Goal: Feedback & Contribution: Contribute content

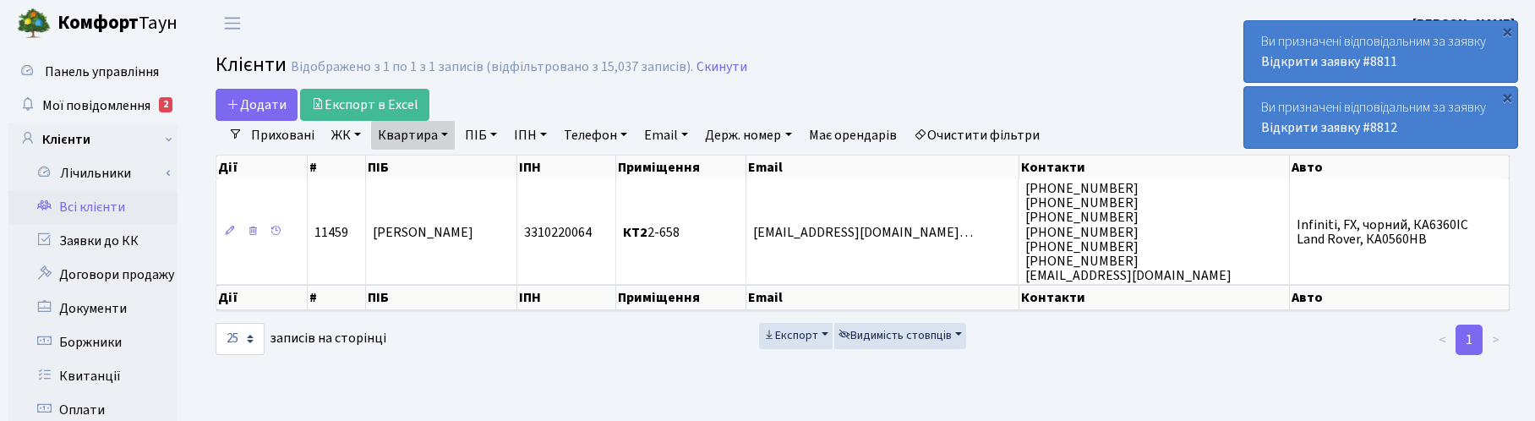
select select "25"
click at [77, 375] on link "Квитанції" at bounding box center [92, 376] width 169 height 34
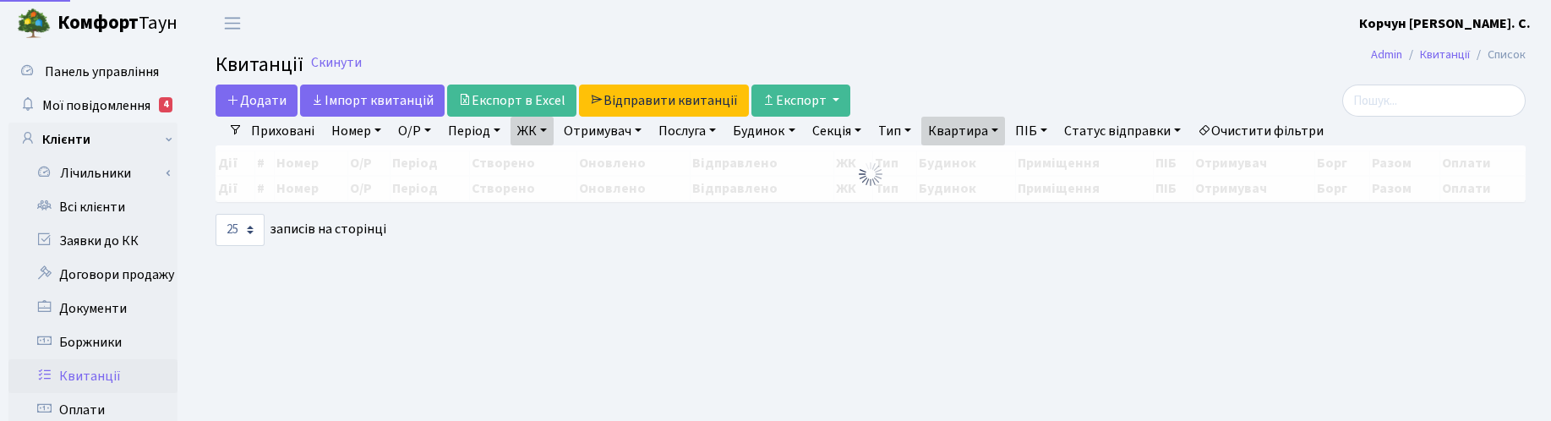
select select "25"
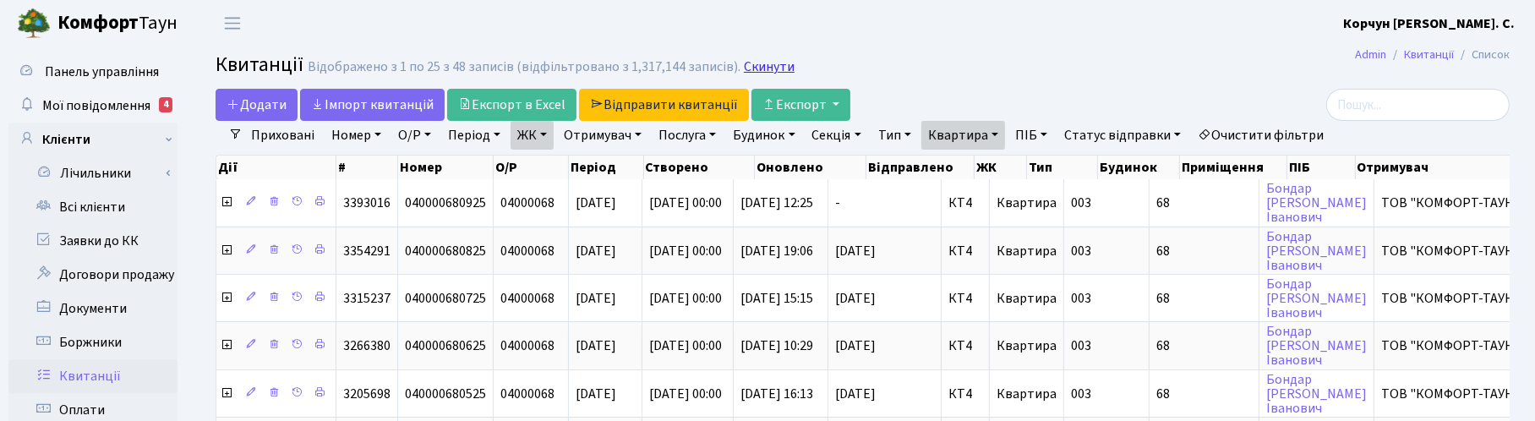
click at [762, 68] on link "Скинути" at bounding box center [769, 67] width 51 height 16
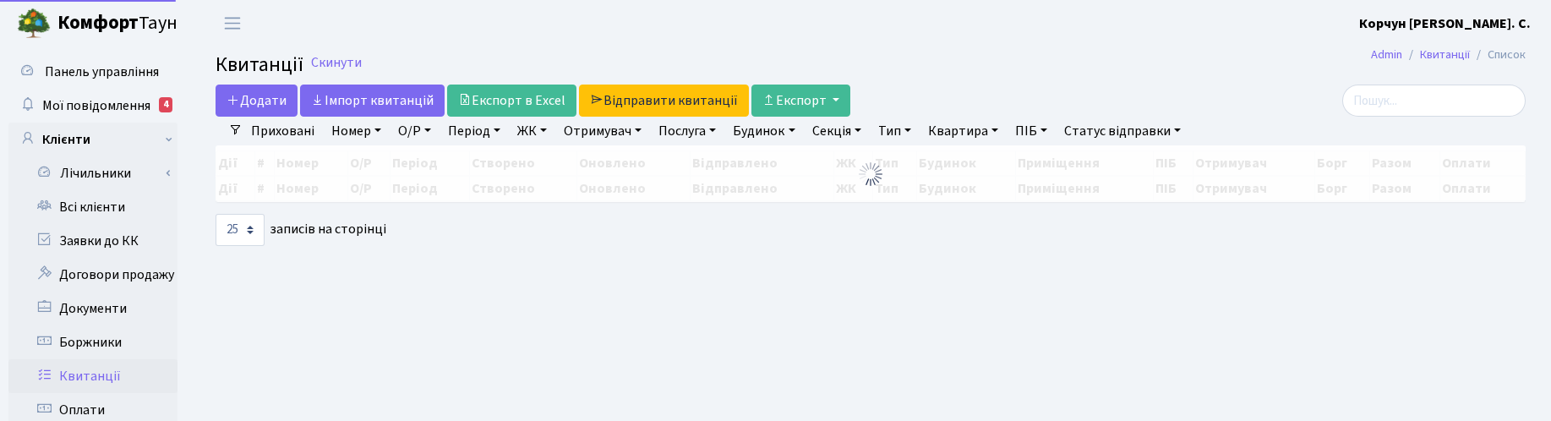
select select "25"
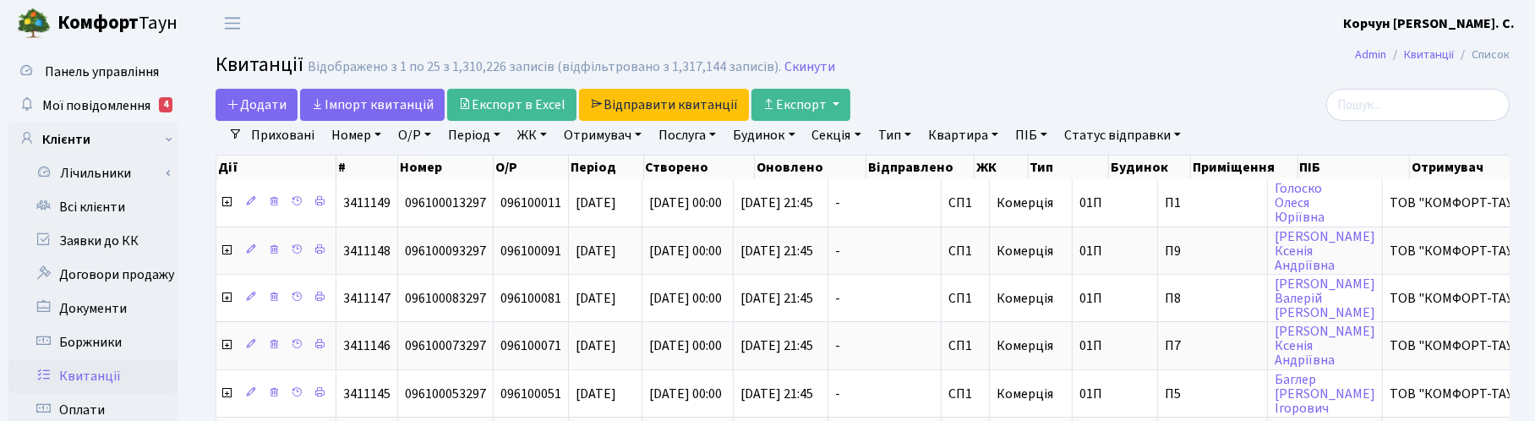
click at [533, 132] on link "ЖК" at bounding box center [532, 135] width 43 height 29
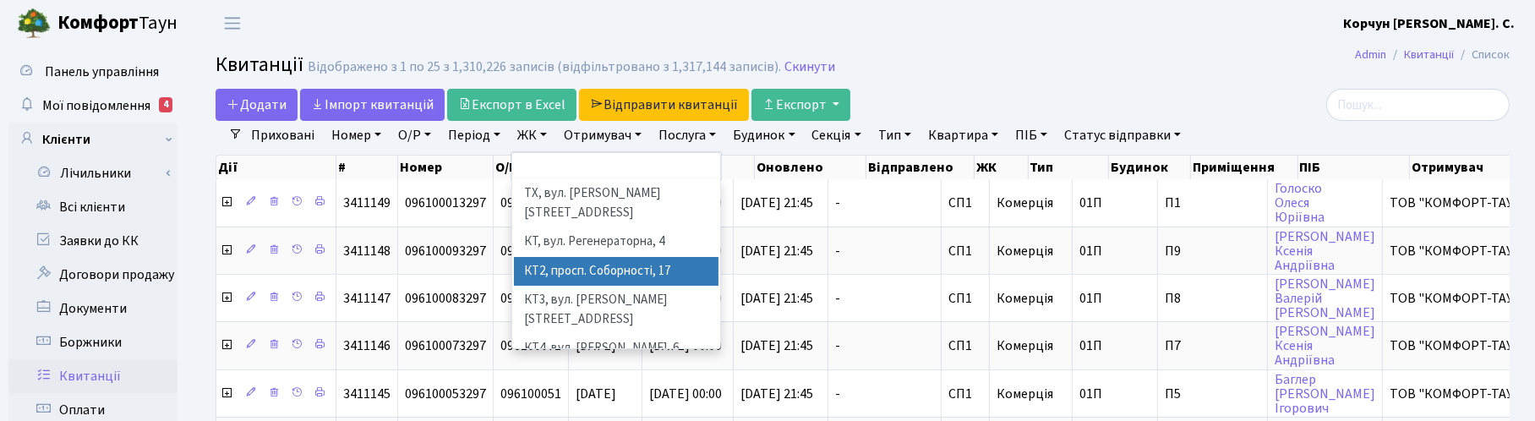
click at [560, 257] on li "КТ2, просп. Соборності, 17" at bounding box center [616, 272] width 205 height 30
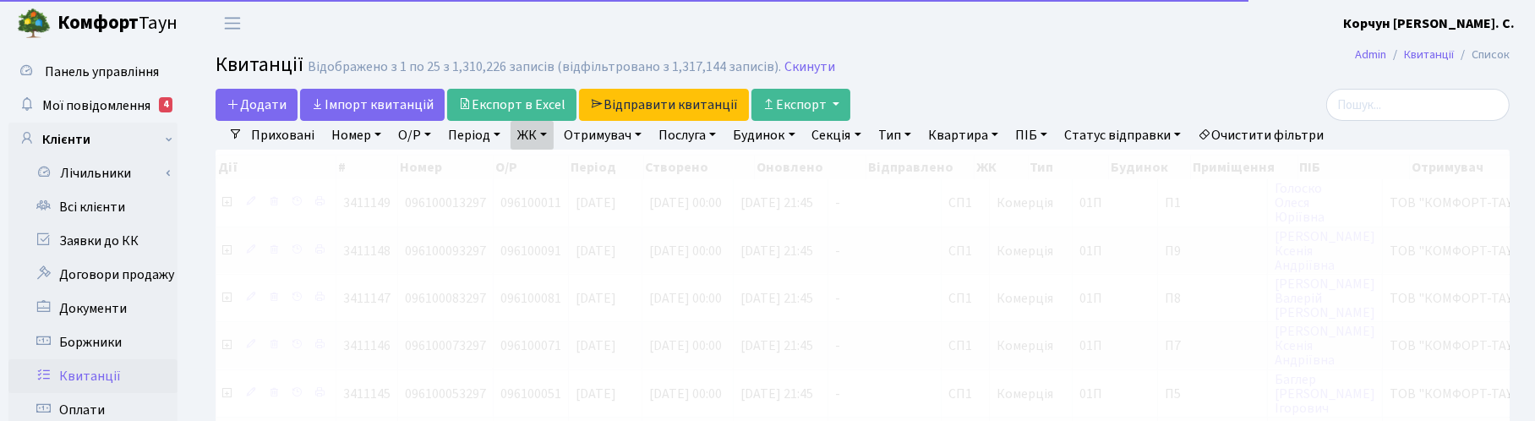
click at [962, 135] on link "Квартира" at bounding box center [963, 135] width 84 height 29
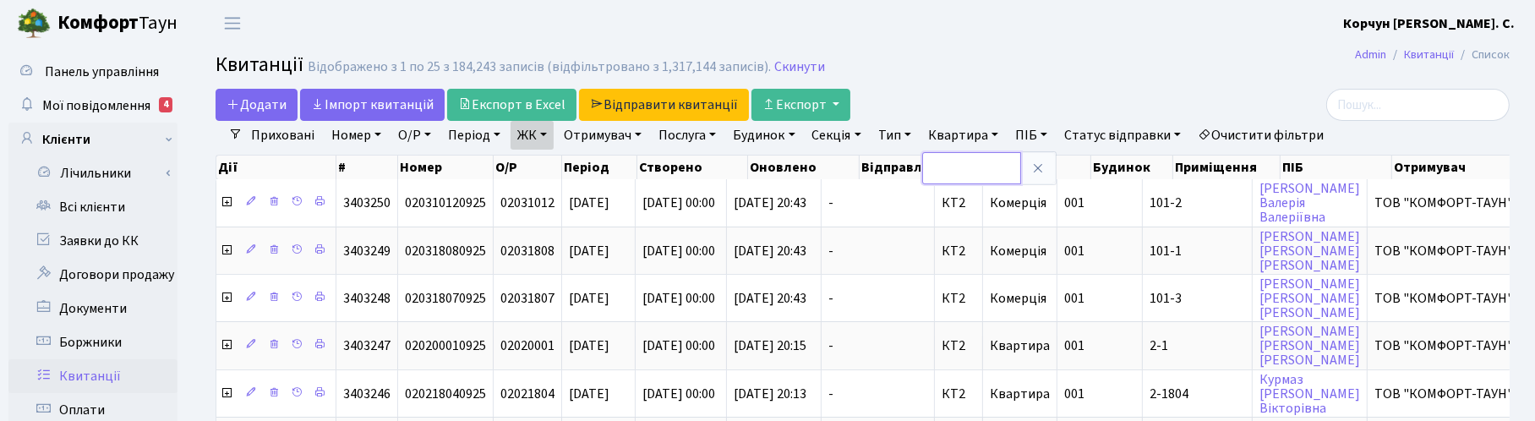
click at [974, 166] on input "text" at bounding box center [971, 168] width 99 height 32
type input "2-543"
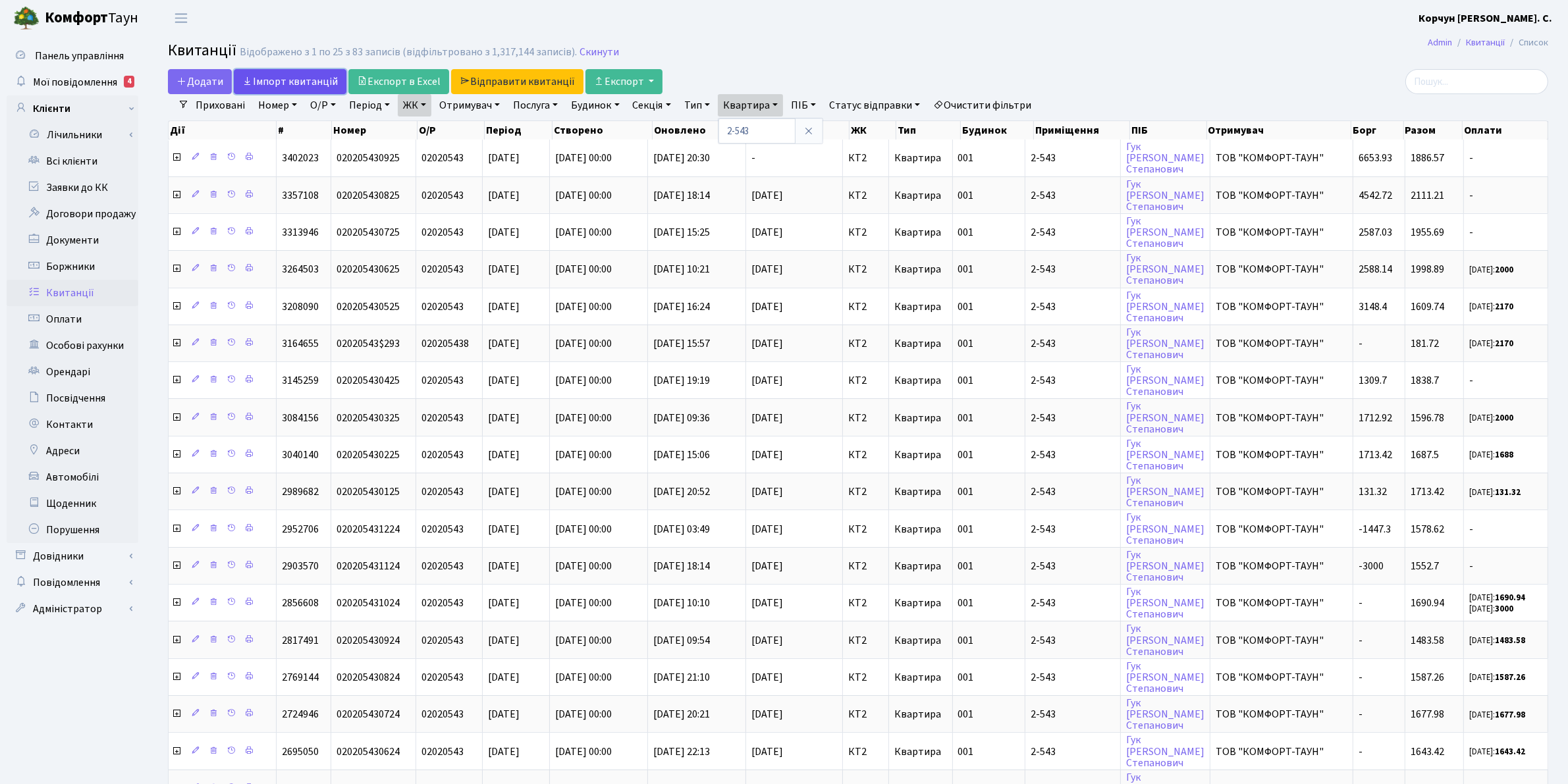
click at [287, 77] on link "Iмпорт квитанцій" at bounding box center [290, 82] width 113 height 25
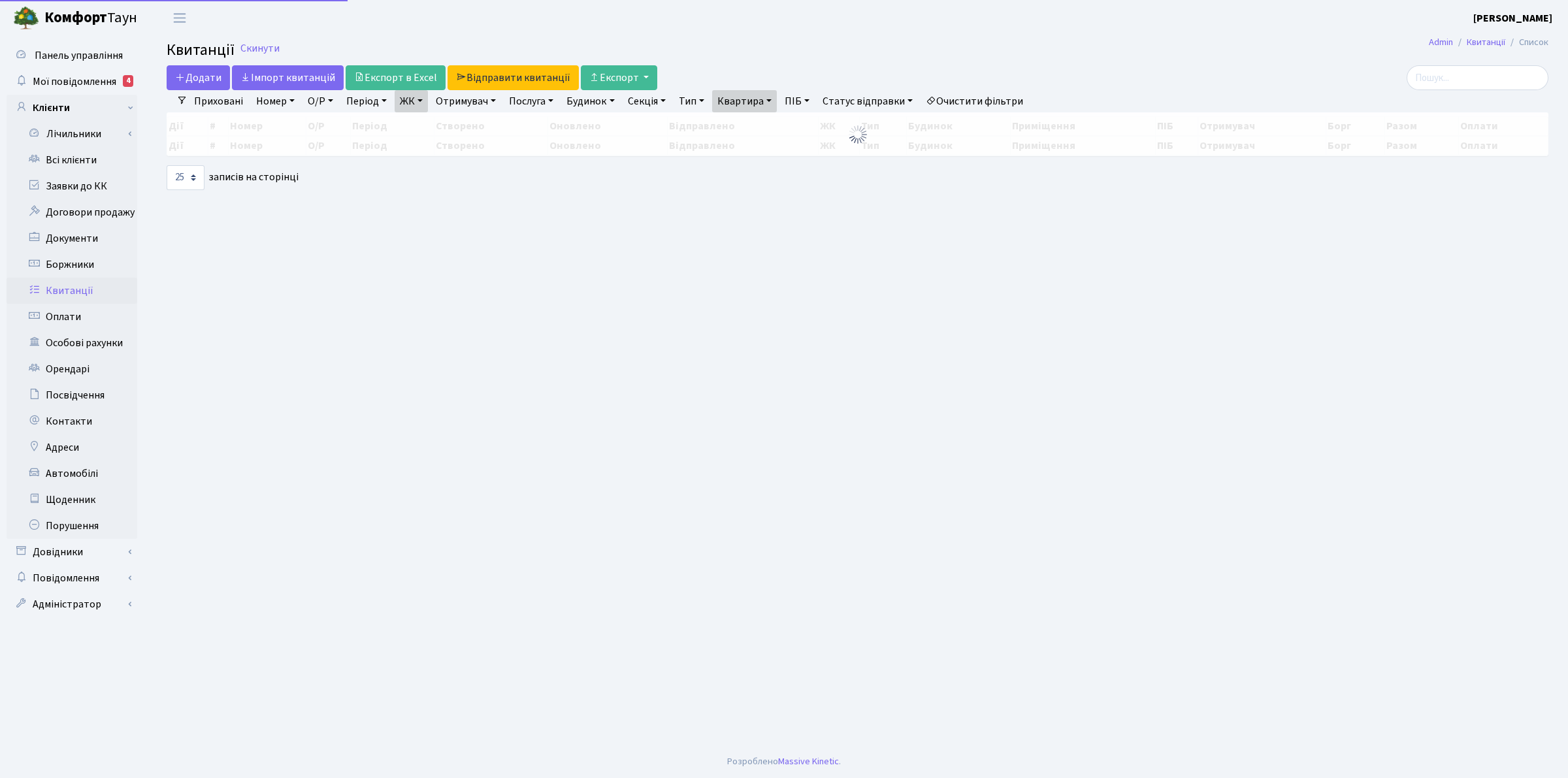
select select "25"
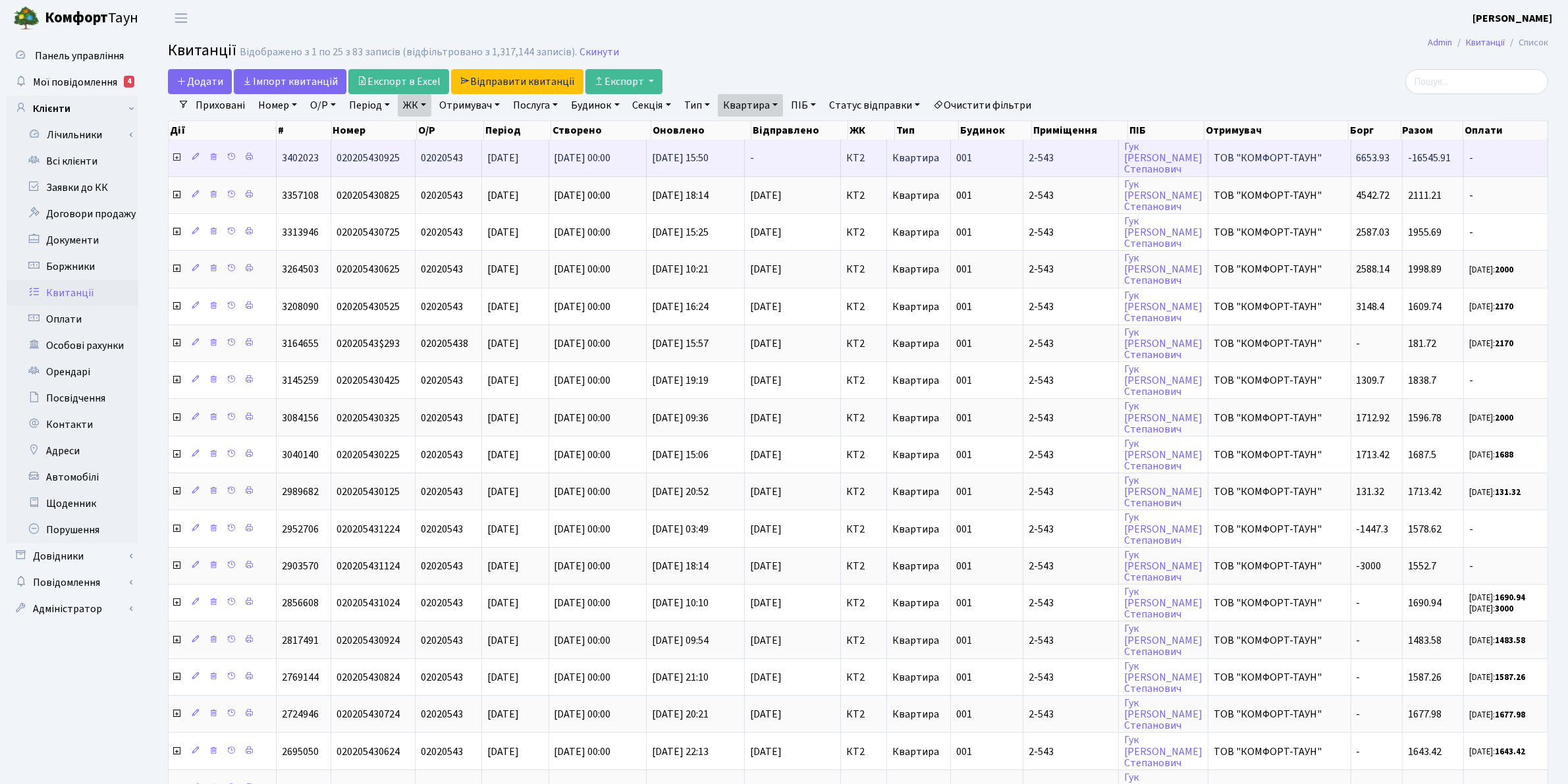
click at [178, 156] on div "Дії # Номер О/Р Період Створено Оновлено Відправлено ЖК Тип Будинок Приміщення …" at bounding box center [858, 603] width 1400 height 974
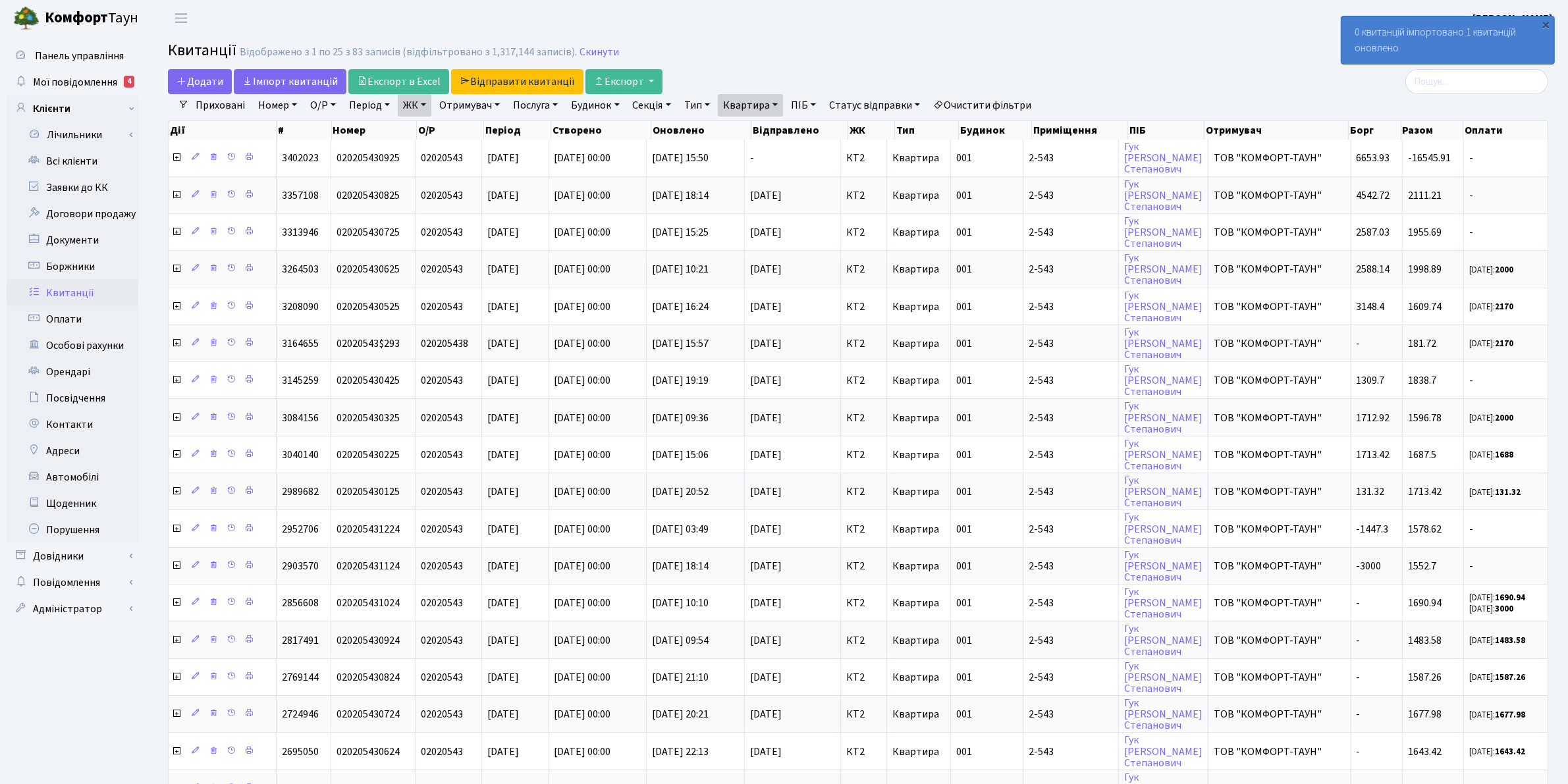
click at [178, 156] on icon at bounding box center [177, 157] width 11 height 11
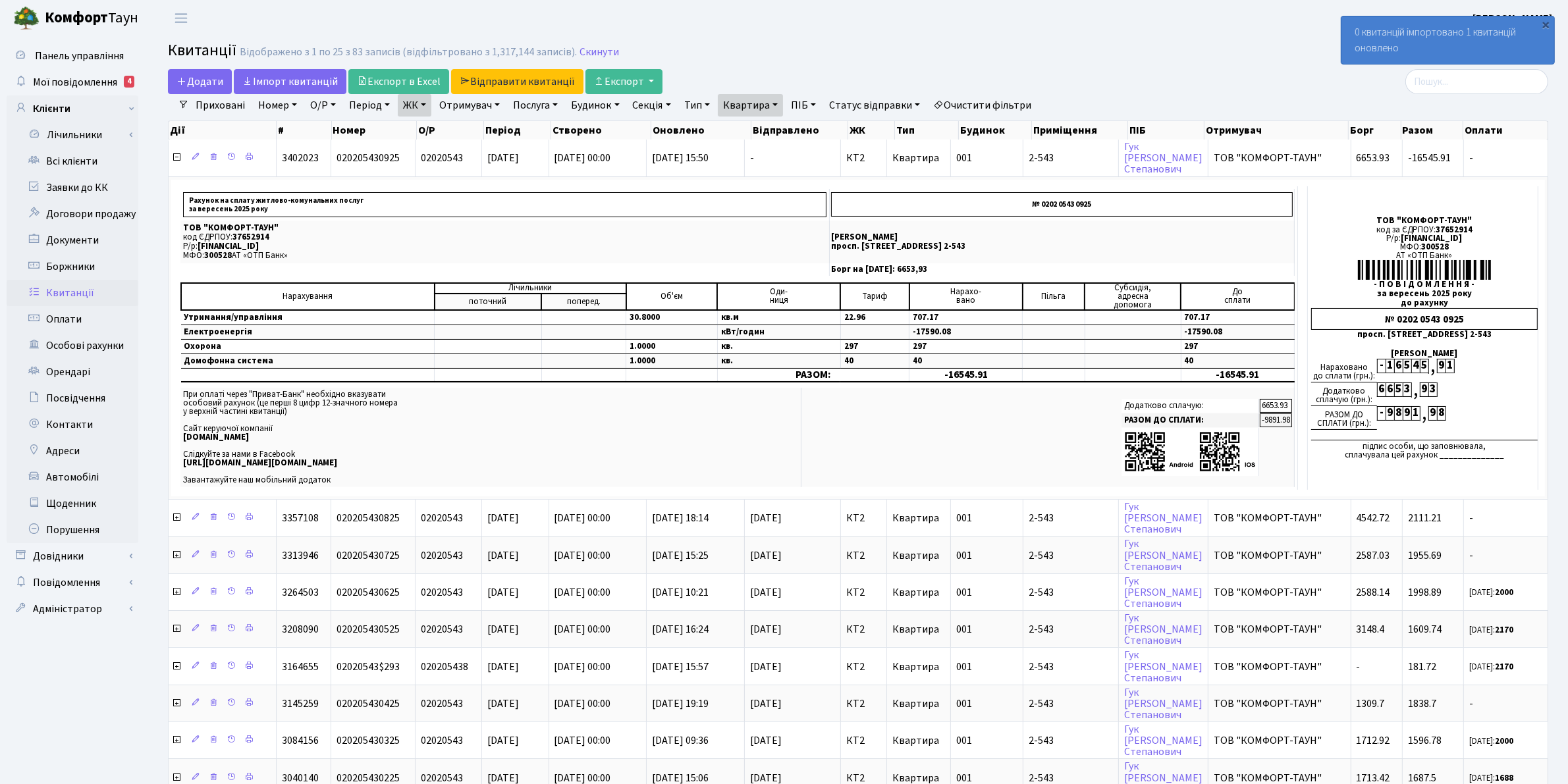
click at [781, 108] on link "Квартира" at bounding box center [750, 105] width 65 height 23
click at [767, 129] on input "2-543" at bounding box center [756, 131] width 77 height 25
type input "2-1099"
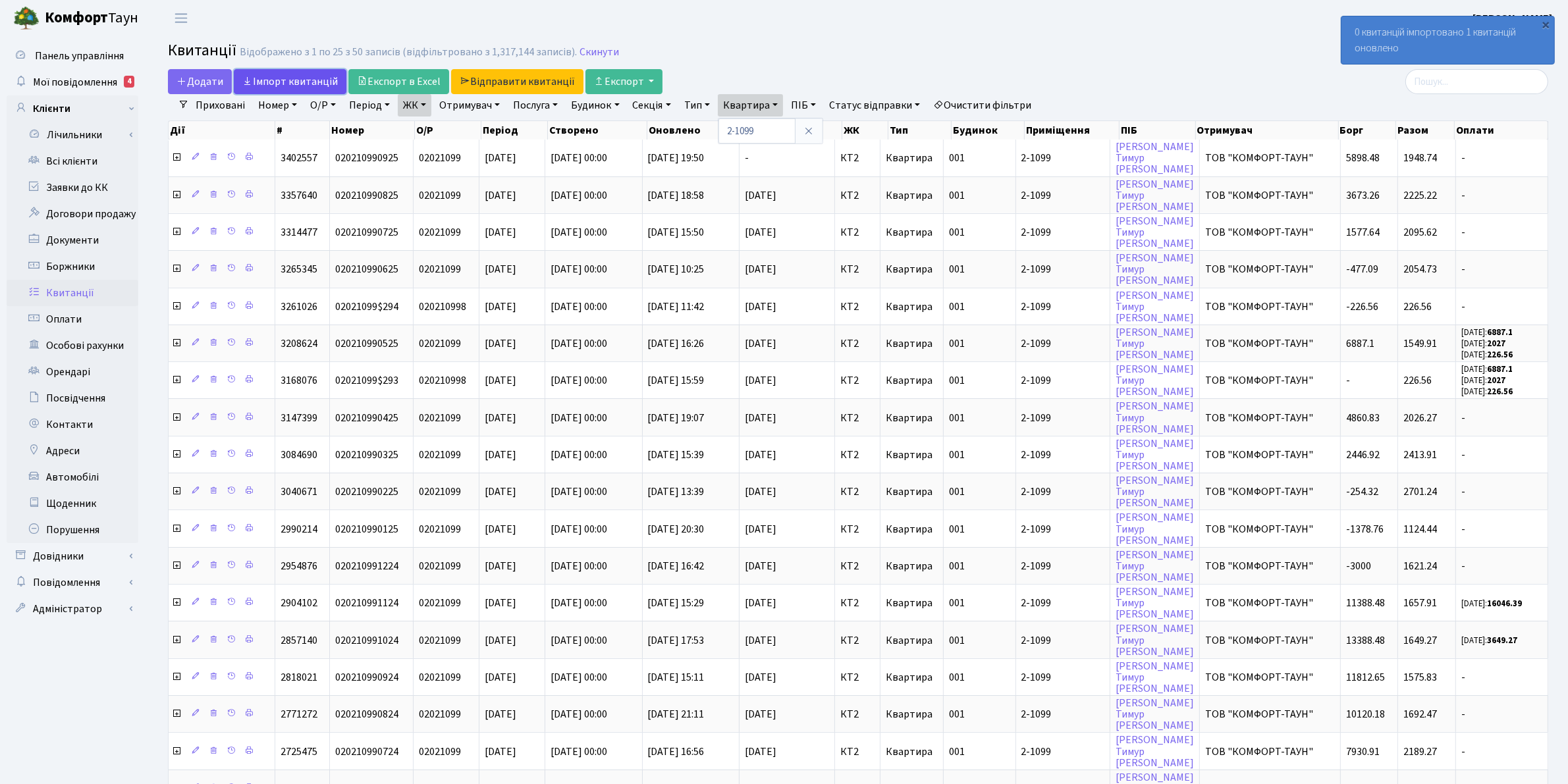
click at [303, 79] on link "Iмпорт квитанцій" at bounding box center [290, 82] width 113 height 25
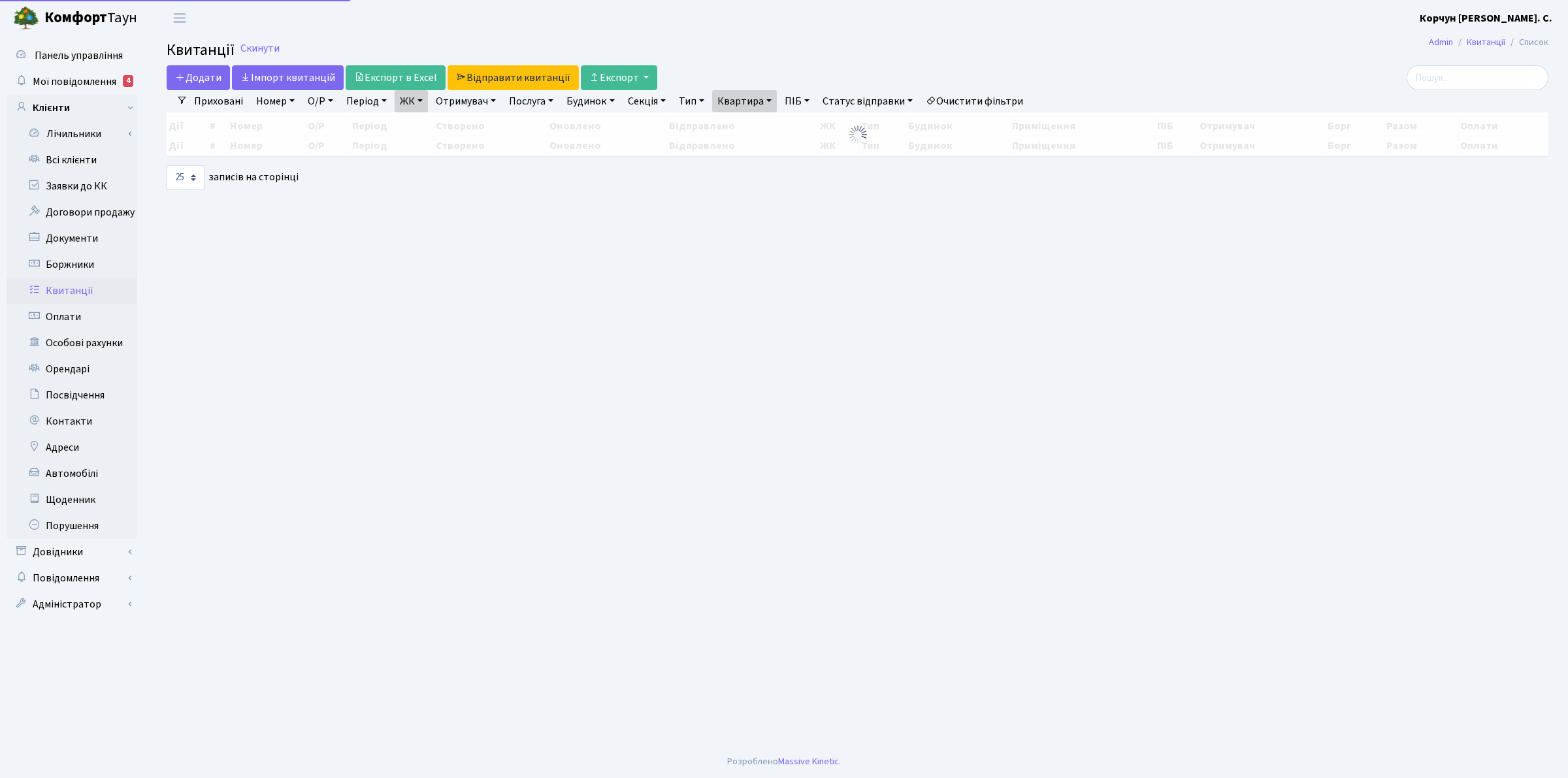
select select "25"
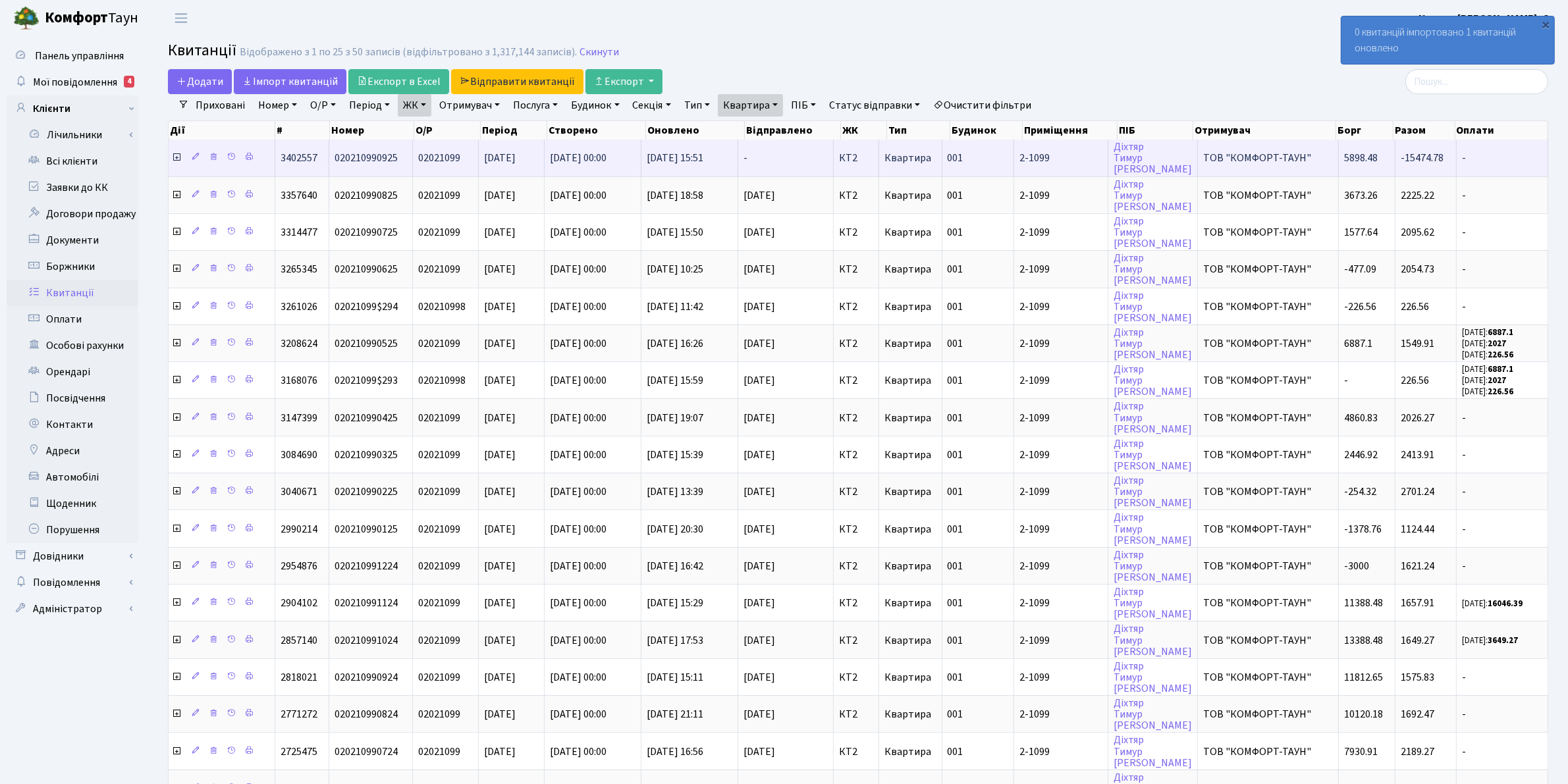
click at [179, 158] on icon at bounding box center [177, 157] width 11 height 11
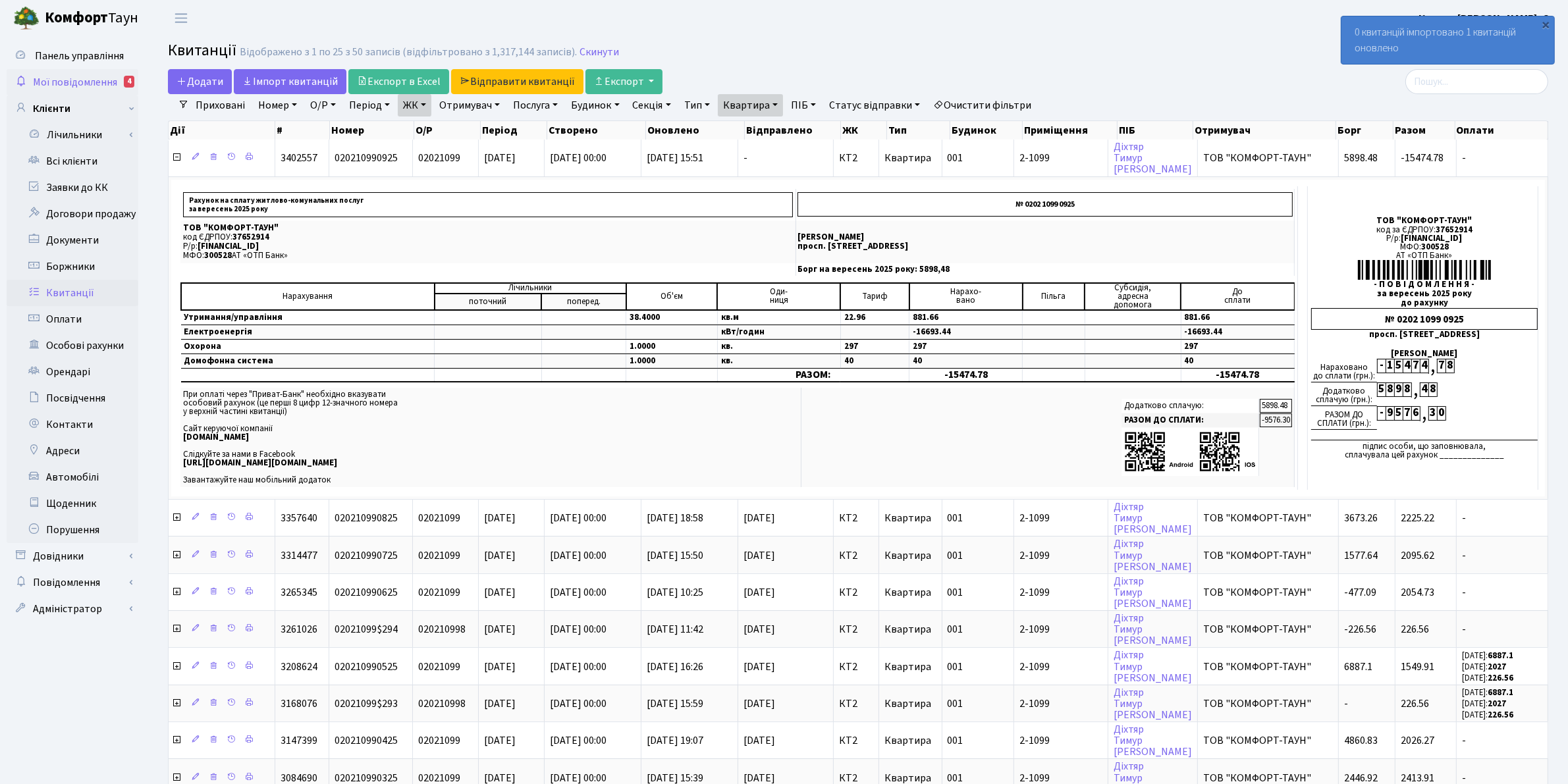
click at [47, 77] on span "Мої повідомлення" at bounding box center [75, 82] width 84 height 15
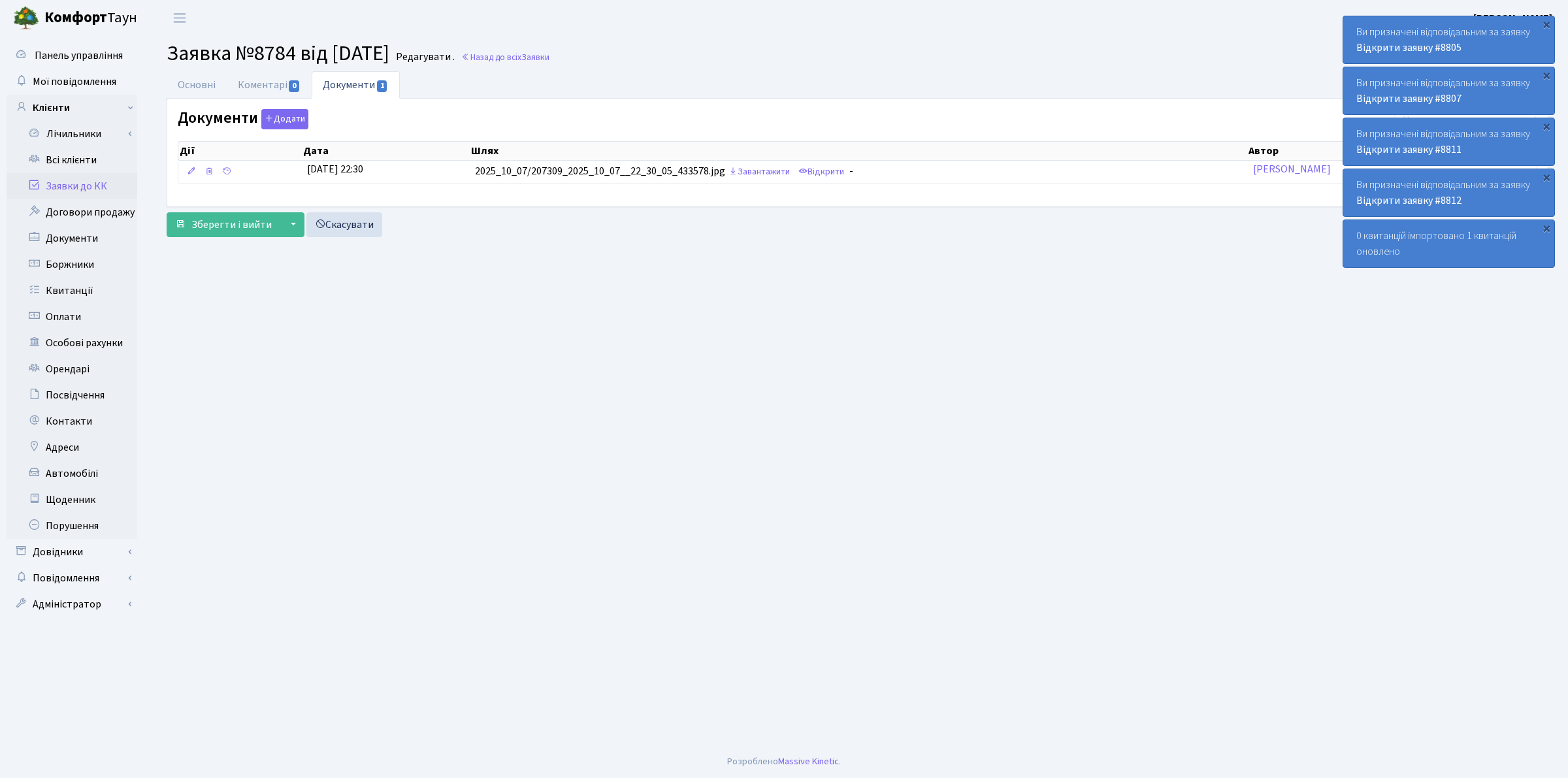
select select "21445"
select select "55"
click at [197, 80] on link "Основні" at bounding box center [197, 84] width 60 height 27
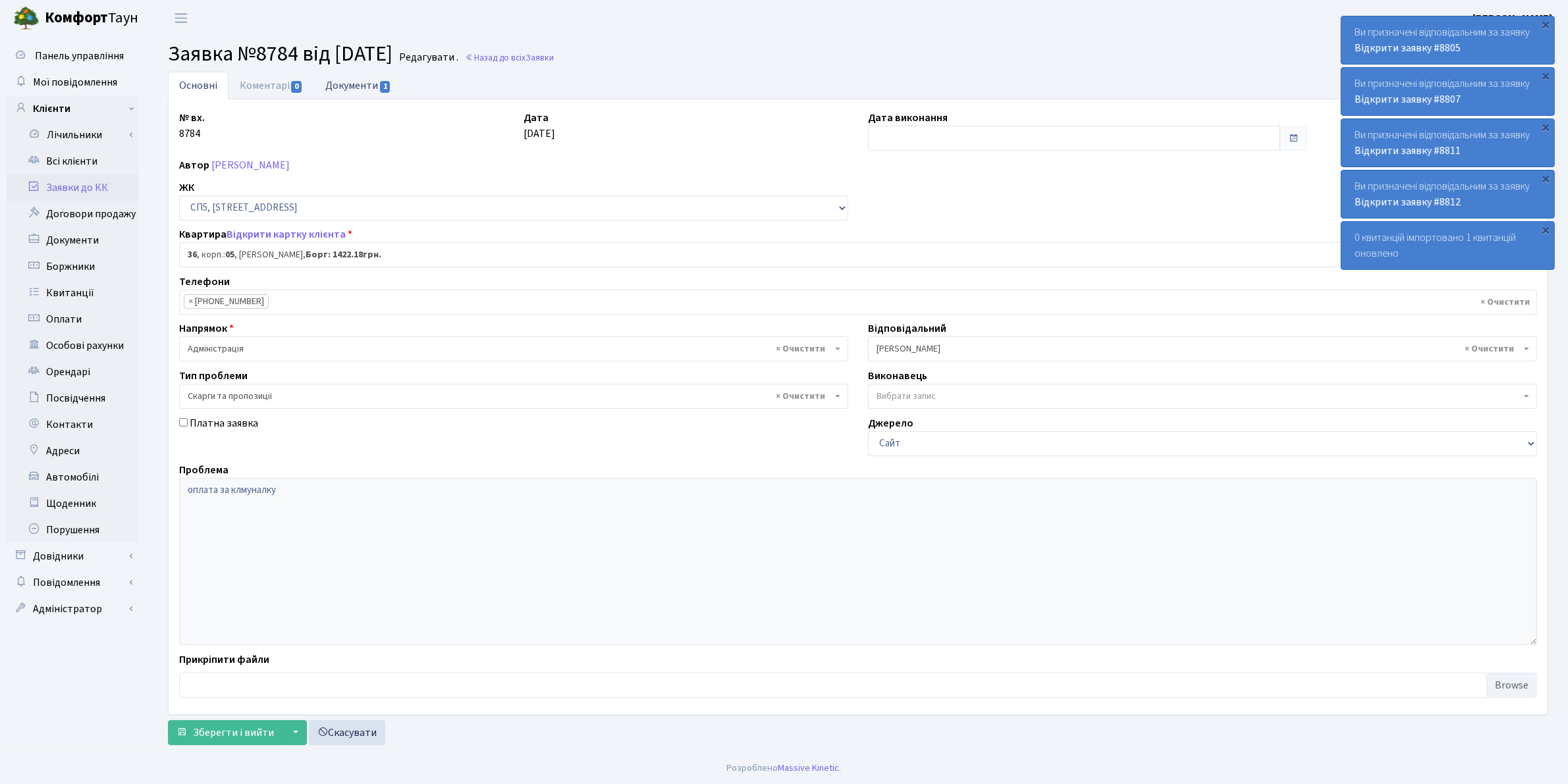
click at [352, 83] on link "Документи 1" at bounding box center [358, 85] width 88 height 27
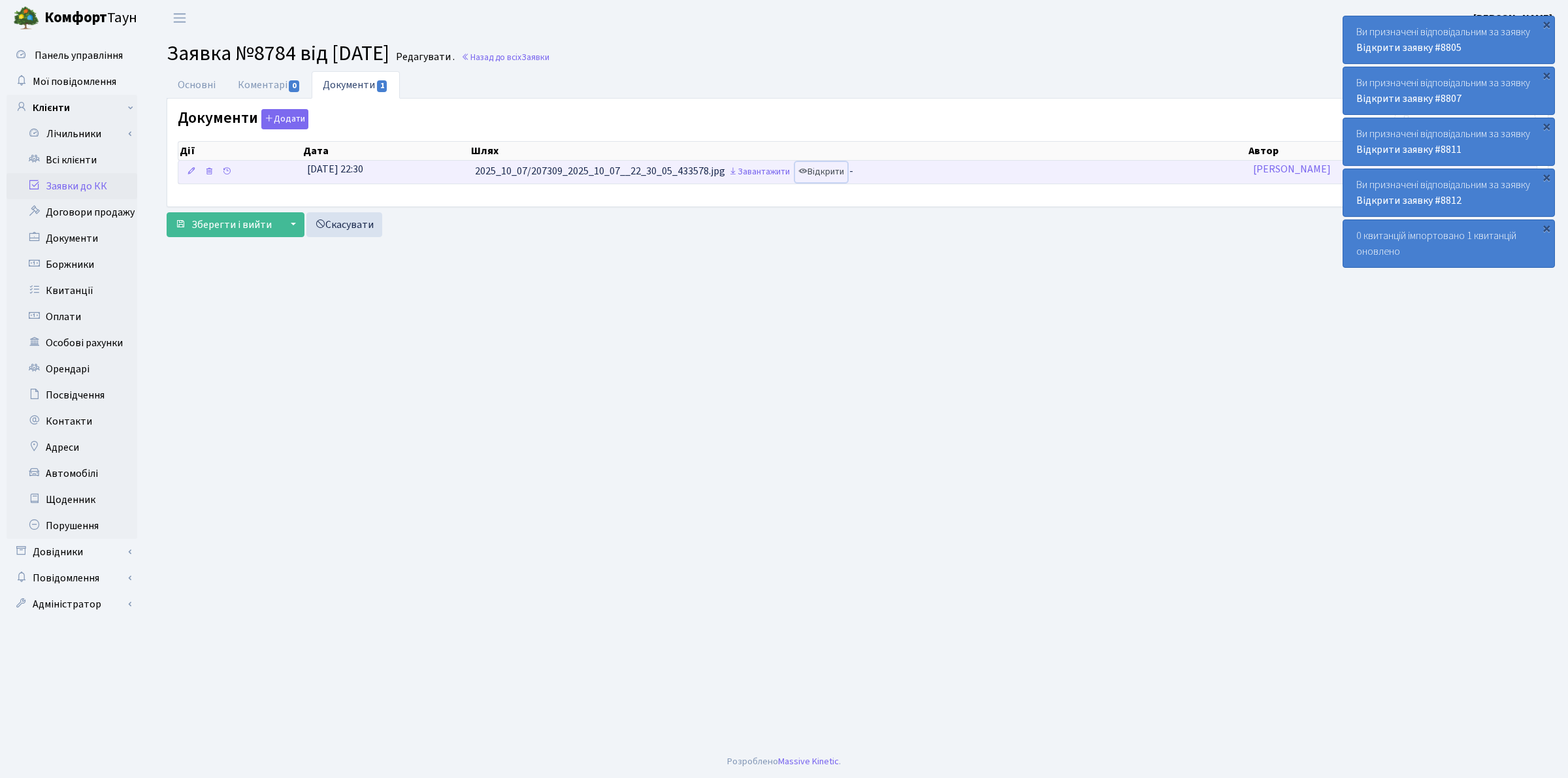
click at [820, 172] on link "Відкрити" at bounding box center [821, 172] width 53 height 20
click at [194, 80] on link "Основні" at bounding box center [197, 84] width 60 height 27
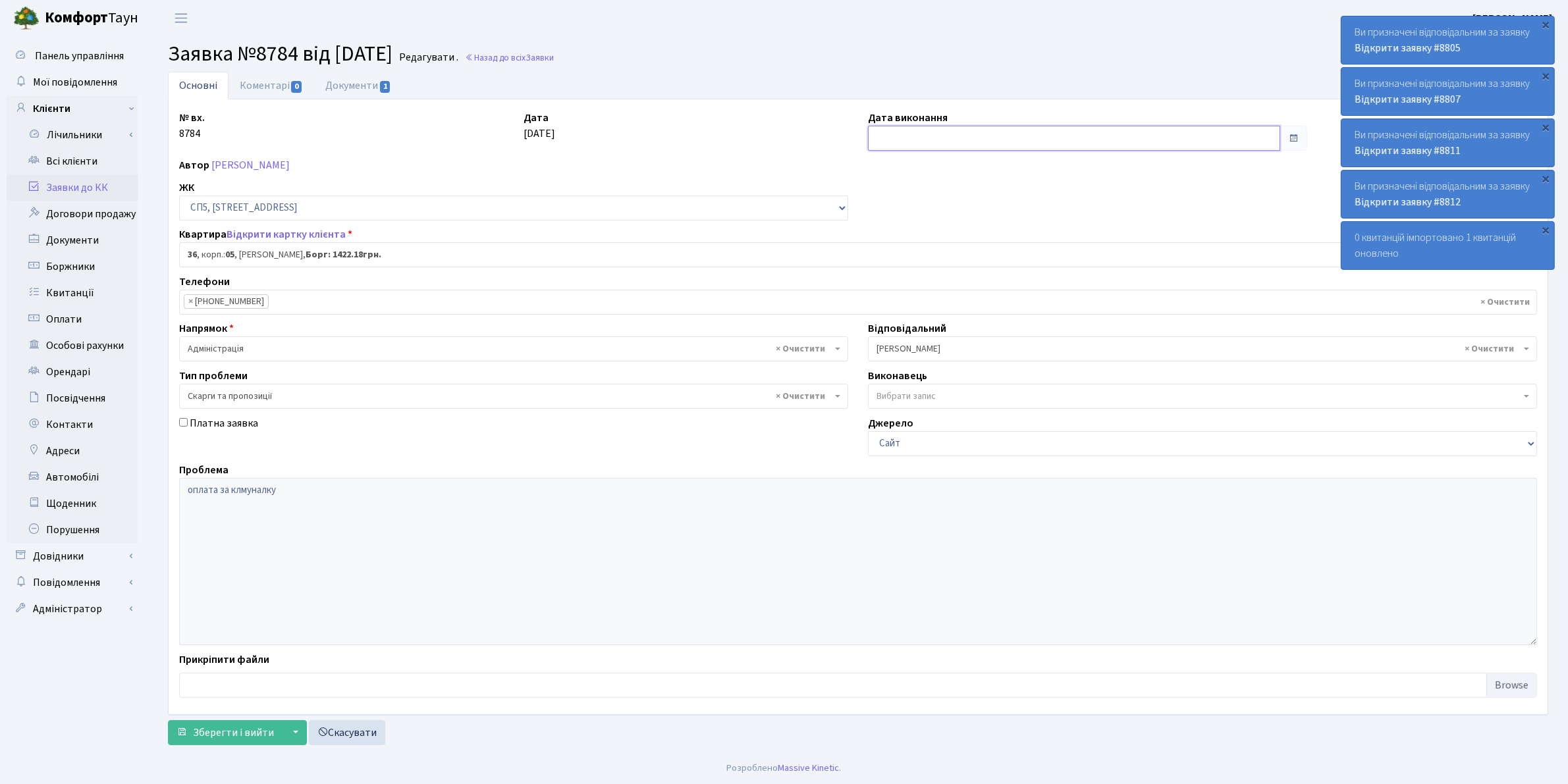
click at [886, 136] on input "text" at bounding box center [1073, 138] width 412 height 25
click at [918, 223] on td "8" at bounding box center [920, 224] width 19 height 19
type input "[DATE]"
click at [248, 727] on span "Зберегти і вийти" at bounding box center [234, 732] width 81 height 15
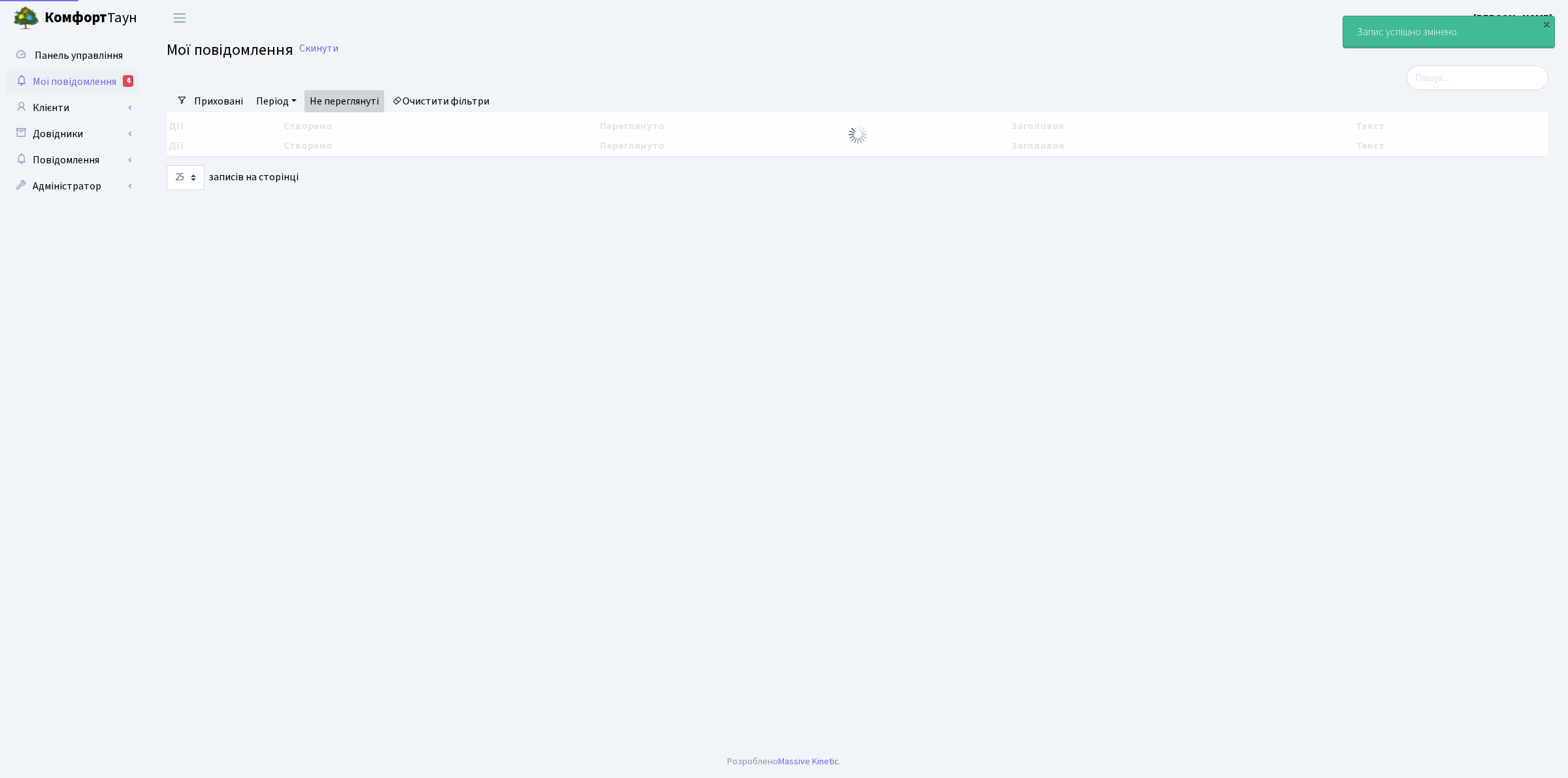
select select "25"
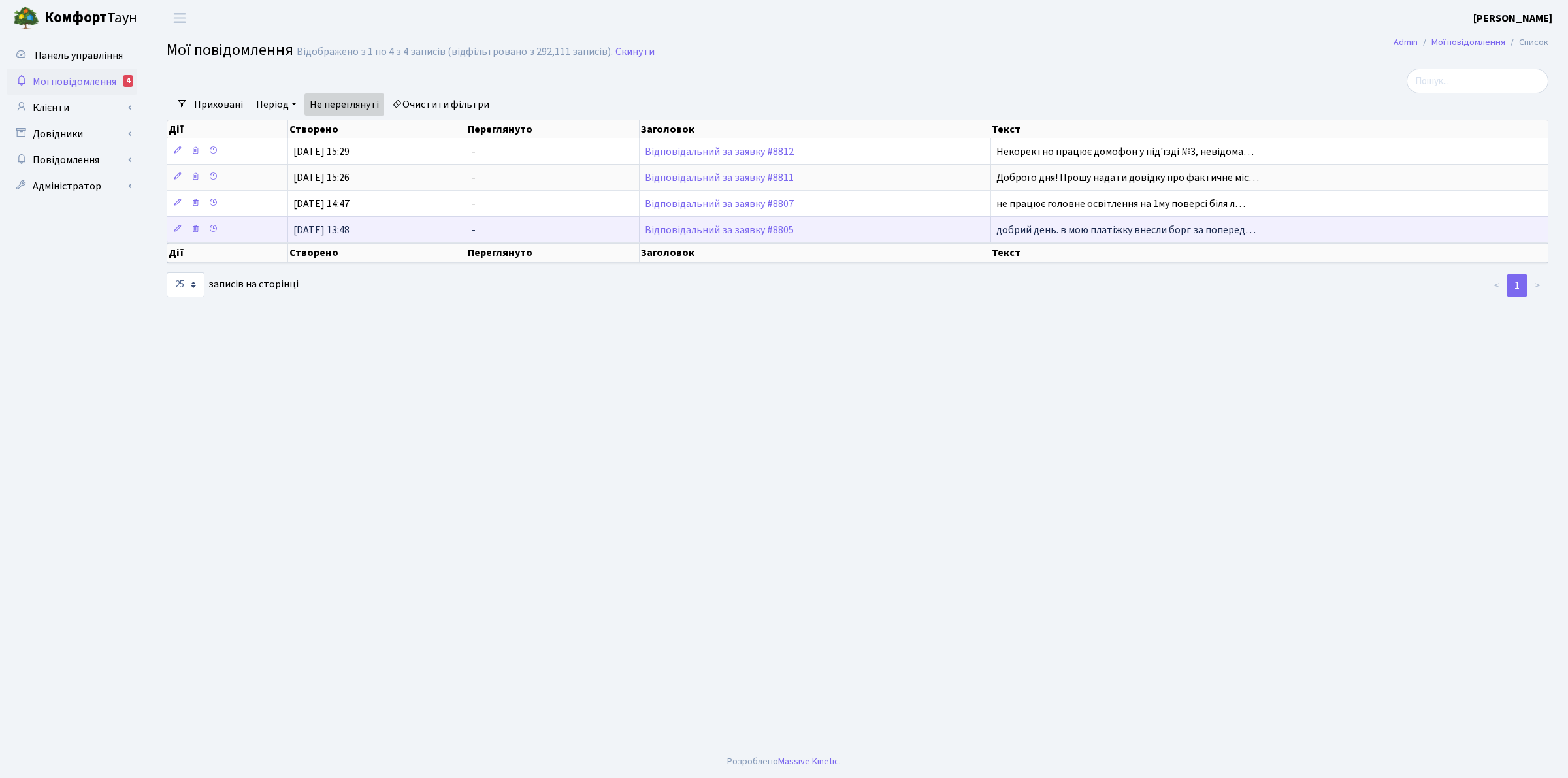
click at [1056, 232] on span "добрий день. в мою платіжку внесли борг за поперед…" at bounding box center [1126, 229] width 260 height 15
click at [674, 236] on link "Відповідальний за заявку #8805" at bounding box center [719, 229] width 149 height 15
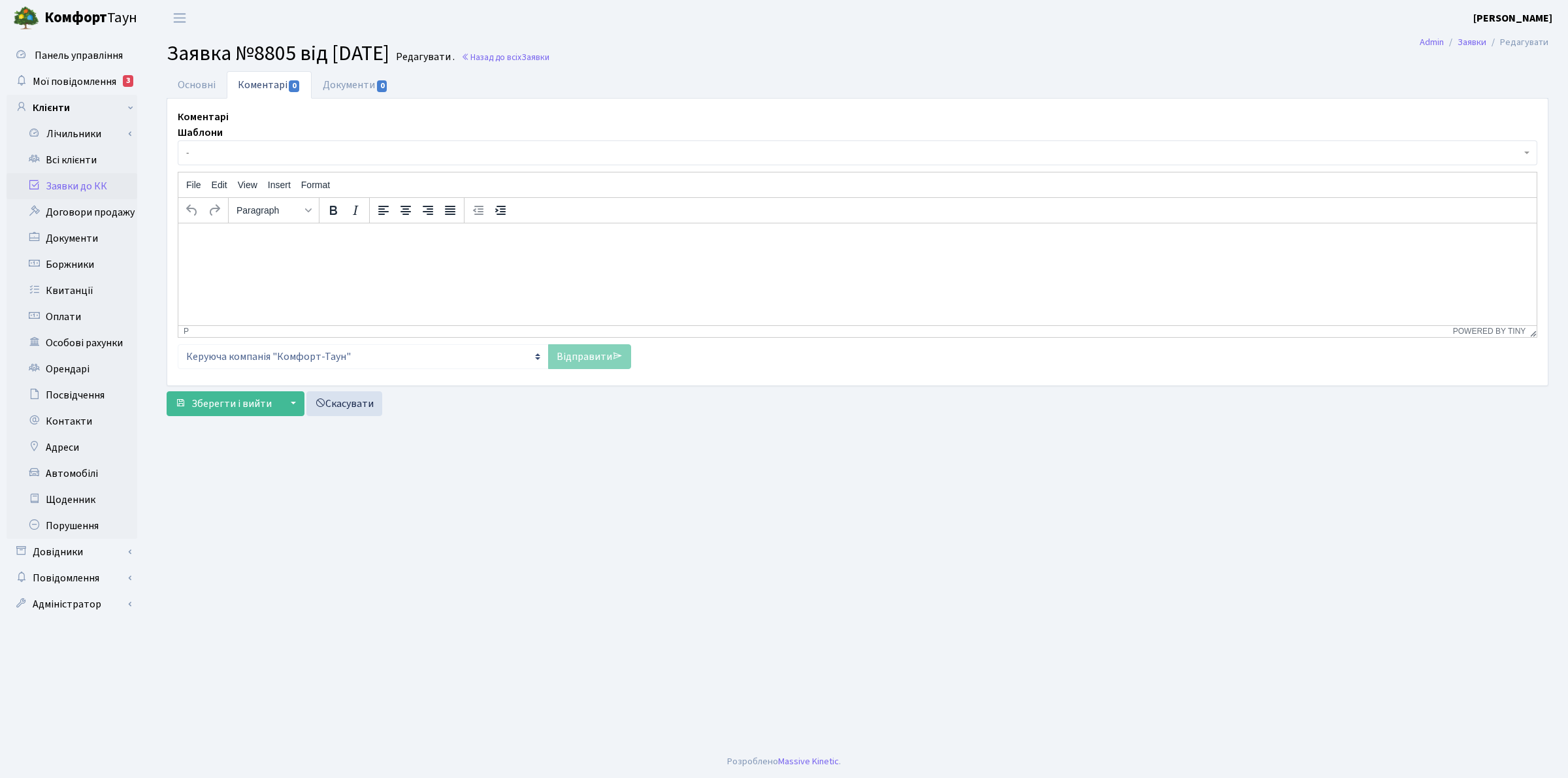
select select "20267"
click at [186, 70] on main "Admin Заявки Редагувати Заявка №8805 від 08.10.2025 Редагувати . Назад до всіх …" at bounding box center [857, 390] width 1421 height 709
click at [185, 82] on link "Основні" at bounding box center [197, 84] width 60 height 27
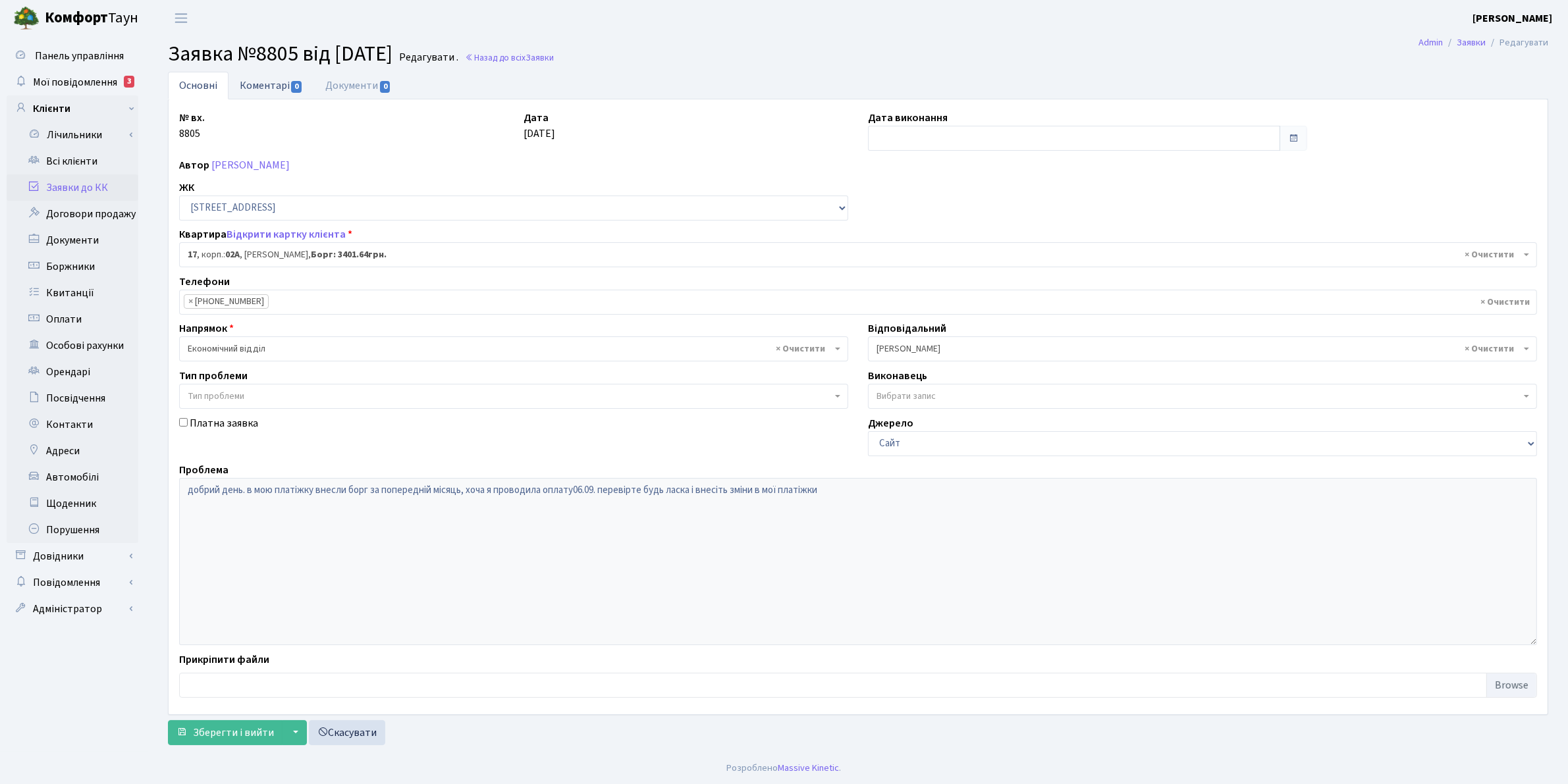
click at [273, 79] on link "Коментарі 0" at bounding box center [271, 85] width 86 height 27
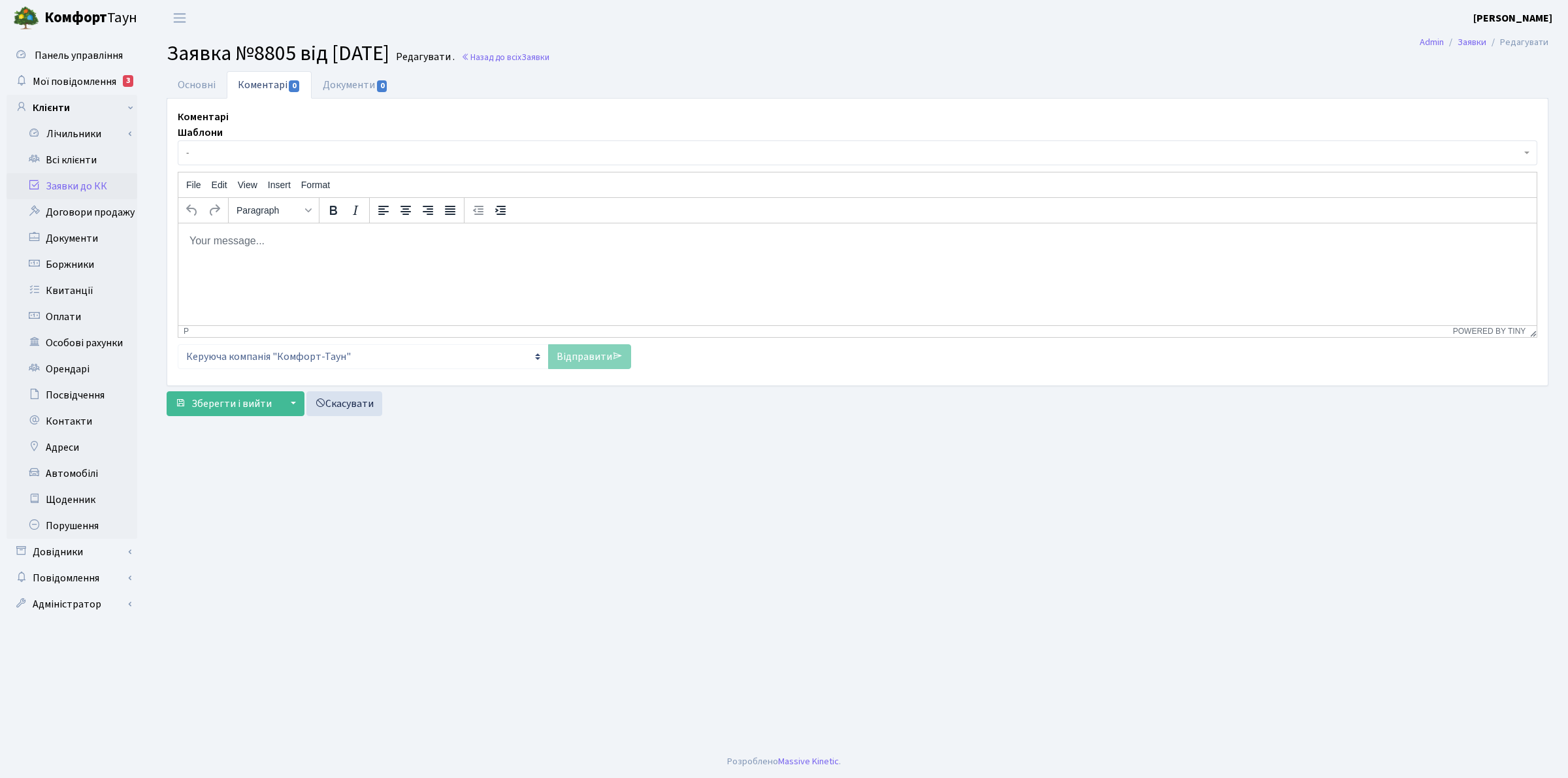
click at [326, 258] on html at bounding box center [858, 240] width 1359 height 36
click at [597, 356] on link "Відправити" at bounding box center [589, 357] width 83 height 25
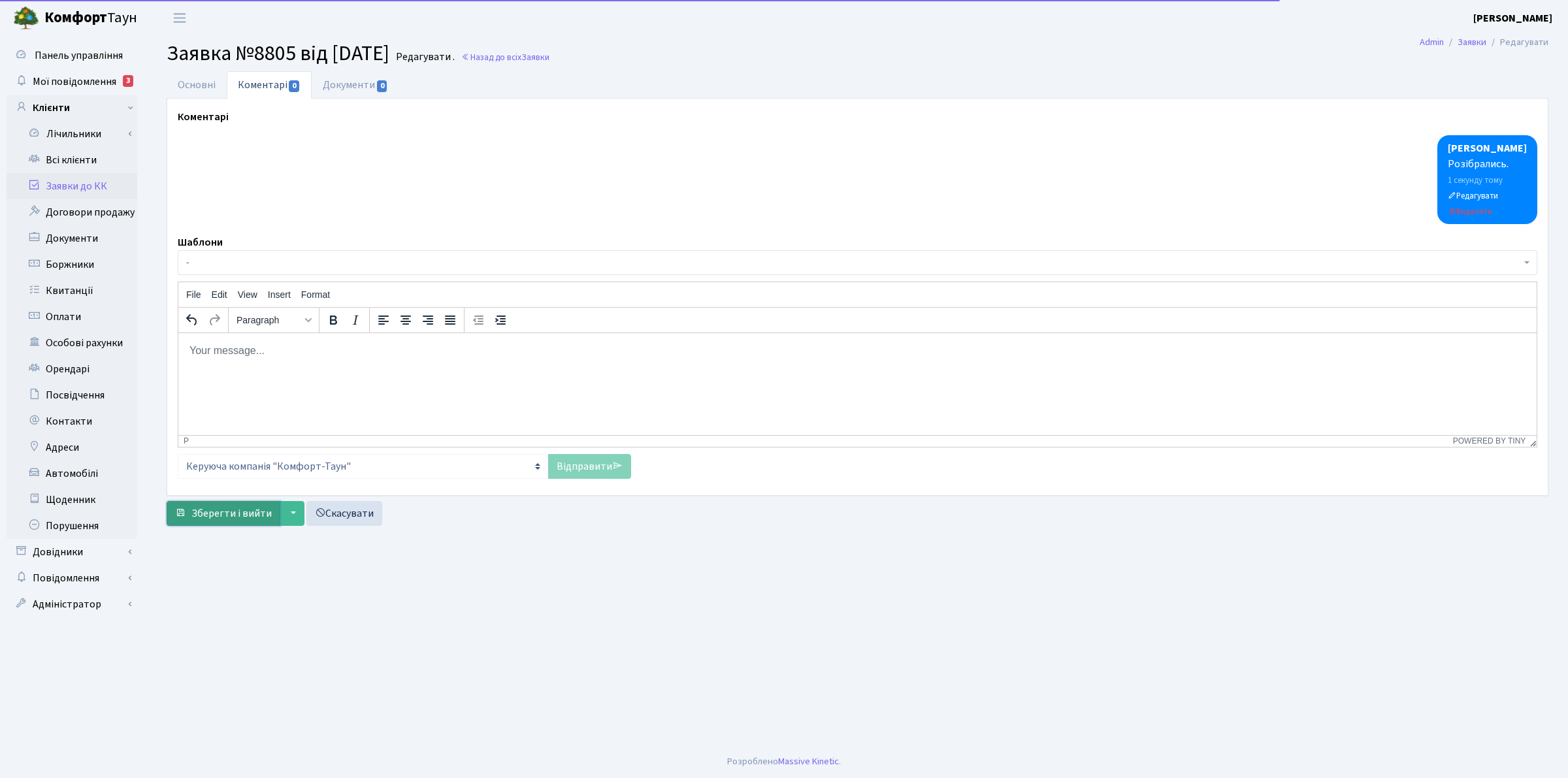
click at [237, 521] on span "Зберегти і вийти" at bounding box center [232, 513] width 80 height 15
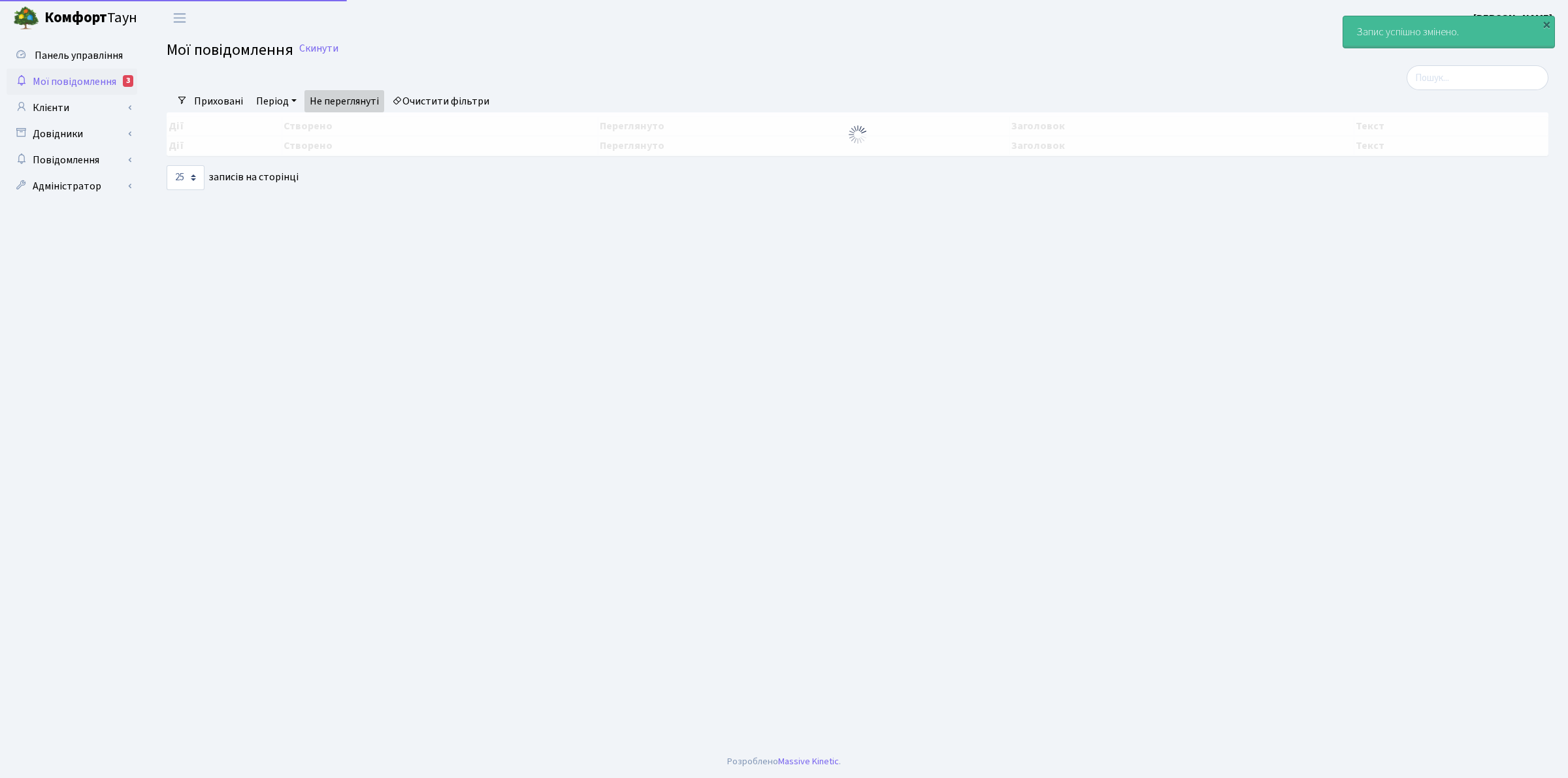
select select "25"
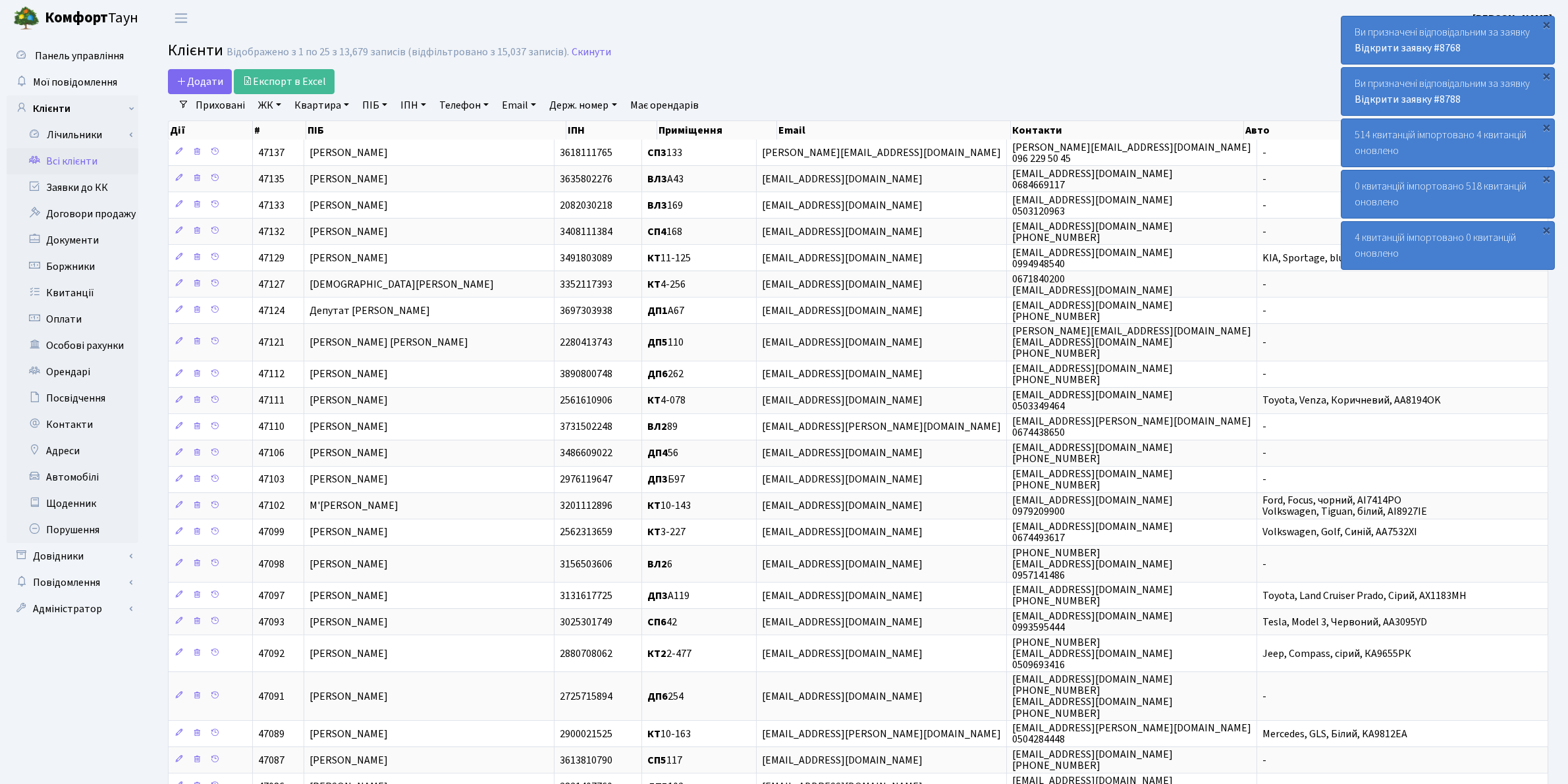
select select "25"
click at [343, 100] on link "Квартира" at bounding box center [322, 105] width 65 height 23
click at [333, 126] on input "text" at bounding box center [328, 131] width 77 height 25
type input "17"
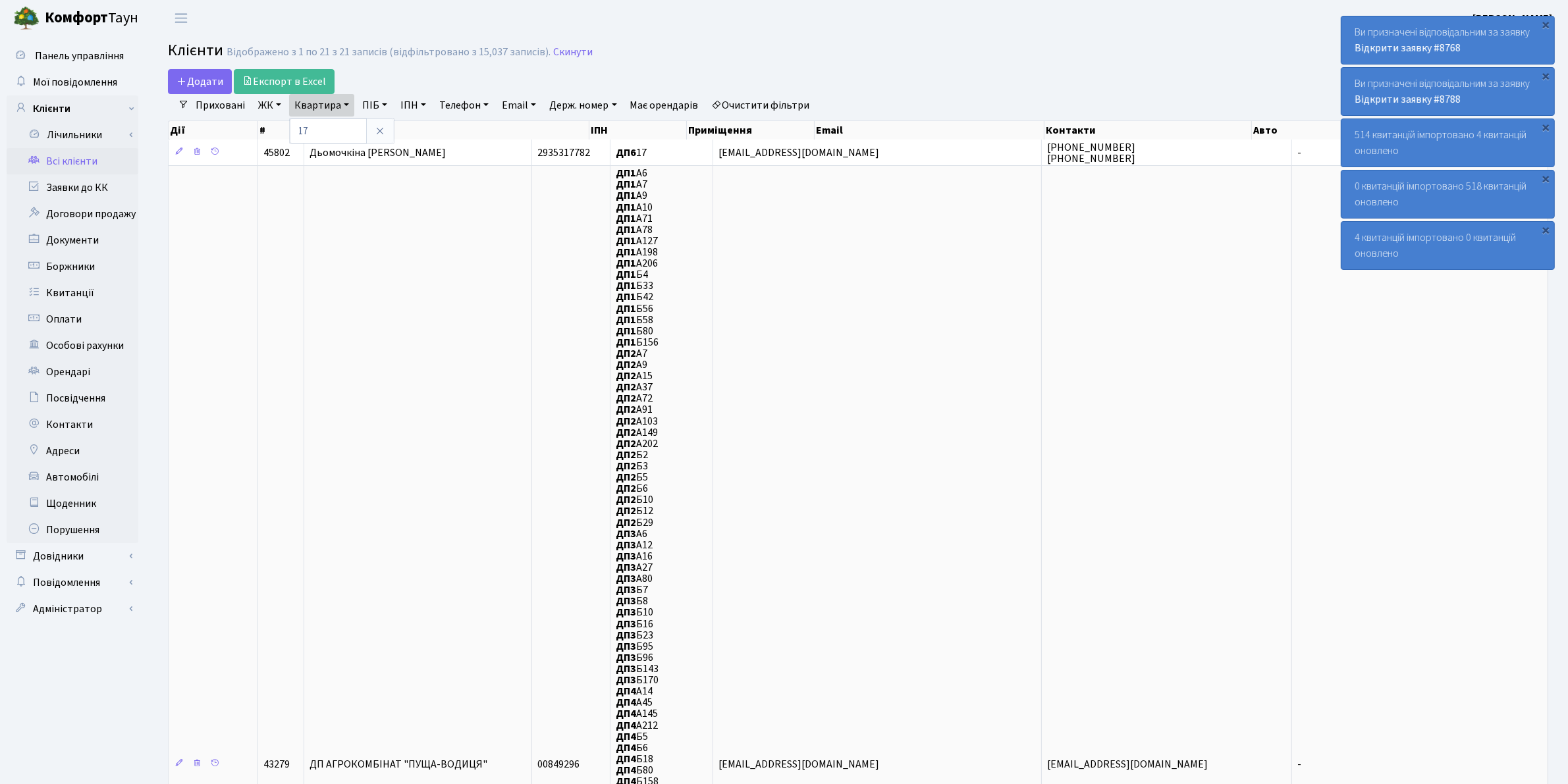
click at [275, 104] on link "ЖК" at bounding box center [270, 105] width 33 height 23
click at [285, 223] on li "СП2, Столичне шосе, 1А" at bounding box center [335, 235] width 160 height 23
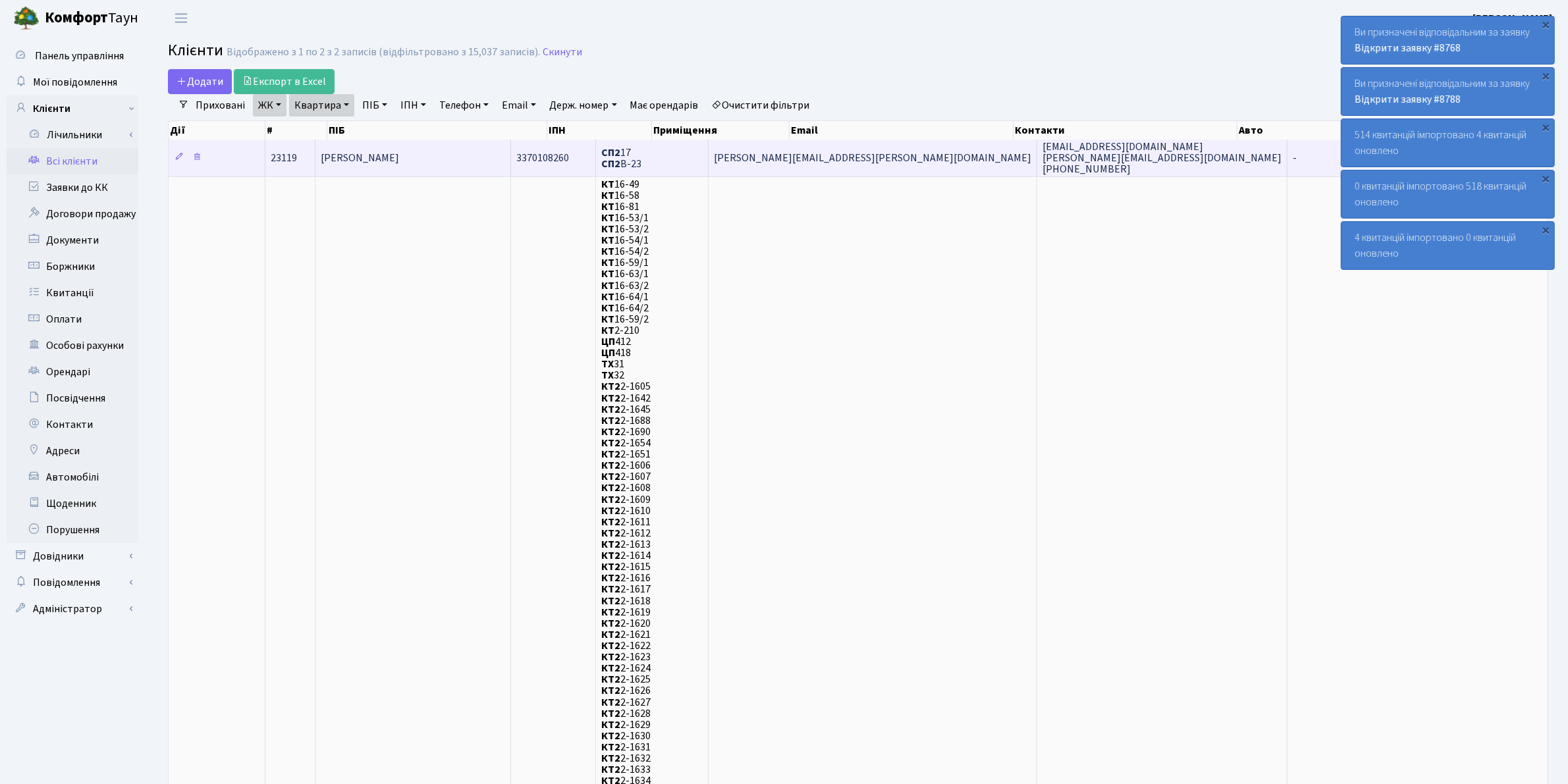
click at [399, 155] on span "[PERSON_NAME]" at bounding box center [360, 158] width 79 height 15
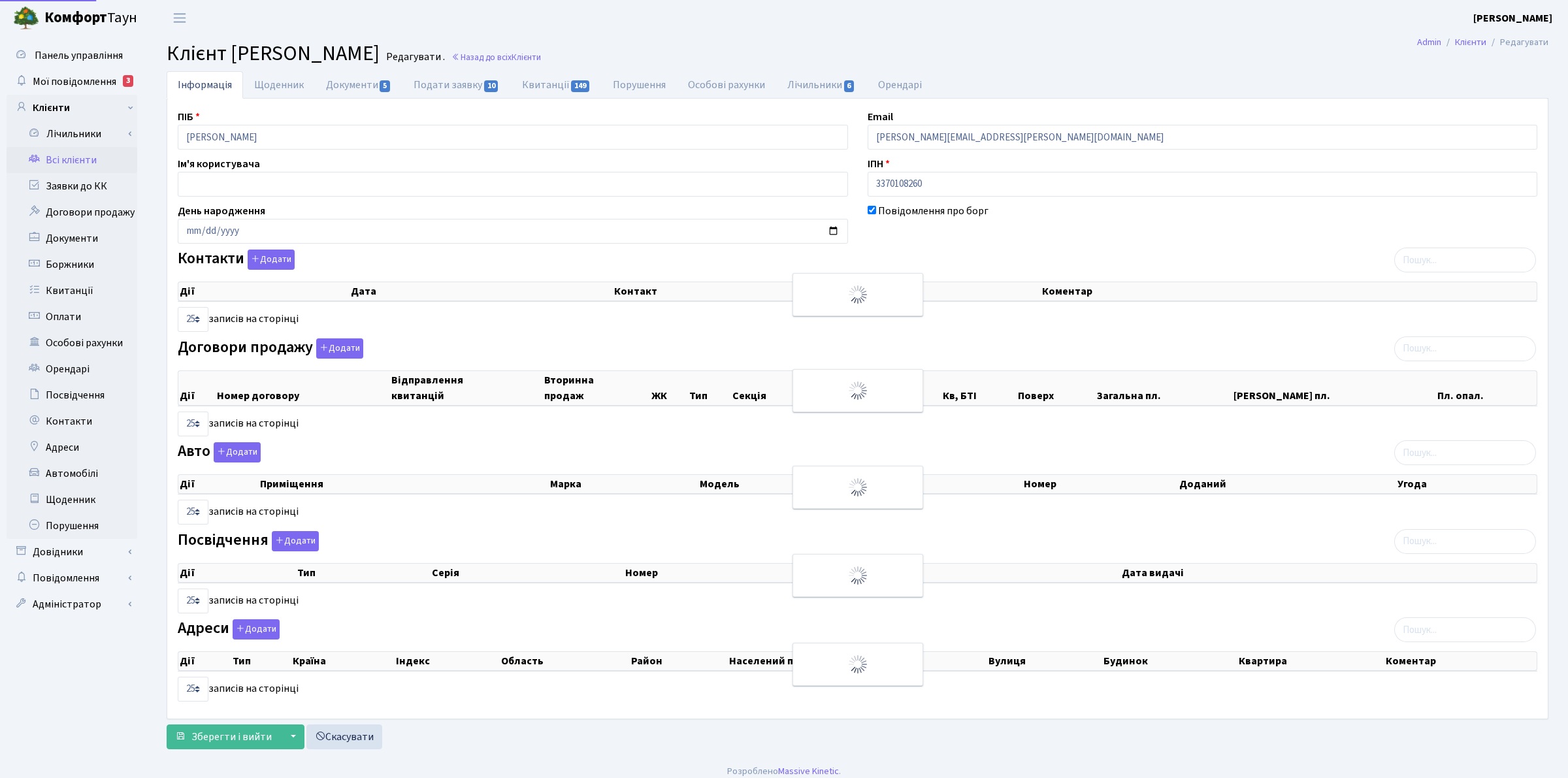
select select "25"
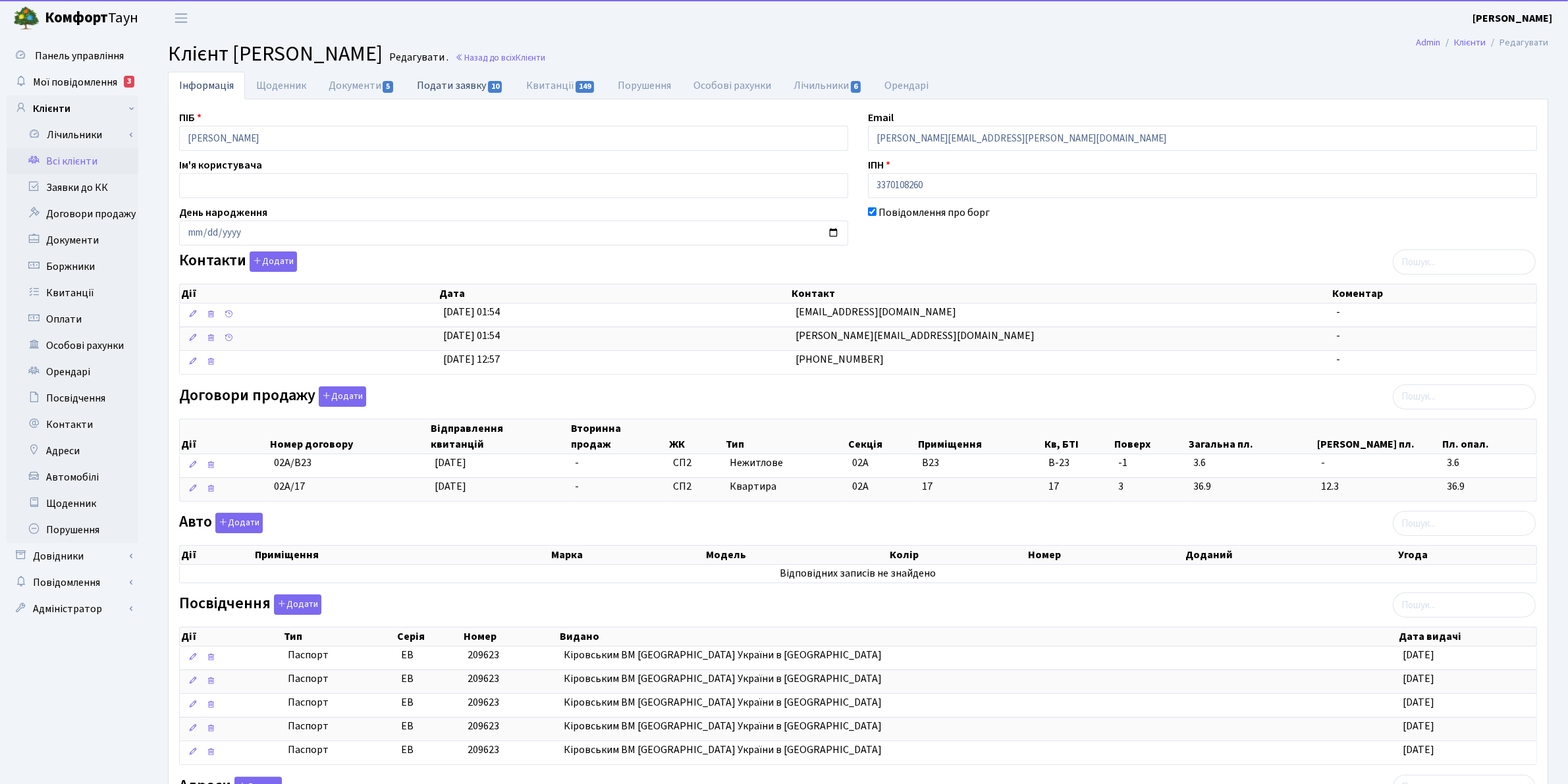
click at [446, 86] on link "Подати заявку 10" at bounding box center [460, 85] width 108 height 27
select select "25"
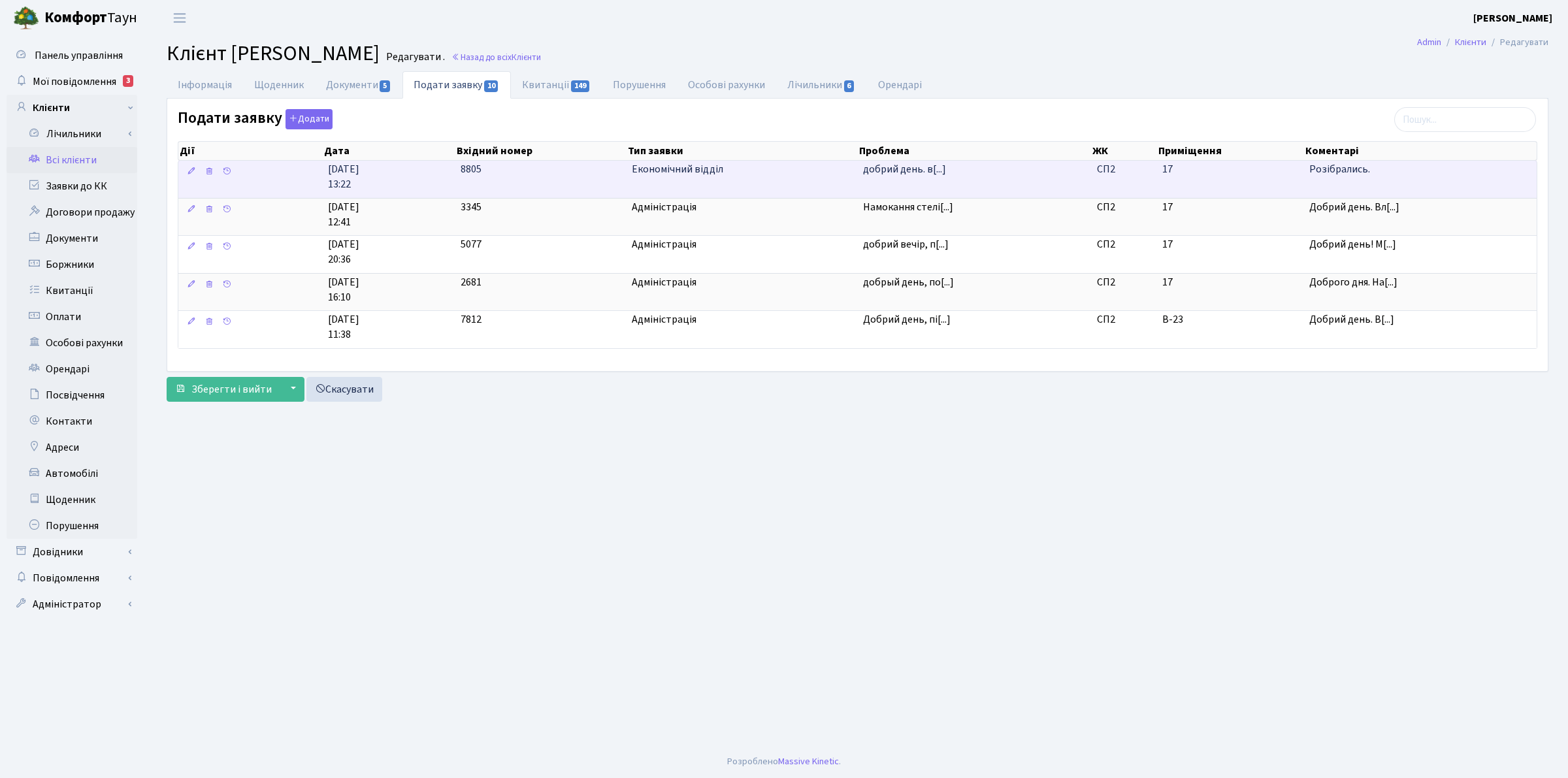
click at [677, 177] on span "Економічний відділ" at bounding box center [742, 169] width 221 height 15
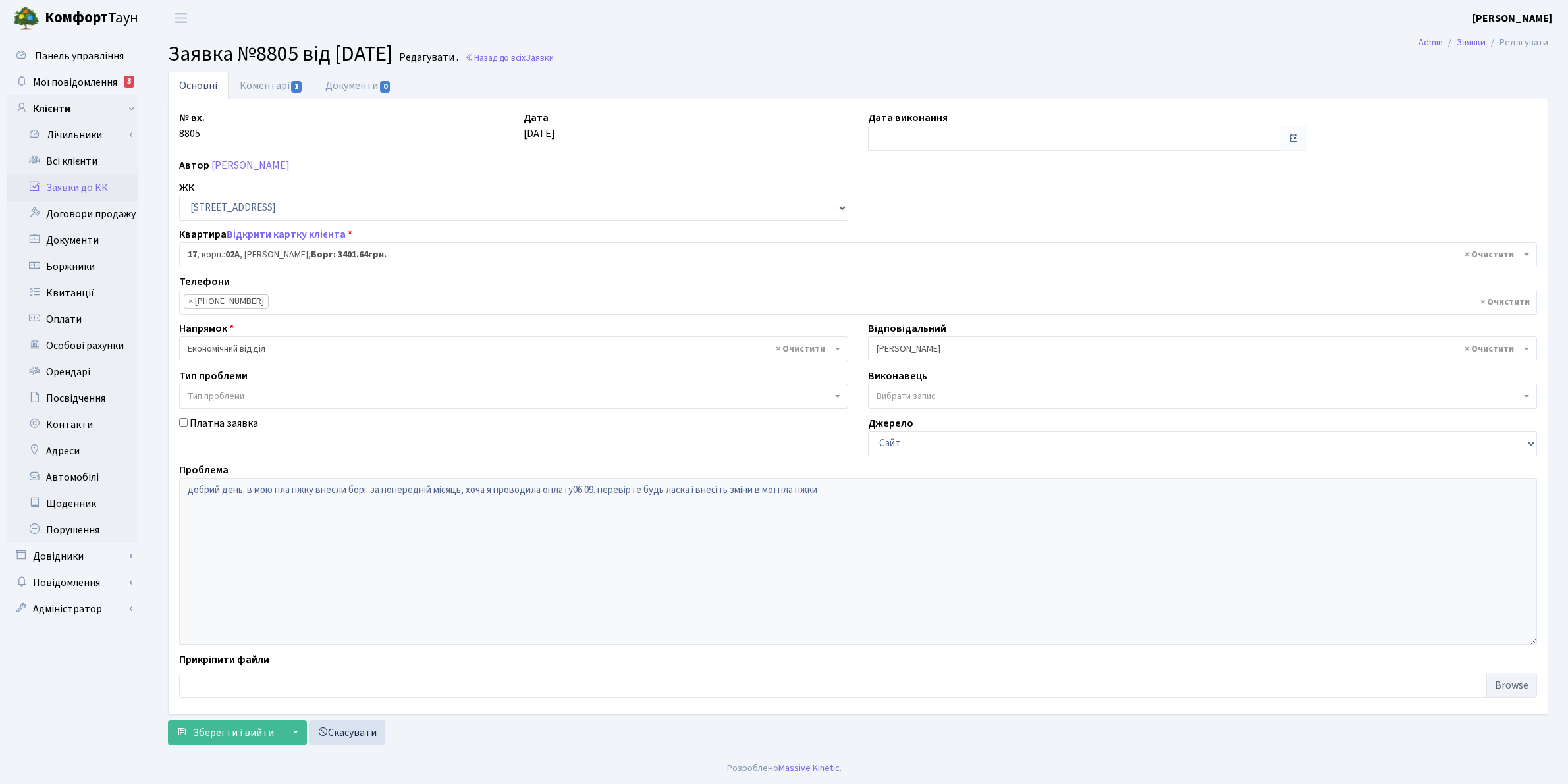
select select "20267"
click at [899, 135] on input "text" at bounding box center [1073, 138] width 412 height 25
click at [926, 223] on td "8" at bounding box center [920, 224] width 19 height 19
type input "08.10.2025"
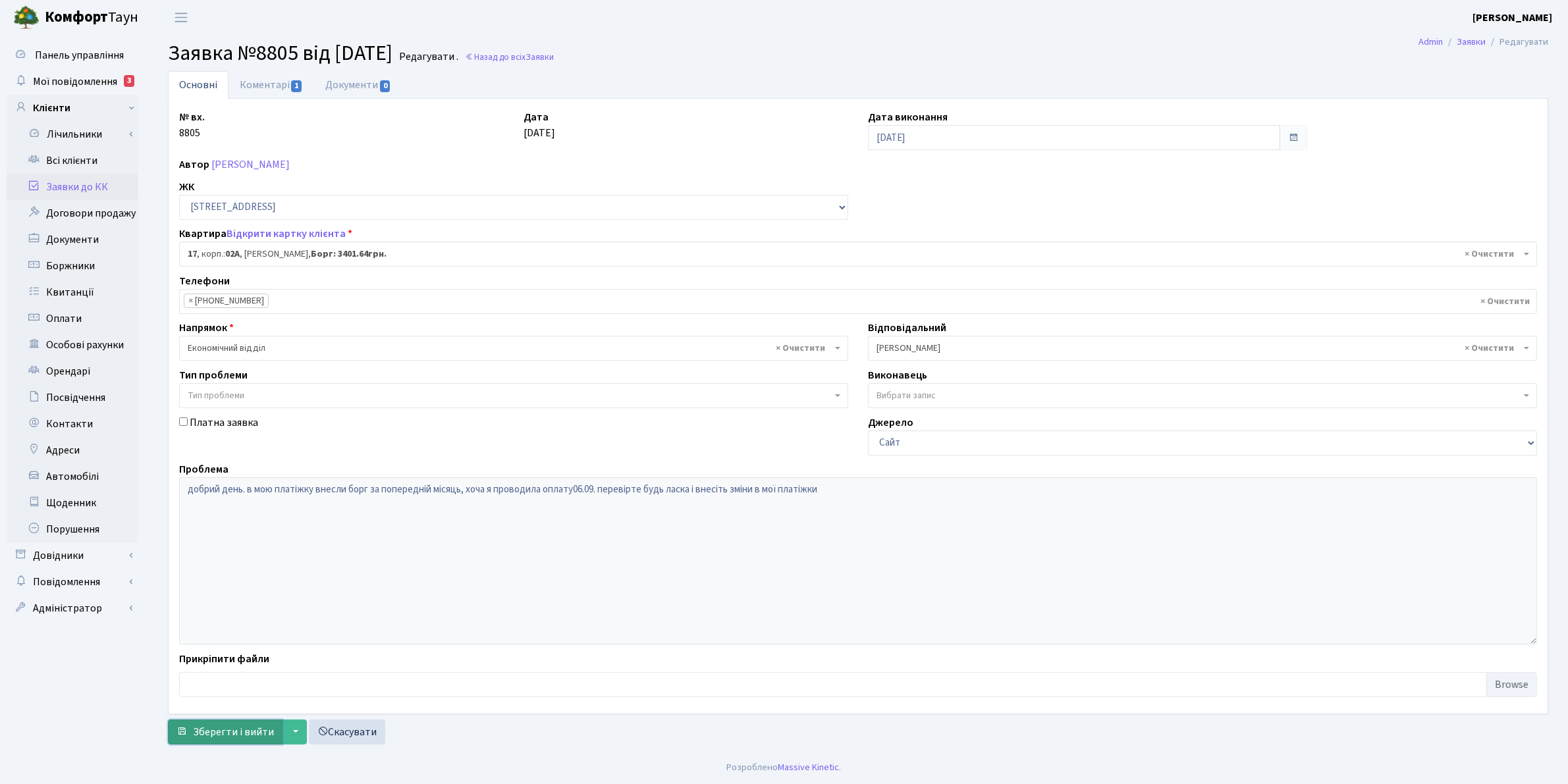
click at [231, 732] on span "Зберегти і вийти" at bounding box center [234, 732] width 81 height 15
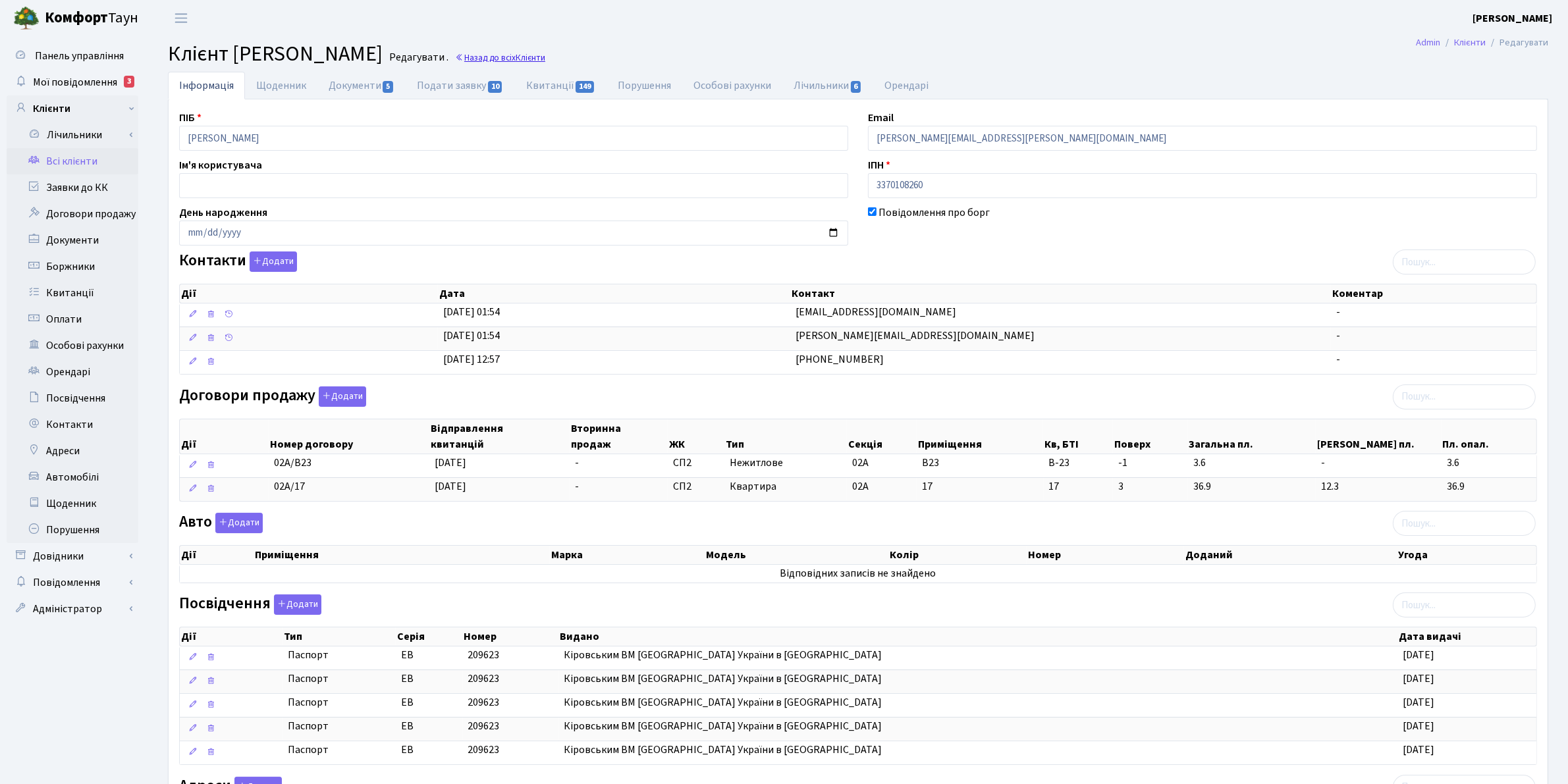
click at [545, 58] on link "Назад до всіх Клієнти" at bounding box center [500, 58] width 90 height 12
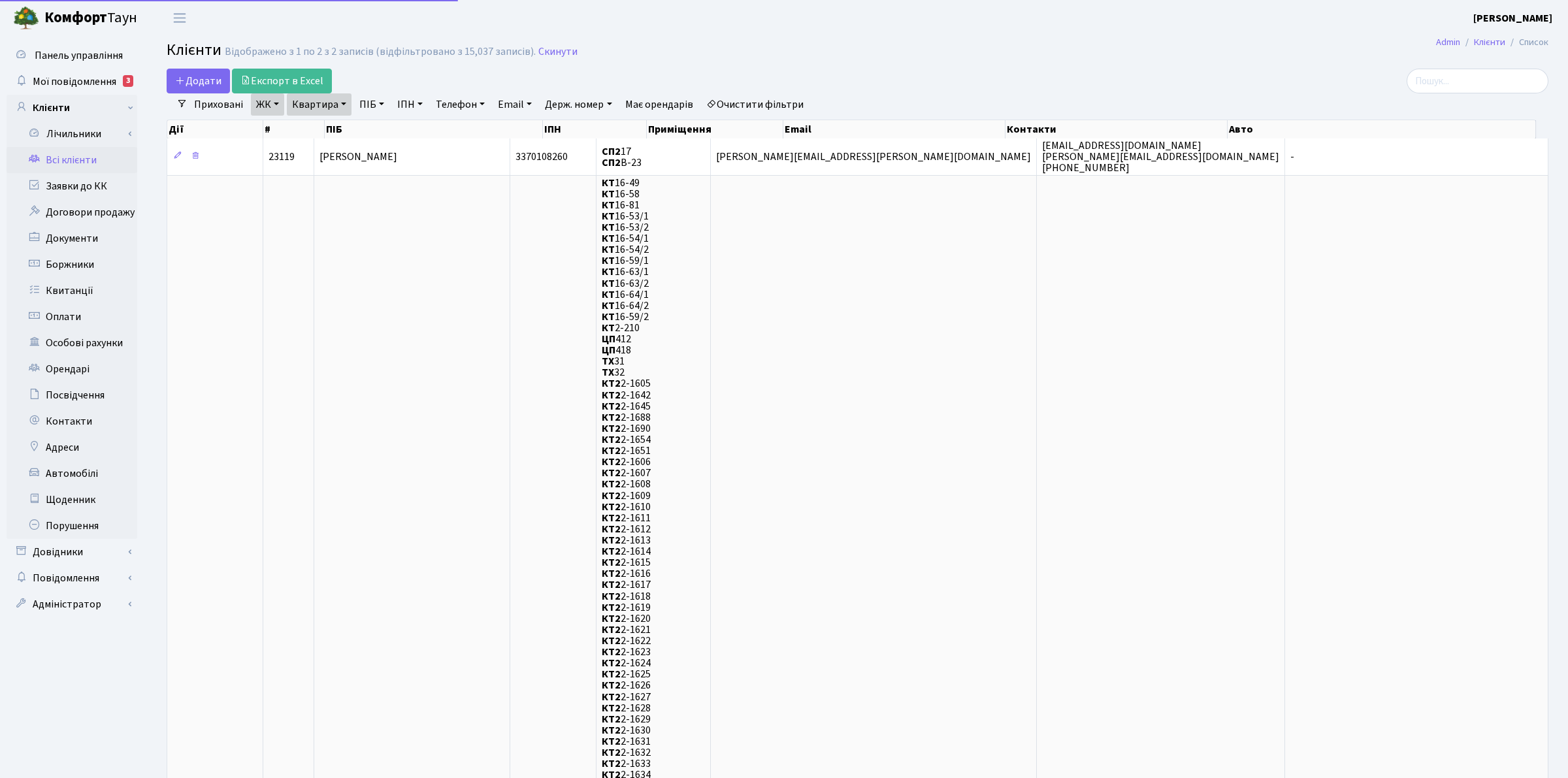
select select "25"
click at [347, 104] on link "Квартира" at bounding box center [319, 104] width 65 height 22
click at [335, 123] on input "17" at bounding box center [325, 130] width 77 height 25
type input "1"
type input "372"
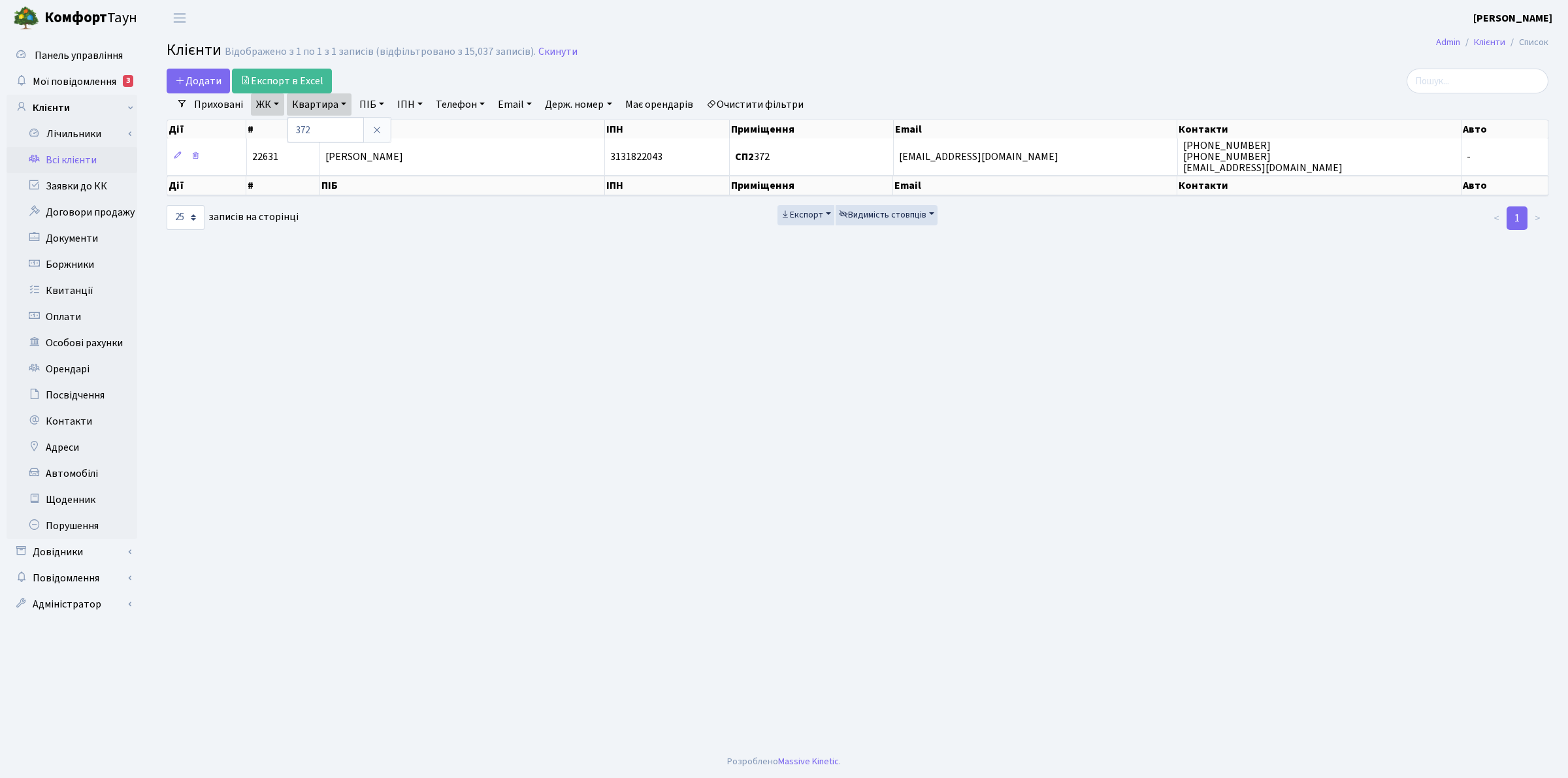
click at [267, 107] on link "ЖК" at bounding box center [267, 104] width 33 height 22
click at [261, 131] on span "×" at bounding box center [263, 128] width 5 height 13
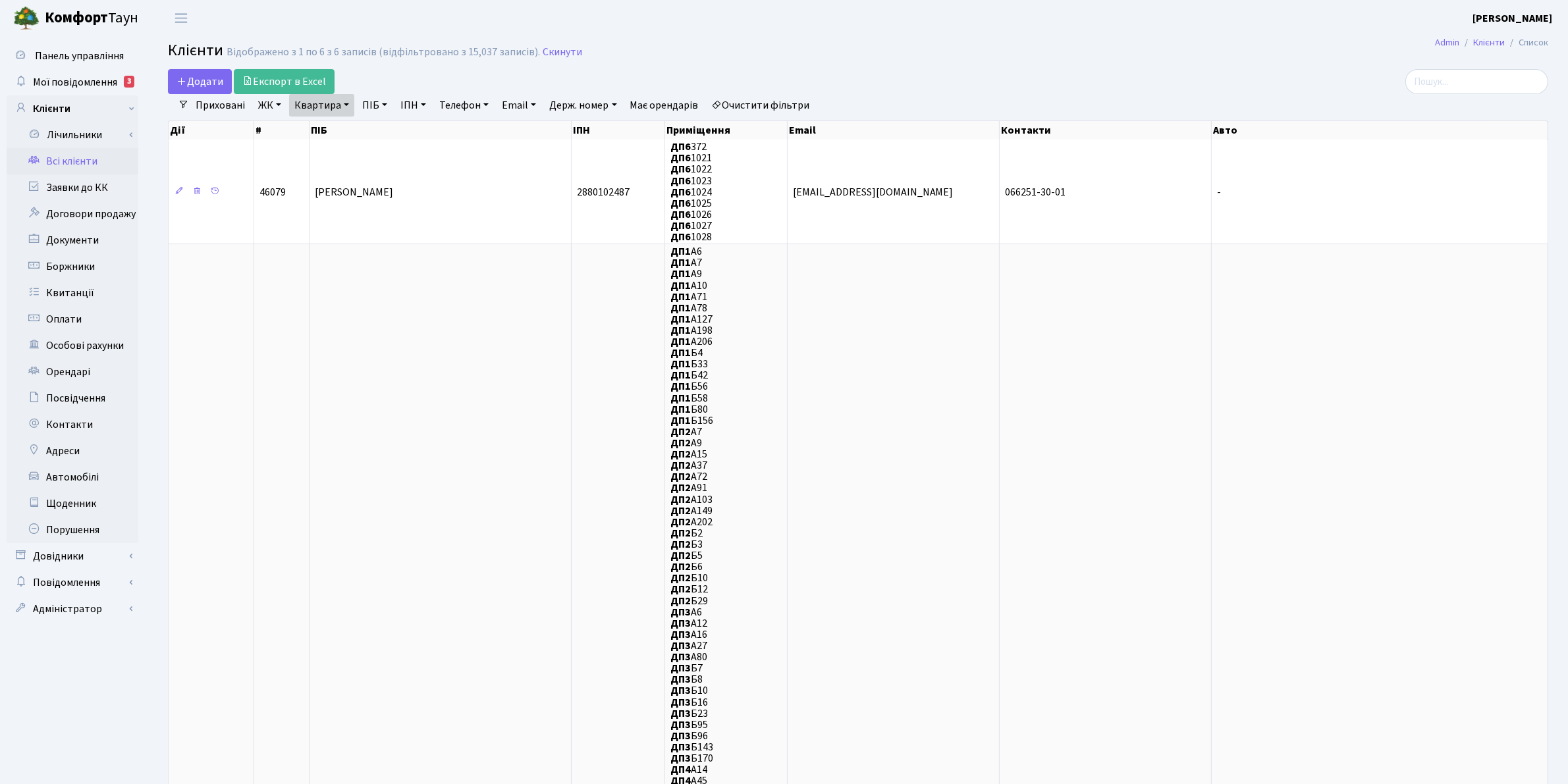
click at [277, 96] on link "ЖК" at bounding box center [270, 105] width 33 height 23
click at [318, 245] on li "КТ4, вул. Юрія Липи, 6" at bounding box center [335, 257] width 160 height 23
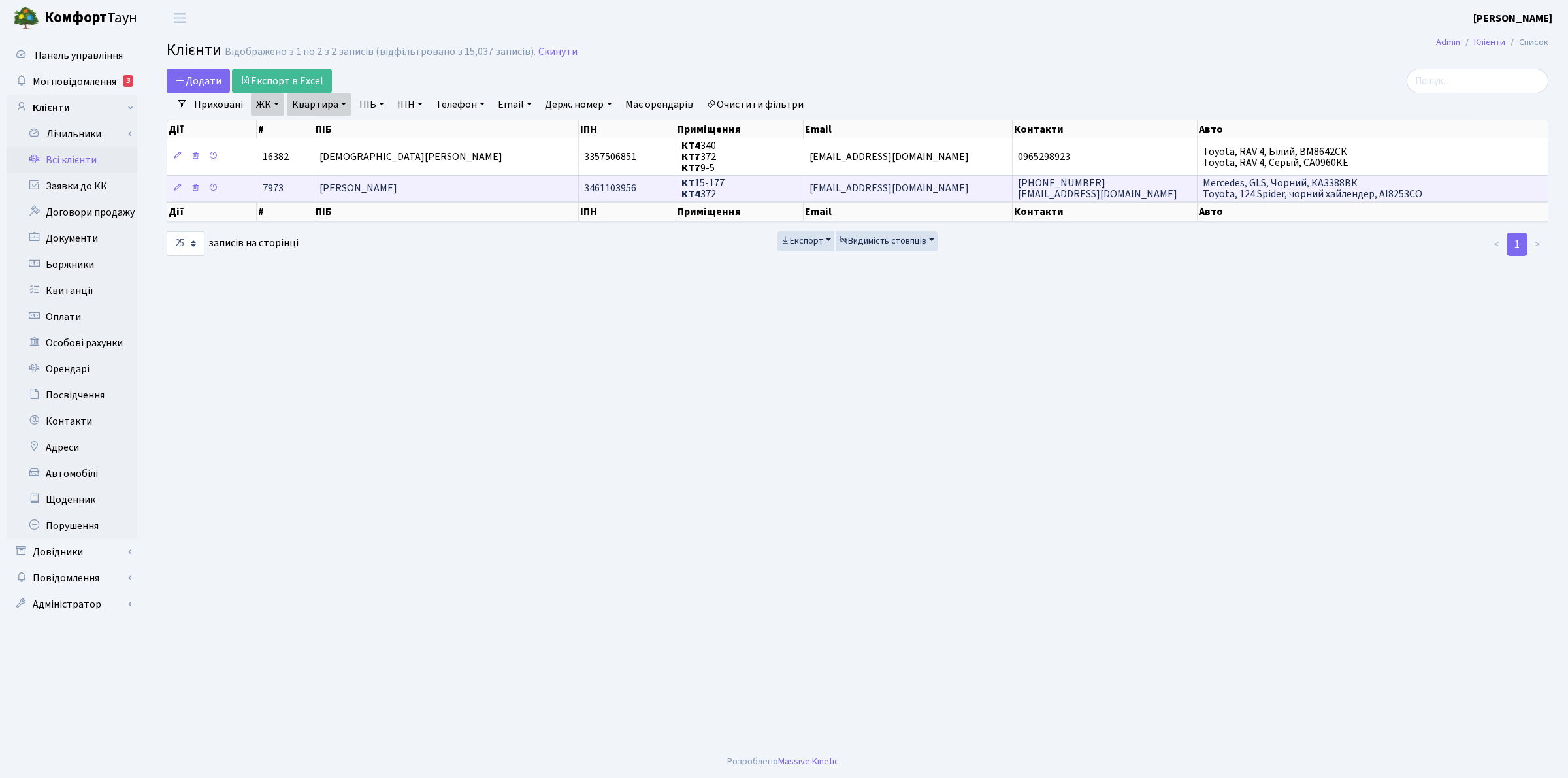
click at [379, 188] on span "[PERSON_NAME]" at bounding box center [358, 189] width 78 height 15
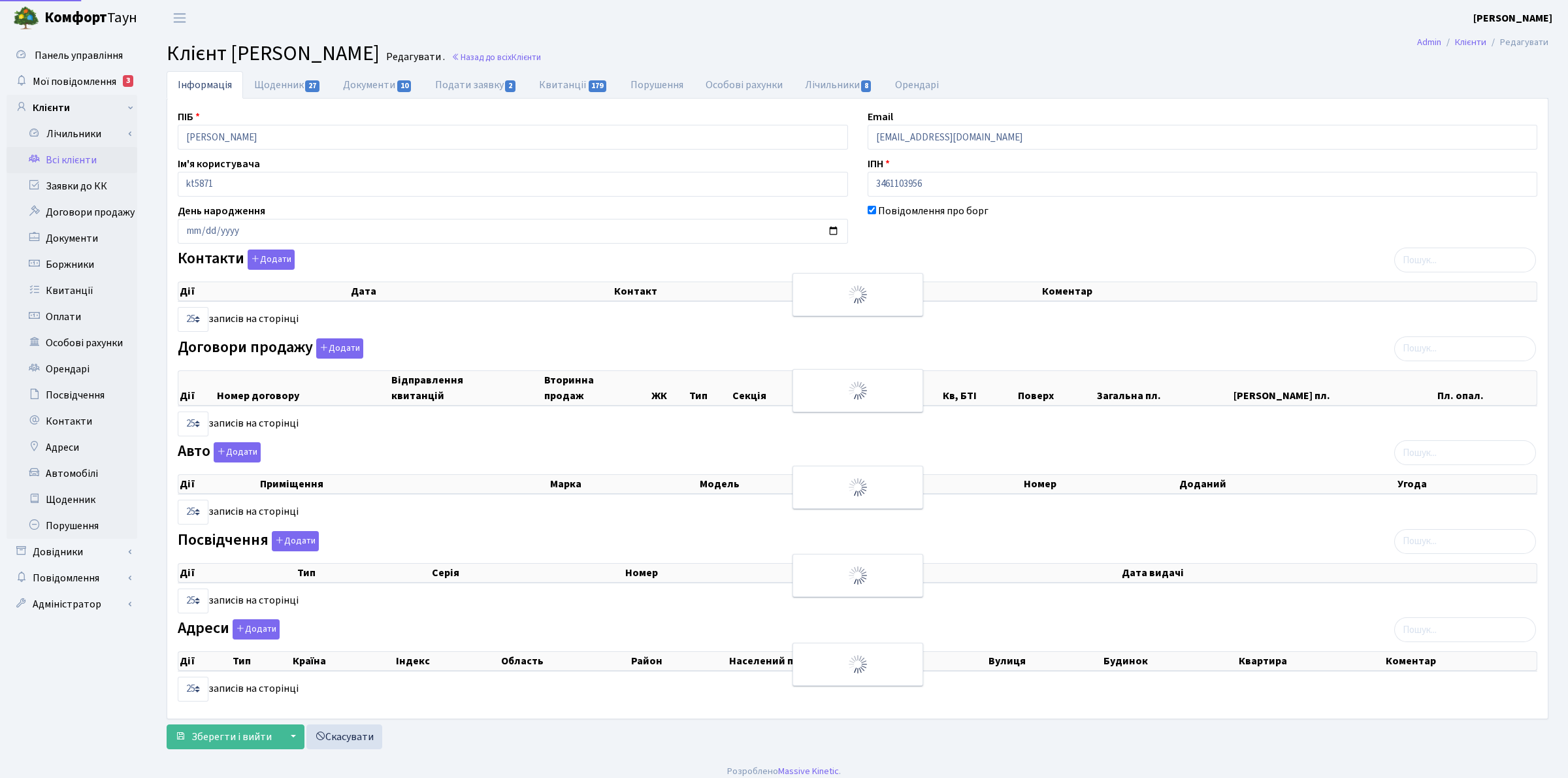
select select "25"
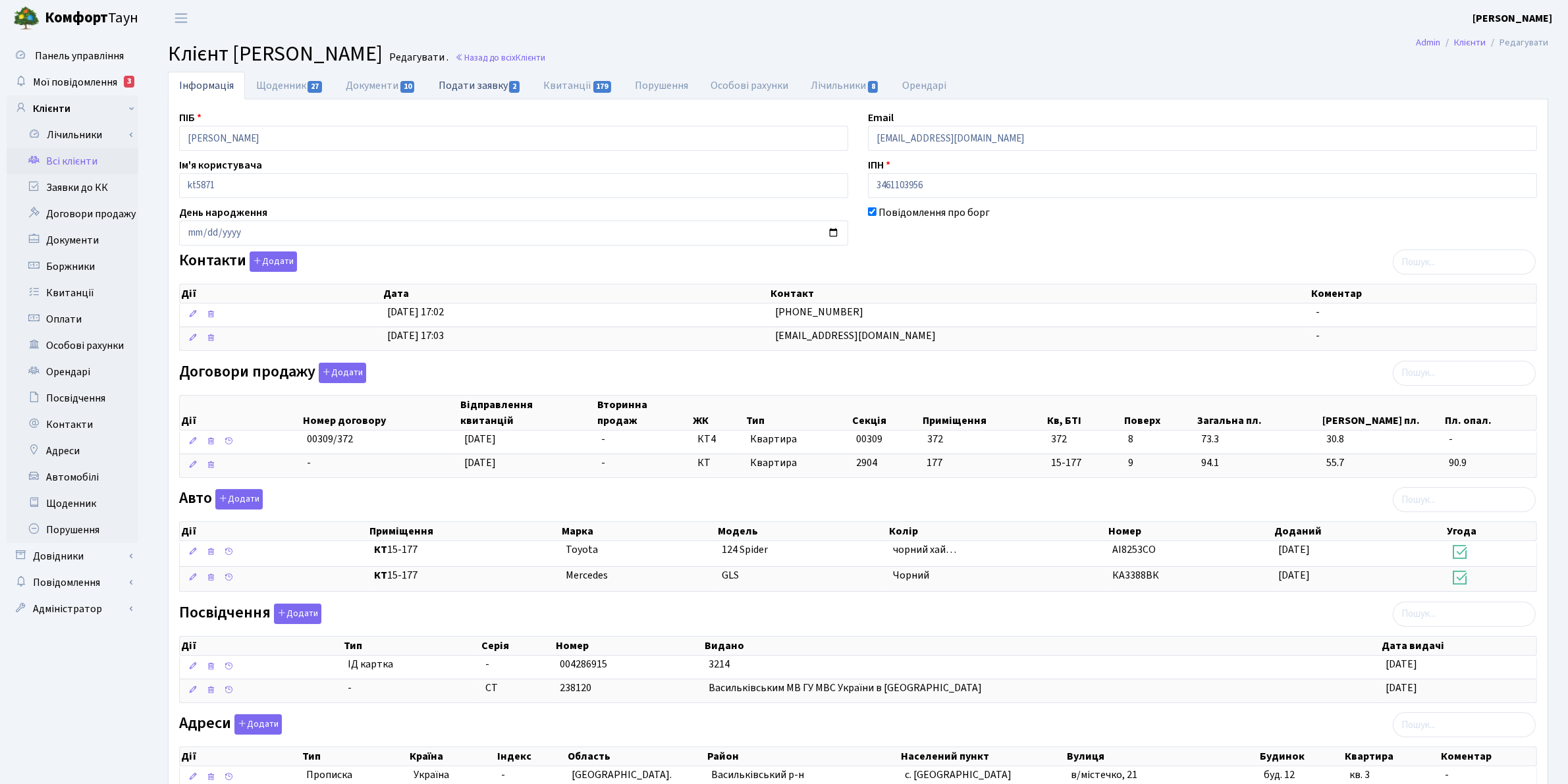
click at [485, 86] on link "Подати заявку 2" at bounding box center [480, 85] width 104 height 27
select select "25"
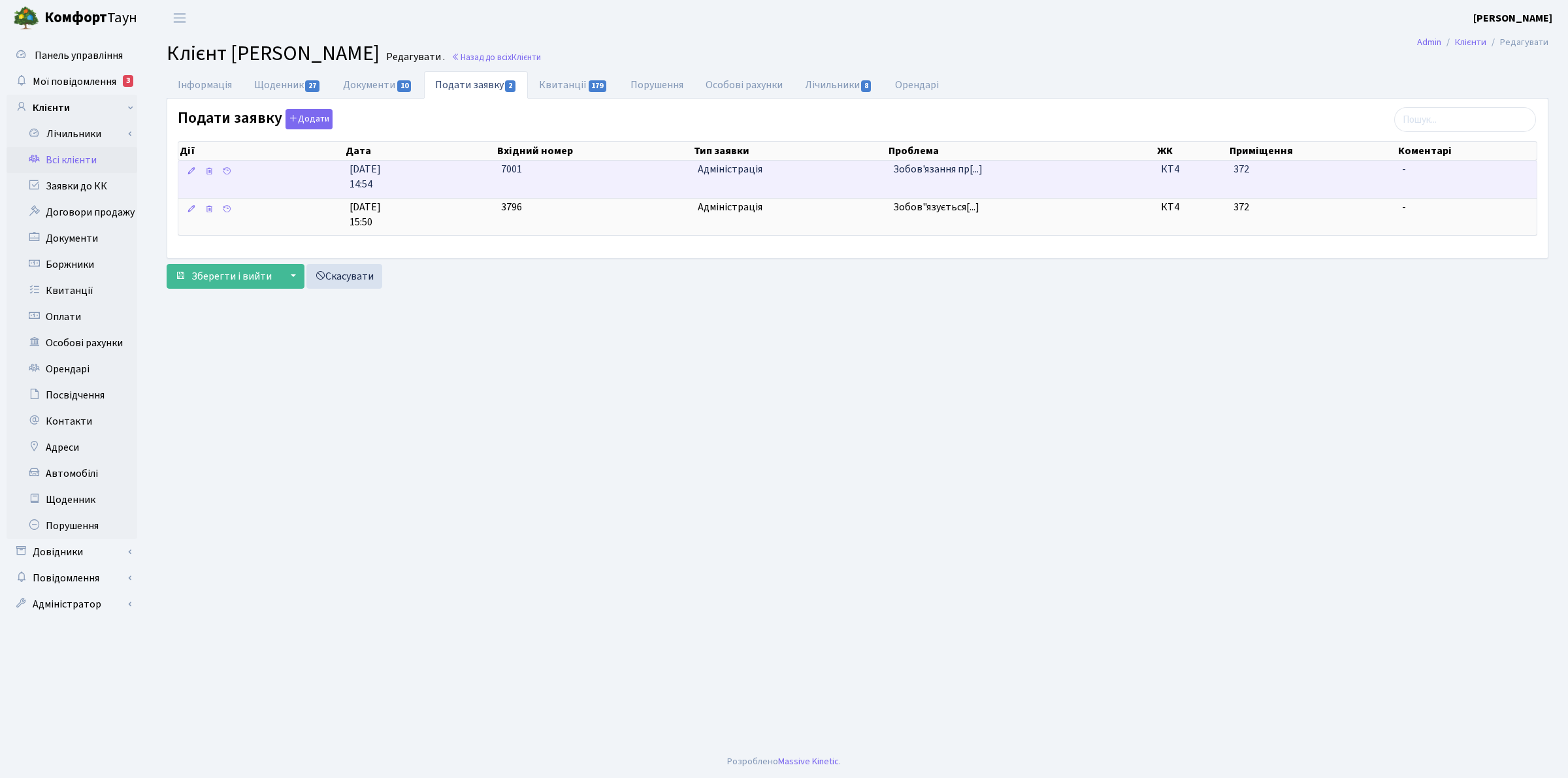
click at [754, 174] on span "Адміністрація" at bounding box center [790, 169] width 185 height 15
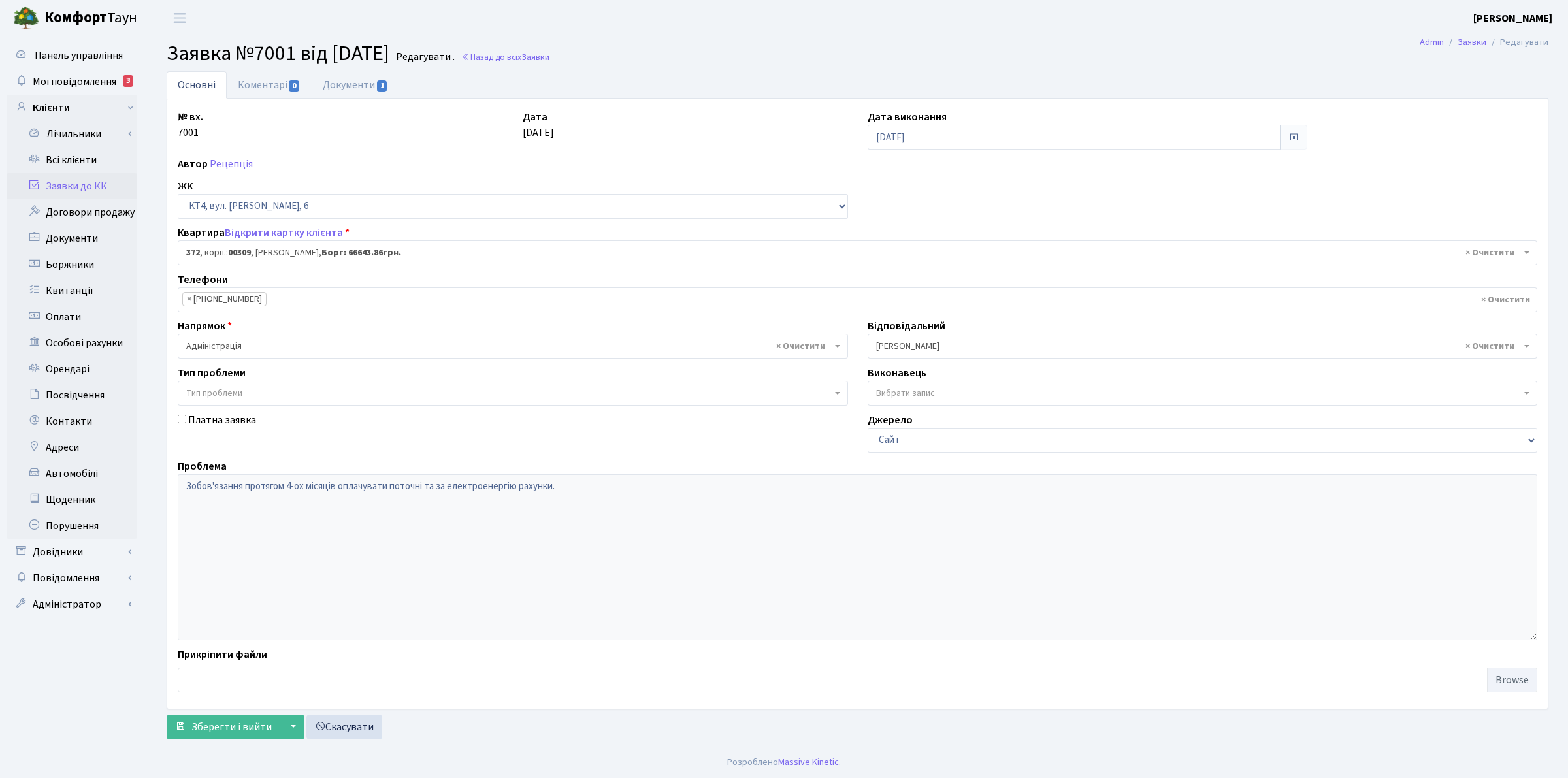
select select "17079"
click at [264, 233] on link "Відкрити картку клієнта" at bounding box center [284, 233] width 118 height 15
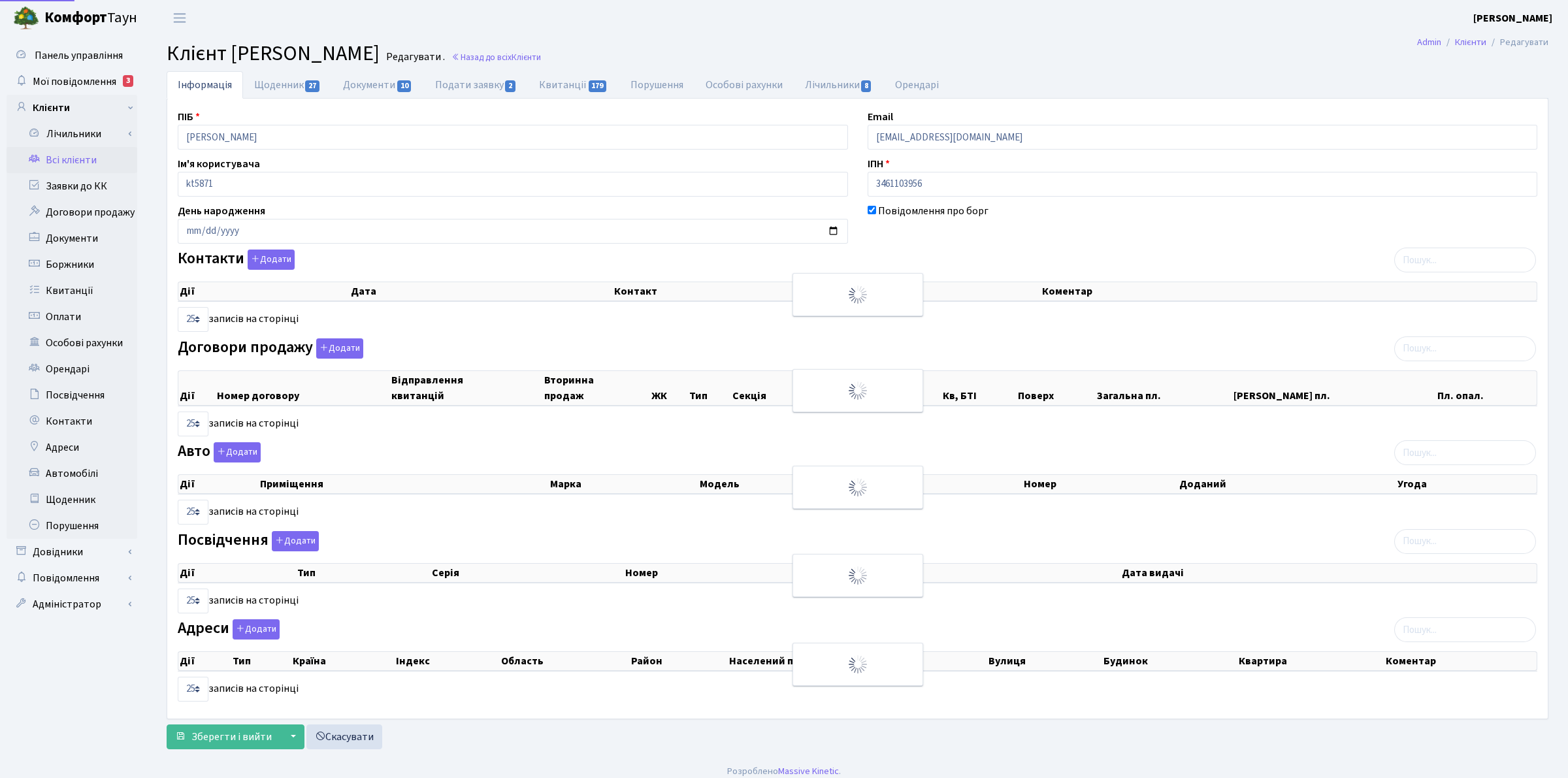
select select "25"
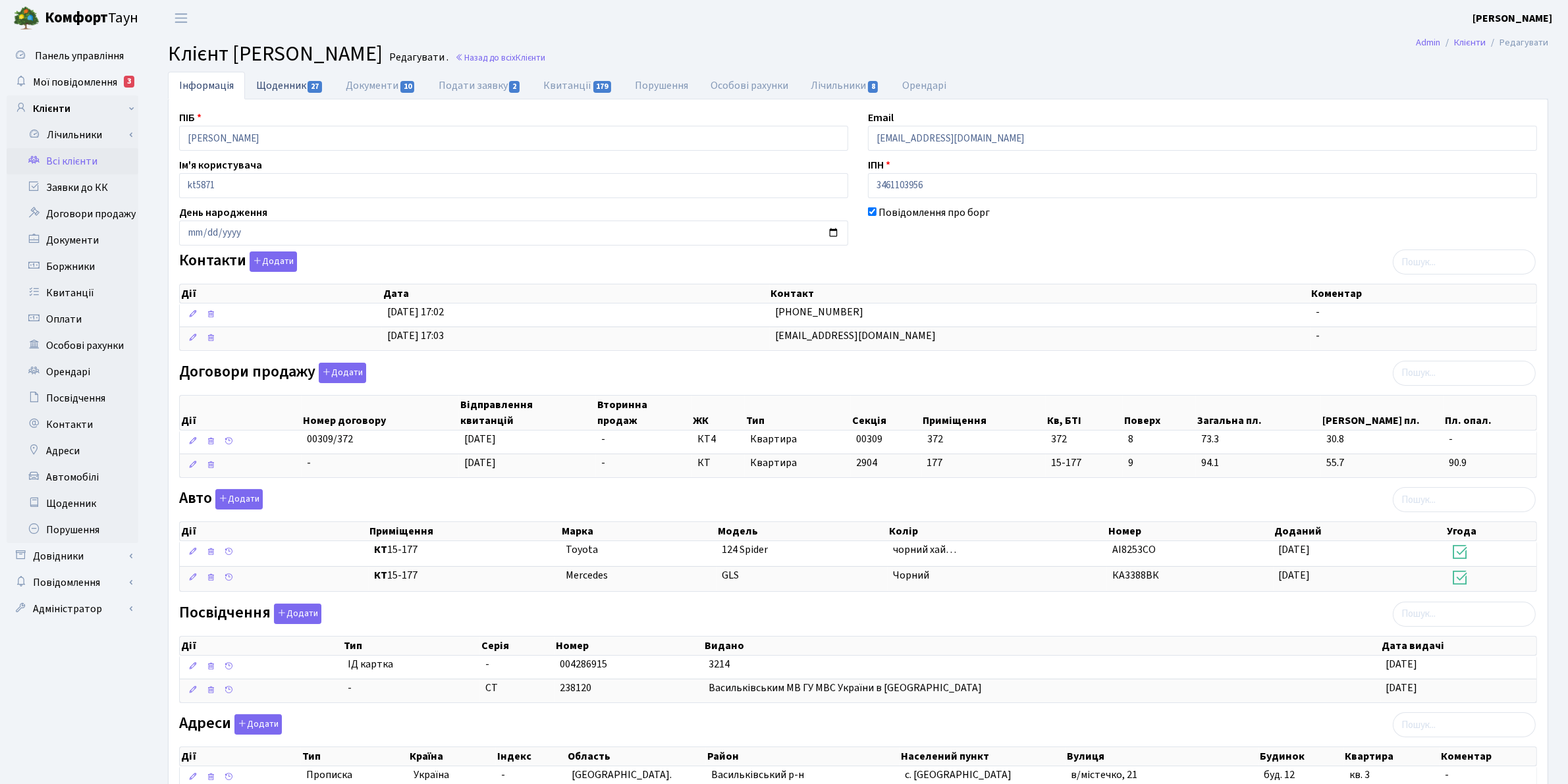
click at [300, 86] on link "Щоденник 27" at bounding box center [289, 85] width 90 height 27
select select "25"
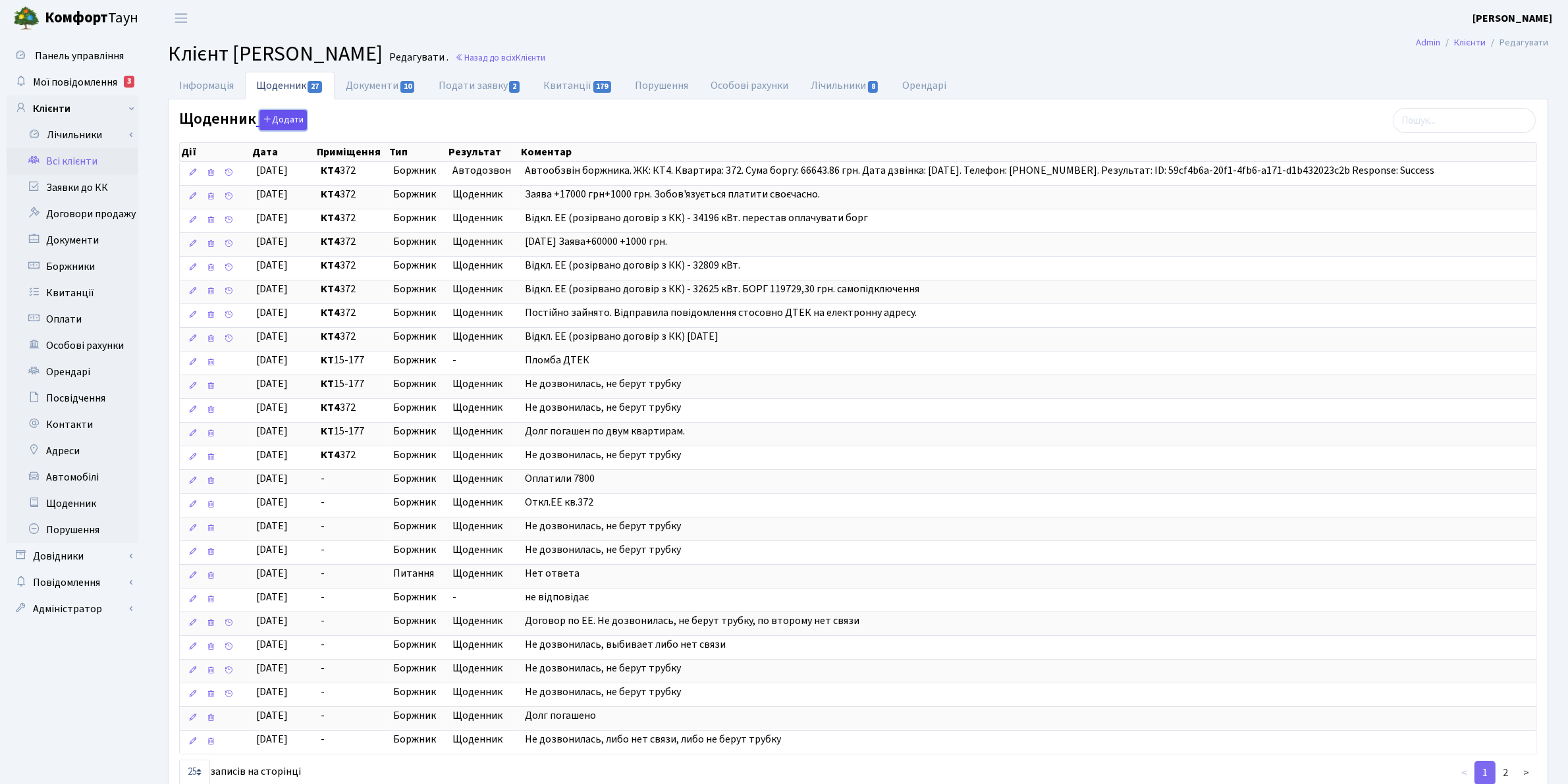
click at [287, 121] on button "Додати" at bounding box center [283, 120] width 48 height 20
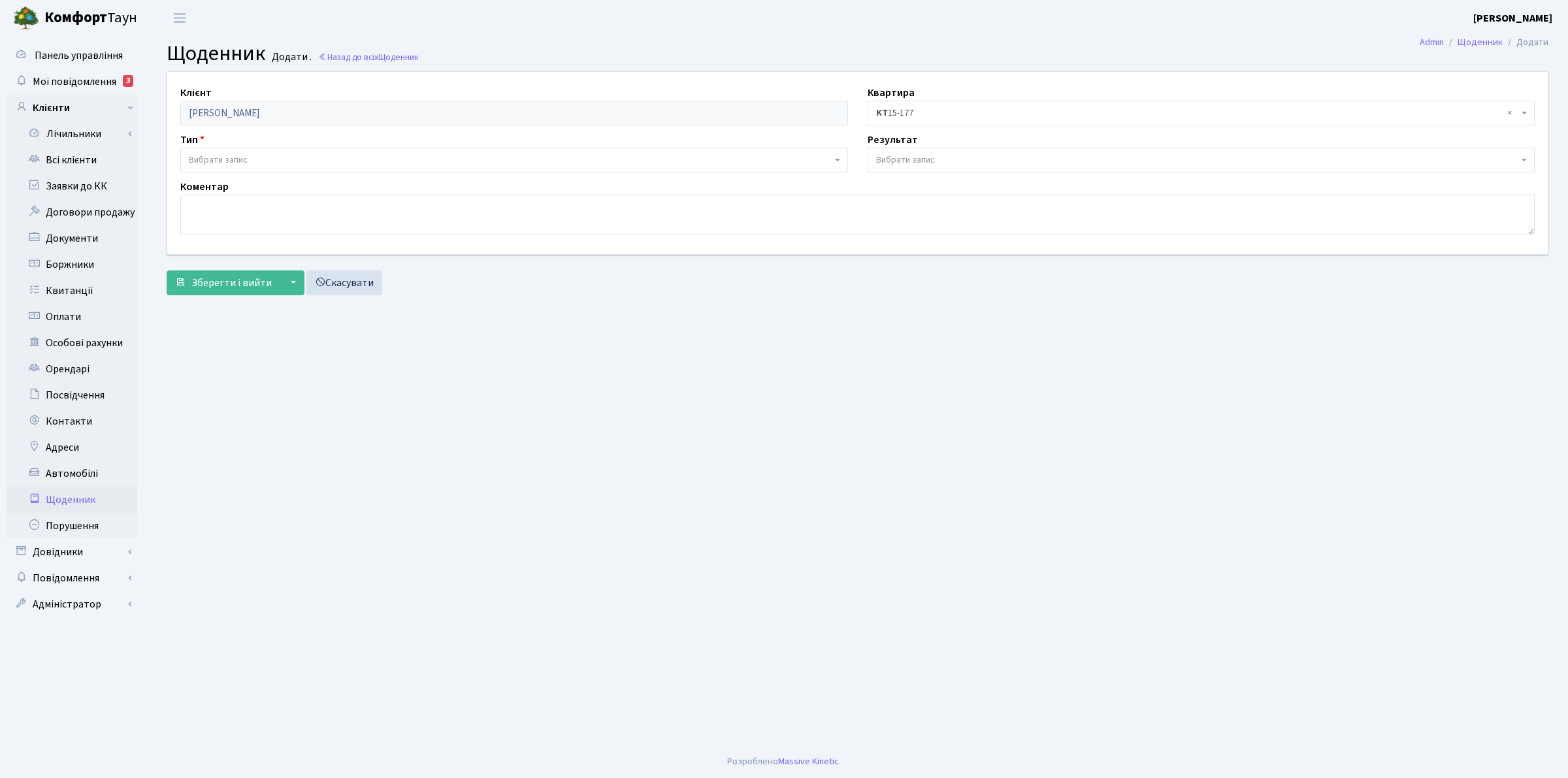
click at [205, 158] on span "Вибрати запис" at bounding box center [218, 160] width 59 height 13
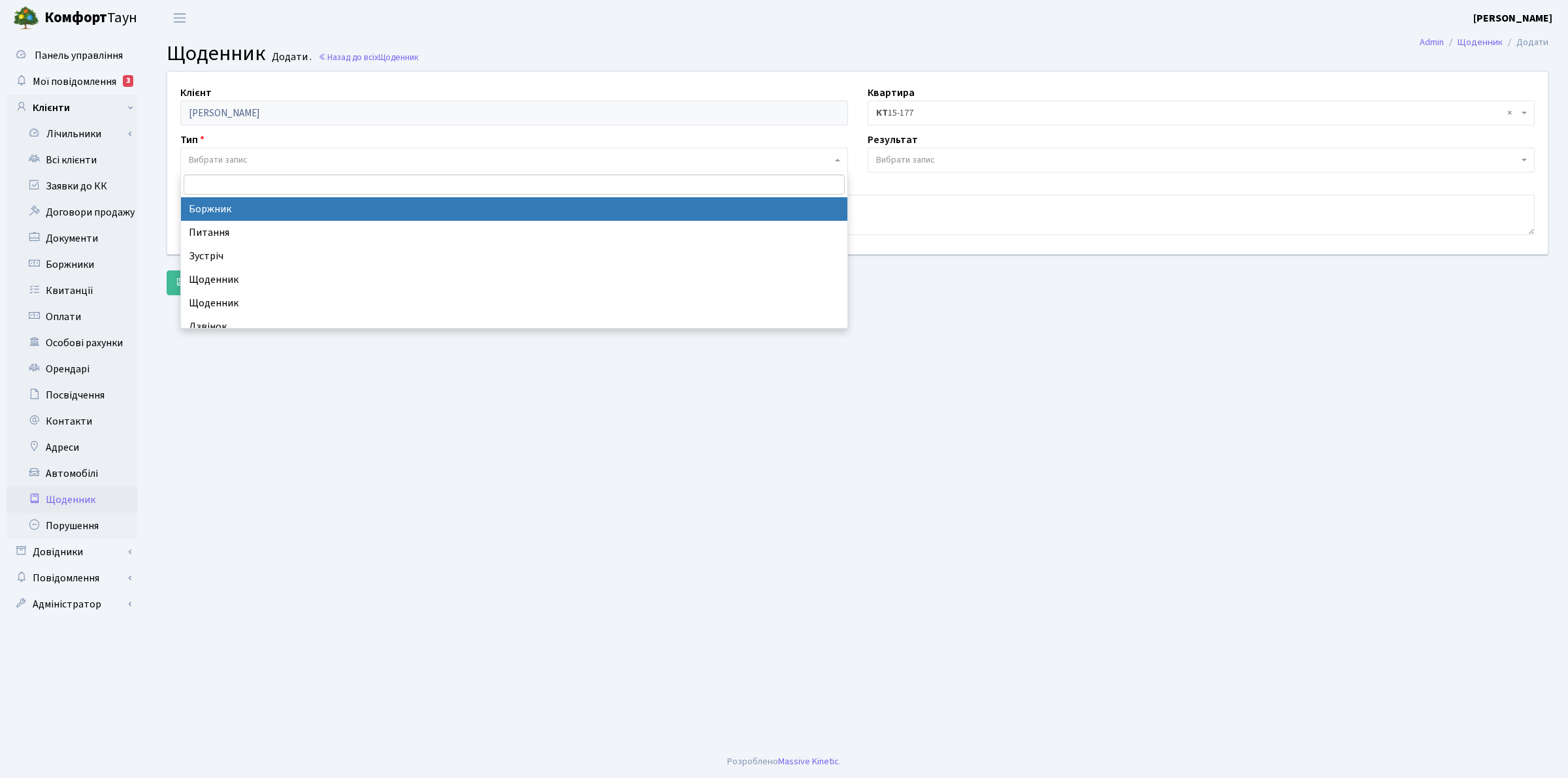
select select "189"
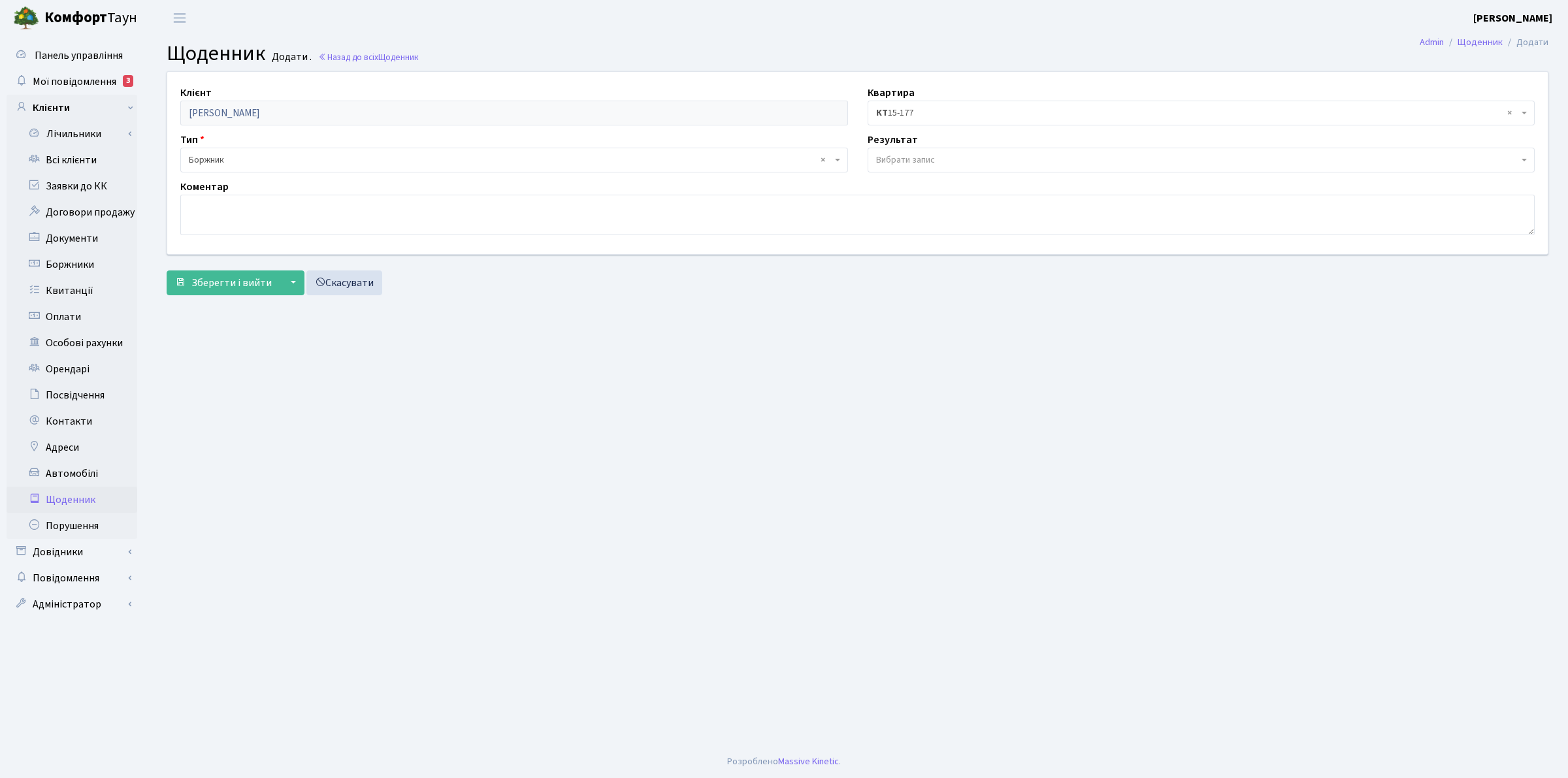
click at [889, 161] on span "Вибрати запис" at bounding box center [906, 160] width 59 height 13
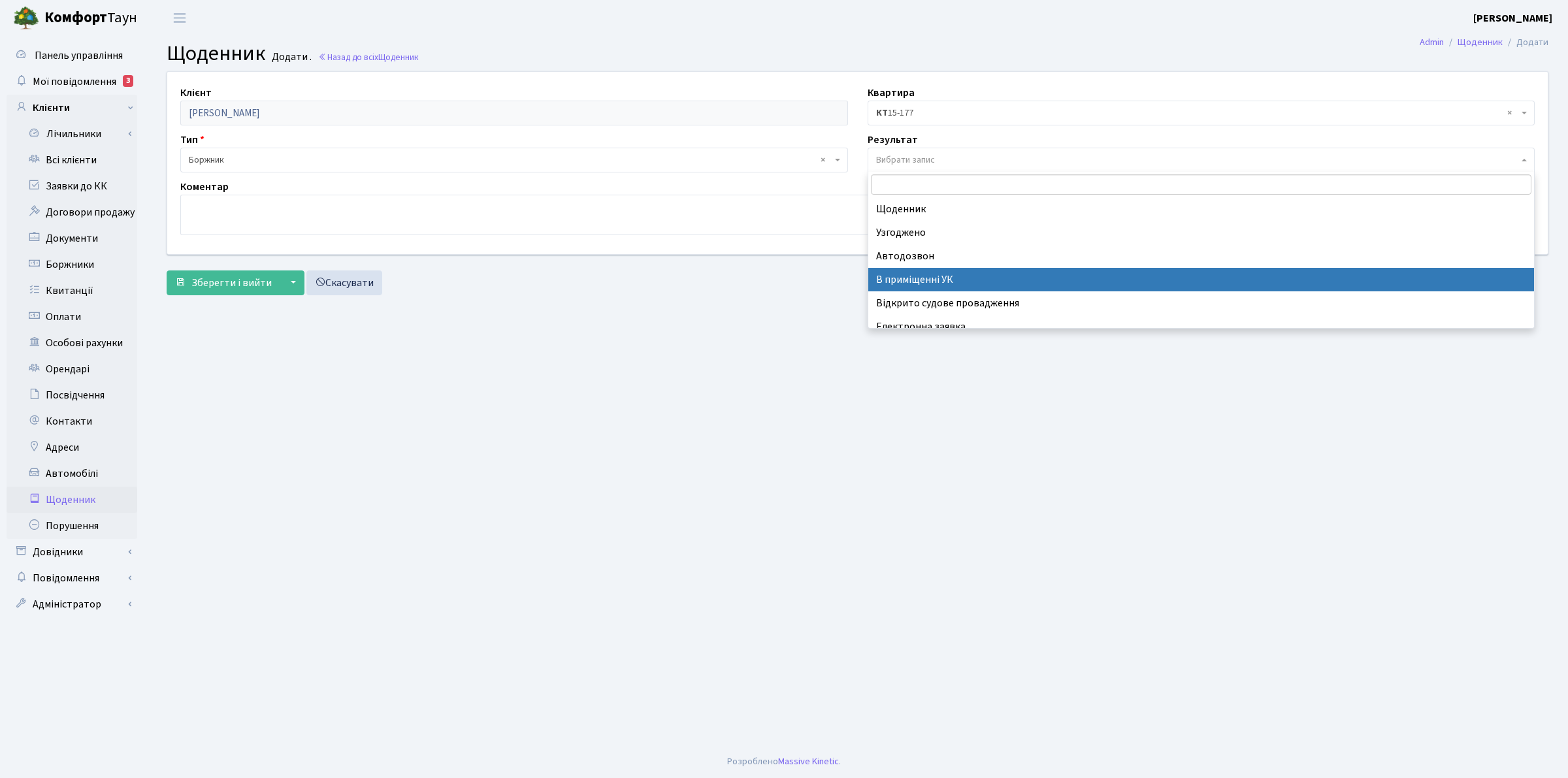
scroll to position [80, 0]
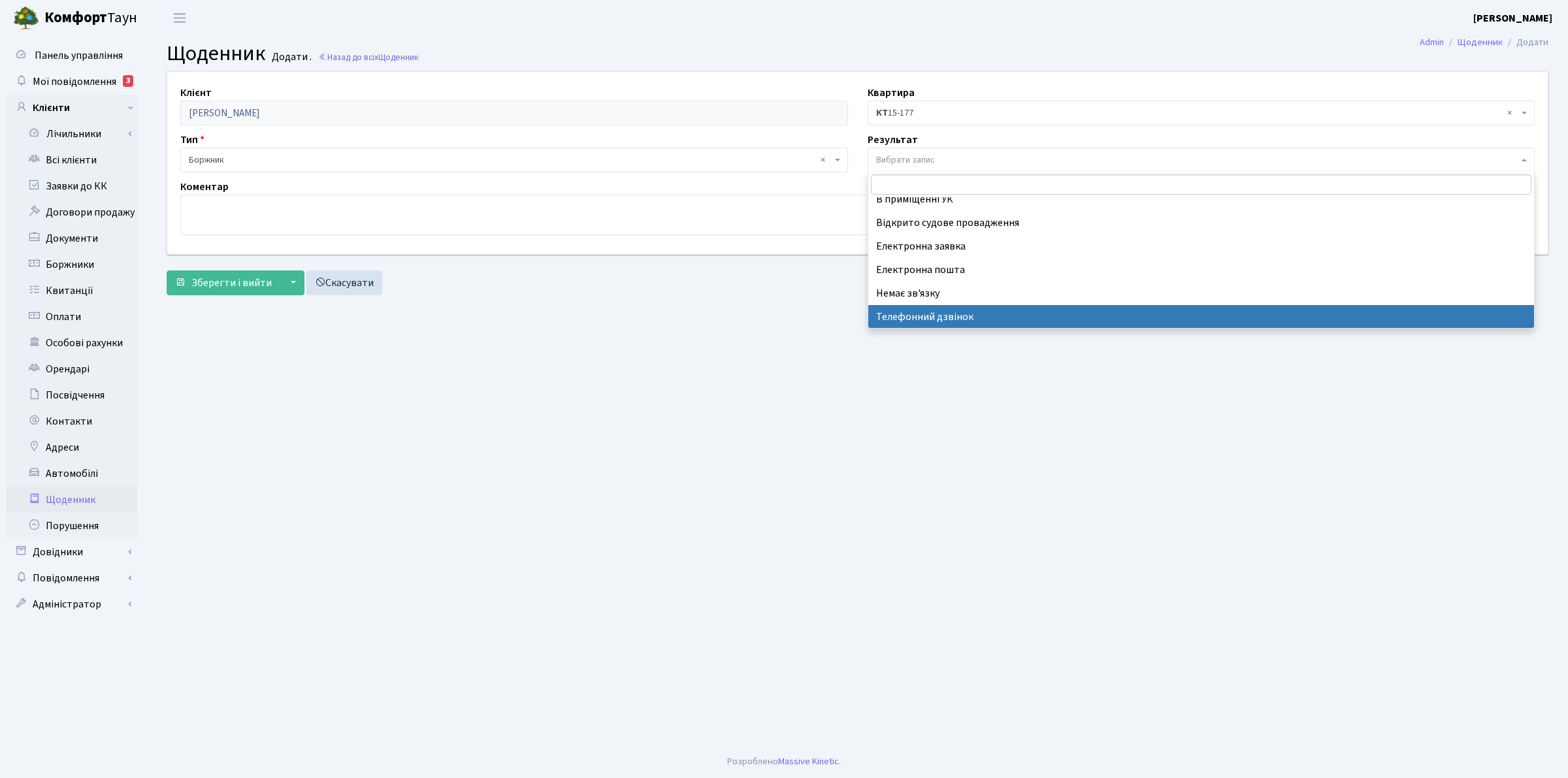
select select "196"
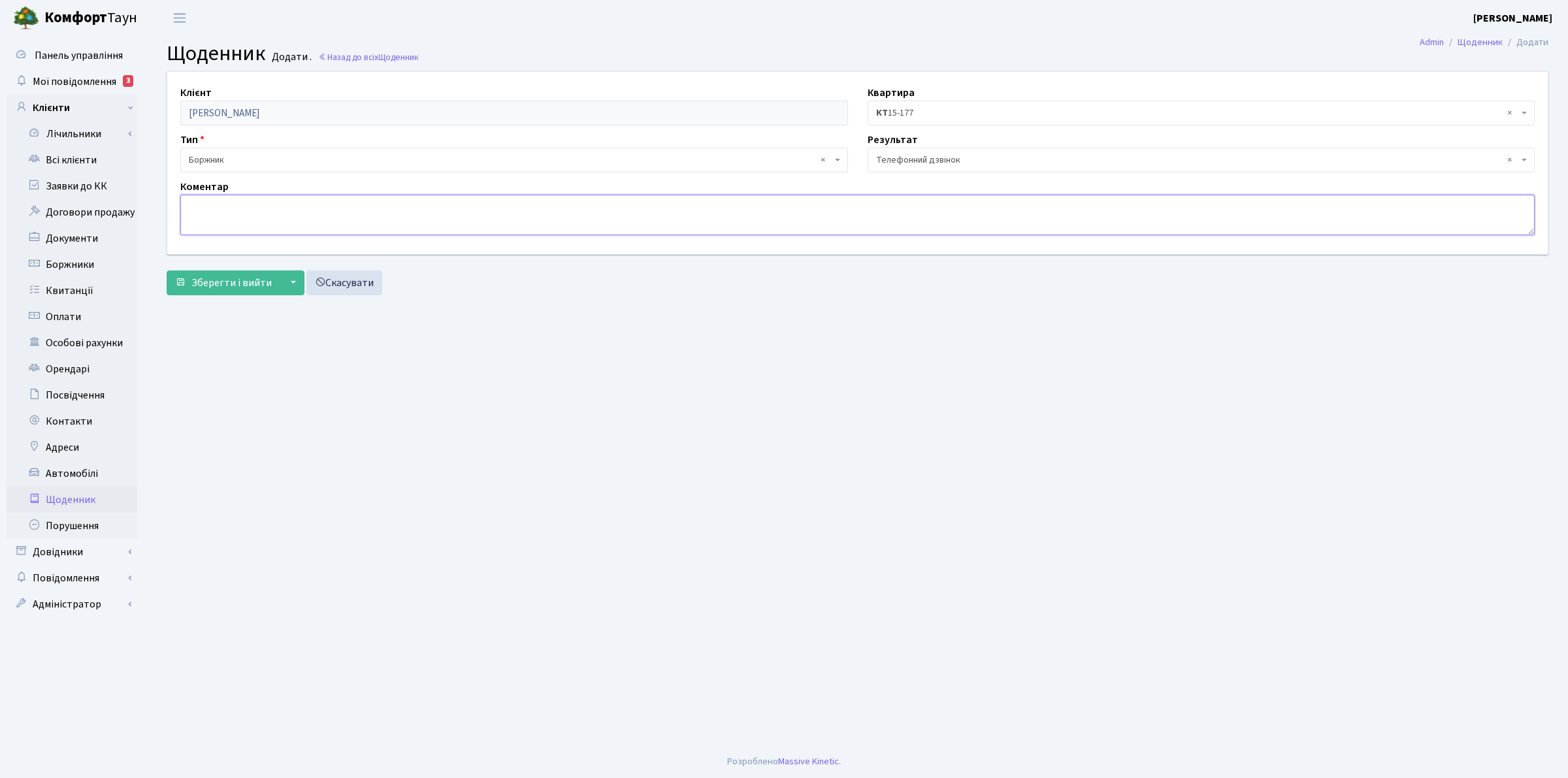
click at [213, 223] on textarea at bounding box center [857, 215] width 1354 height 40
type textarea "Попереджені про відкл.ЕЕ через порушення умов заявки! Обіцяв сплатити до обіду."
click at [236, 277] on span "Зберегти і вийти" at bounding box center [232, 283] width 80 height 15
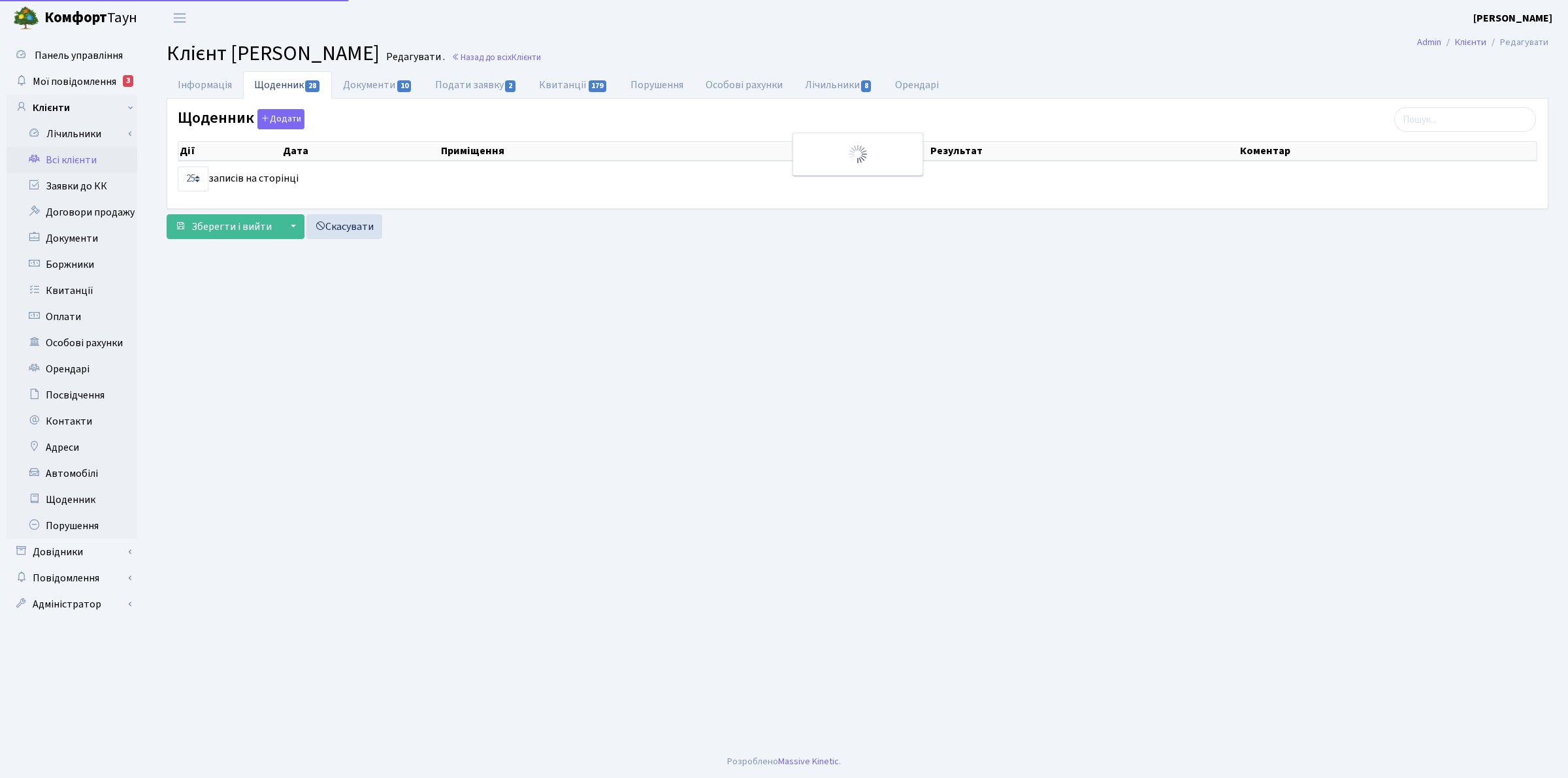
select select "25"
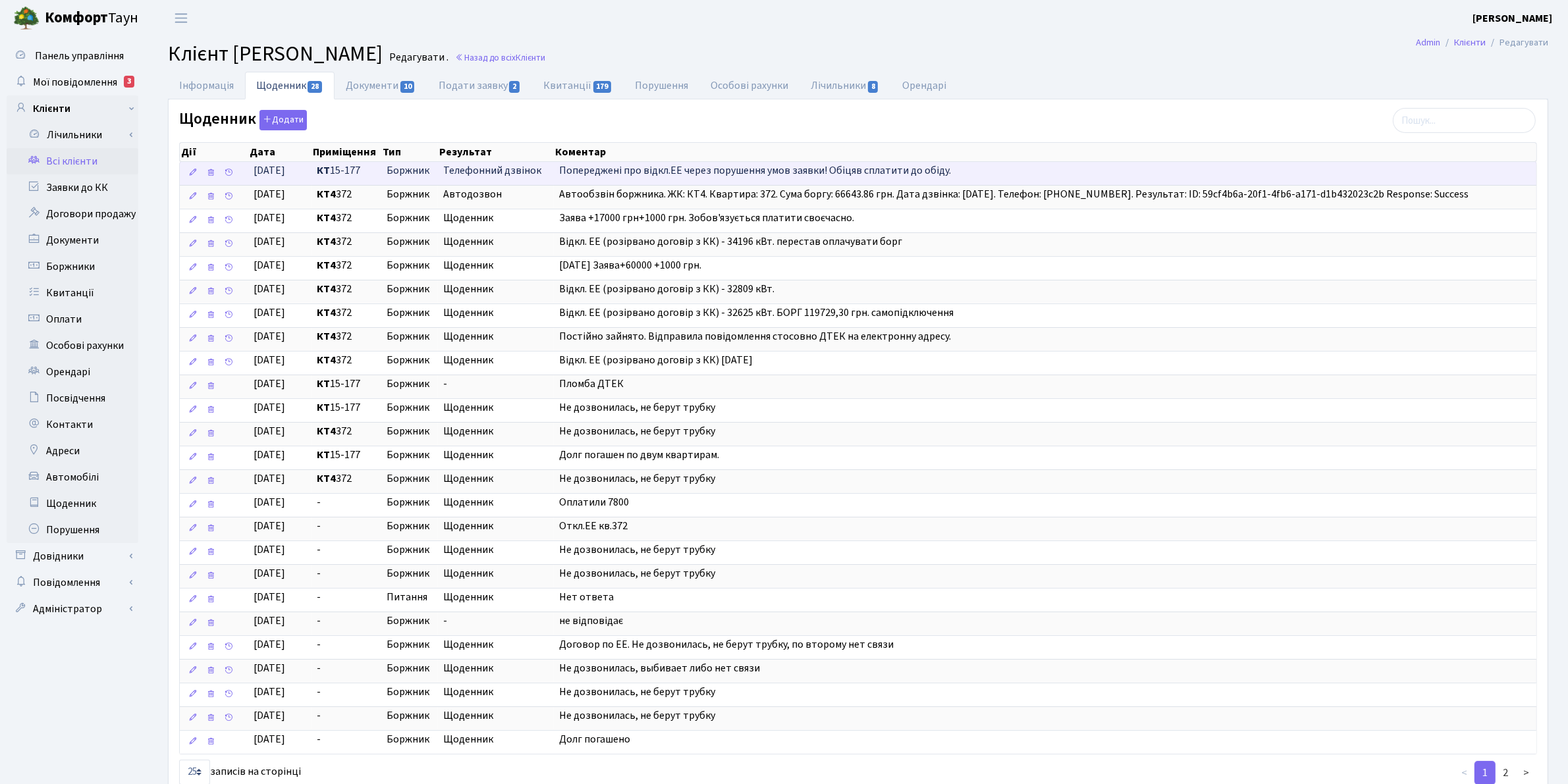
click at [273, 170] on span "[DATE]" at bounding box center [269, 171] width 32 height 15
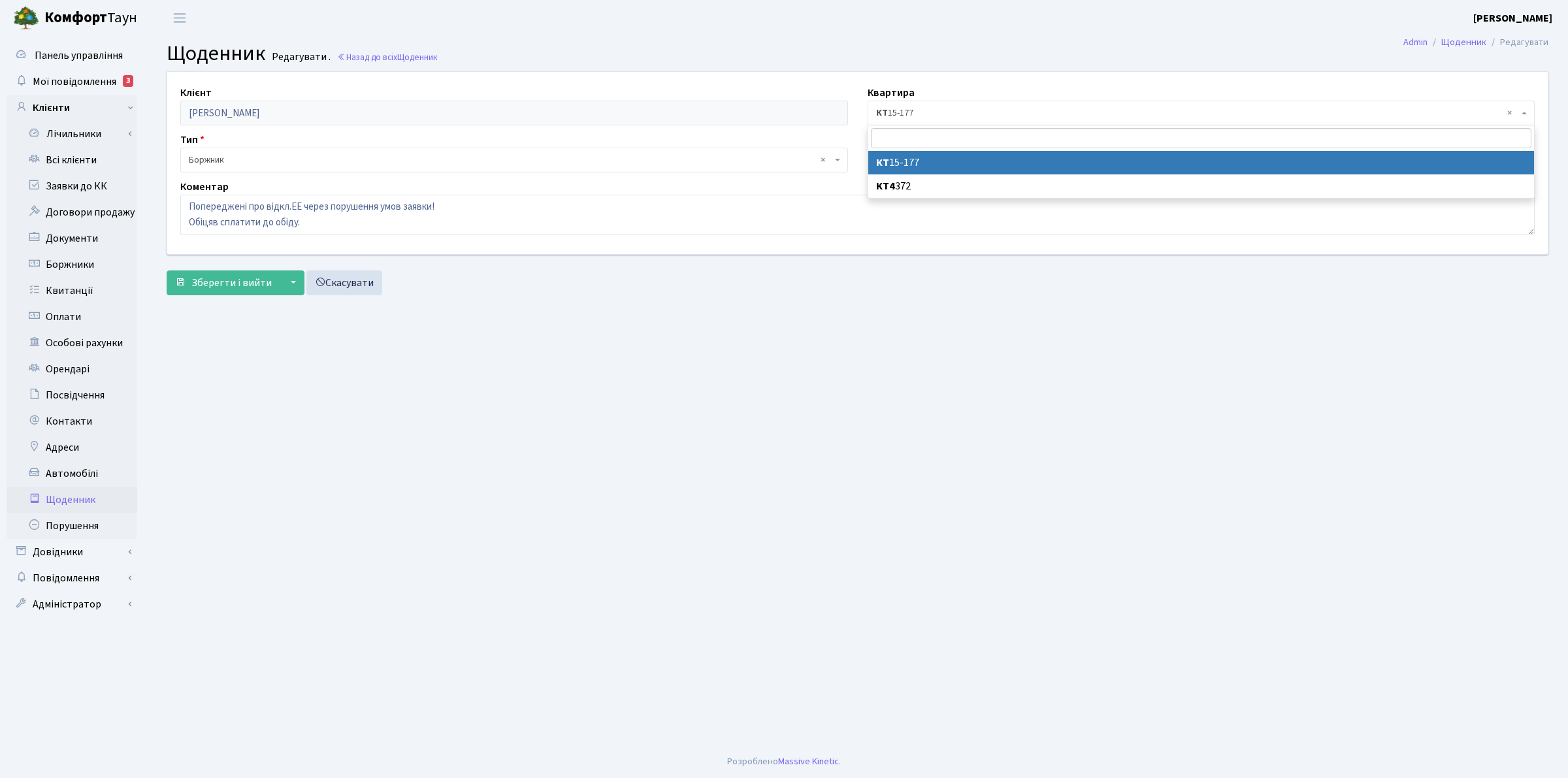
click at [906, 107] on span "× КТ 15-177" at bounding box center [1198, 113] width 643 height 13
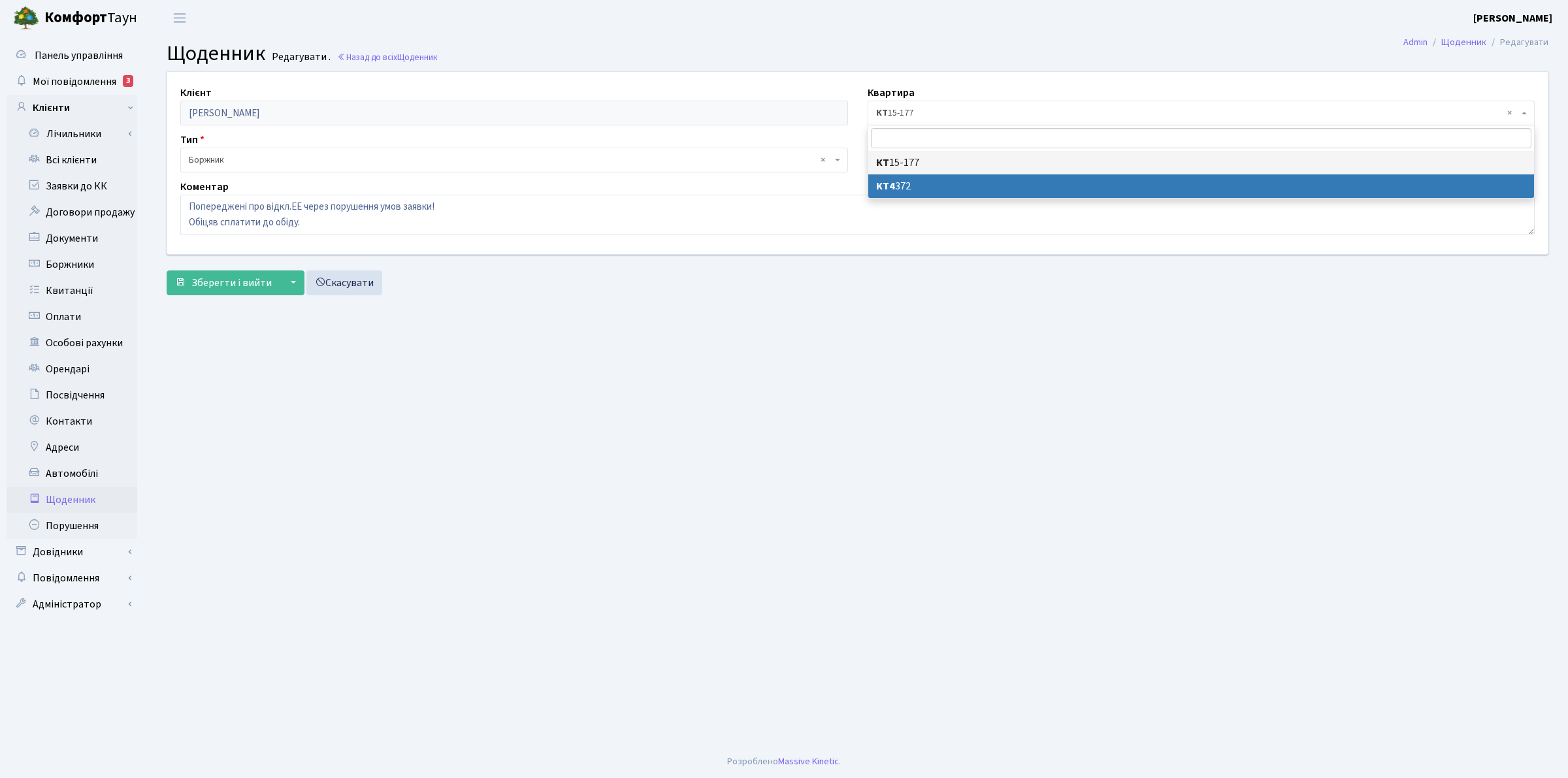
select select "27829"
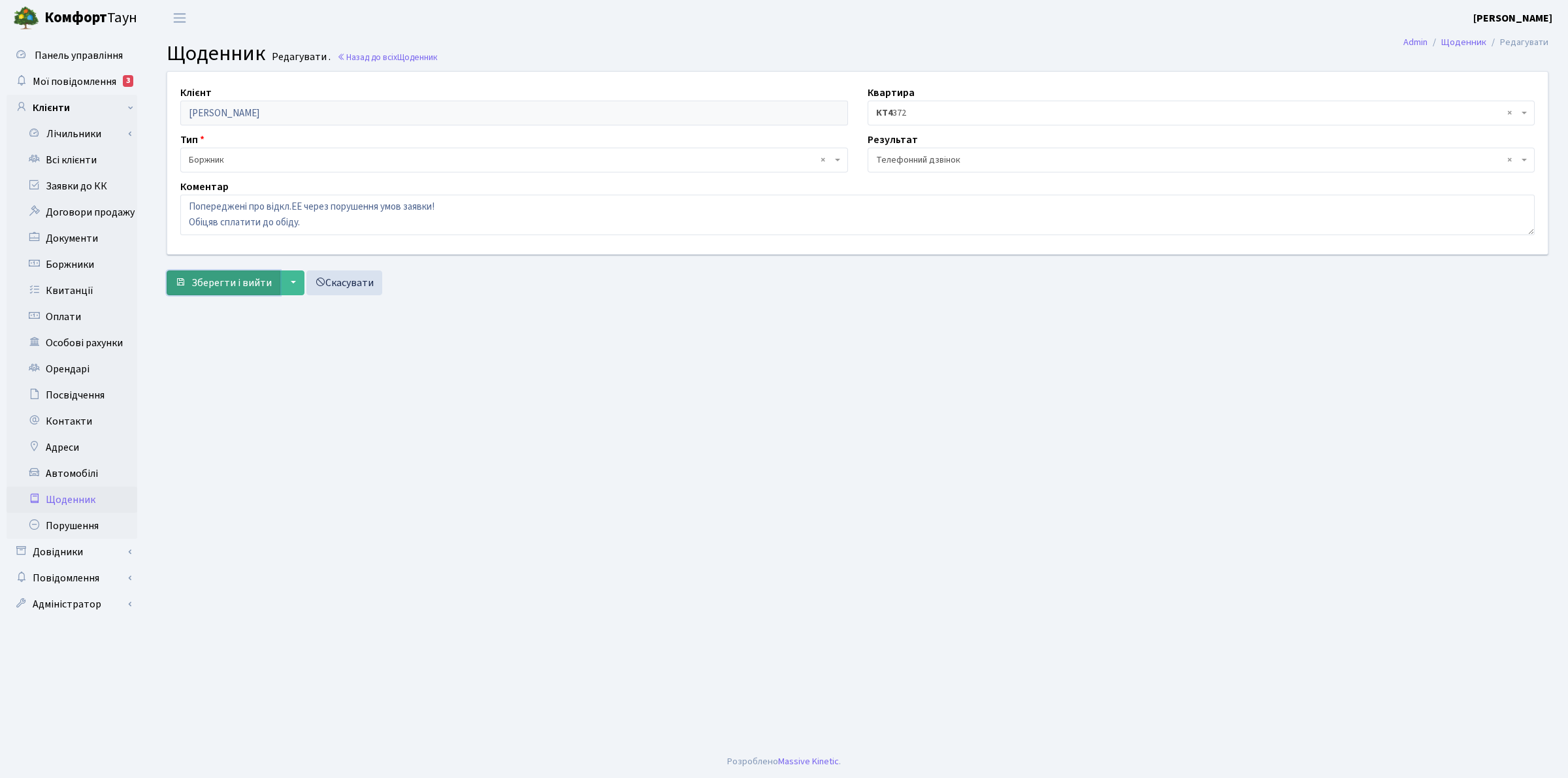
click at [227, 284] on span "Зберегти і вийти" at bounding box center [232, 283] width 80 height 15
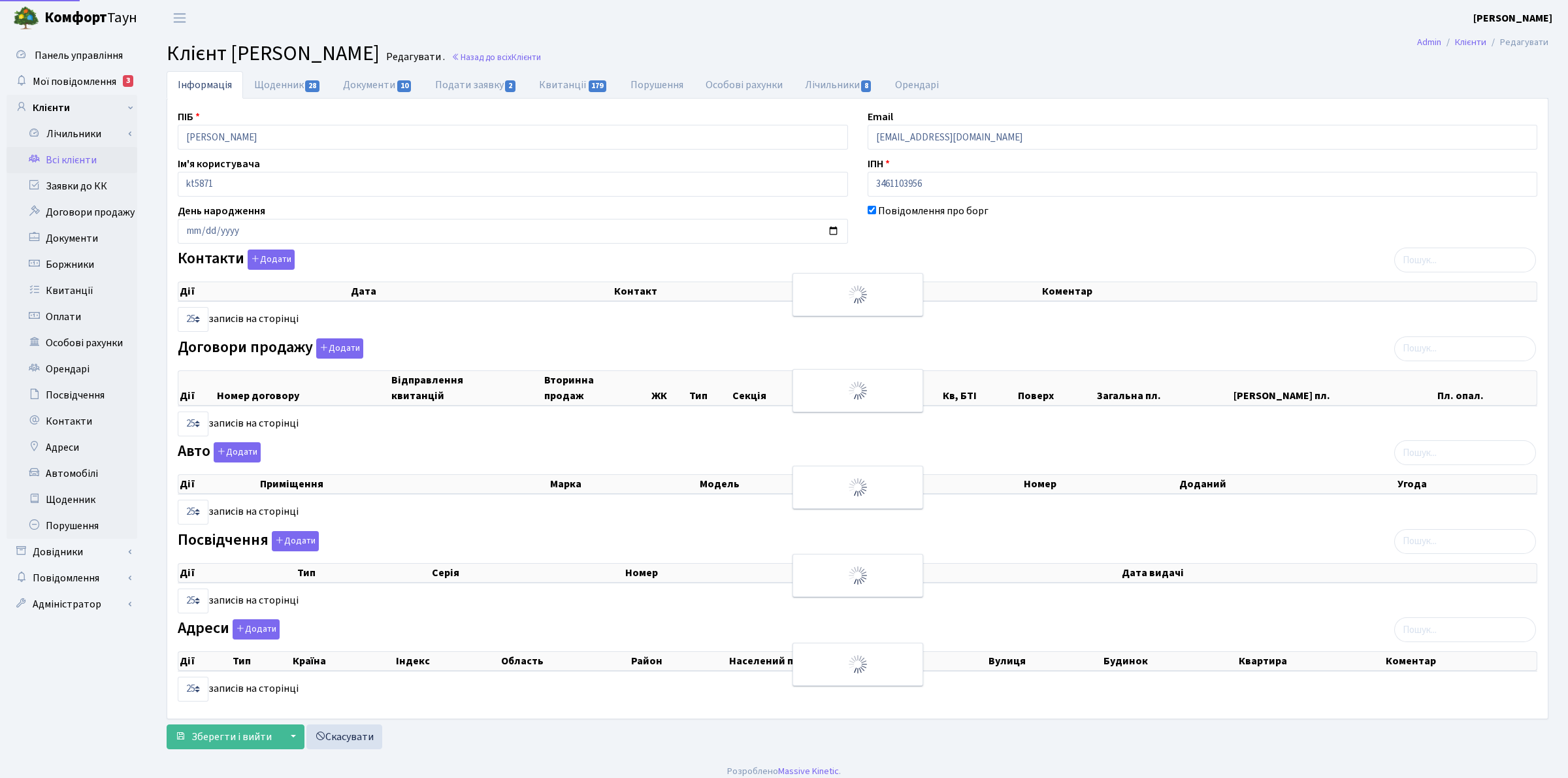
select select "25"
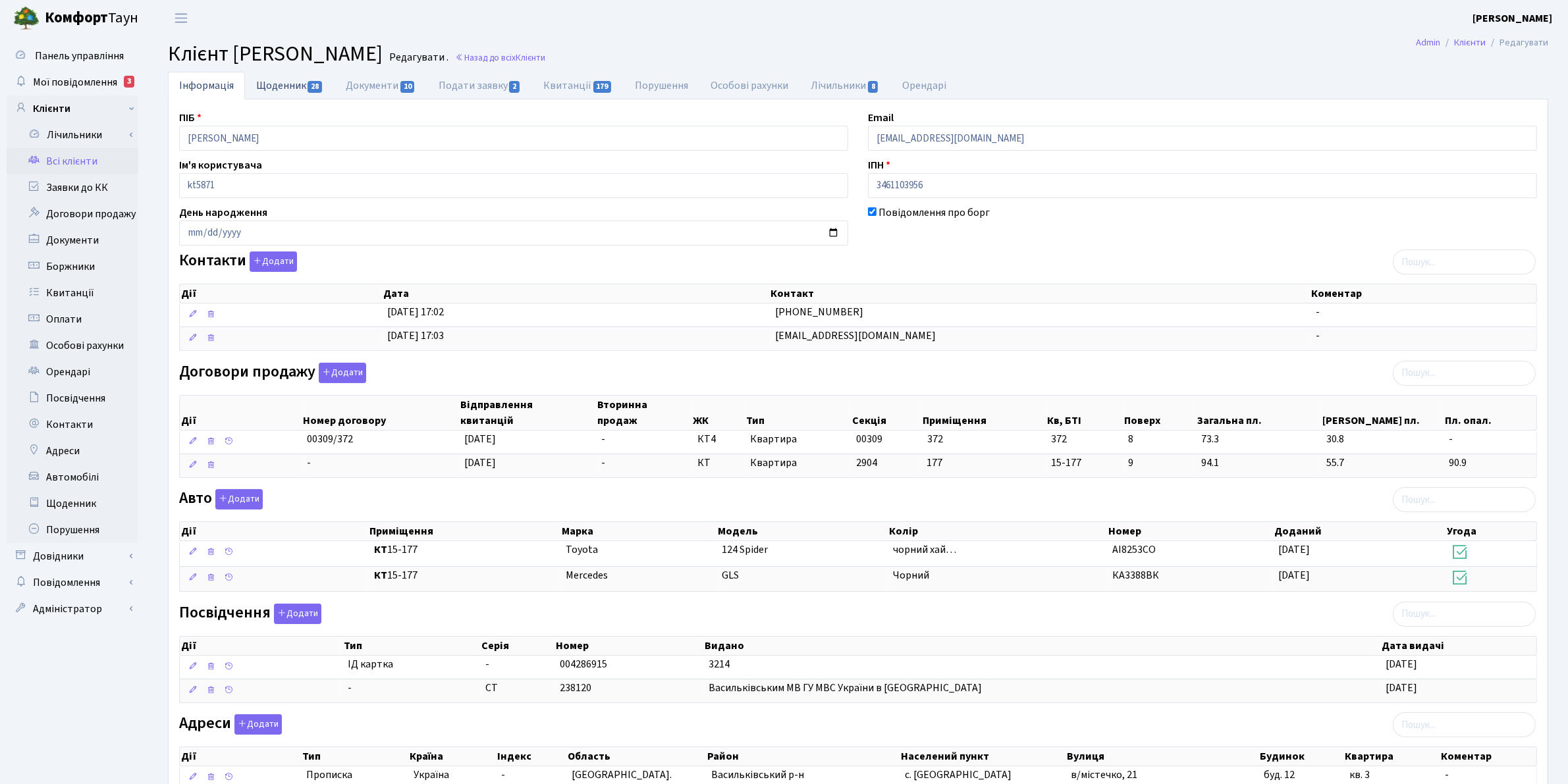
click at [292, 81] on link "Щоденник 28" at bounding box center [289, 85] width 90 height 27
select select "25"
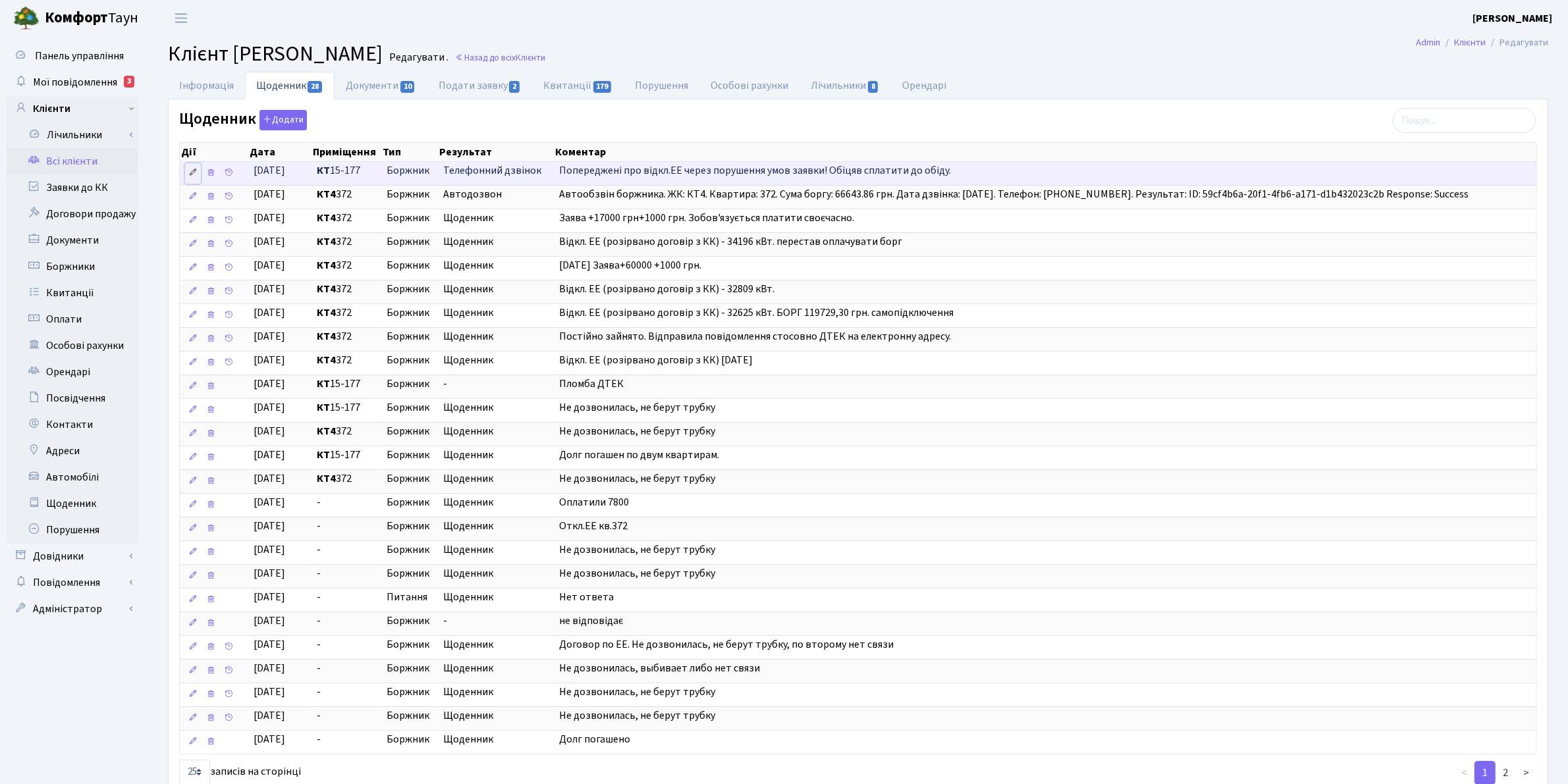
click at [195, 177] on icon at bounding box center [193, 173] width 9 height 9
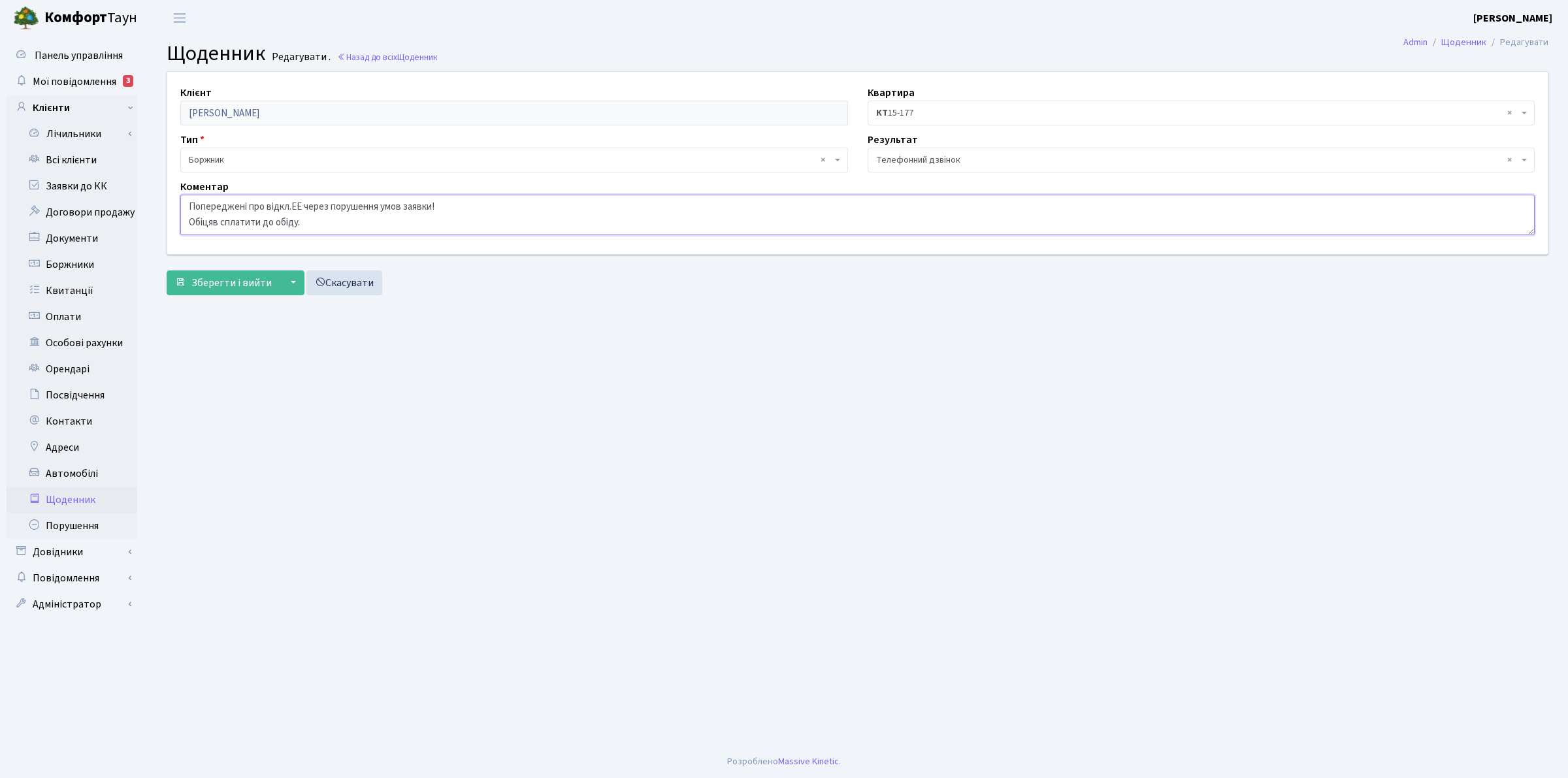
drag, startPoint x: 285, startPoint y: 216, endPoint x: 171, endPoint y: 189, distance: 117.2
click at [171, 189] on div "Коментар Попереджені про відкл.ЕЕ через порушення умов заявки! Обіцяв сплатити …" at bounding box center [858, 207] width 1374 height 56
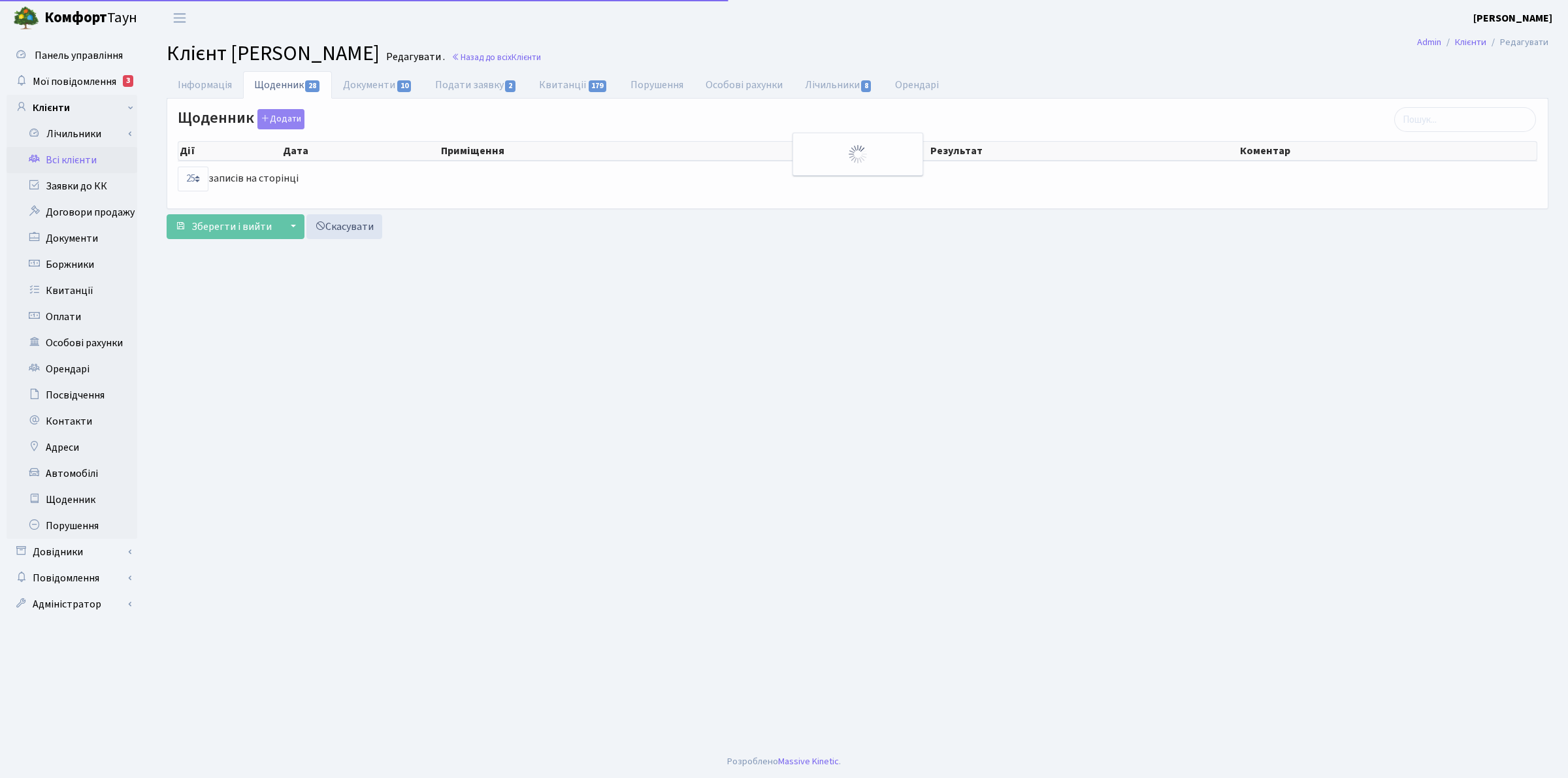
select select "25"
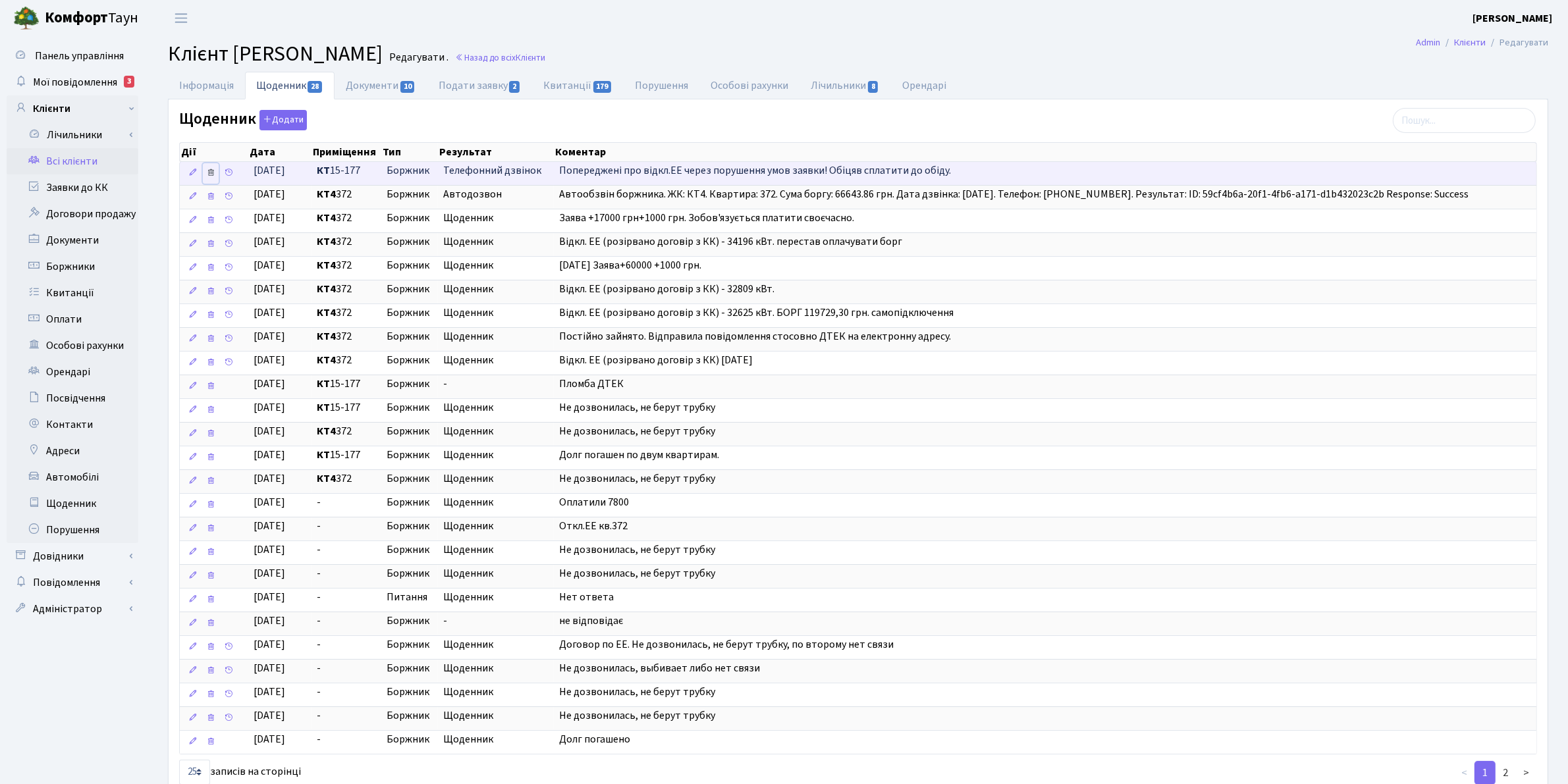
click at [210, 172] on icon at bounding box center [211, 173] width 9 height 9
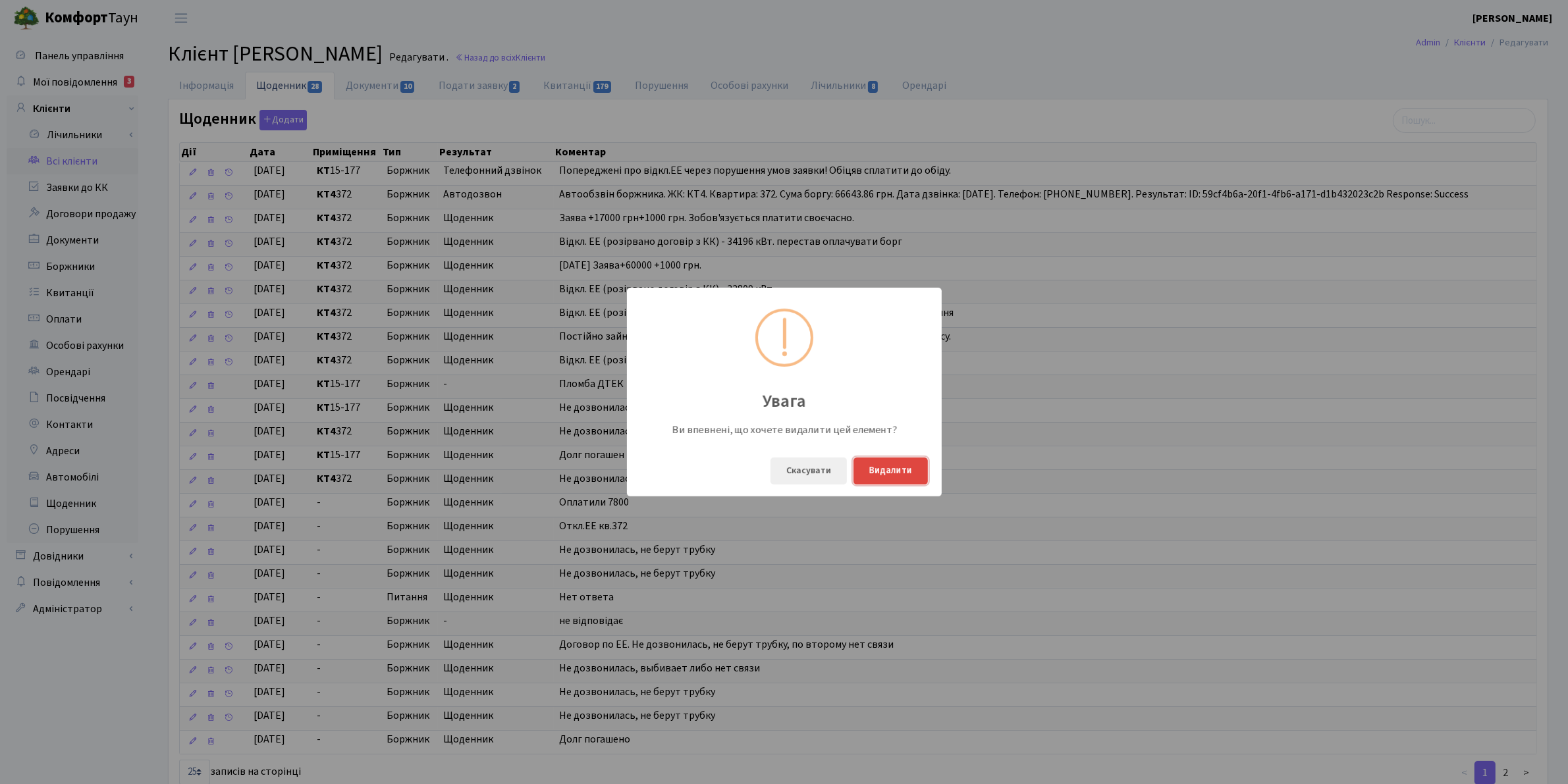
click at [900, 477] on button "Видалити" at bounding box center [891, 471] width 75 height 27
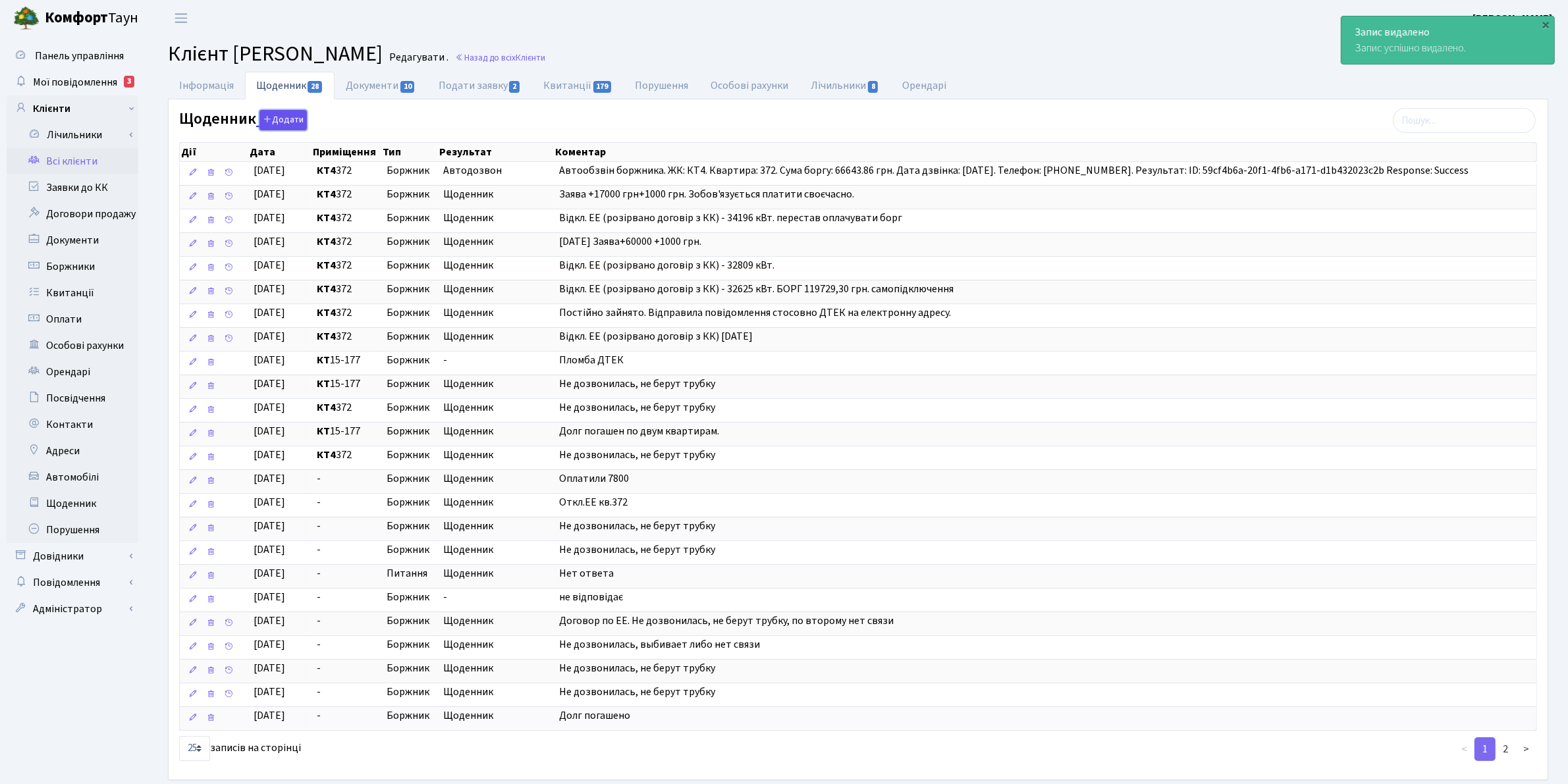
click at [287, 117] on button "Додати" at bounding box center [283, 120] width 48 height 20
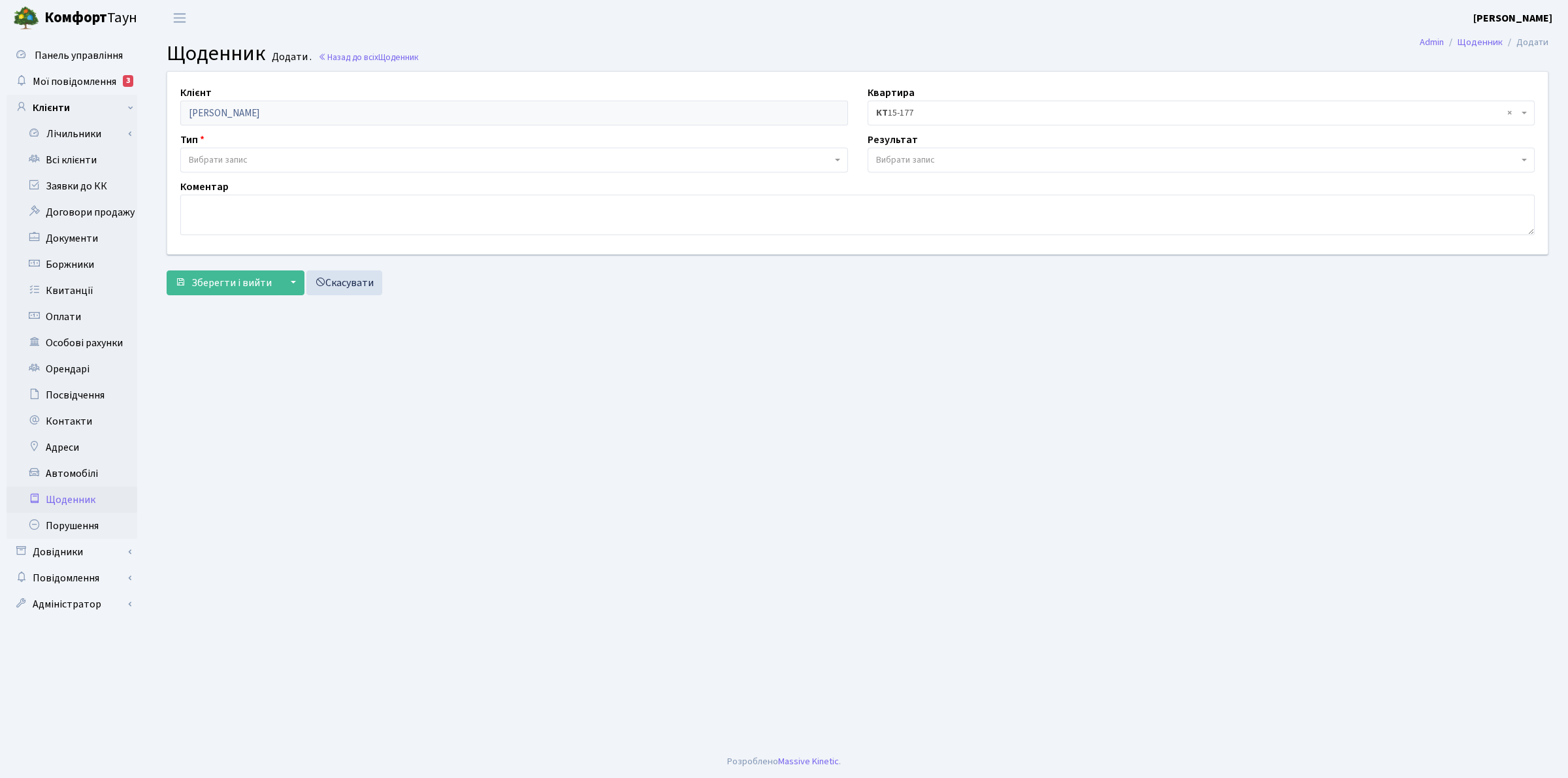
click at [896, 112] on span "× КТ 15-177" at bounding box center [1198, 113] width 643 height 13
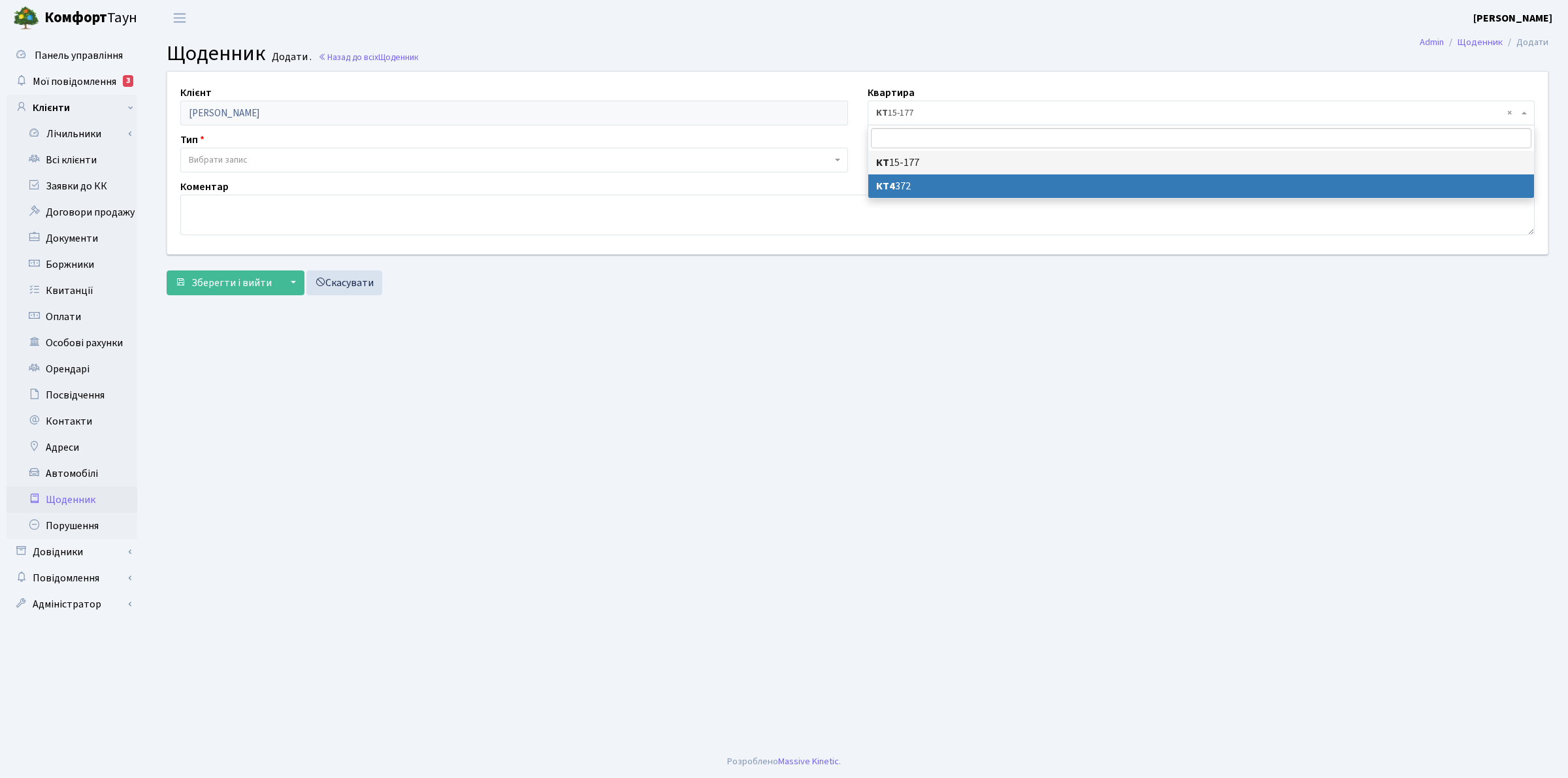
select select "27829"
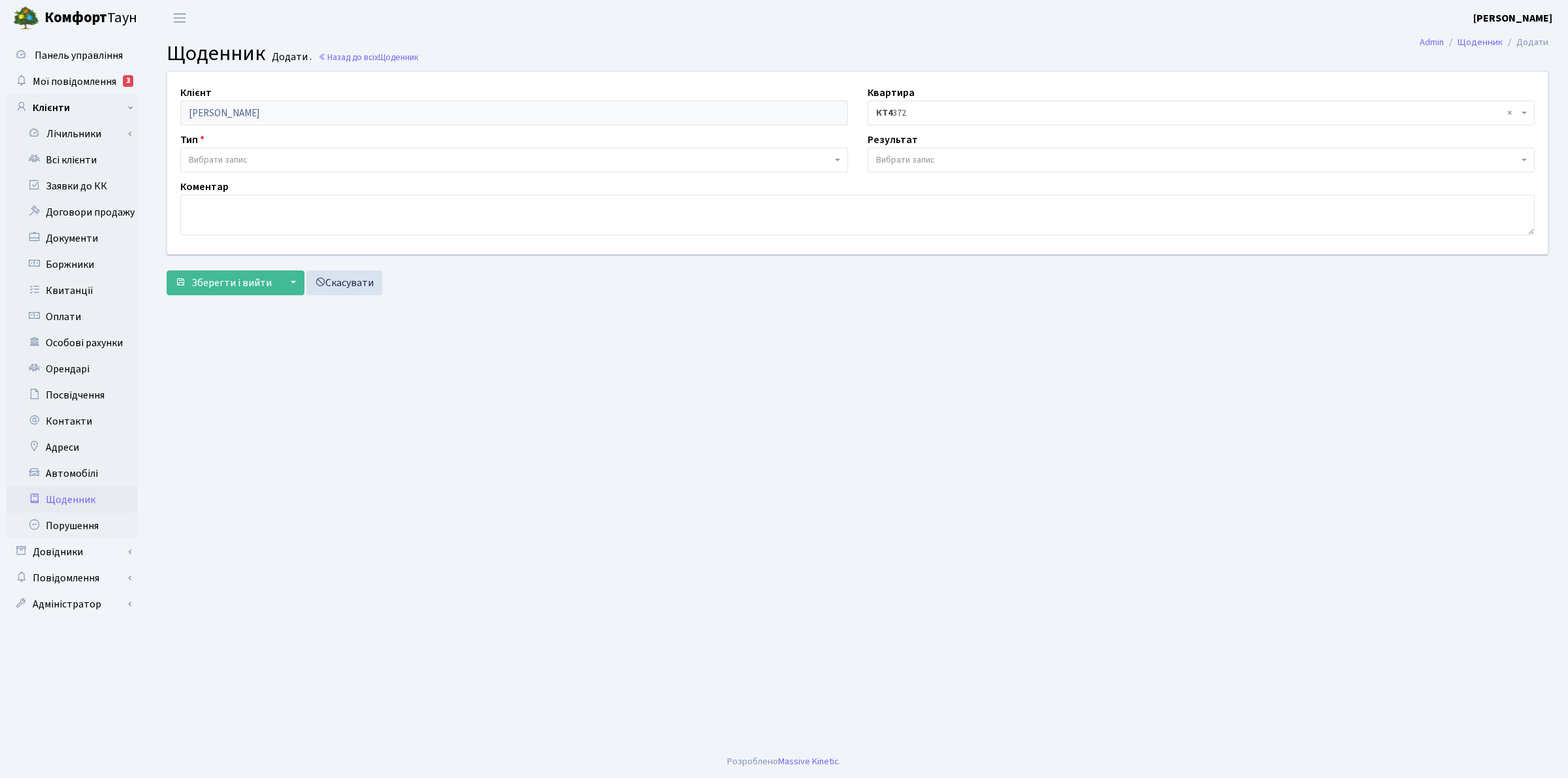
click at [243, 158] on span "Вибрати запис" at bounding box center [218, 160] width 59 height 13
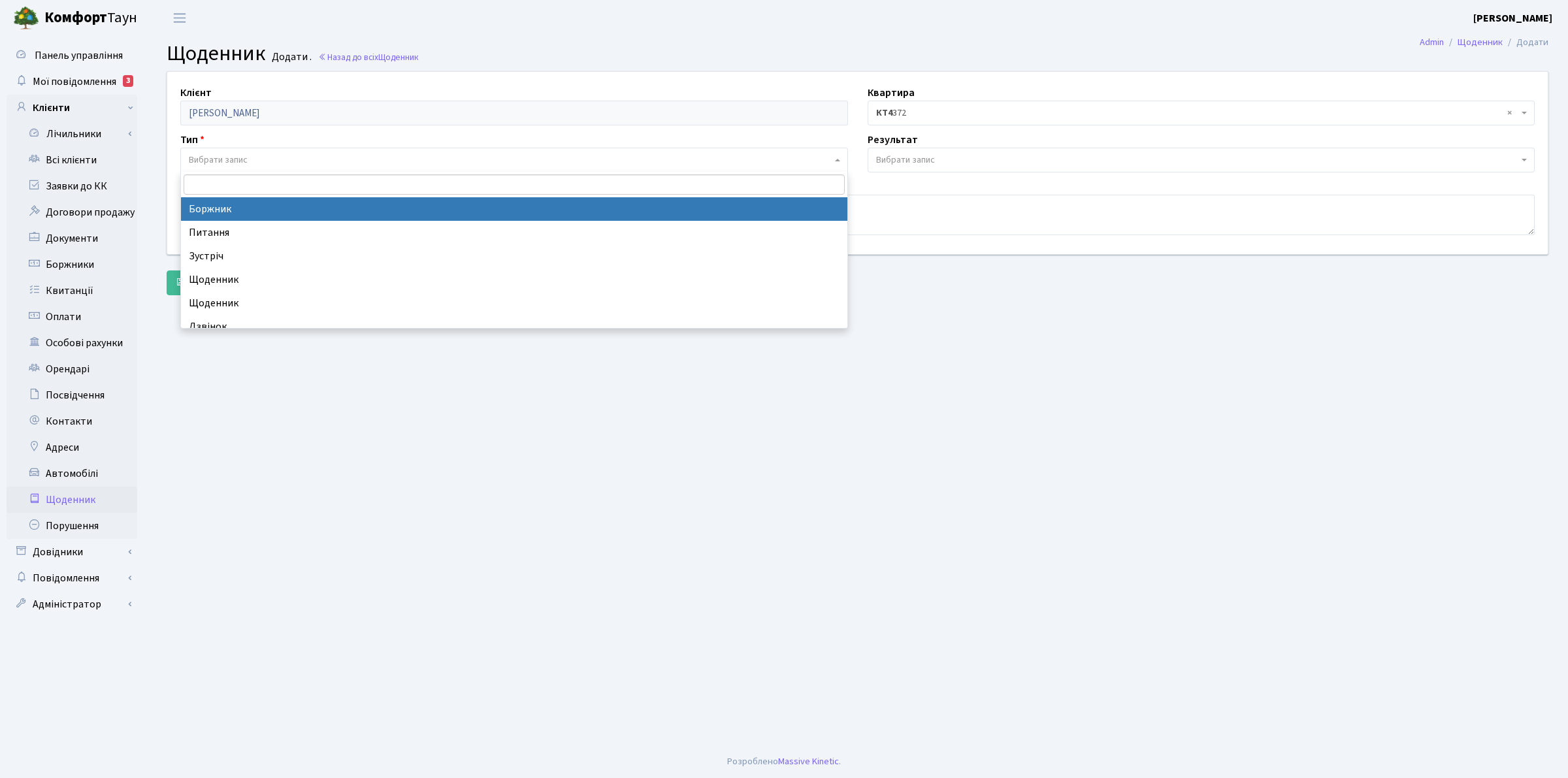
select select "189"
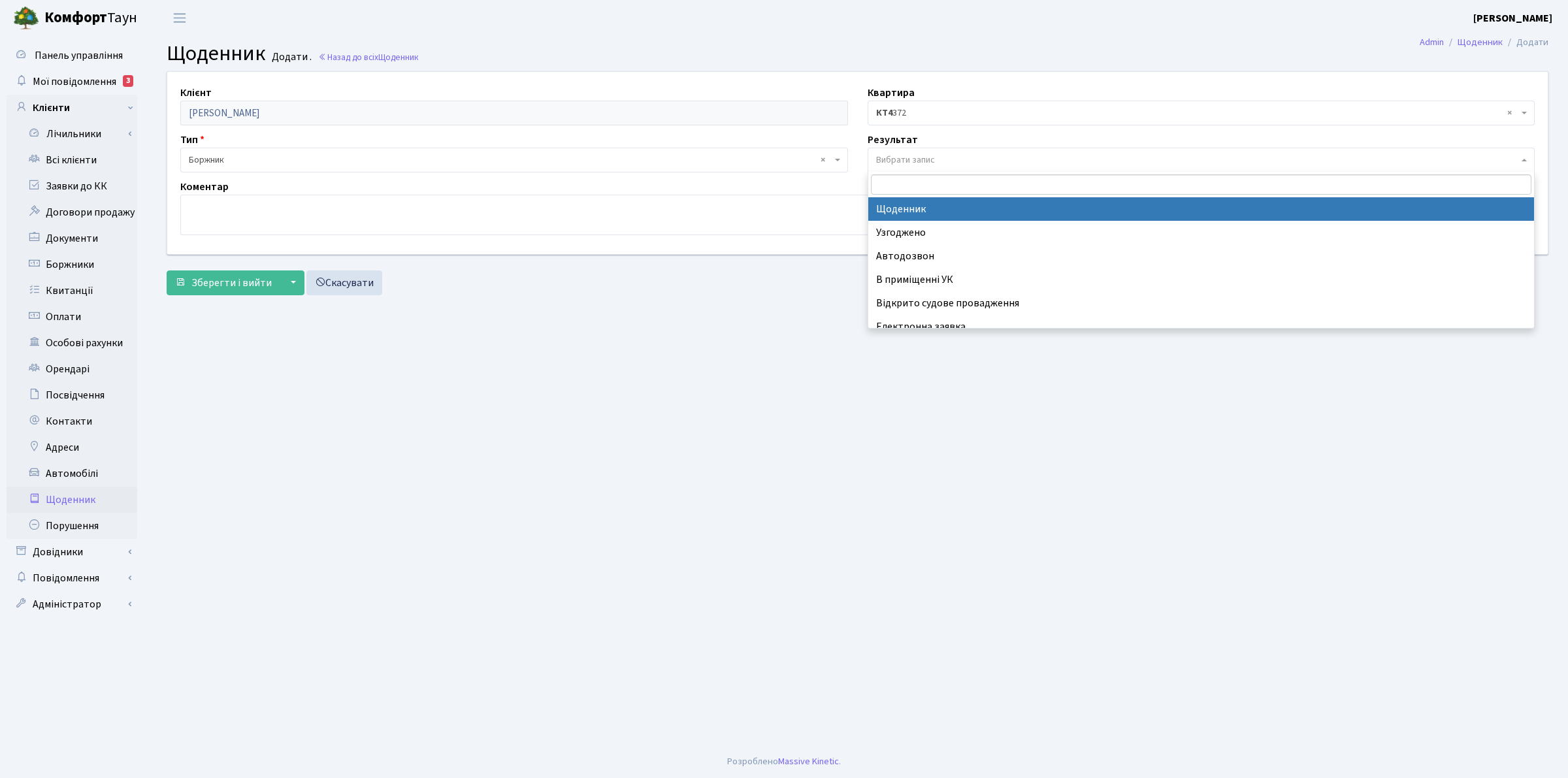
click at [900, 162] on span "Вибрати запис" at bounding box center [906, 160] width 59 height 13
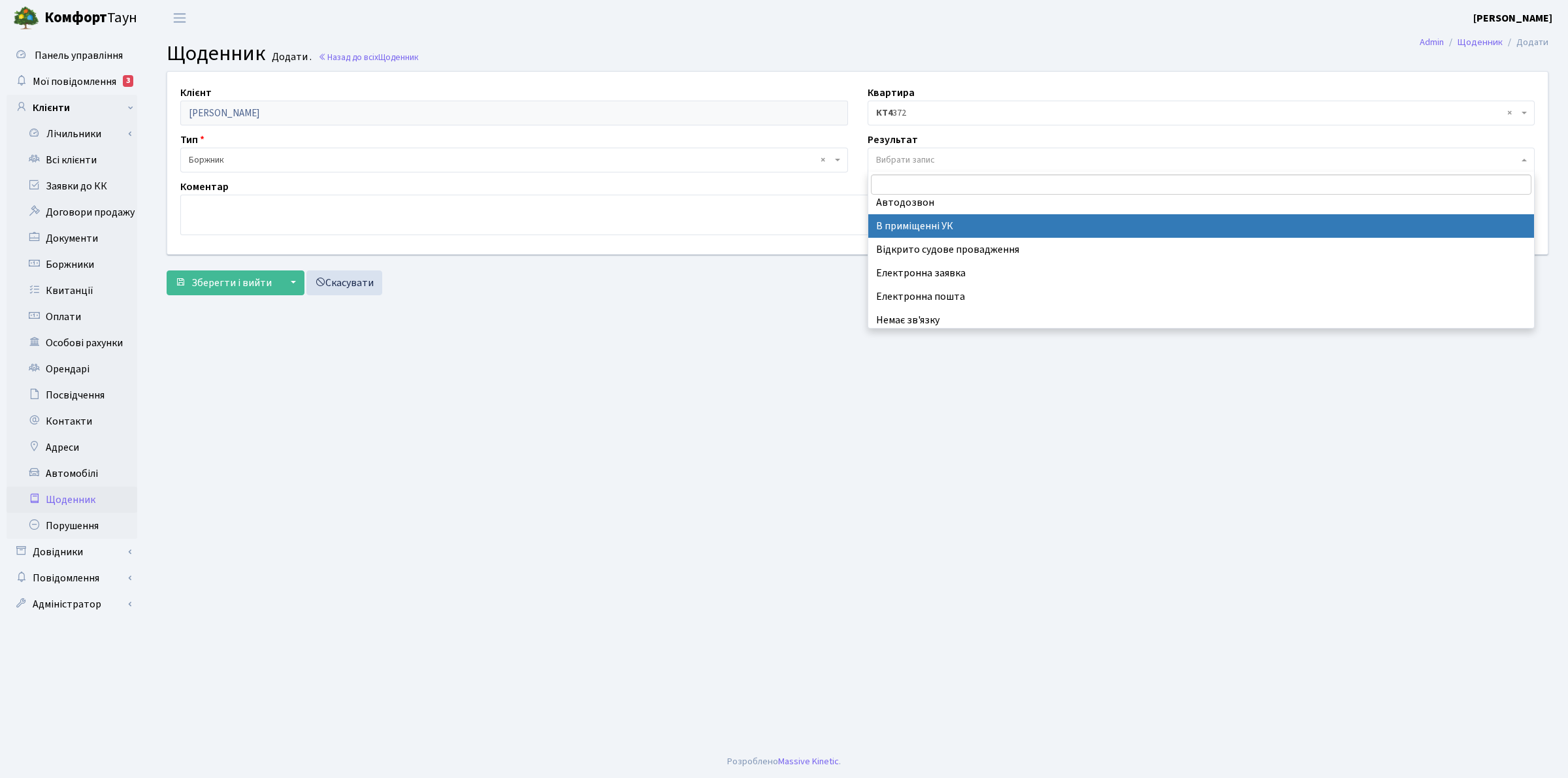
scroll to position [80, 0]
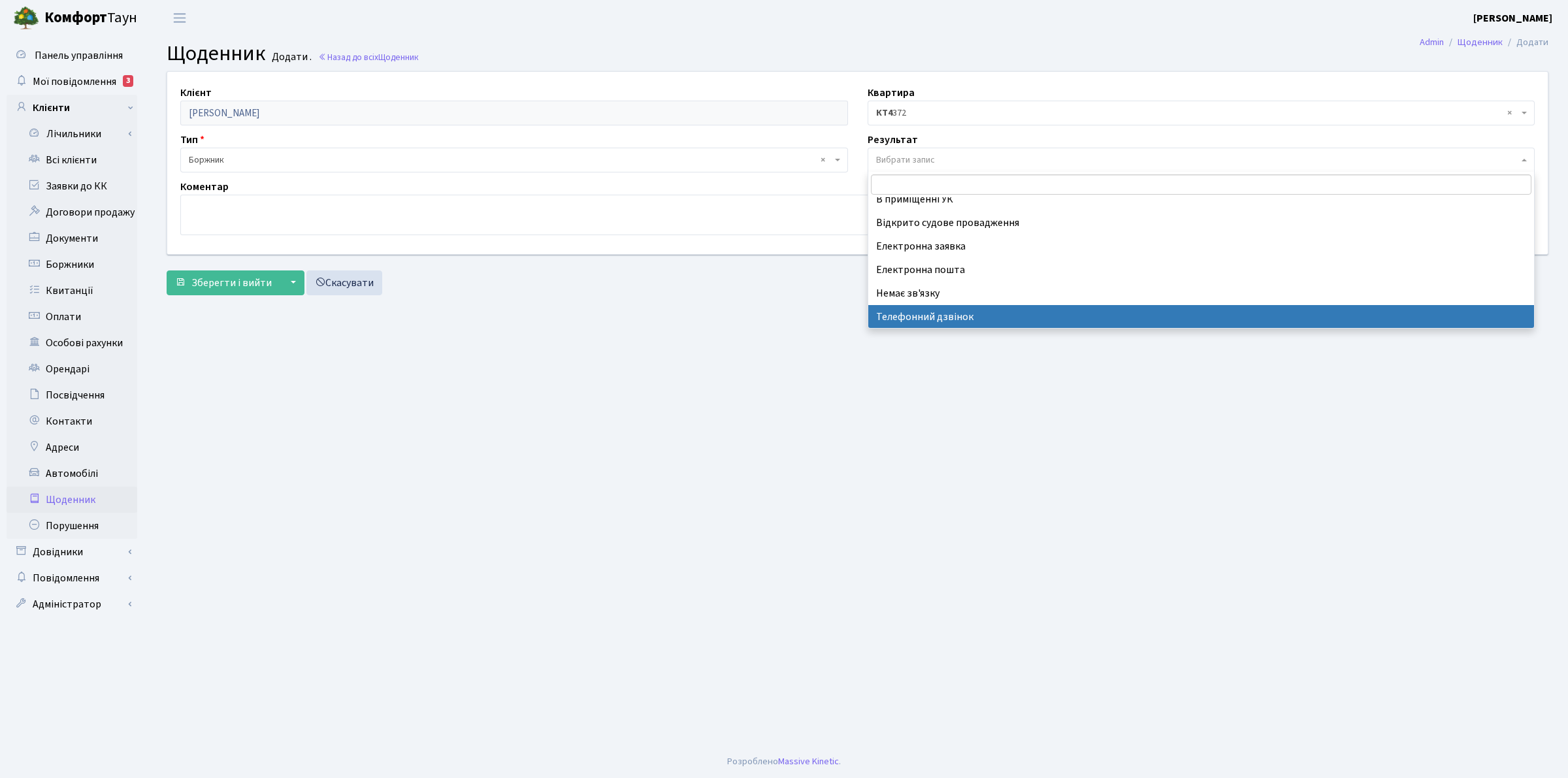
select select "196"
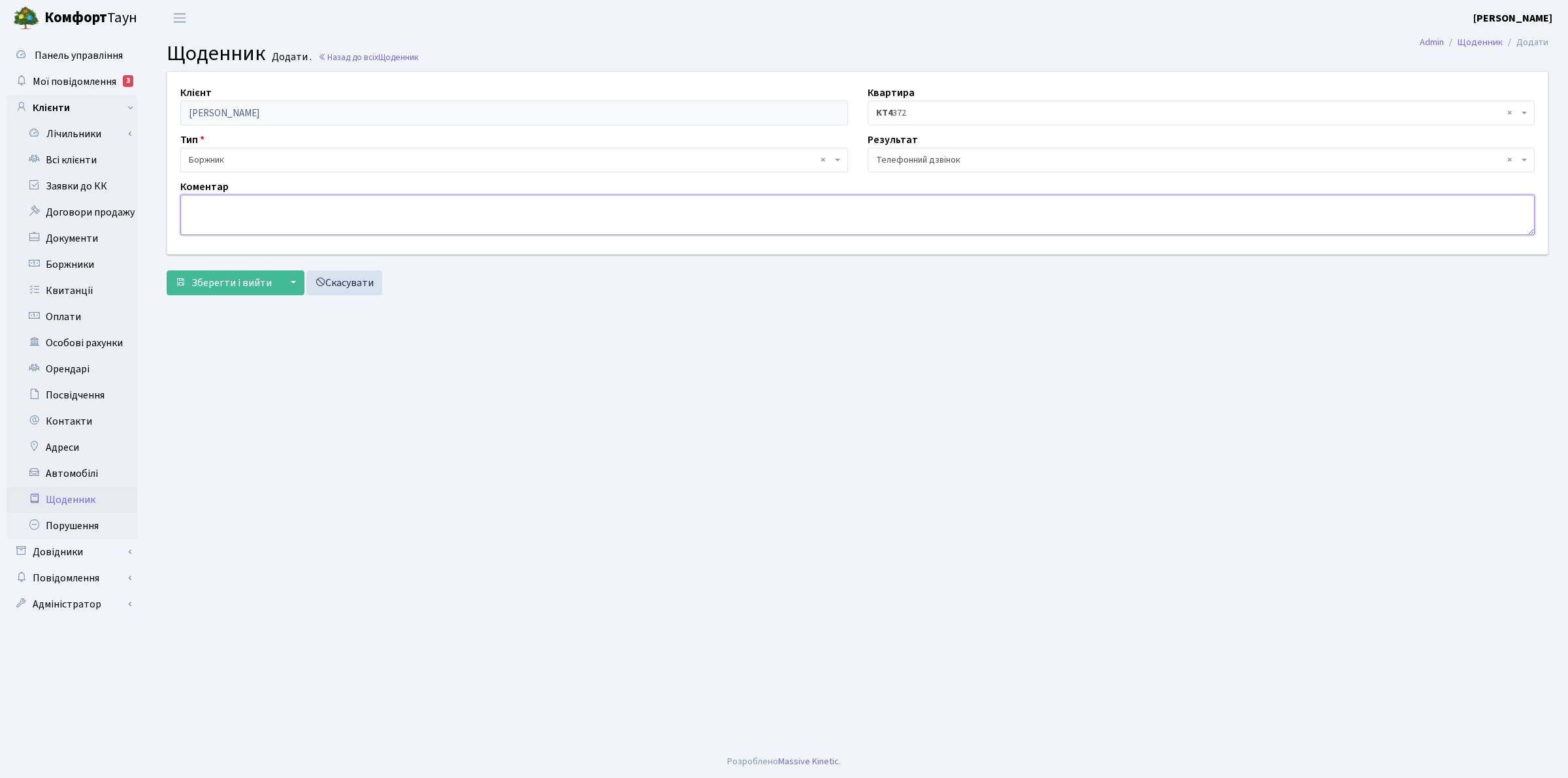
click at [250, 221] on textarea at bounding box center [857, 215] width 1354 height 40
paste textarea "Попереджені про відкл.ЕЕ через порушення умов заявки! Обіцяв сплатити до обіду."
type textarea "Попереджені про відкл.ЕЕ через порушення умов заявки! Обіцяв сплатити до обіду."
click at [226, 277] on span "Зберегти і вийти" at bounding box center [232, 283] width 80 height 15
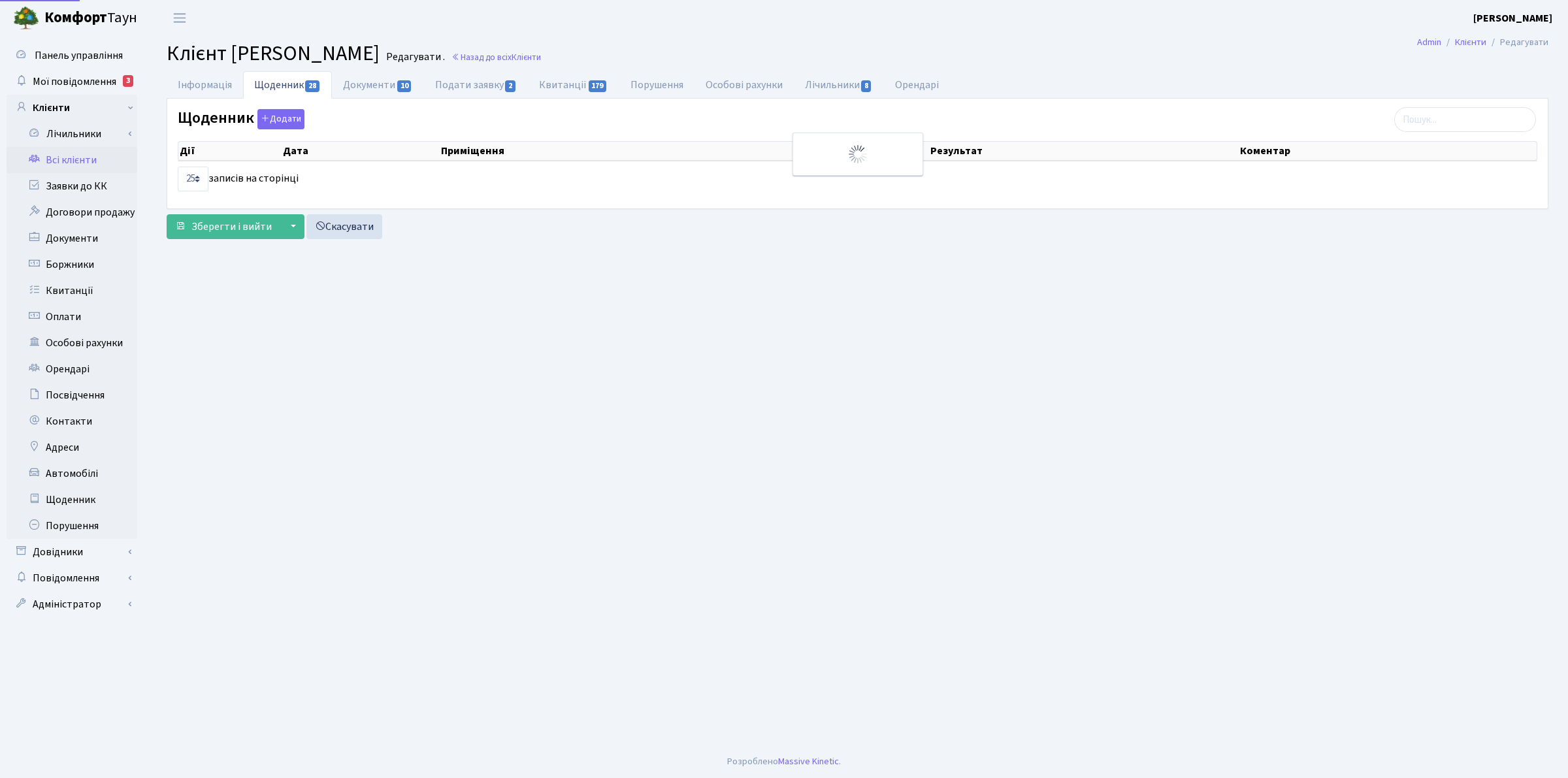
select select "25"
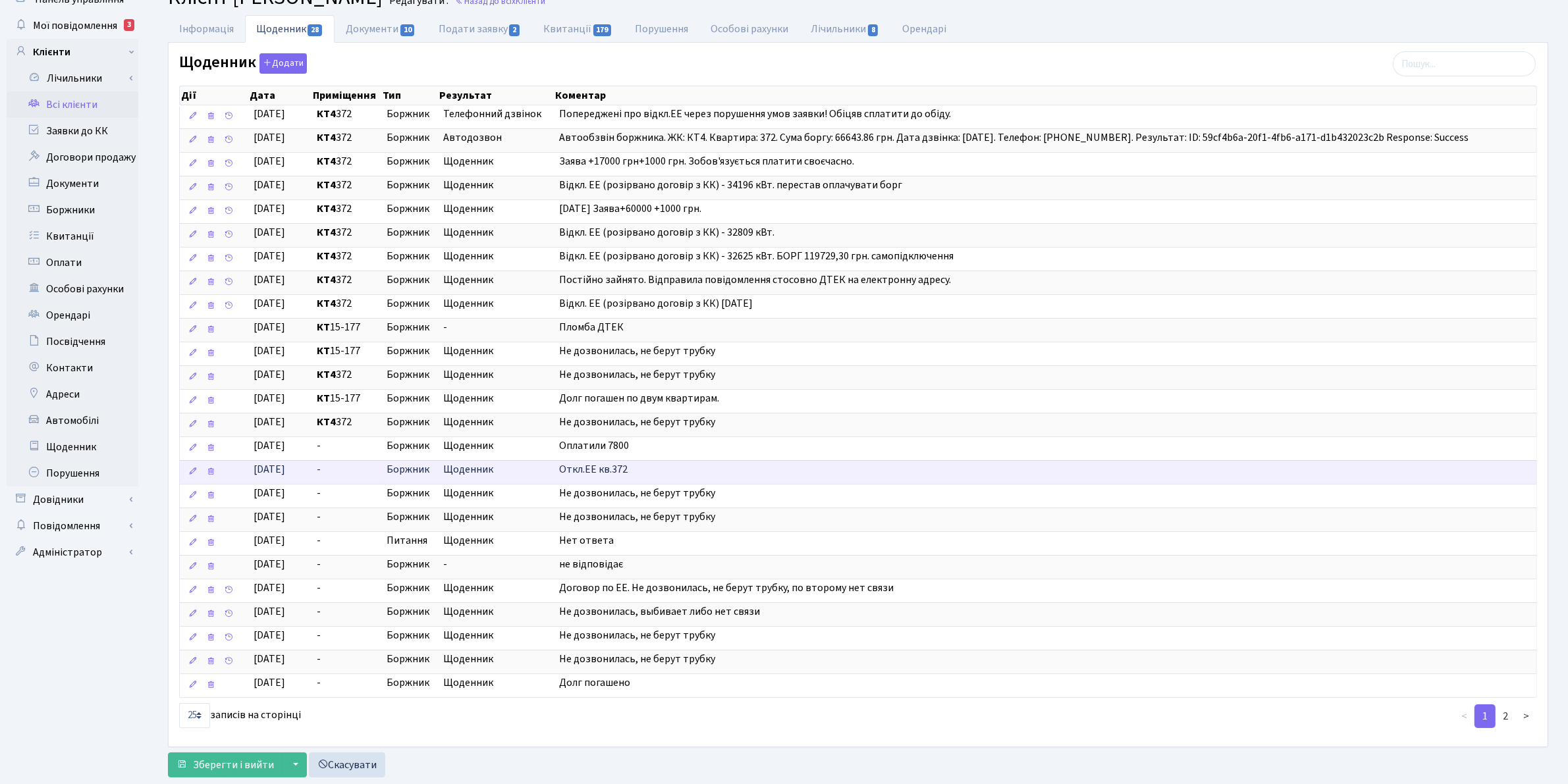
scroll to position [102, 0]
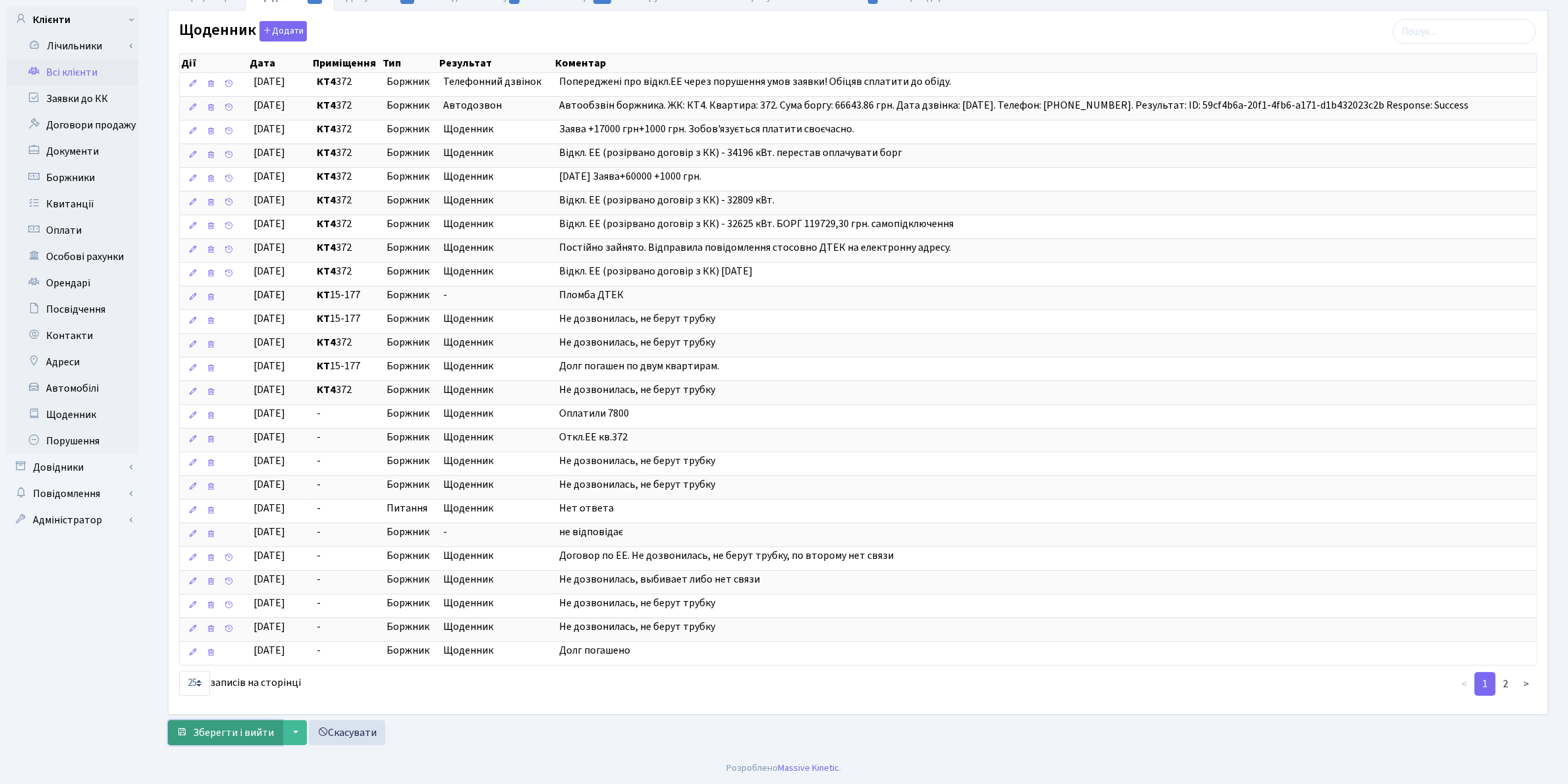
click at [222, 731] on span "Зберегти і вийти" at bounding box center [234, 733] width 81 height 15
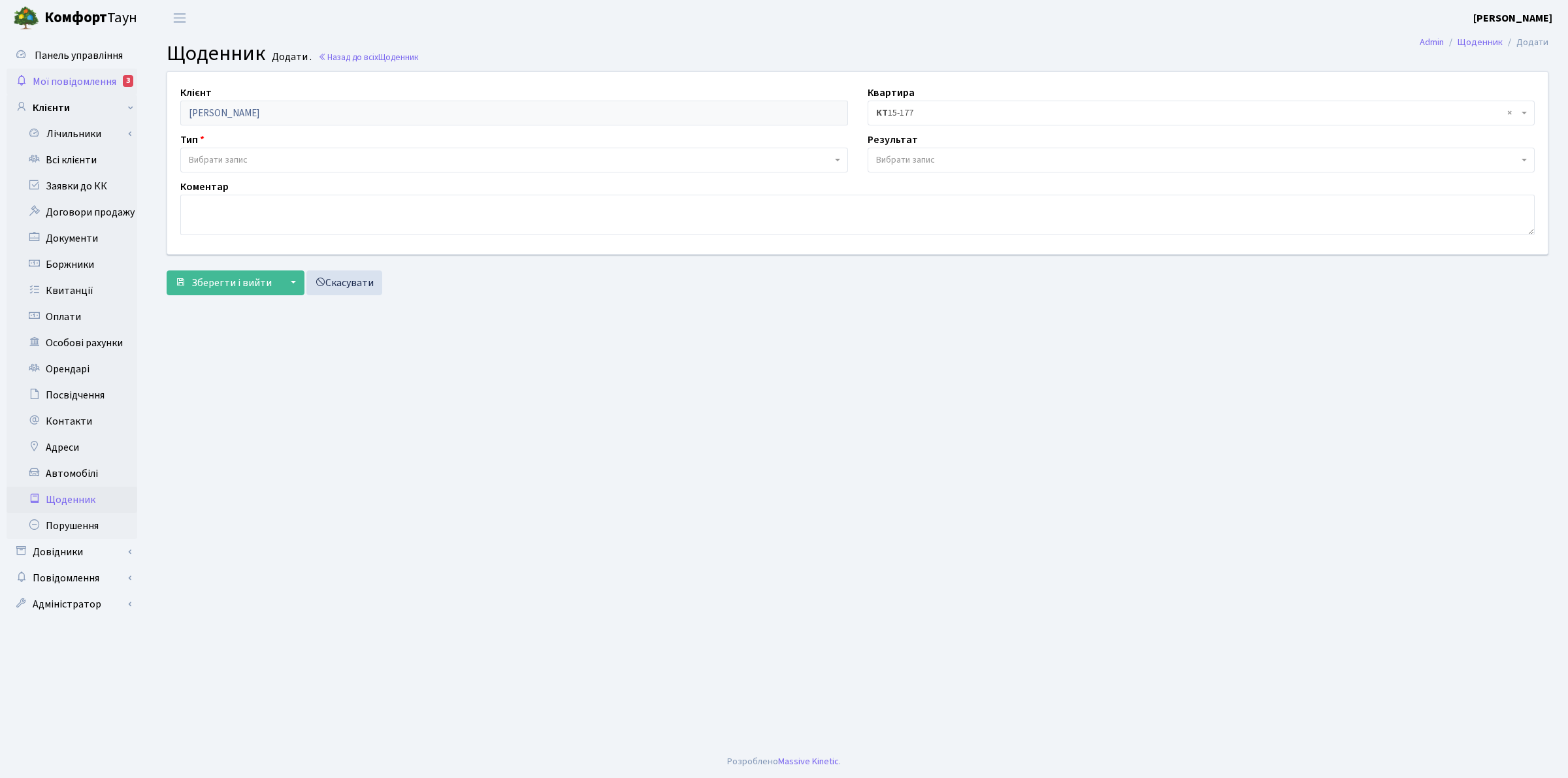
click at [76, 74] on span "Мої повідомлення" at bounding box center [74, 81] width 83 height 15
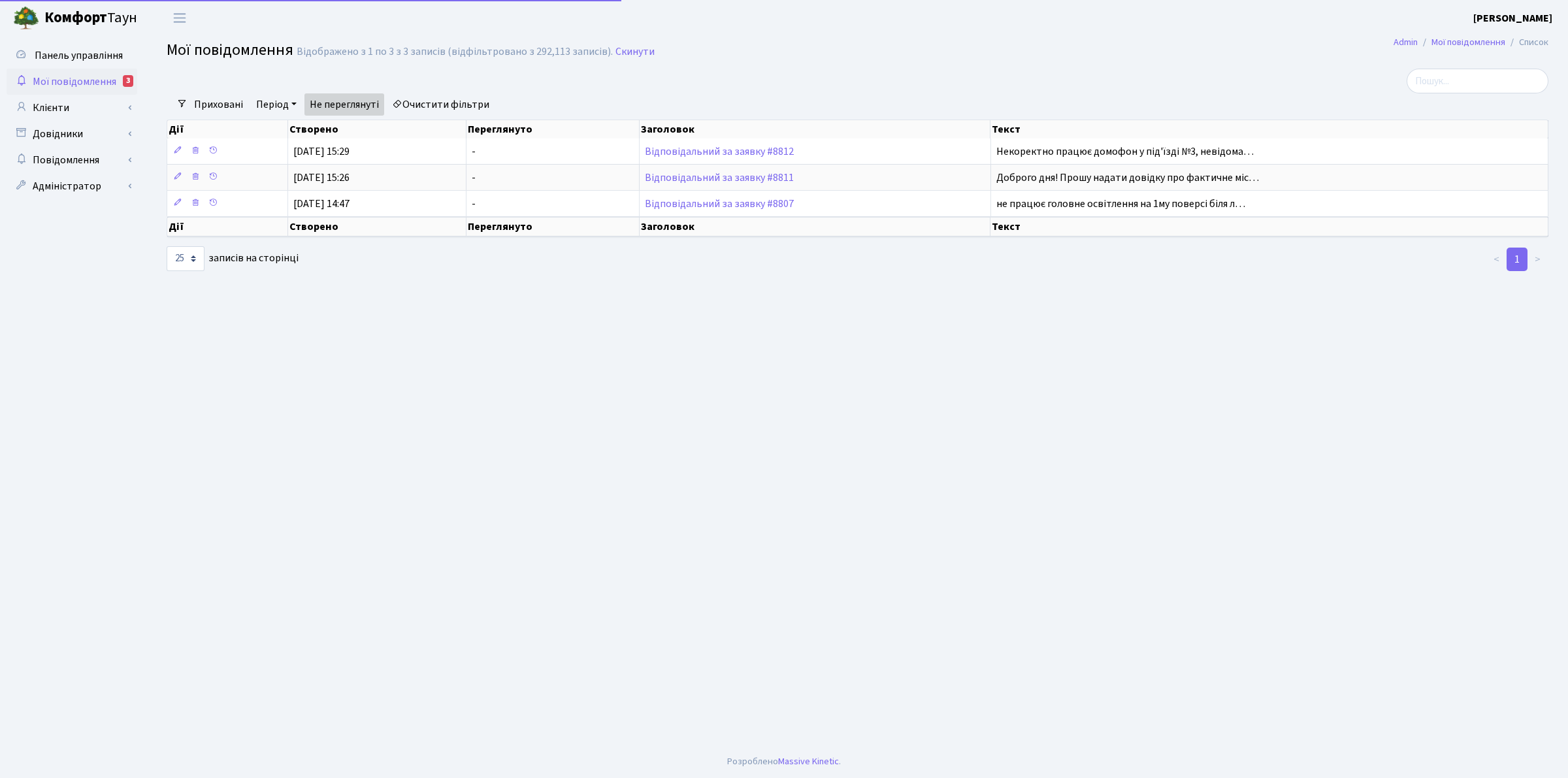
select select "25"
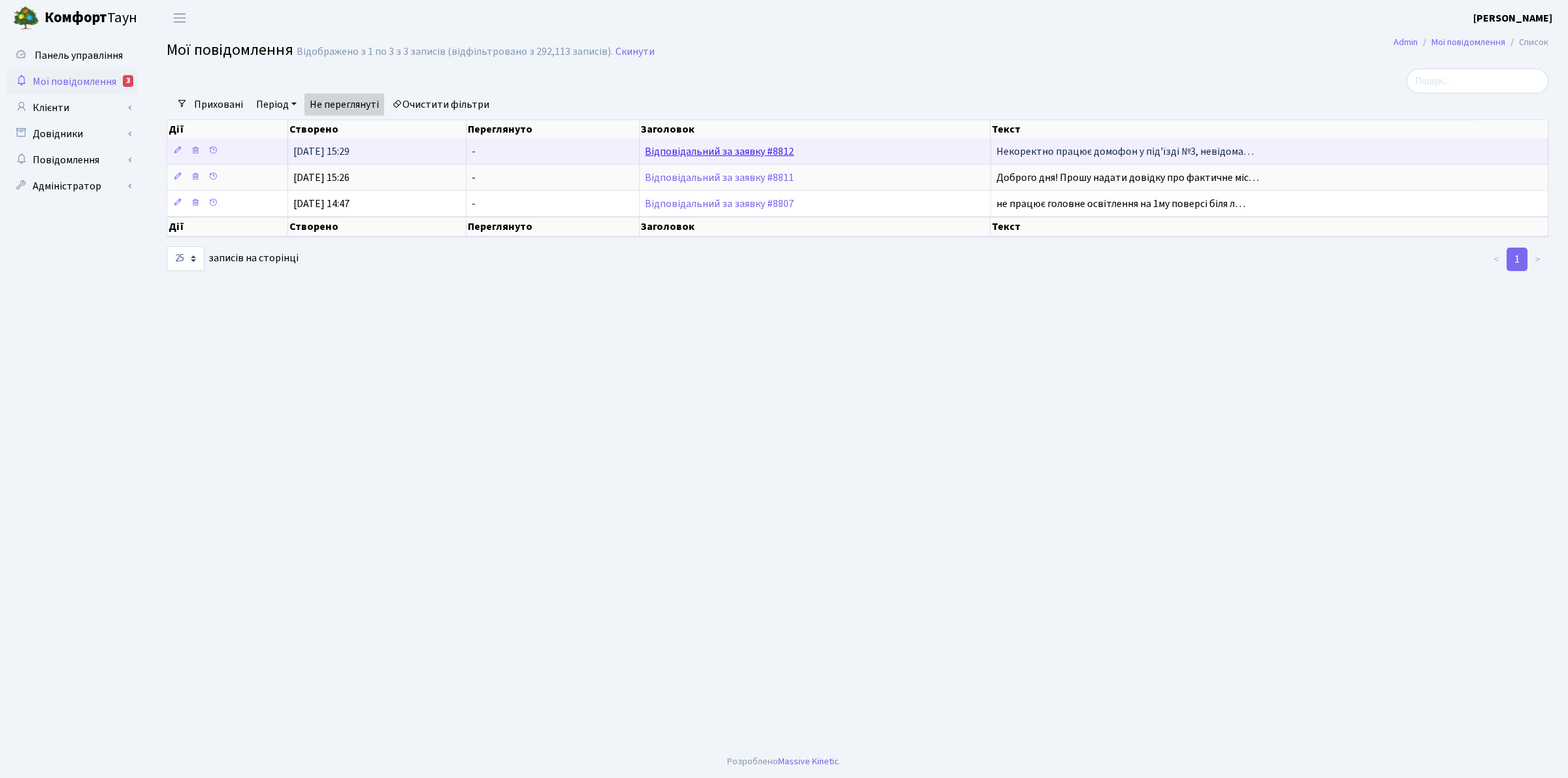
click at [651, 152] on link "Відповідальний за заявку #8812" at bounding box center [719, 151] width 149 height 15
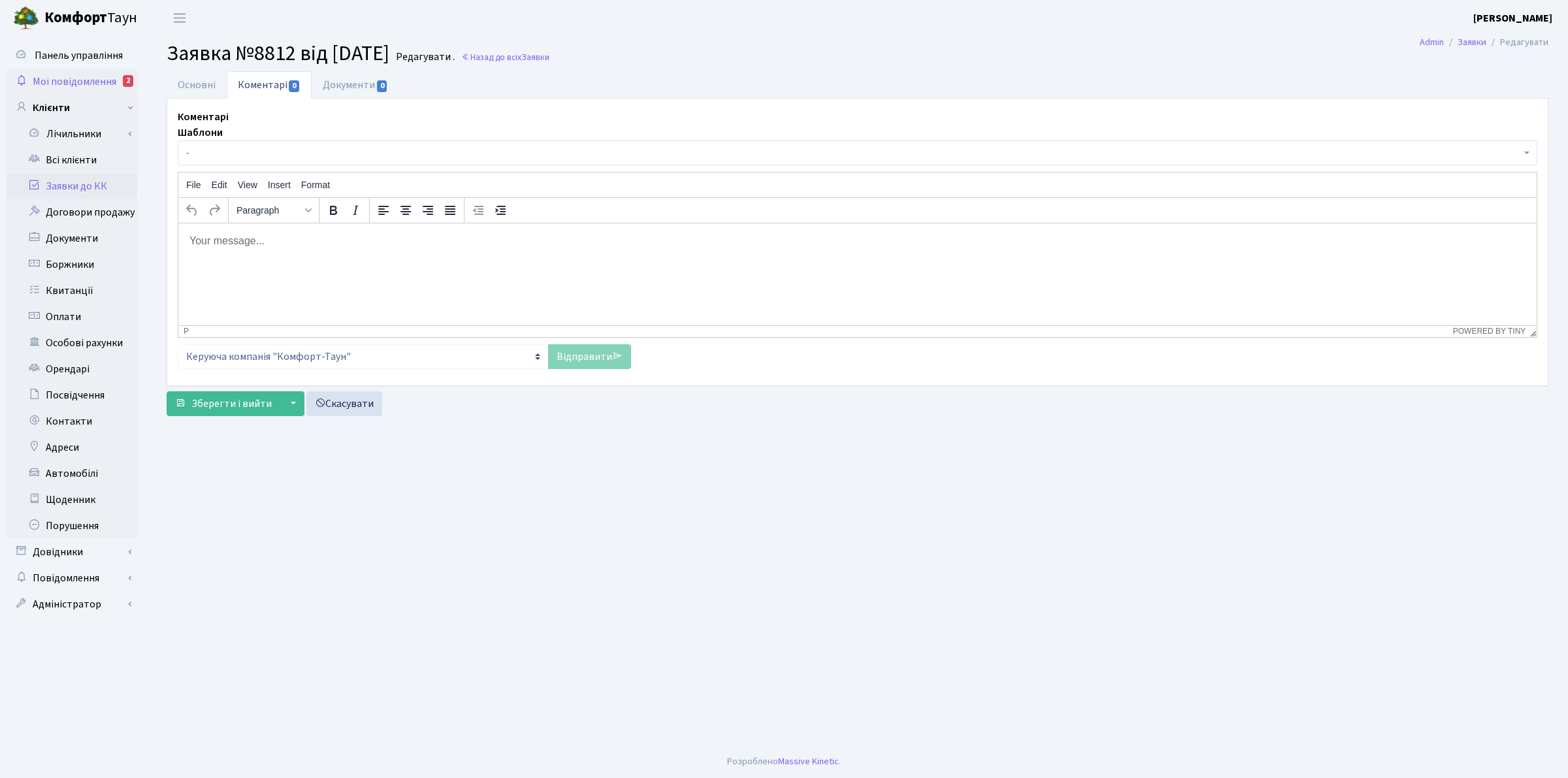
click at [99, 76] on span "Мої повідомлення" at bounding box center [74, 81] width 83 height 15
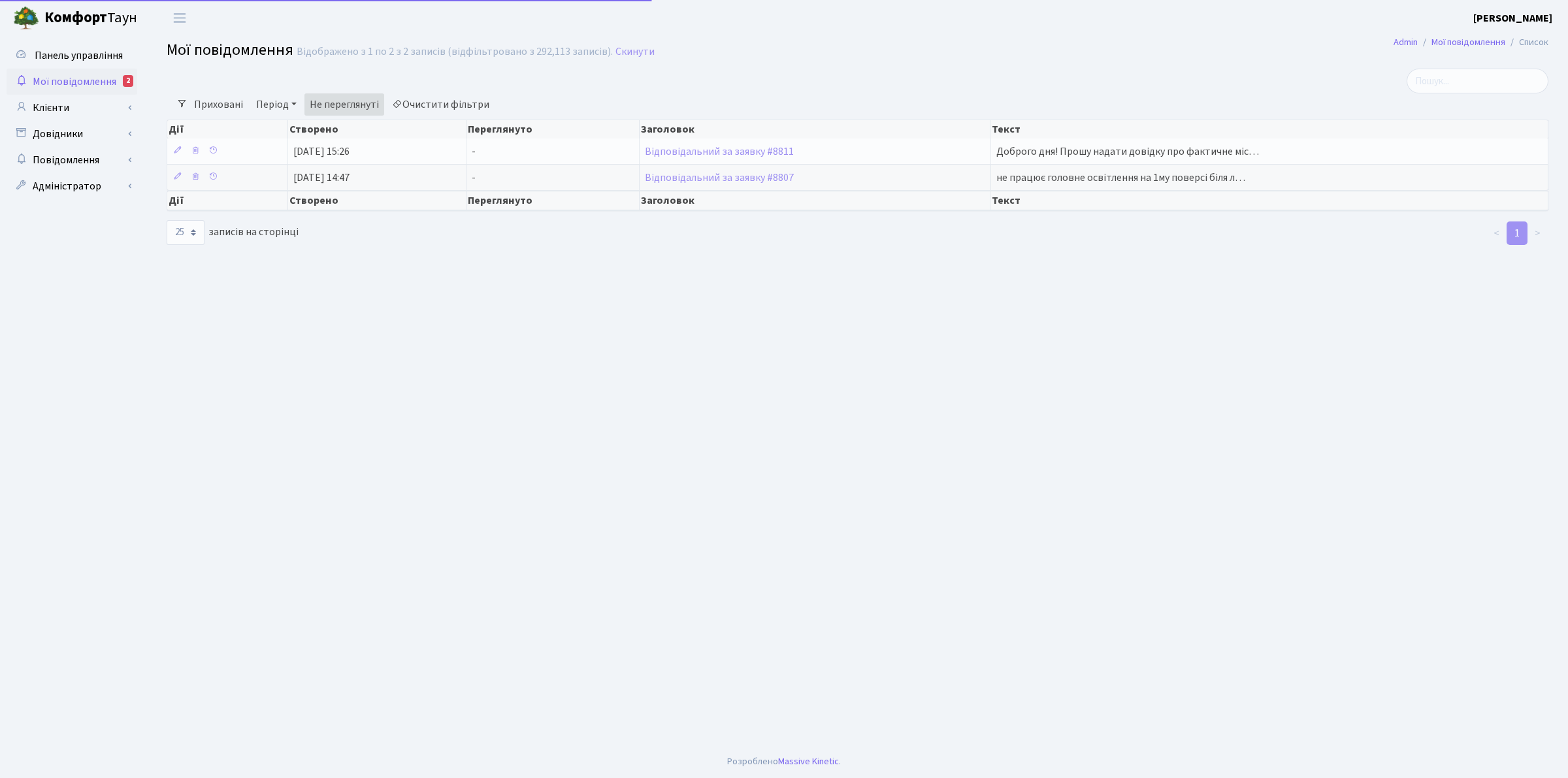
select select "25"
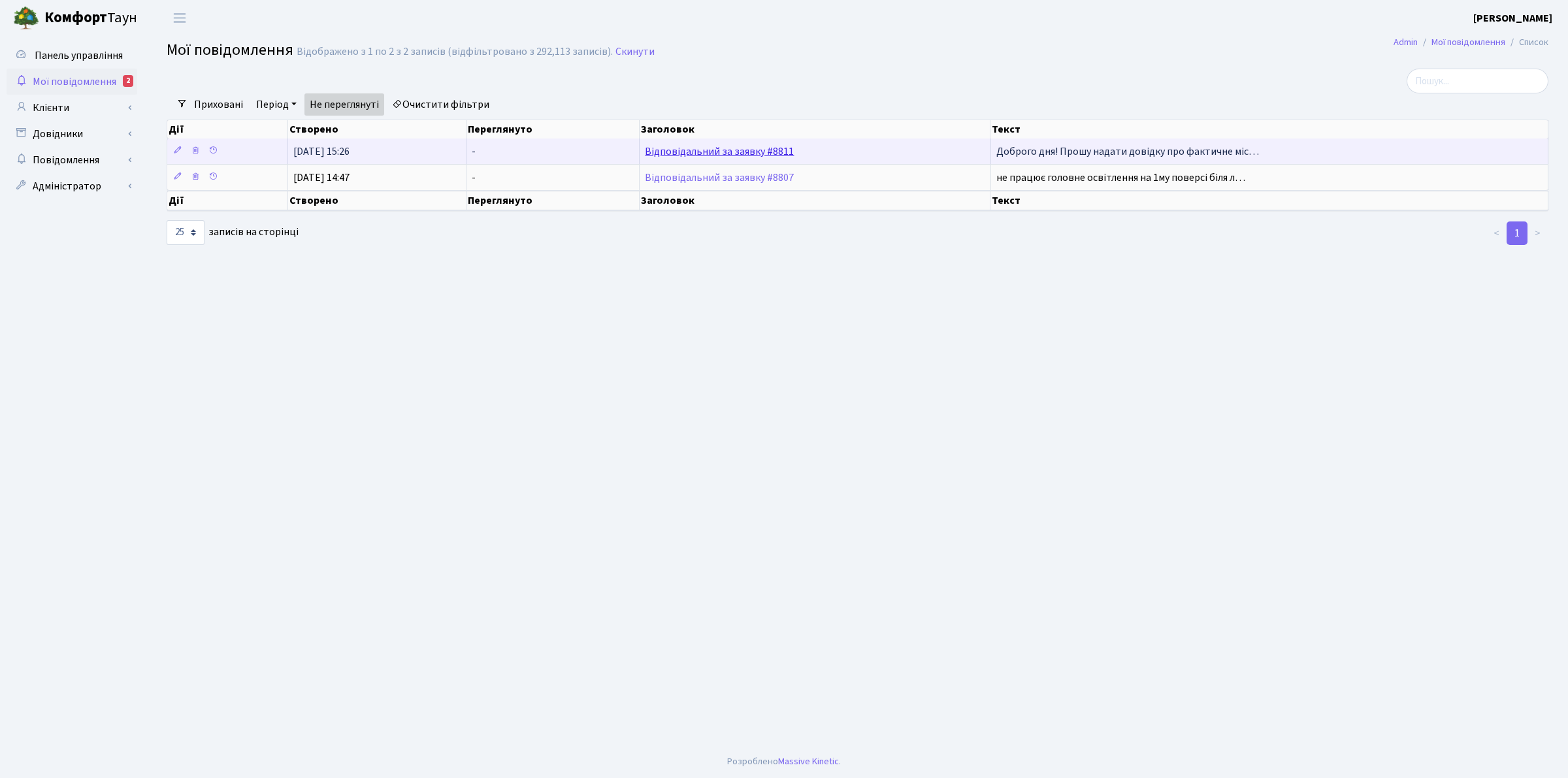
click at [724, 147] on link "Відповідальний за заявку #8811" at bounding box center [719, 151] width 149 height 15
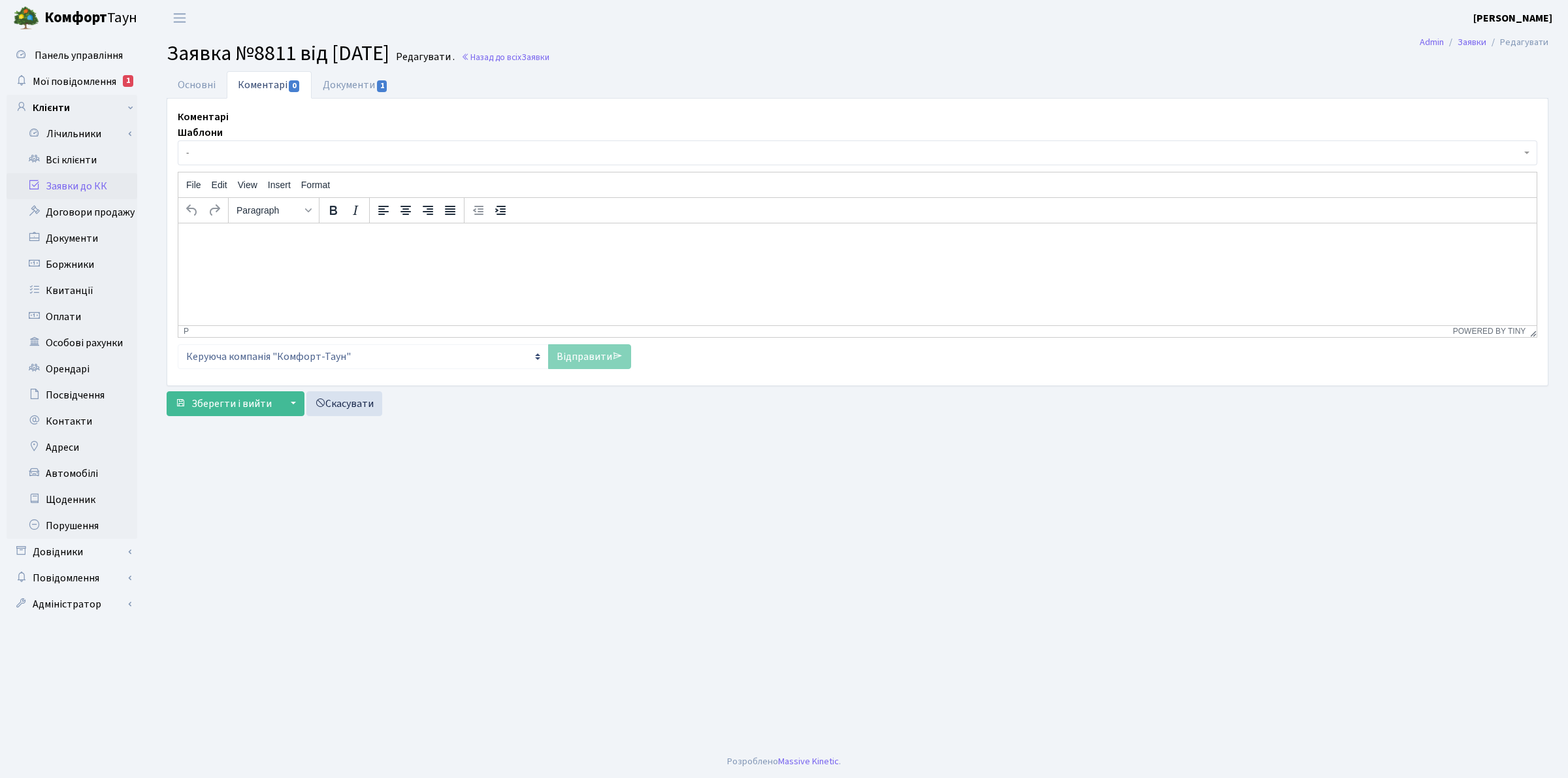
select select "33892"
select select "8"
click at [194, 87] on link "Основні" at bounding box center [197, 84] width 60 height 27
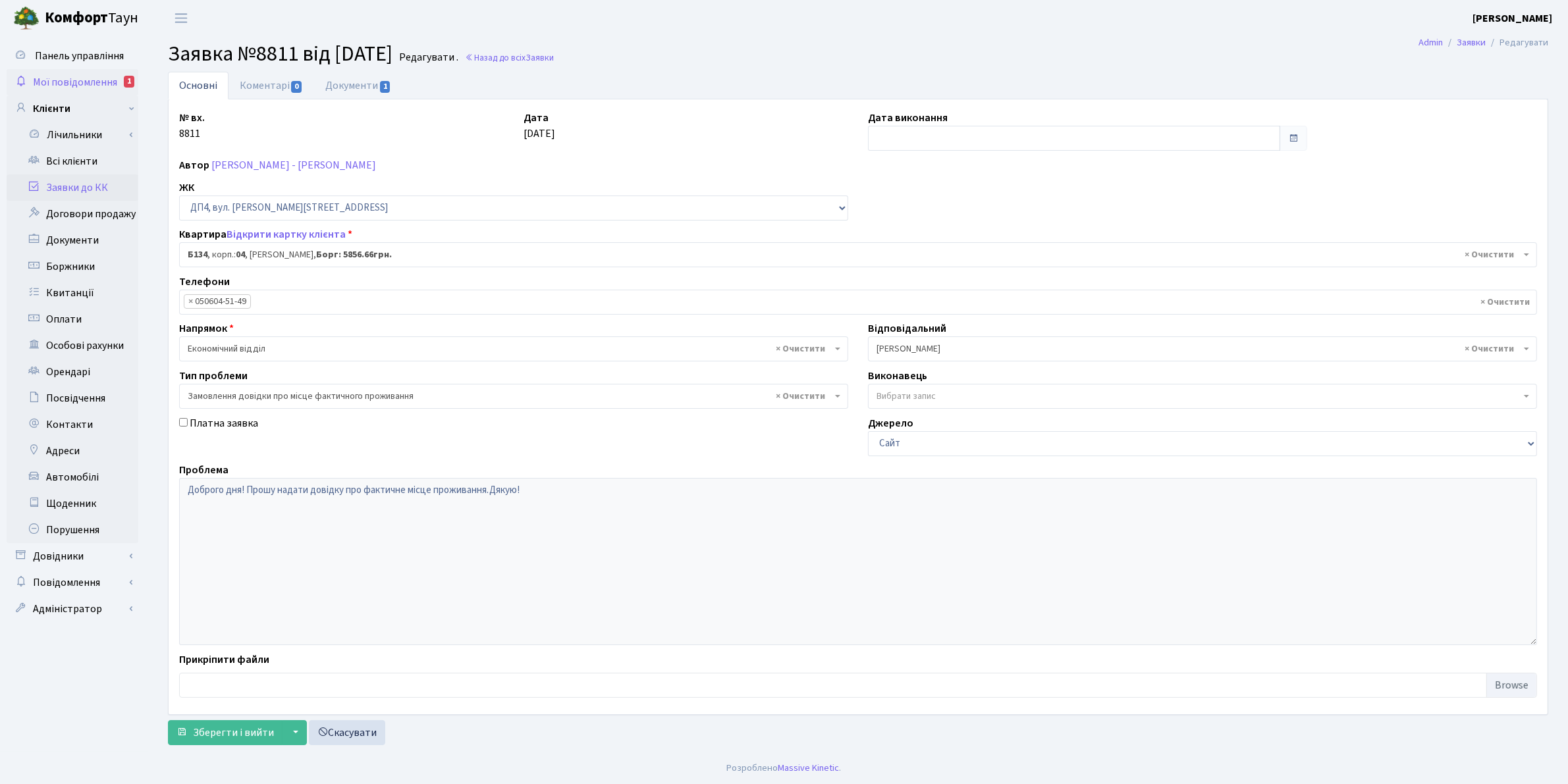
click at [65, 80] on span "Мої повідомлення" at bounding box center [75, 82] width 84 height 15
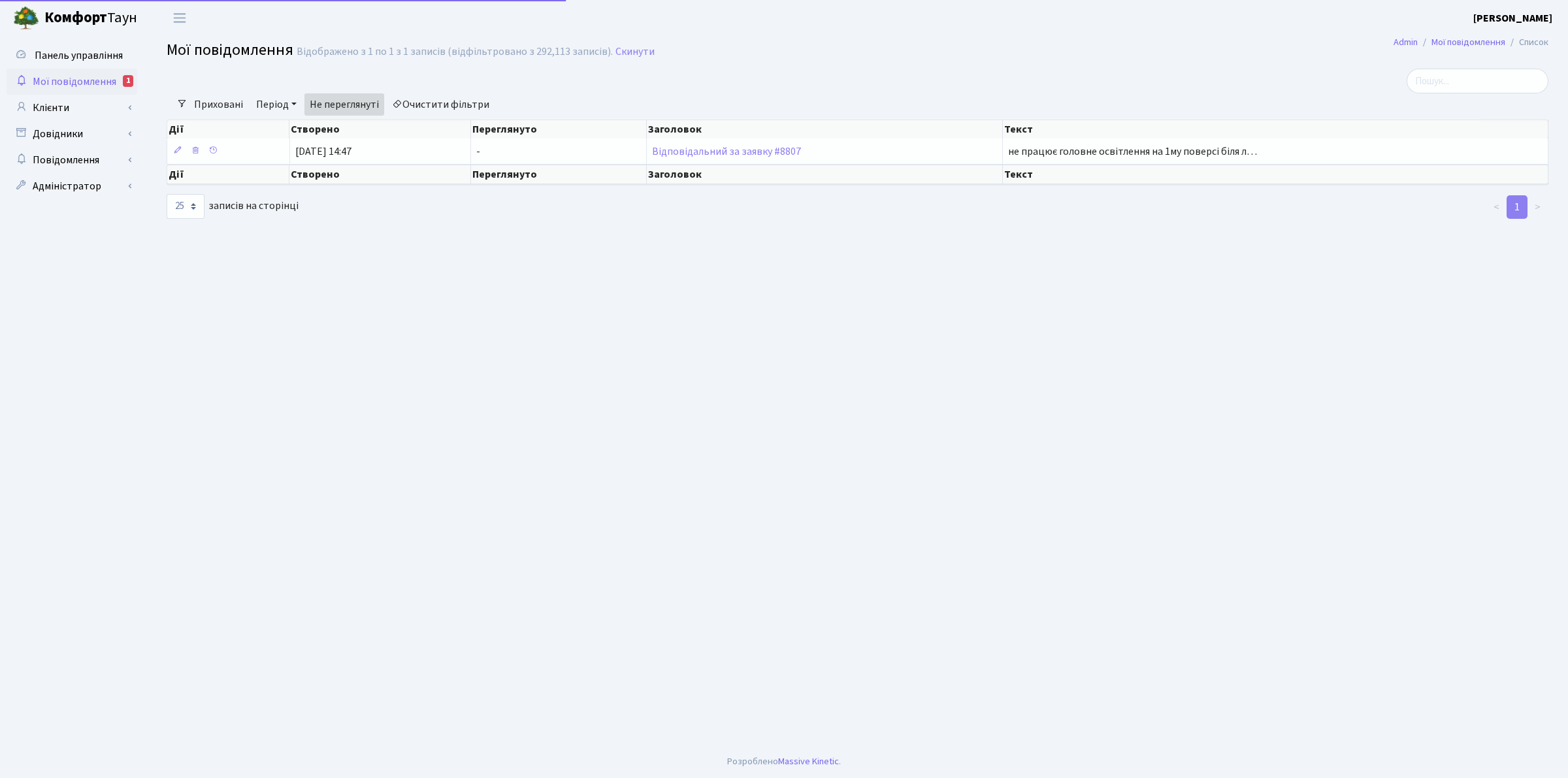
select select "25"
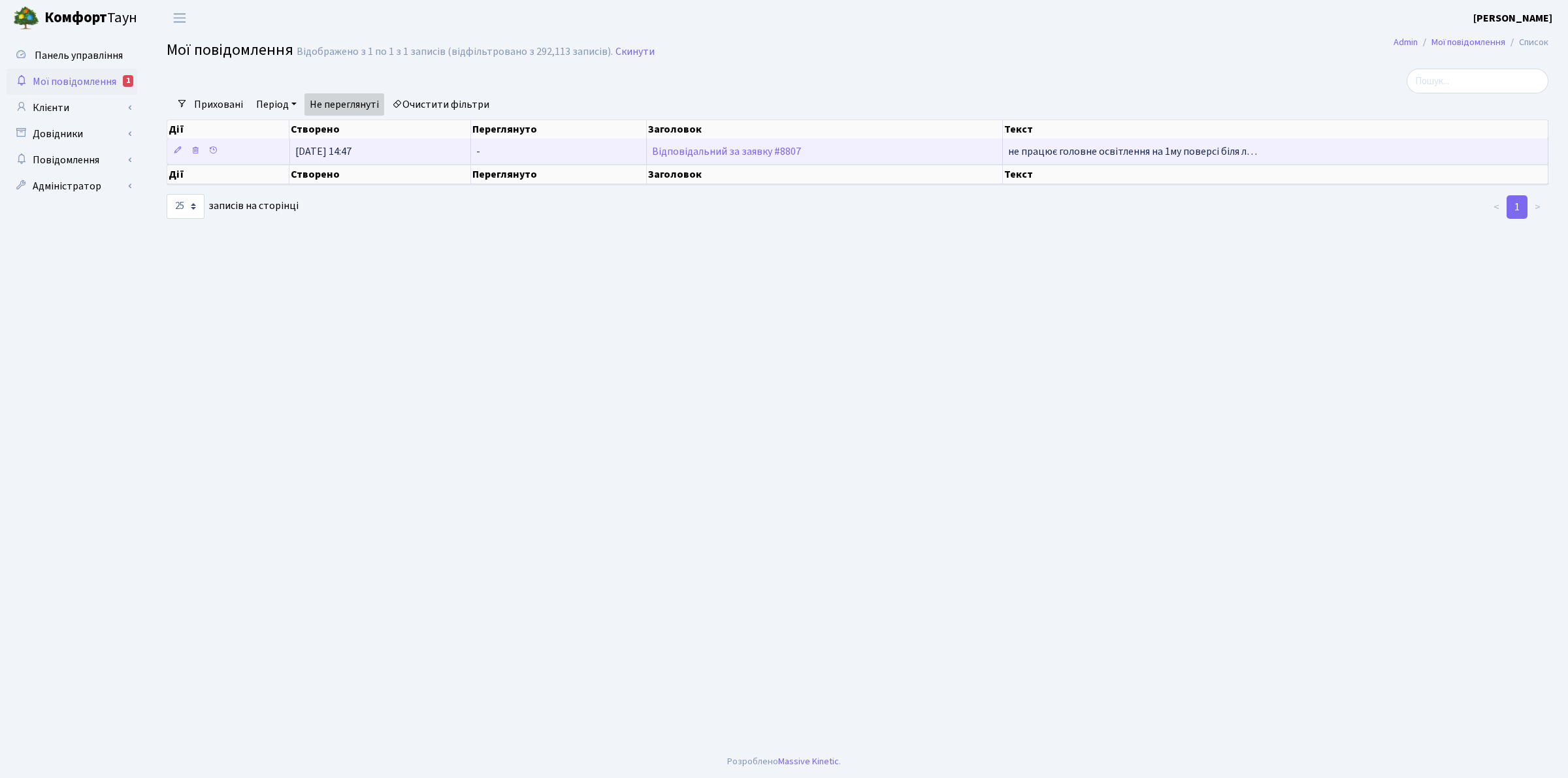
click at [724, 158] on td "Відповідальний за заявку #8807" at bounding box center [825, 151] width 356 height 25
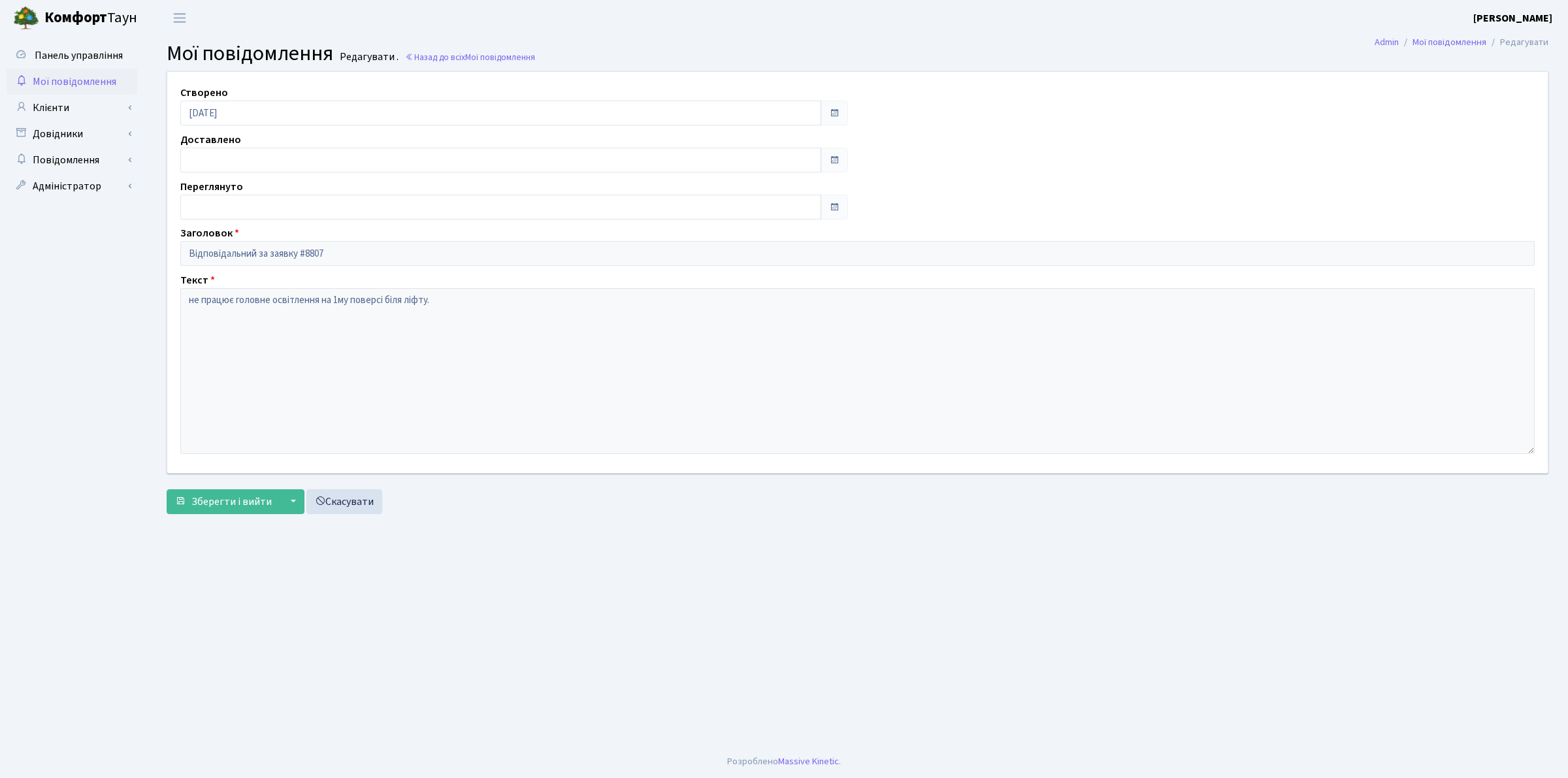
click at [54, 85] on span "Мої повідомлення" at bounding box center [74, 81] width 83 height 15
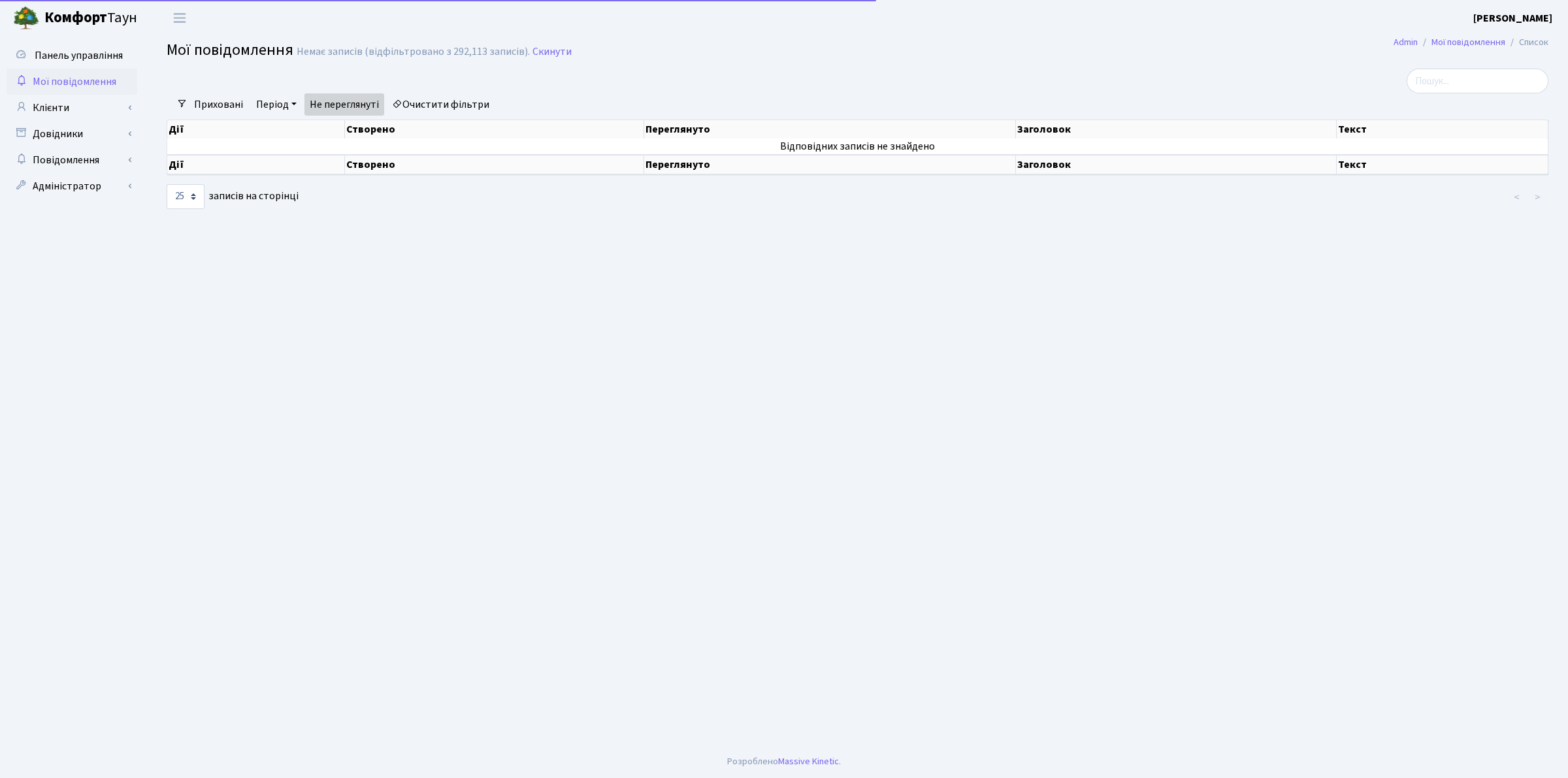
select select "25"
drag, startPoint x: 57, startPoint y: 103, endPoint x: 85, endPoint y: 118, distance: 31.8
click at [57, 103] on link "Клієнти" at bounding box center [71, 108] width 131 height 26
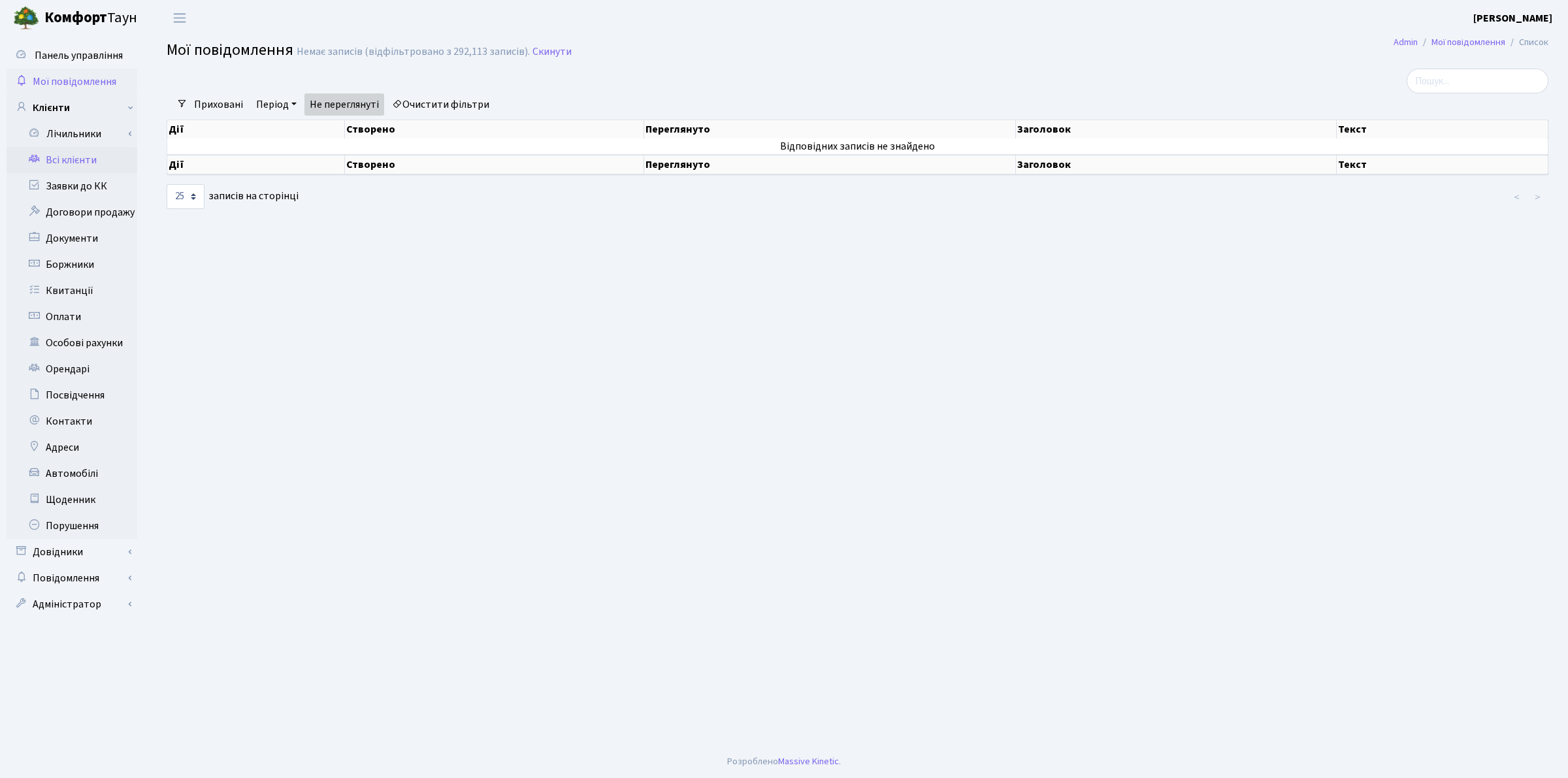
click at [66, 160] on link "Всі клієнти" at bounding box center [71, 160] width 131 height 26
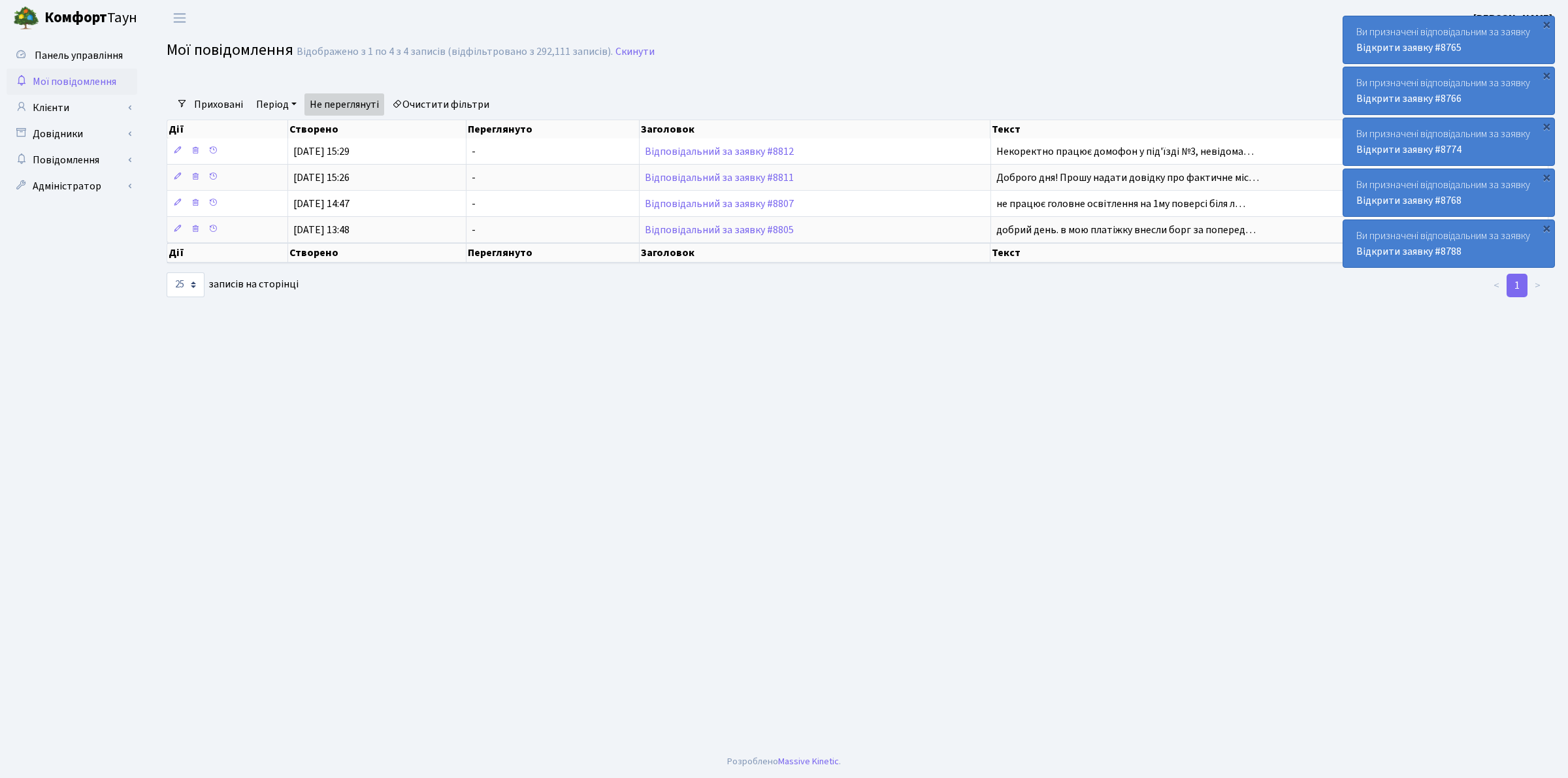
select select "25"
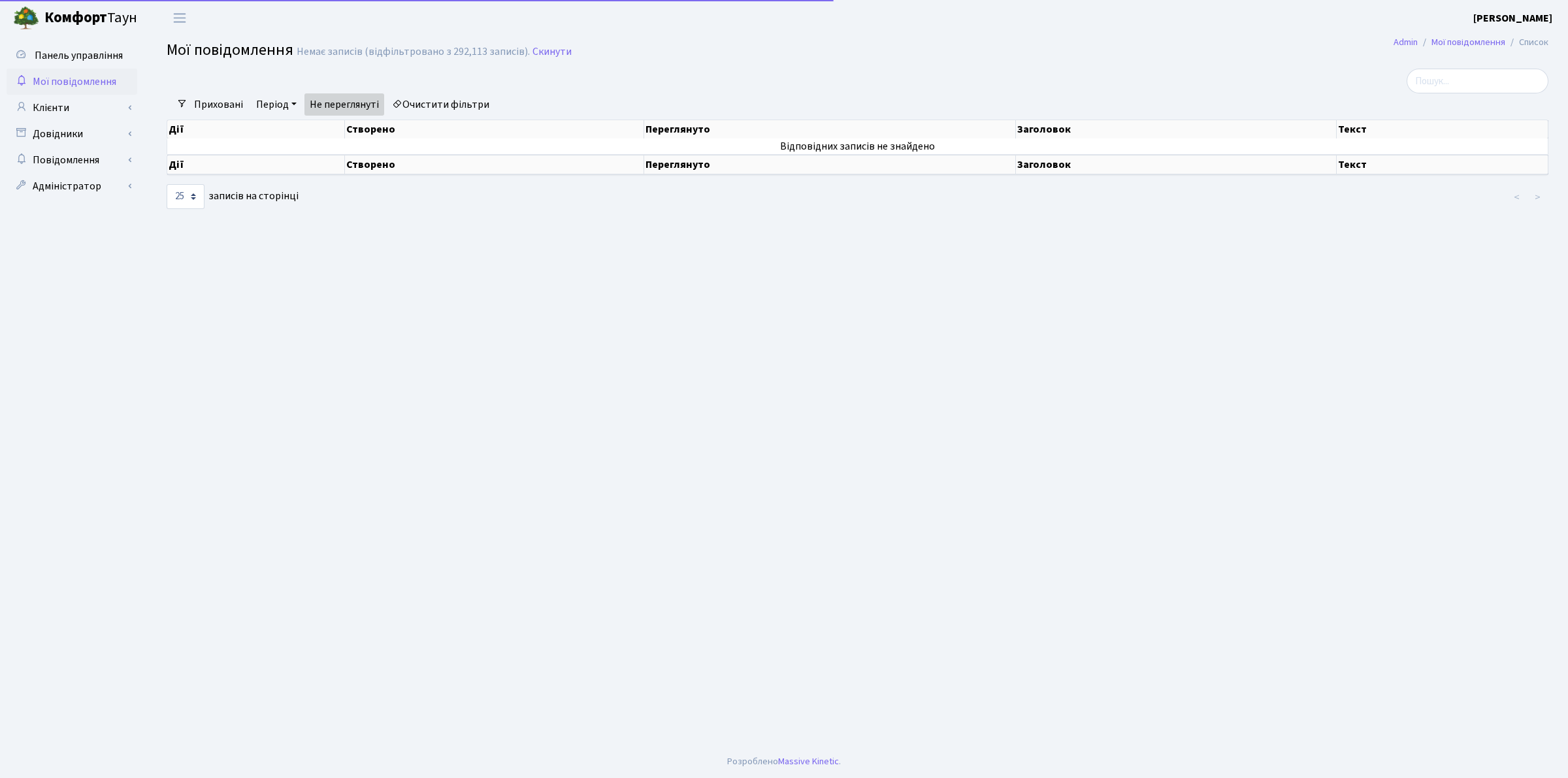
select select "25"
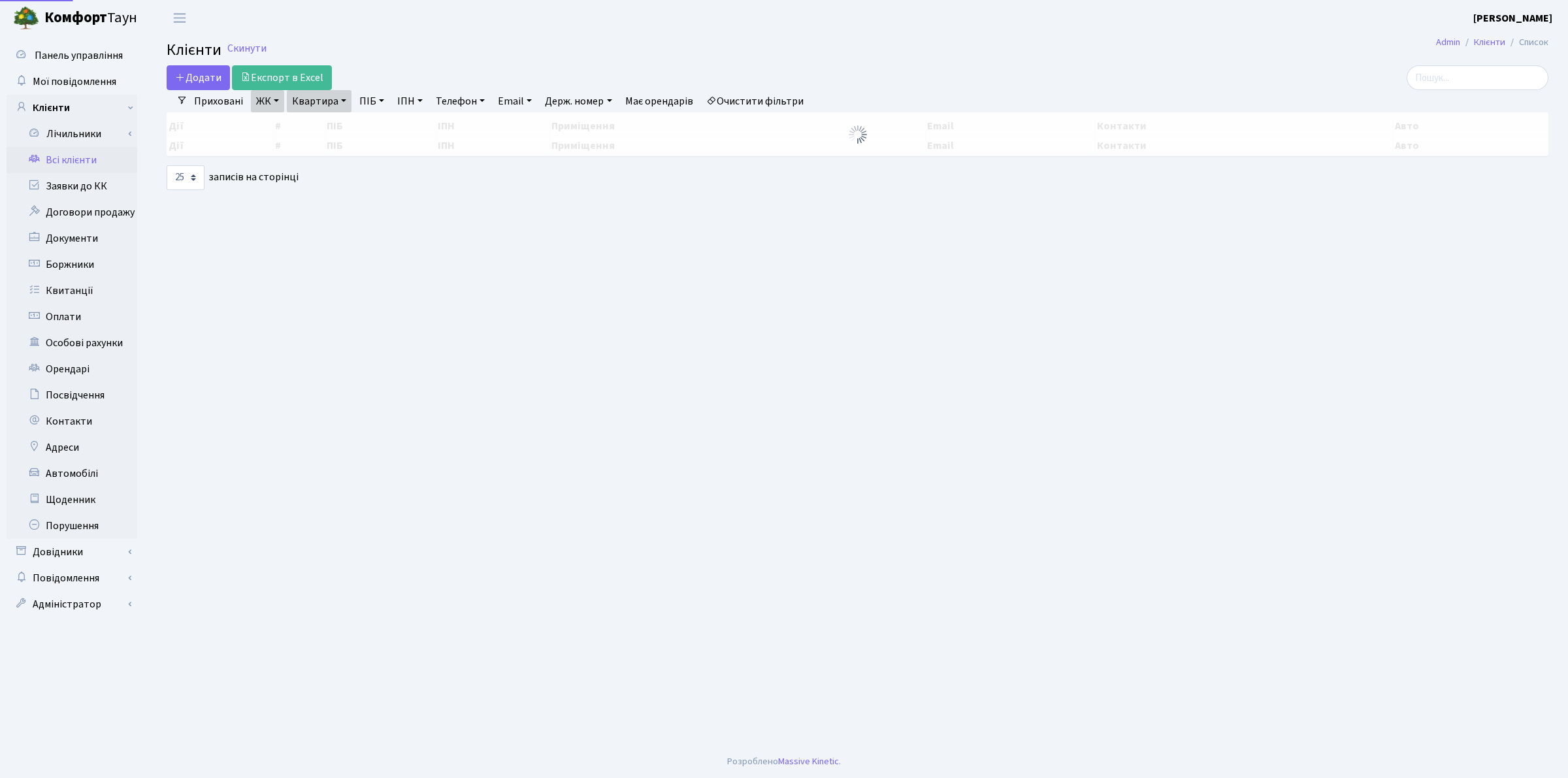
select select "25"
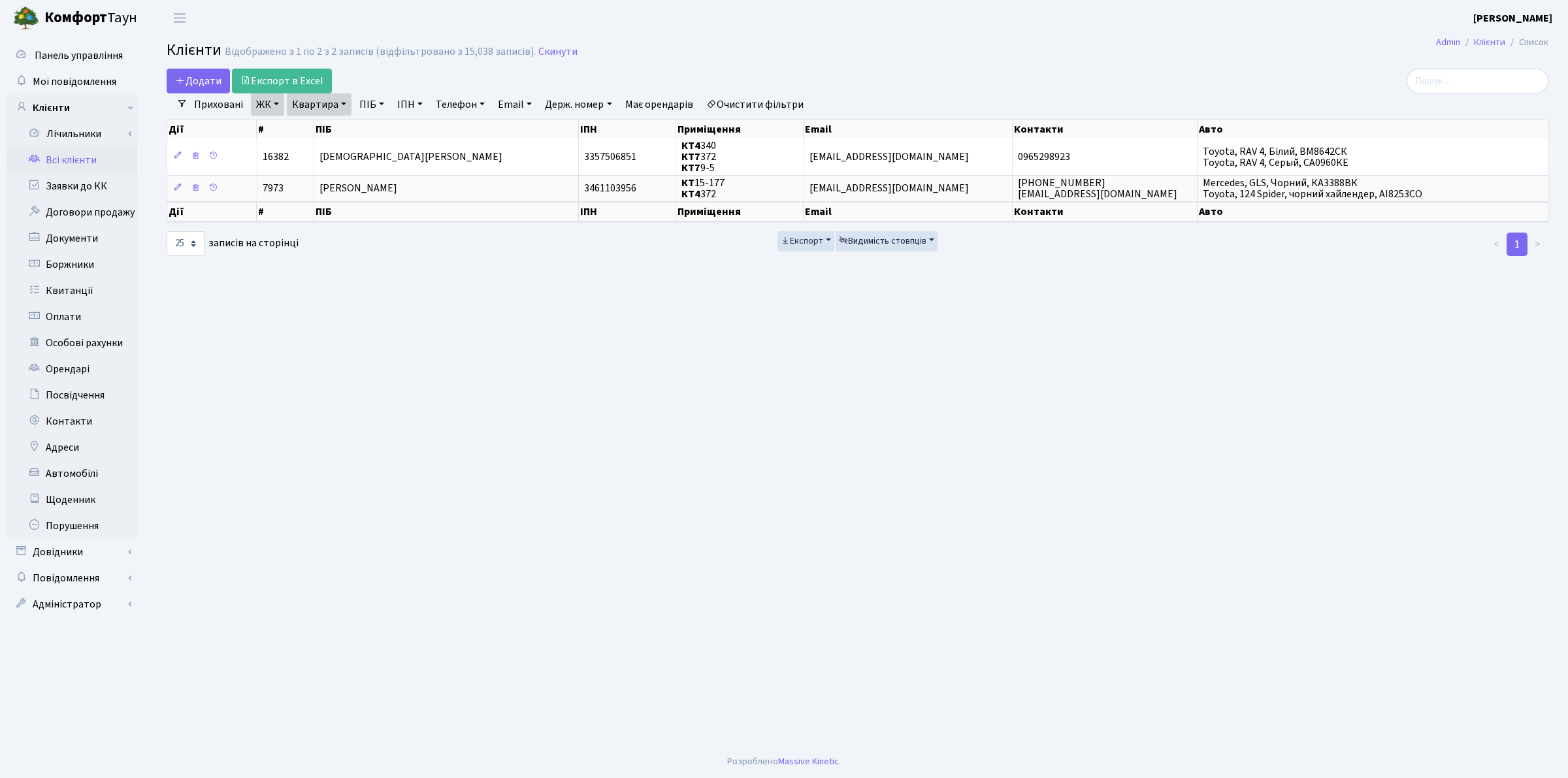
click at [334, 98] on link "Квартира" at bounding box center [319, 104] width 65 height 22
click at [543, 51] on link "Скинути" at bounding box center [558, 52] width 39 height 12
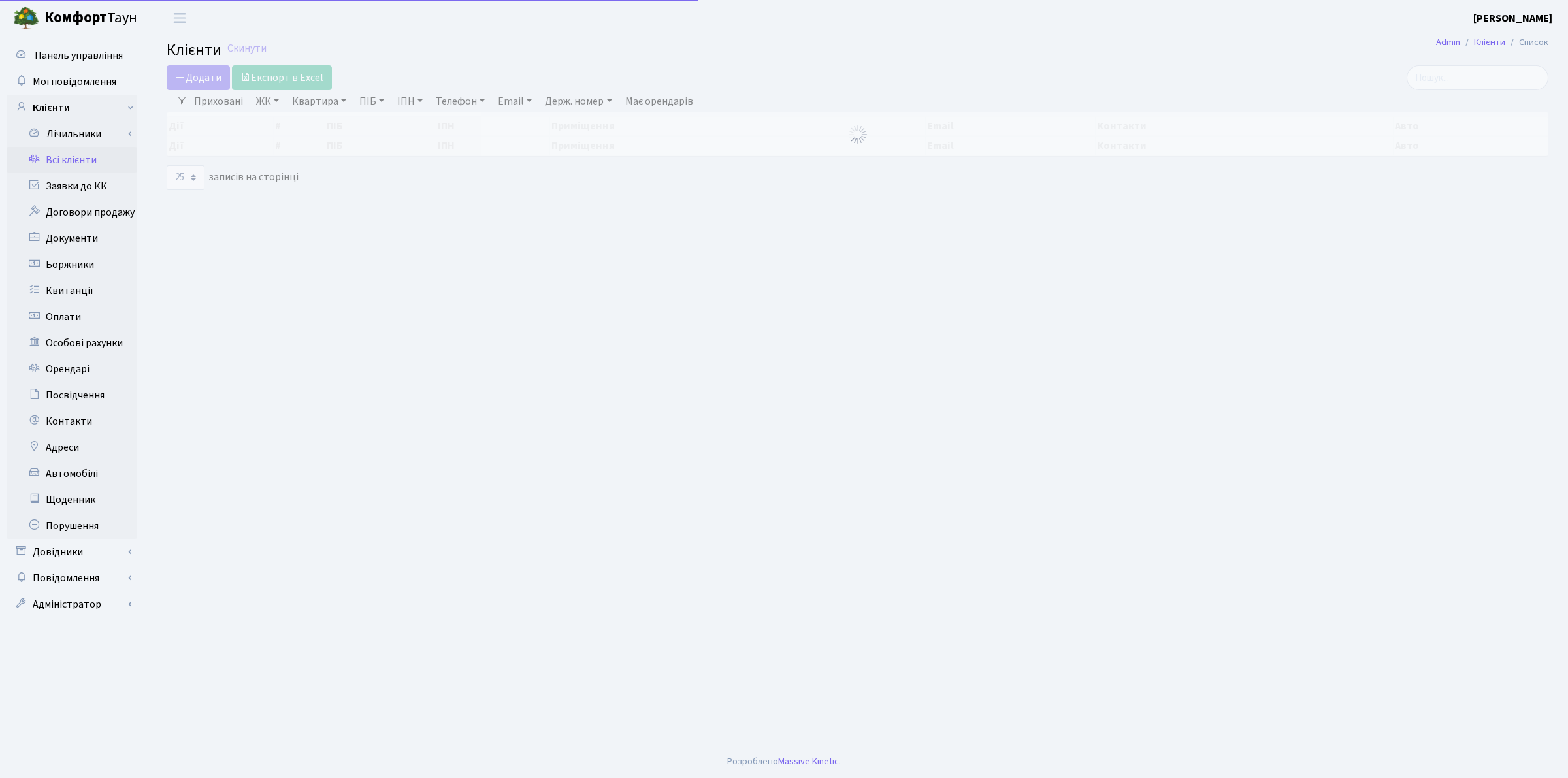
select select
select select "25"
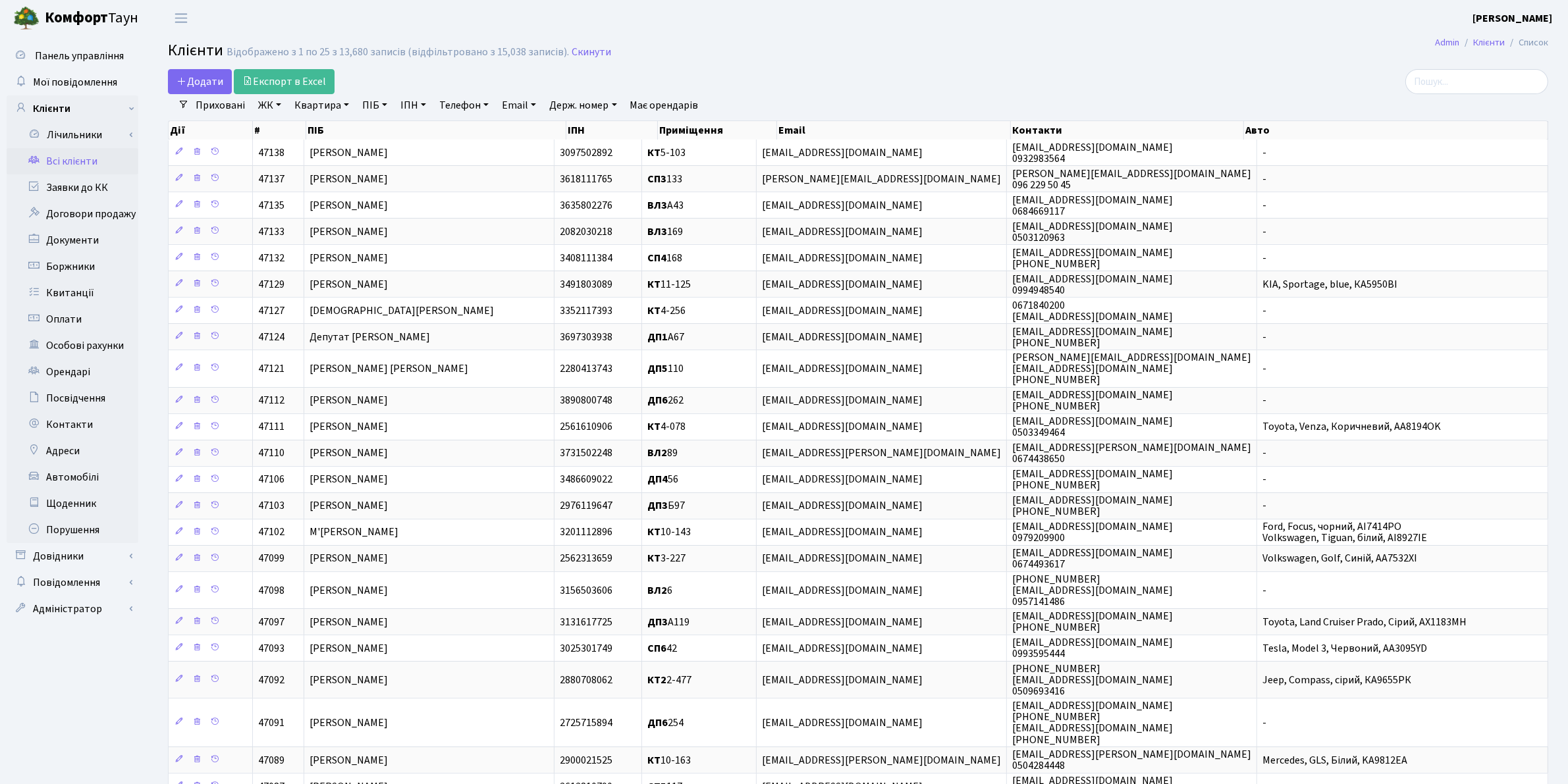
click at [271, 100] on link "ЖК" at bounding box center [270, 105] width 33 height 23
click at [281, 202] on li "[STREET_ADDRESS]" at bounding box center [335, 213] width 160 height 23
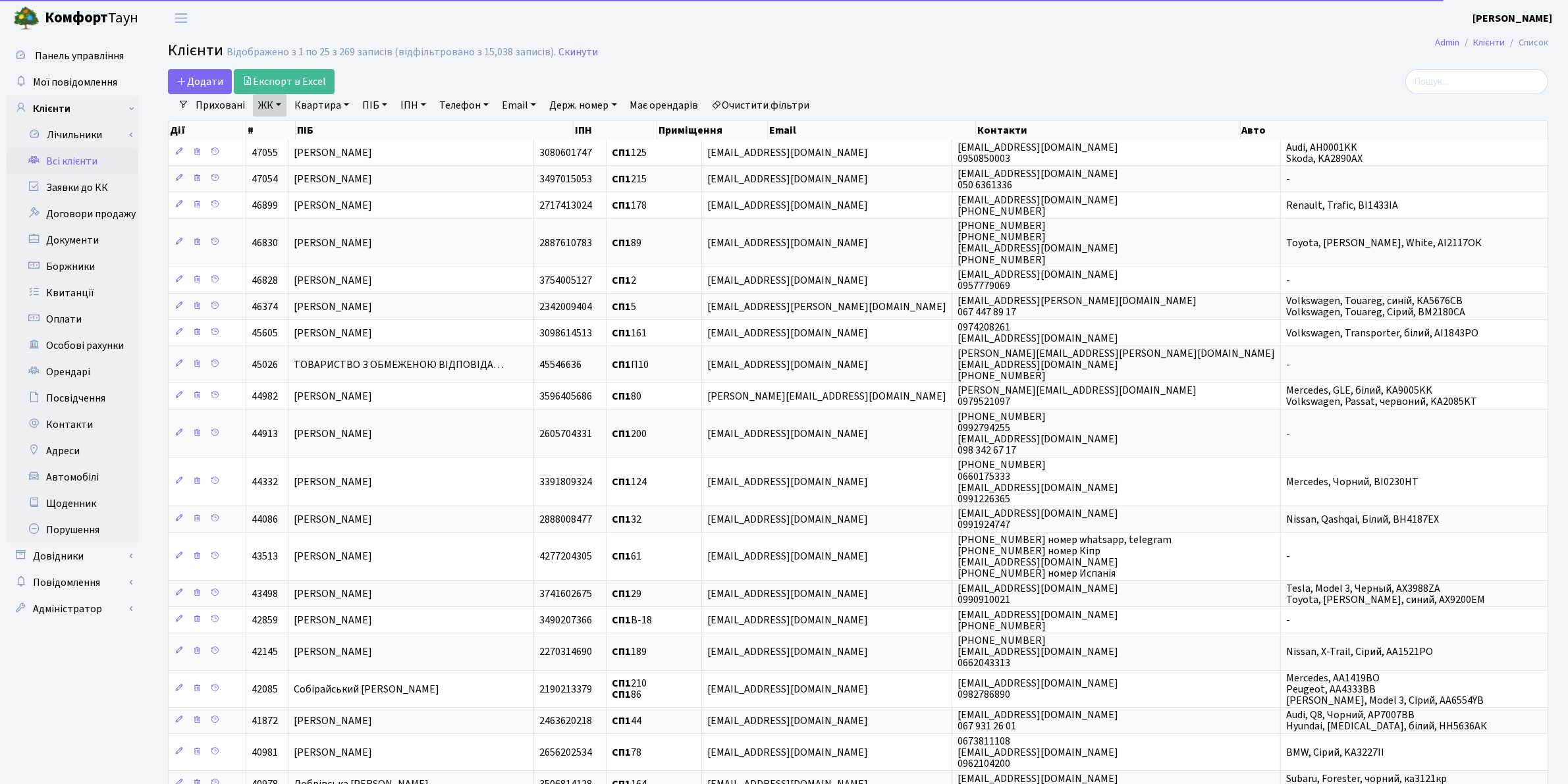
click at [321, 110] on link "Квартира" at bounding box center [322, 105] width 65 height 23
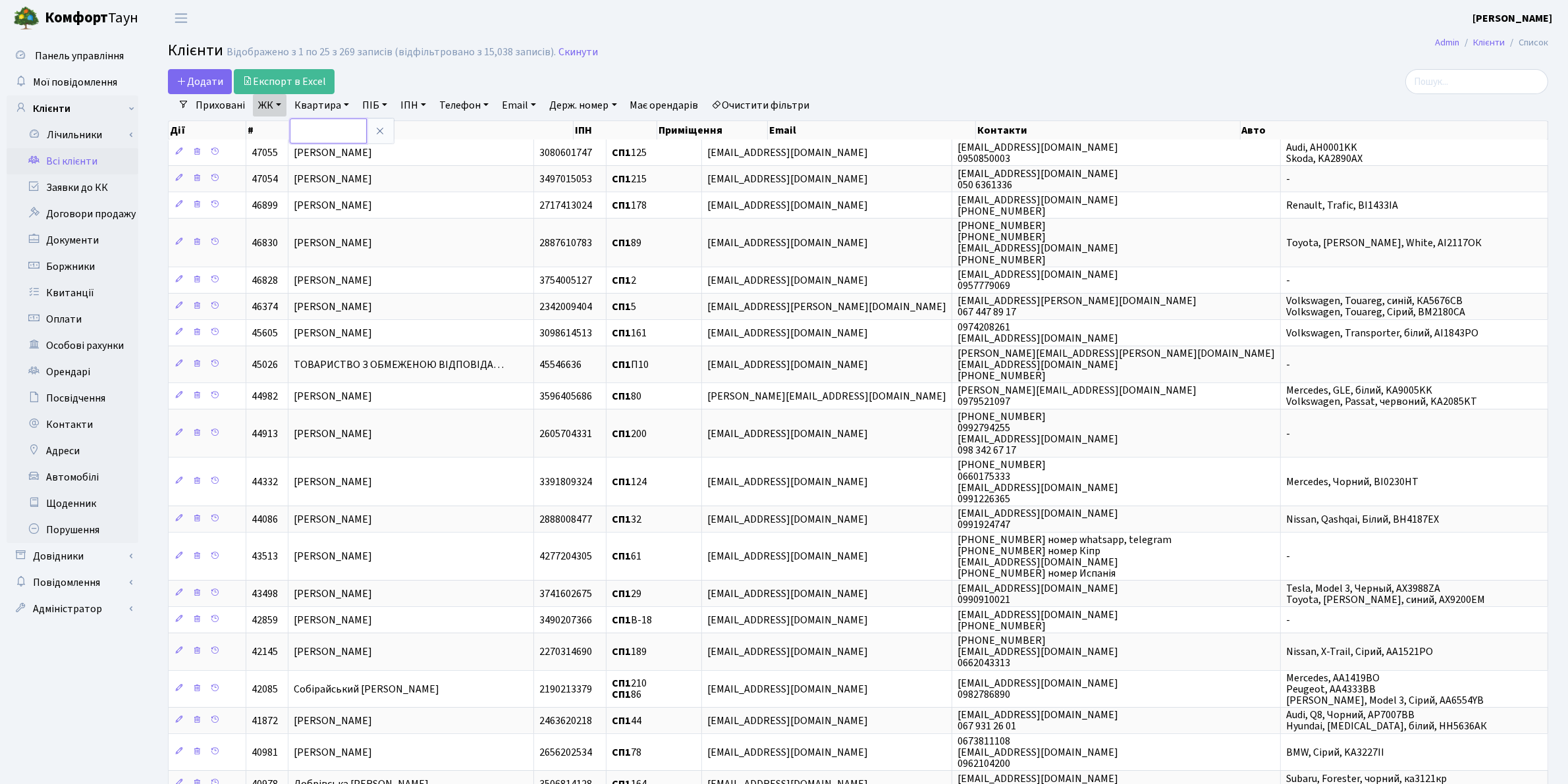
click at [317, 130] on input "text" at bounding box center [328, 131] width 77 height 25
type input "П5"
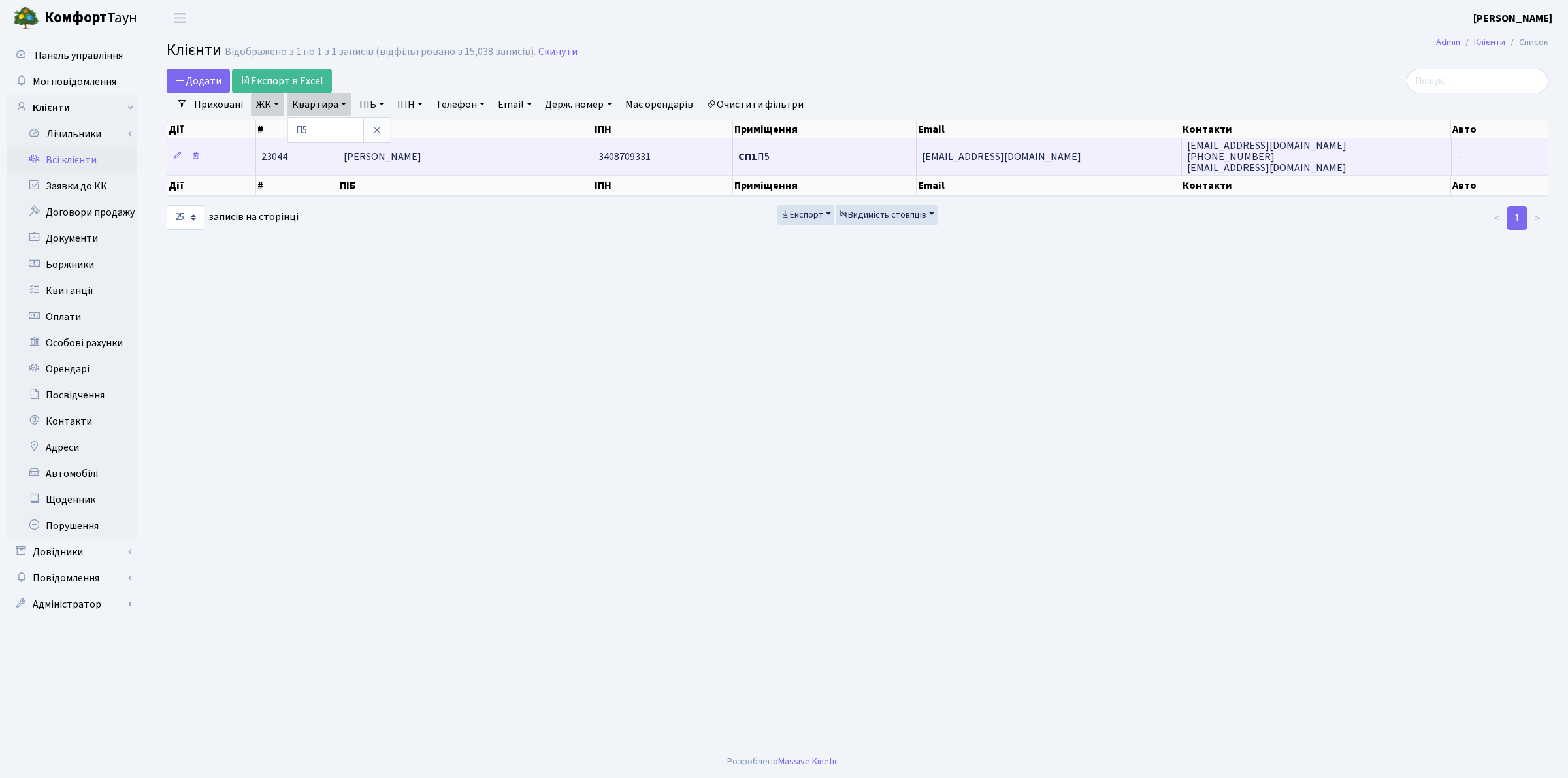
click at [386, 164] on span "[PERSON_NAME]" at bounding box center [383, 157] width 78 height 15
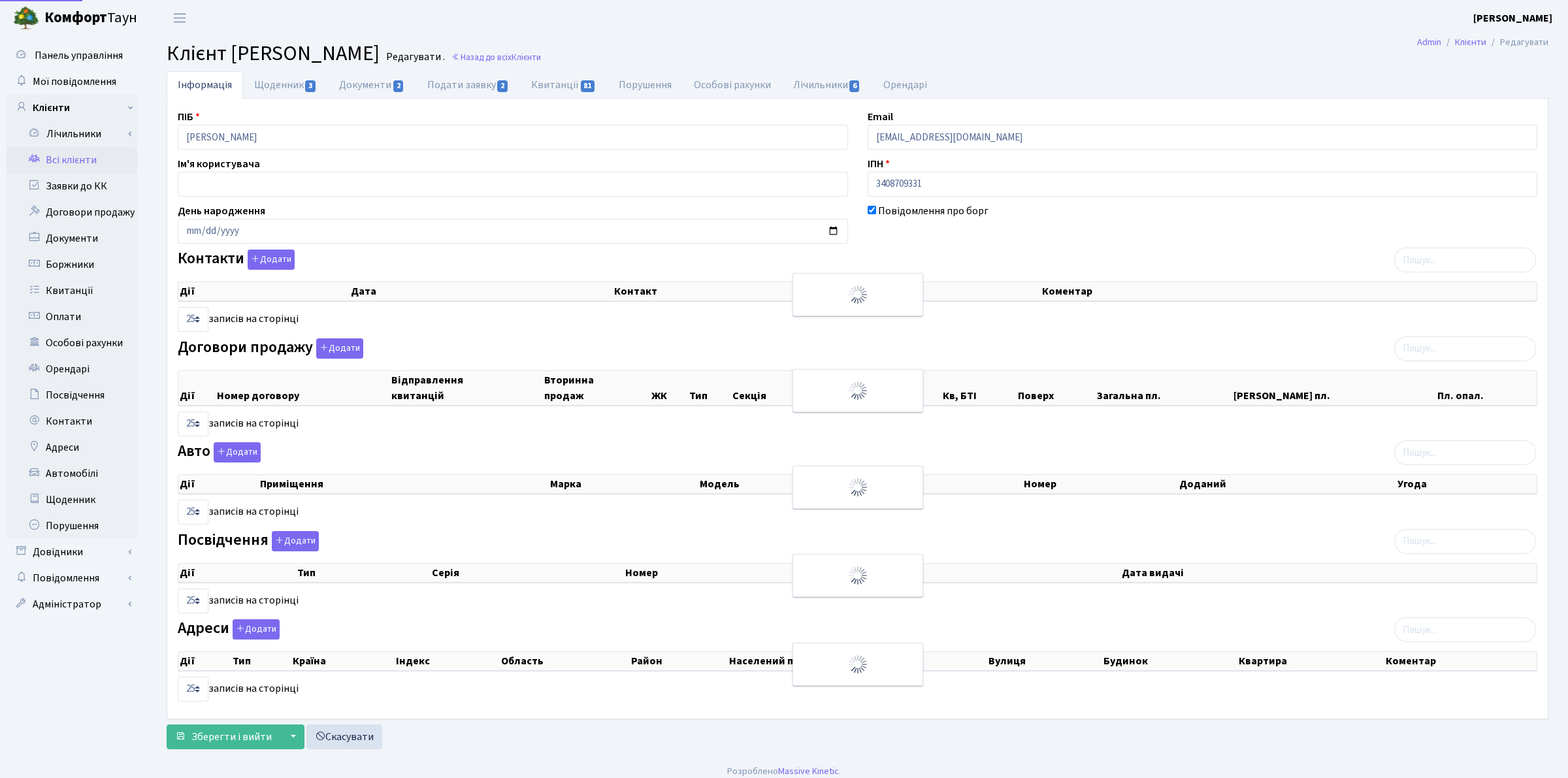
select select "25"
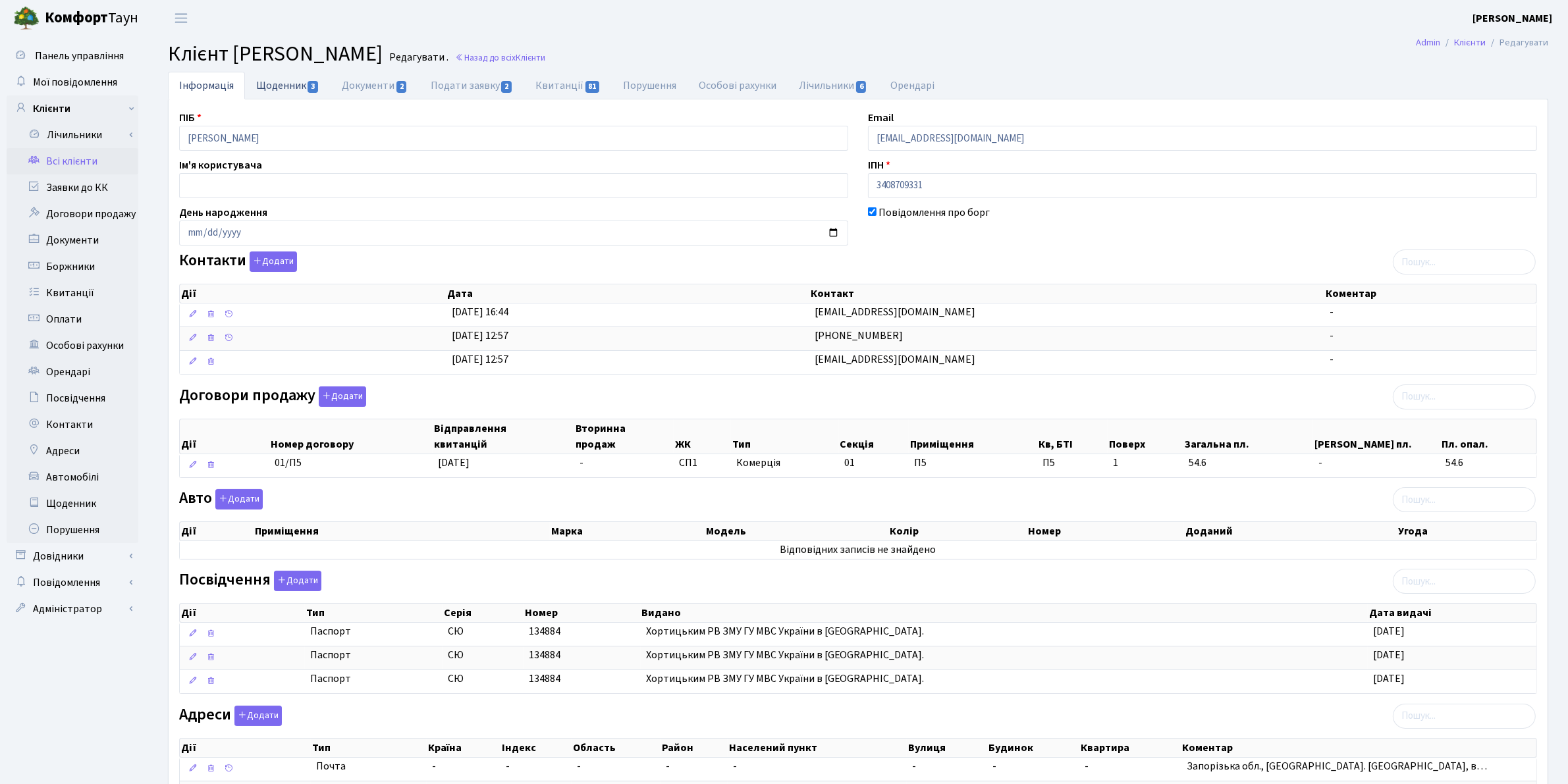
click at [281, 81] on link "Щоденник 3" at bounding box center [287, 85] width 86 height 27
select select "25"
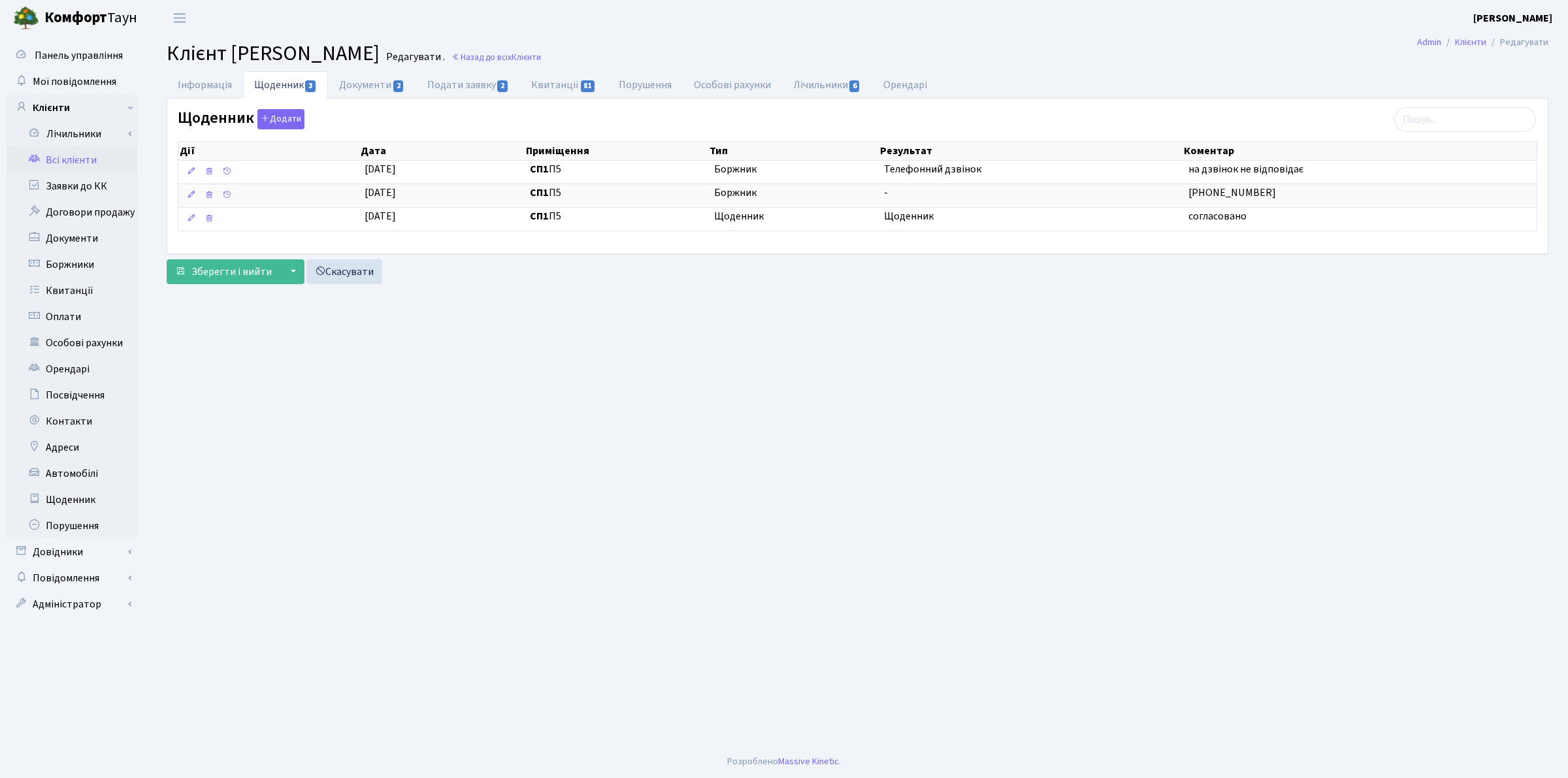
click at [1071, 70] on main "Admin Клієнти Редагувати Клієнт Баглер Антон Ігорович Редагувати . Назад до всі…" at bounding box center [857, 390] width 1421 height 709
click at [719, 41] on h2 "Клієнт Баглер Антон Ігорович Редагувати . Назад до всіх Клієнти" at bounding box center [858, 53] width 1382 height 25
click at [689, 41] on h2 "Клієнт Баглер Антон Ігорович Редагувати . Назад до всіх Клієнти" at bounding box center [858, 53] width 1382 height 25
drag, startPoint x: 578, startPoint y: 59, endPoint x: 651, endPoint y: 76, distance: 75.0
click at [541, 59] on span "Клієнти" at bounding box center [526, 57] width 29 height 12
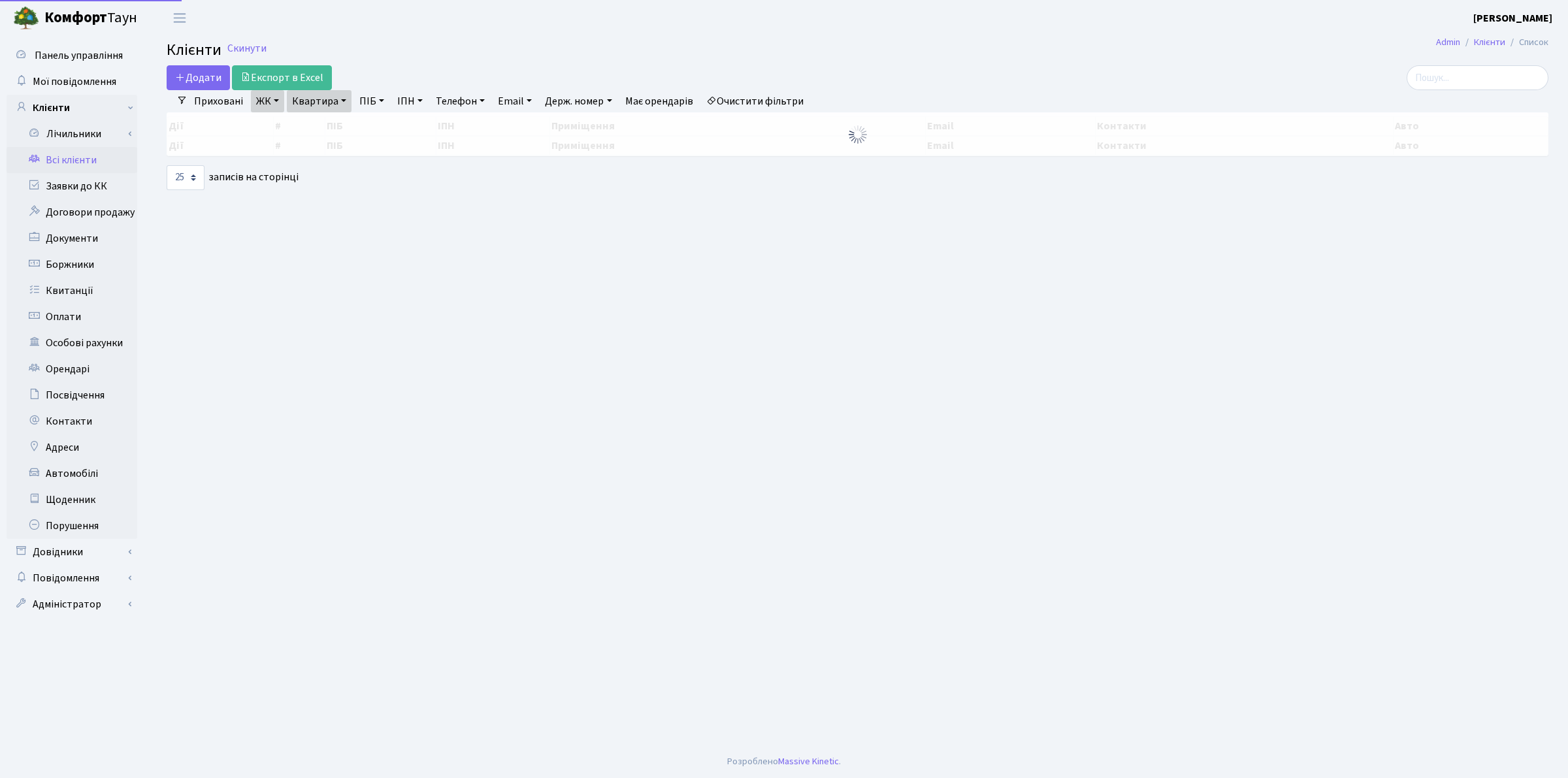
select select "25"
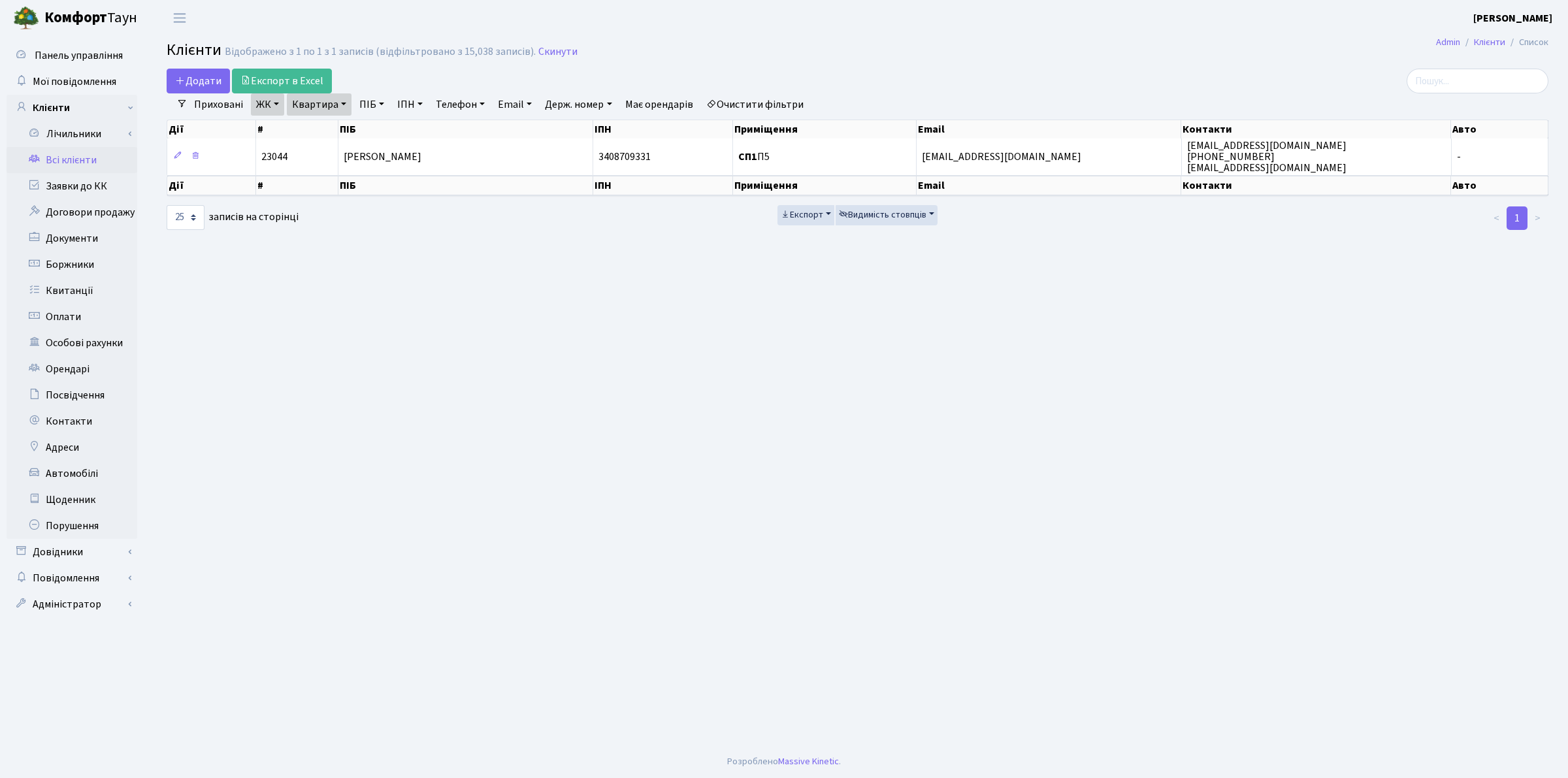
click at [344, 104] on link "Квартира" at bounding box center [319, 104] width 65 height 22
click at [335, 125] on input "П5" at bounding box center [325, 130] width 77 height 25
type input "П"
type input "372"
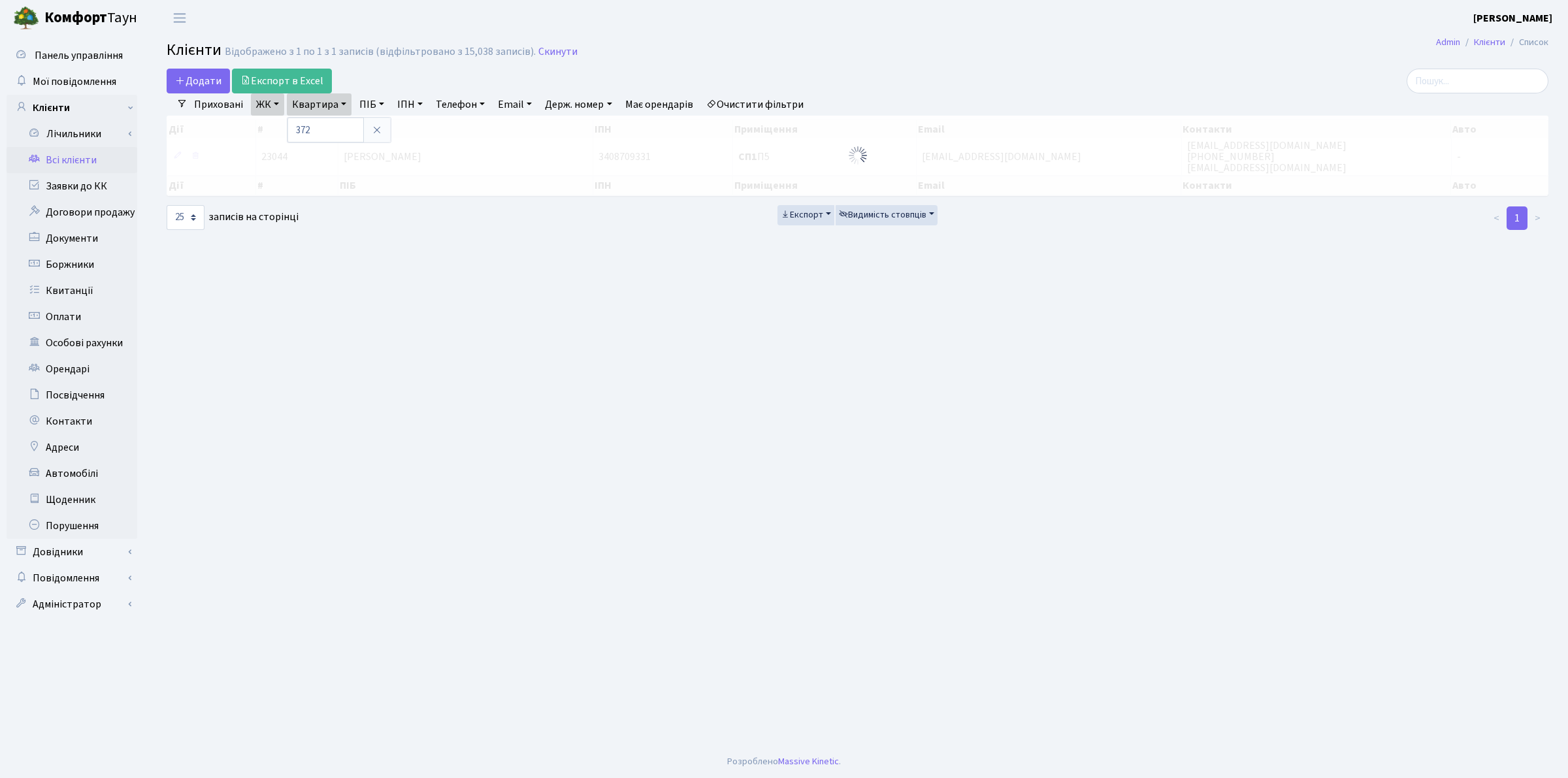
click at [276, 106] on link "ЖК" at bounding box center [267, 104] width 33 height 22
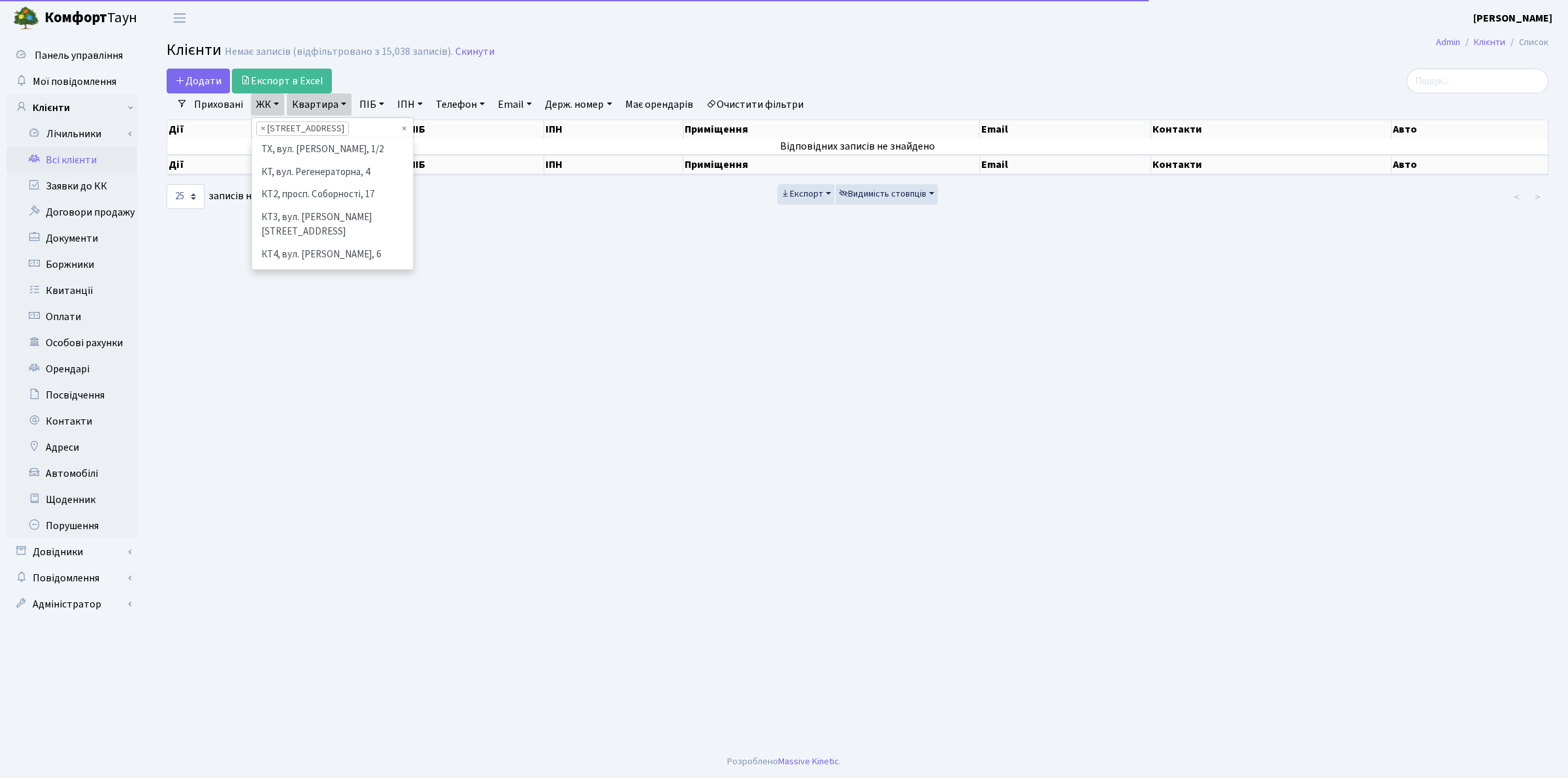
scroll to position [135, 0]
click at [264, 129] on span "×" at bounding box center [263, 128] width 5 height 13
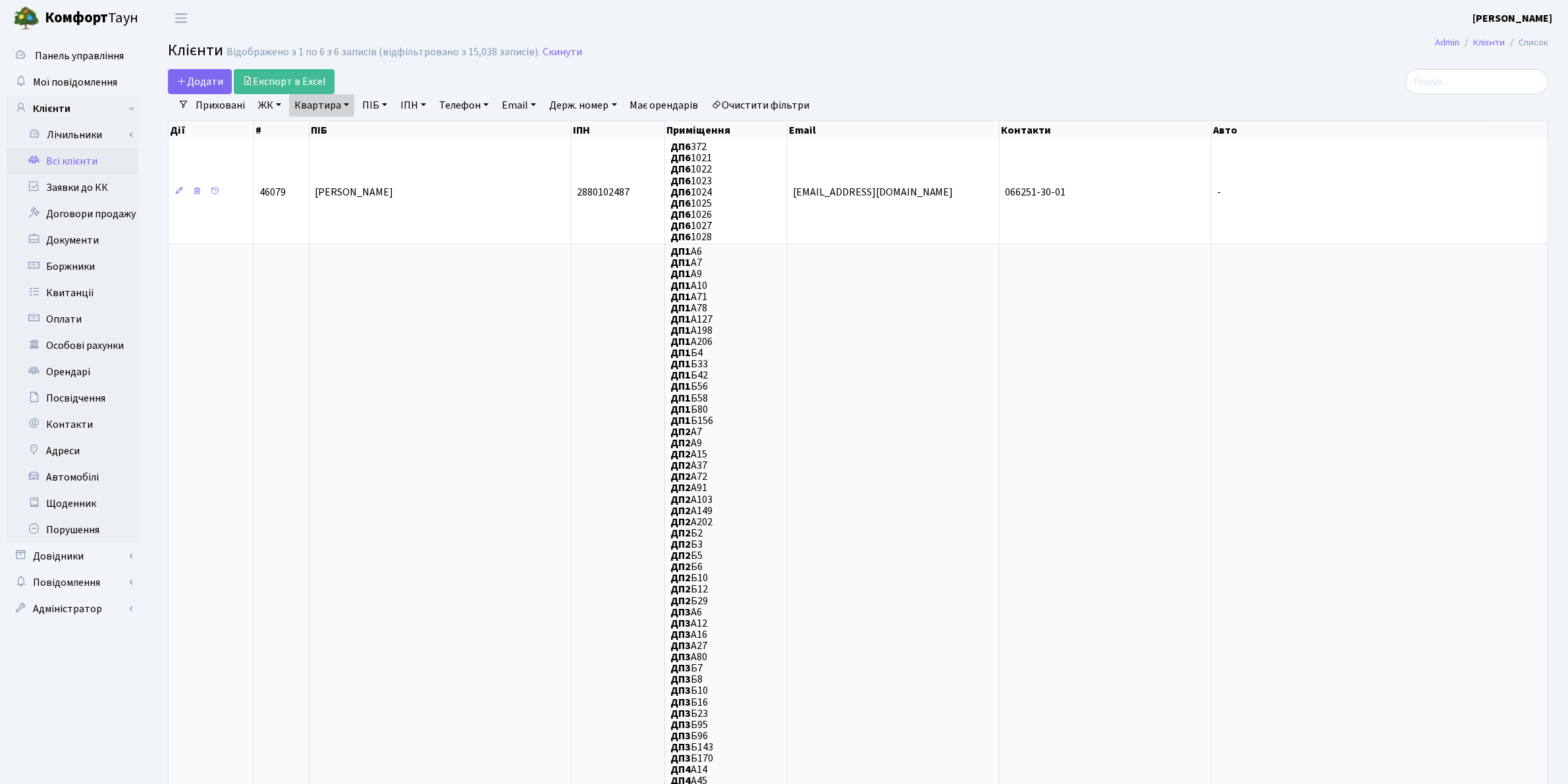
click at [275, 105] on link "ЖК" at bounding box center [270, 105] width 33 height 23
click at [295, 247] on li "КТ4, вул. Юрія Липи, 6" at bounding box center [335, 257] width 160 height 23
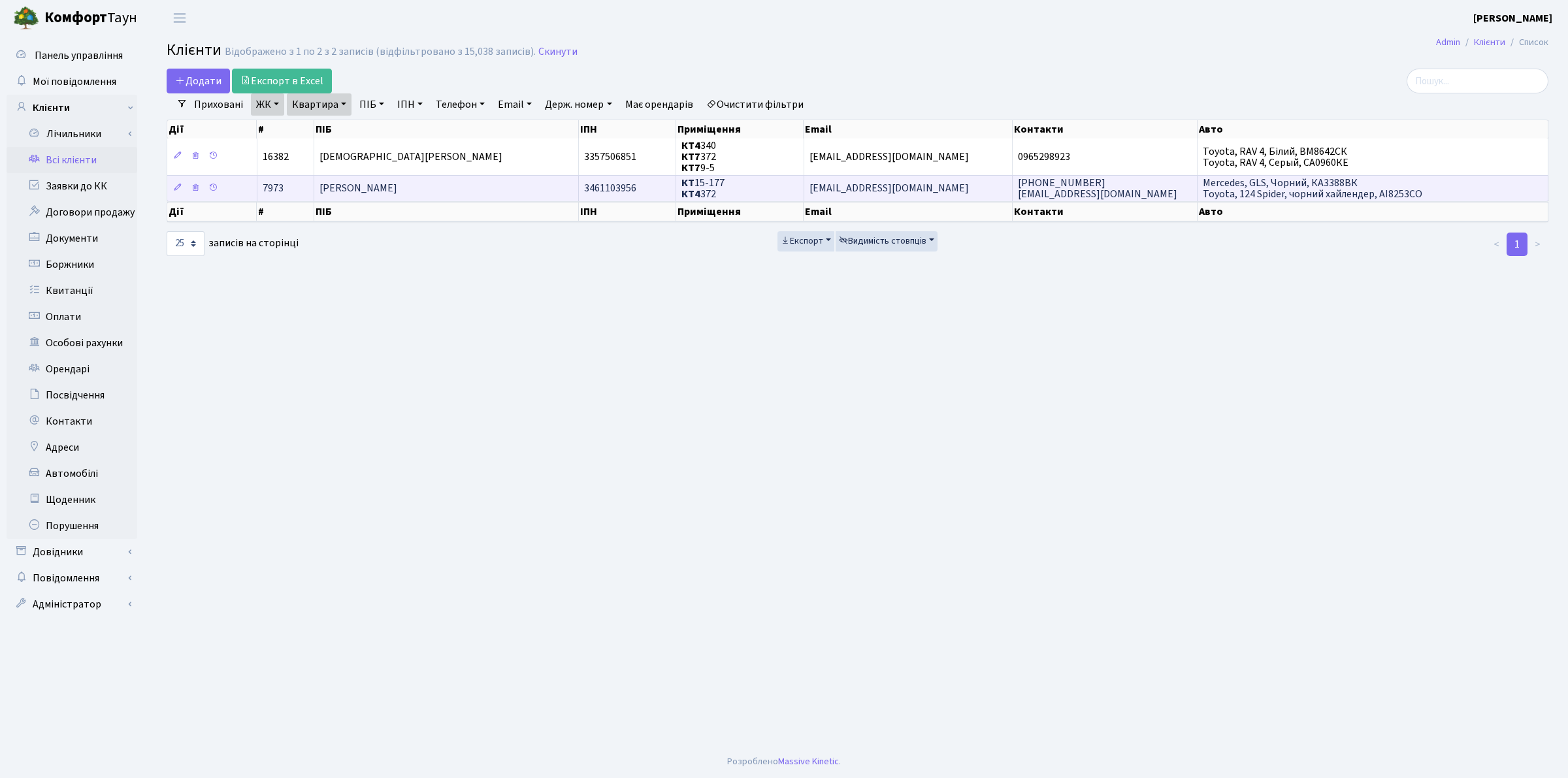
click at [362, 192] on span "[PERSON_NAME]" at bounding box center [358, 189] width 78 height 15
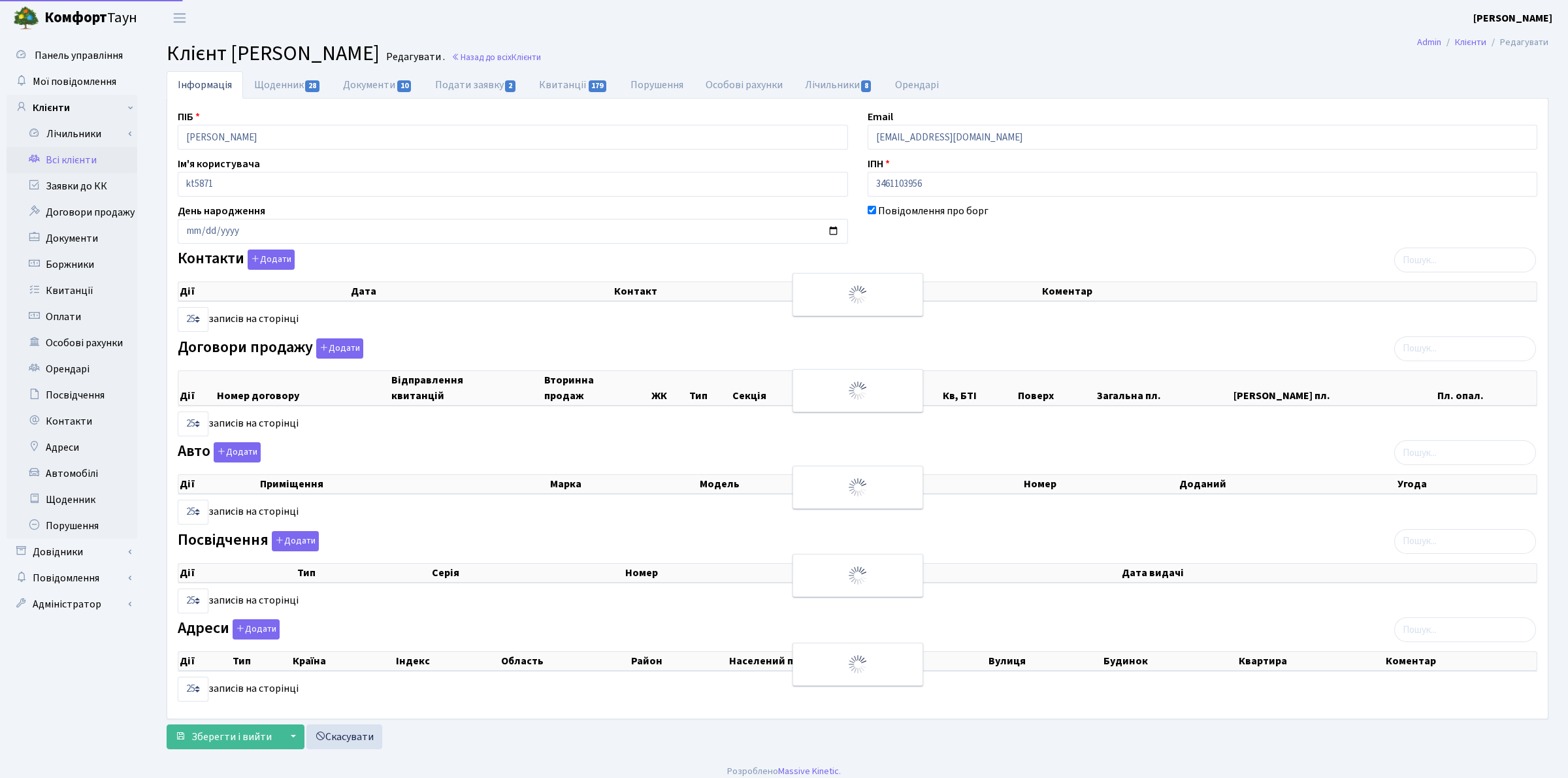
select select "25"
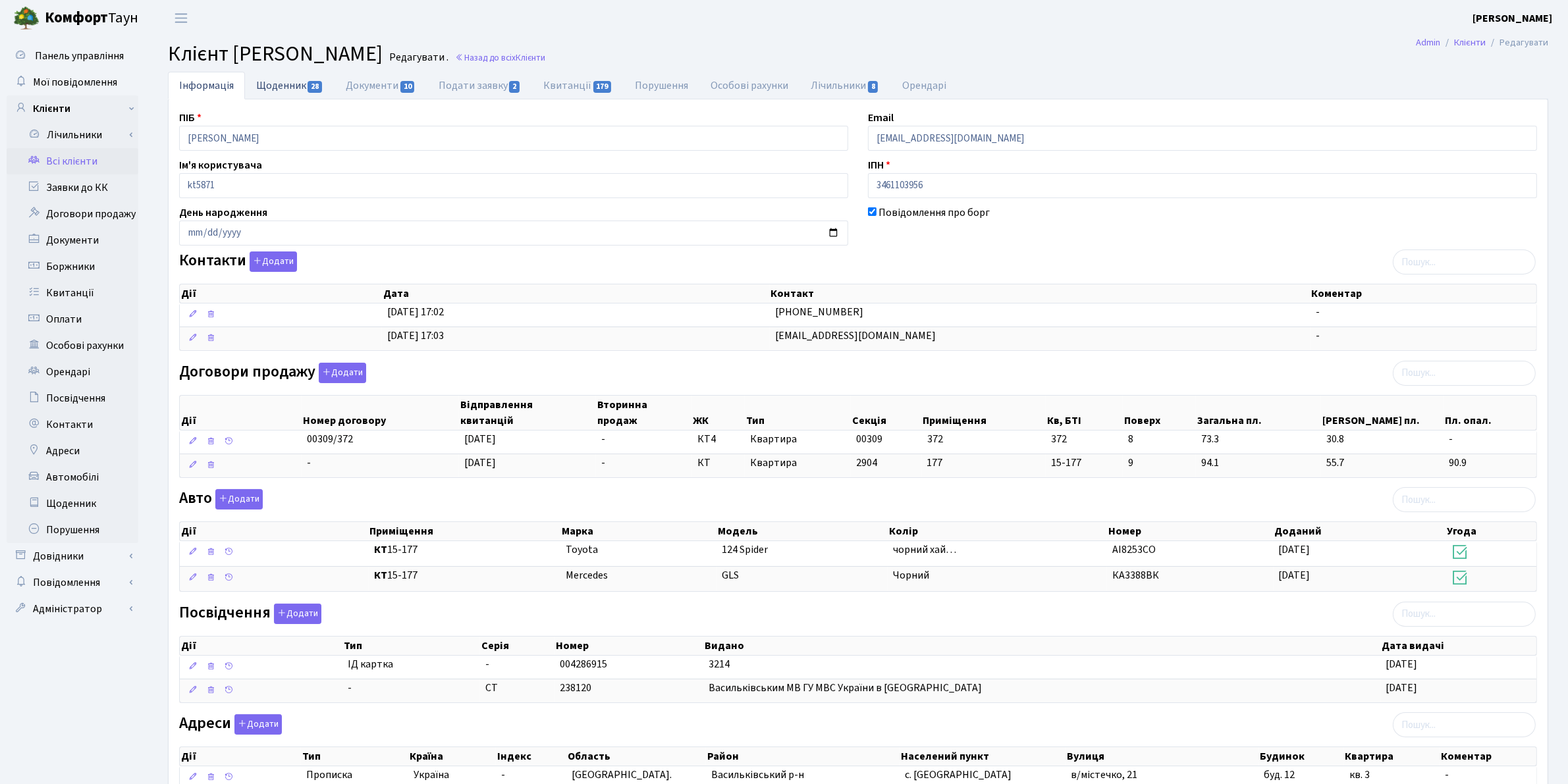
click at [295, 81] on link "Щоденник 28" at bounding box center [289, 85] width 90 height 27
select select "25"
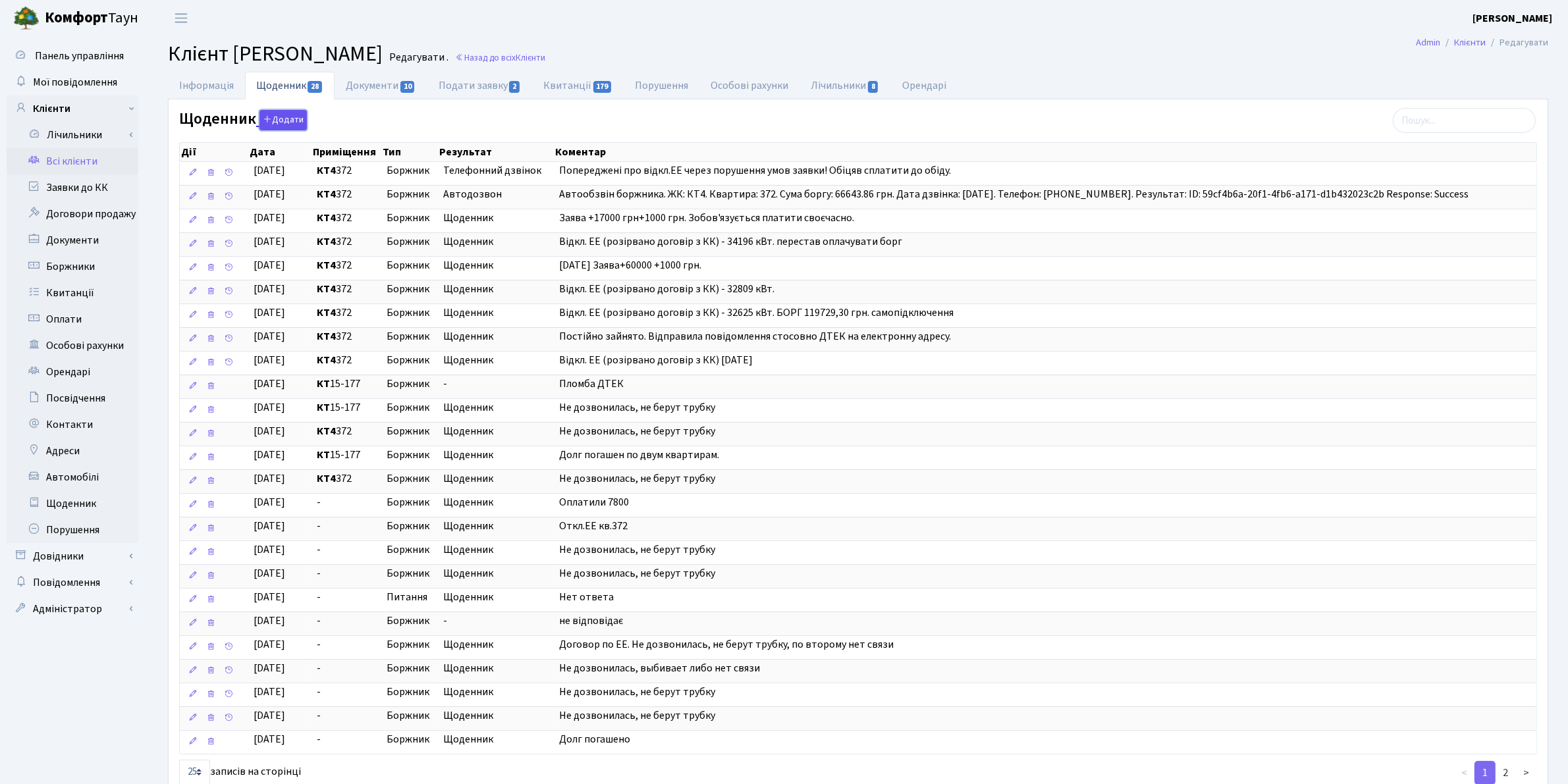
click at [280, 118] on button "Додати" at bounding box center [283, 120] width 48 height 20
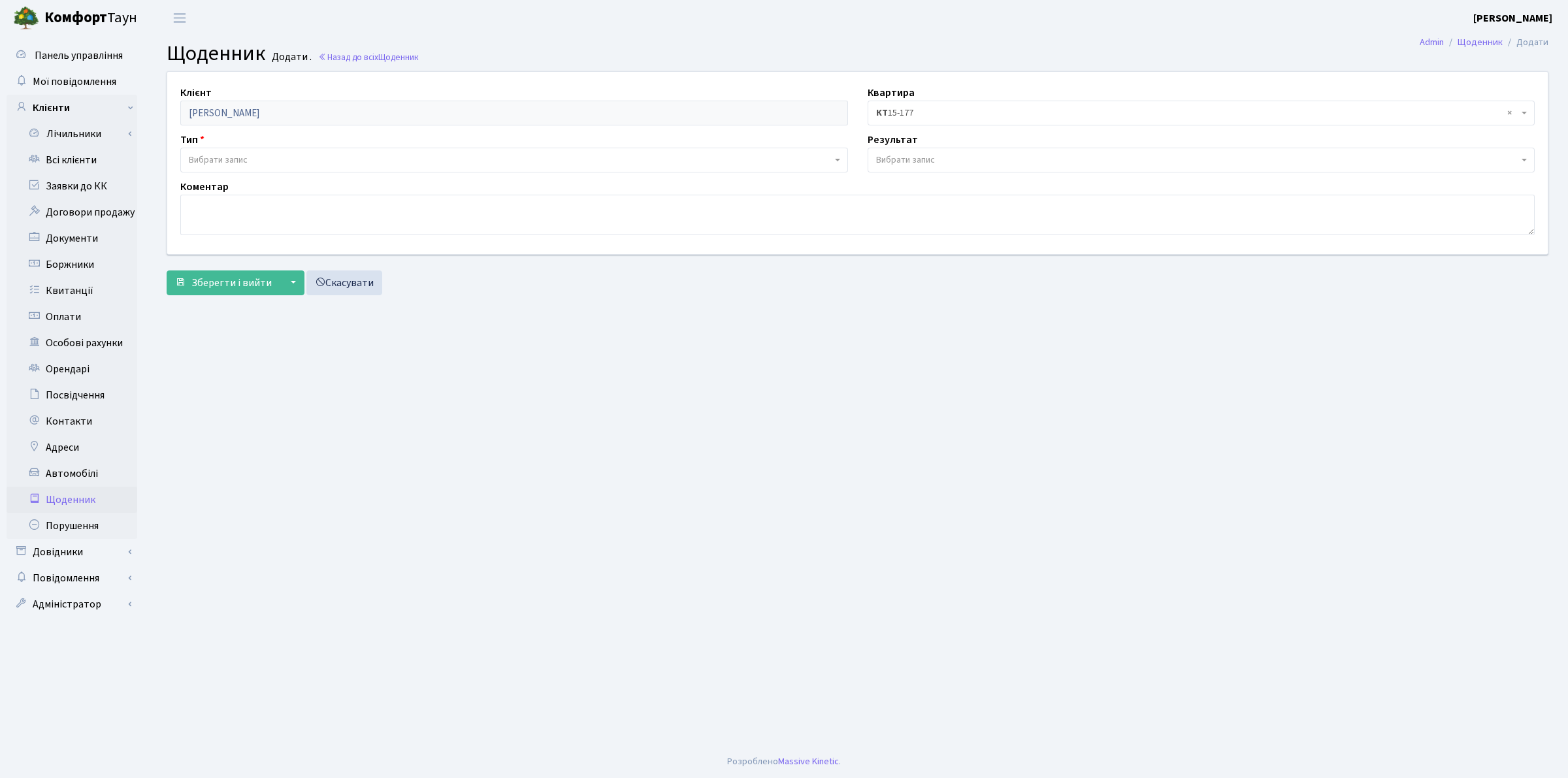
click at [230, 163] on span "Вибрати запис" at bounding box center [218, 160] width 59 height 13
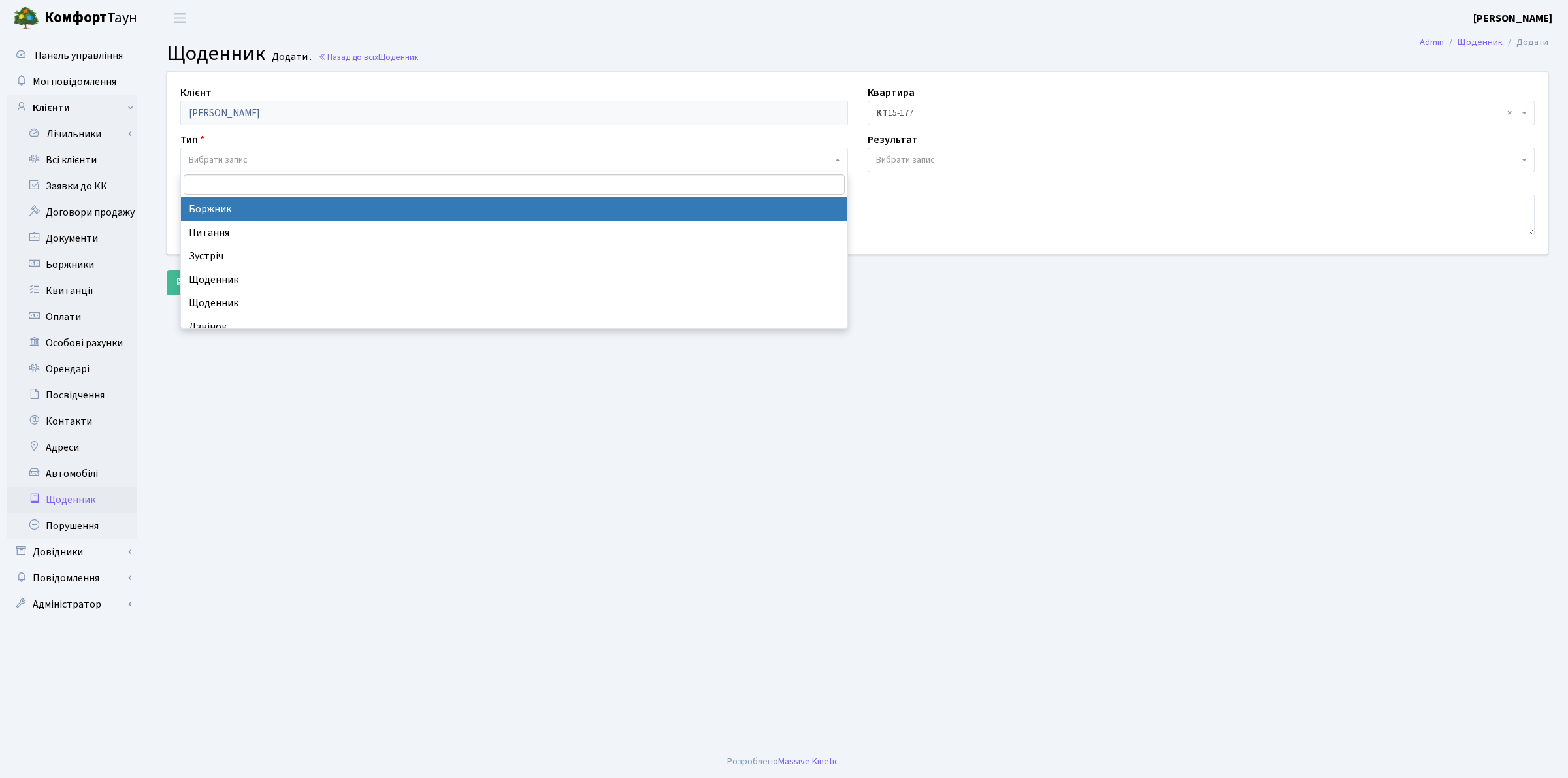
select select "189"
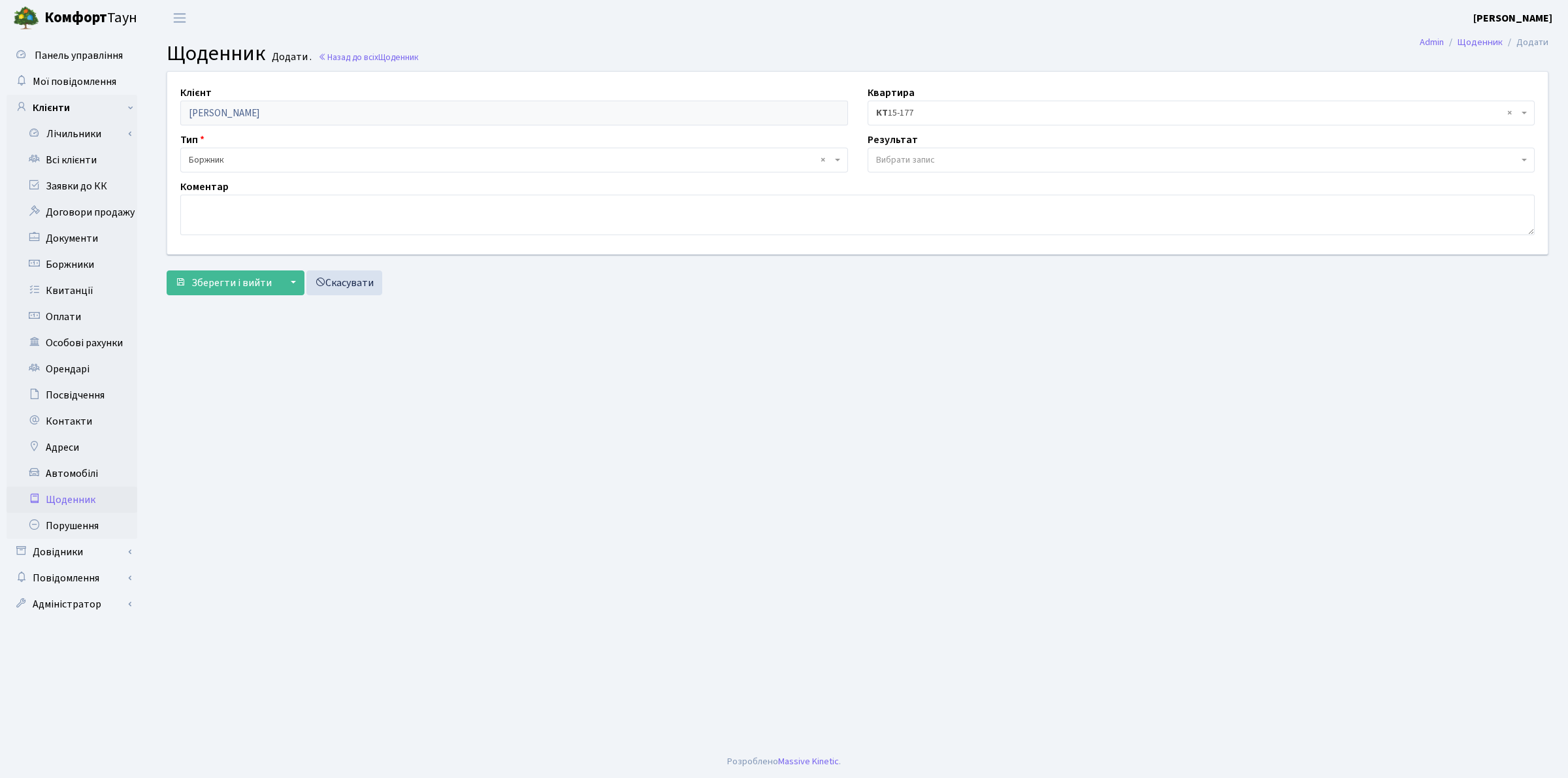
click at [906, 165] on span "Вибрати запис" at bounding box center [906, 160] width 59 height 13
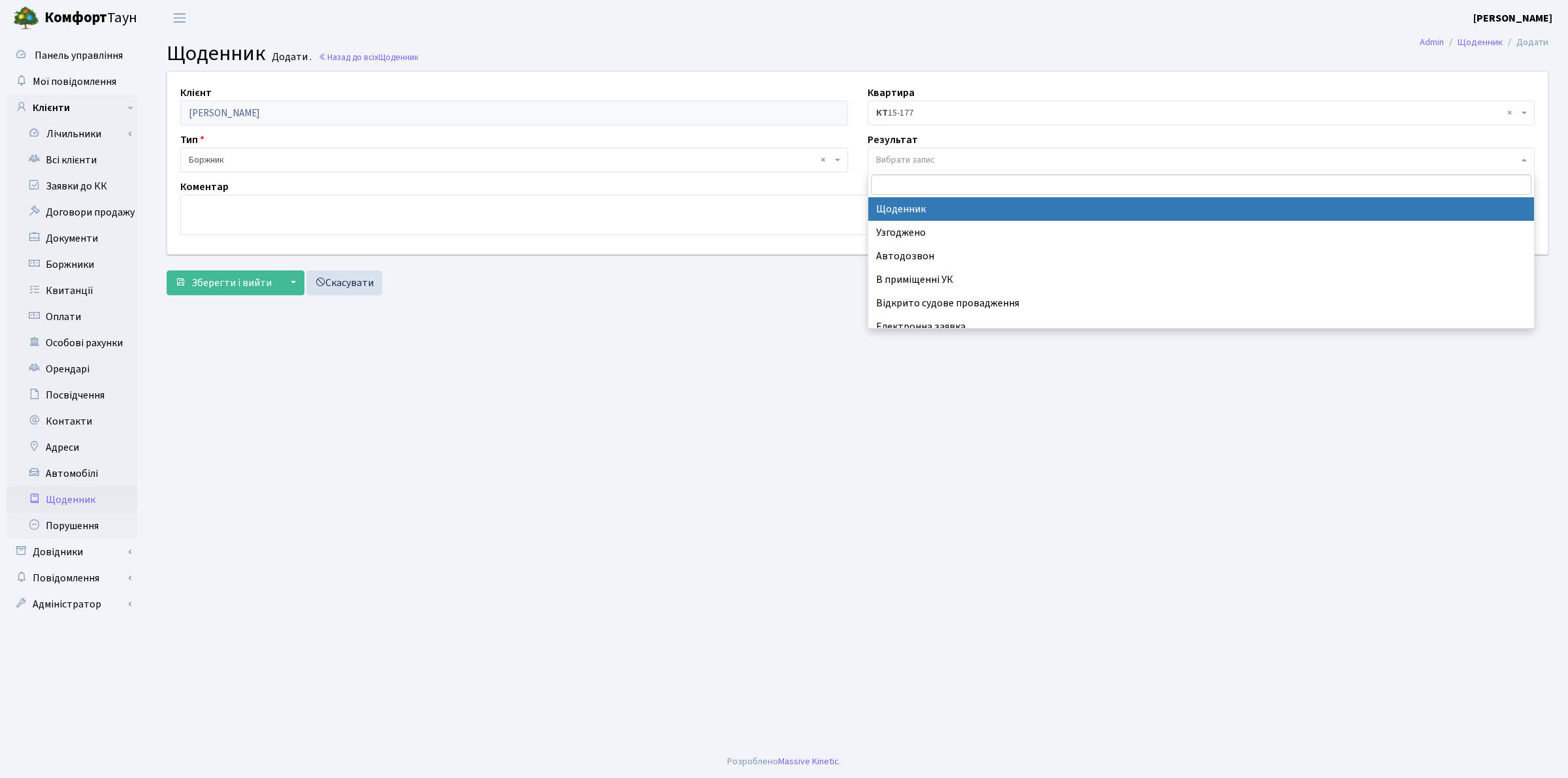
select select "14"
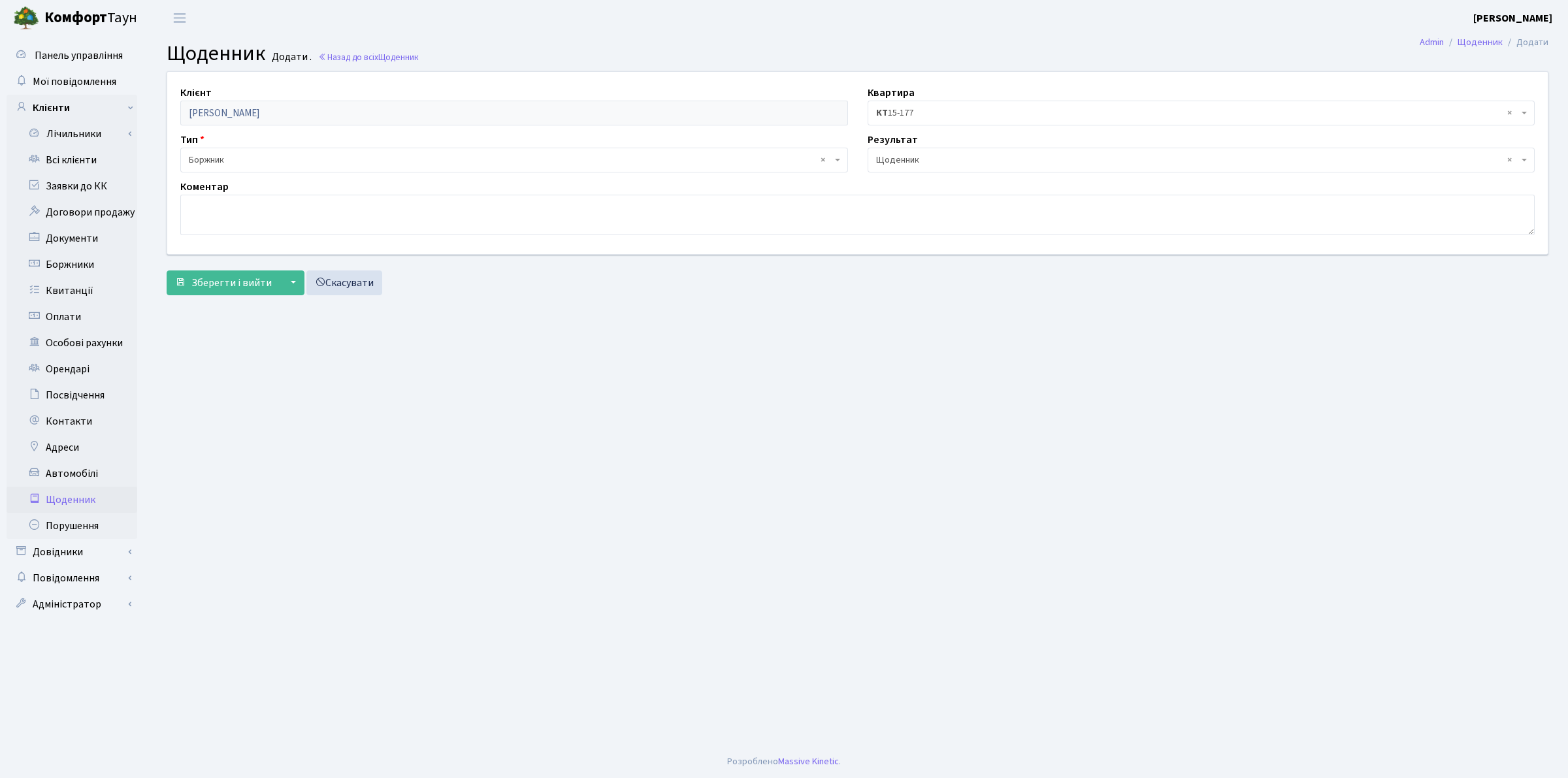
click at [886, 115] on b "КТ" at bounding box center [882, 113] width 12 height 13
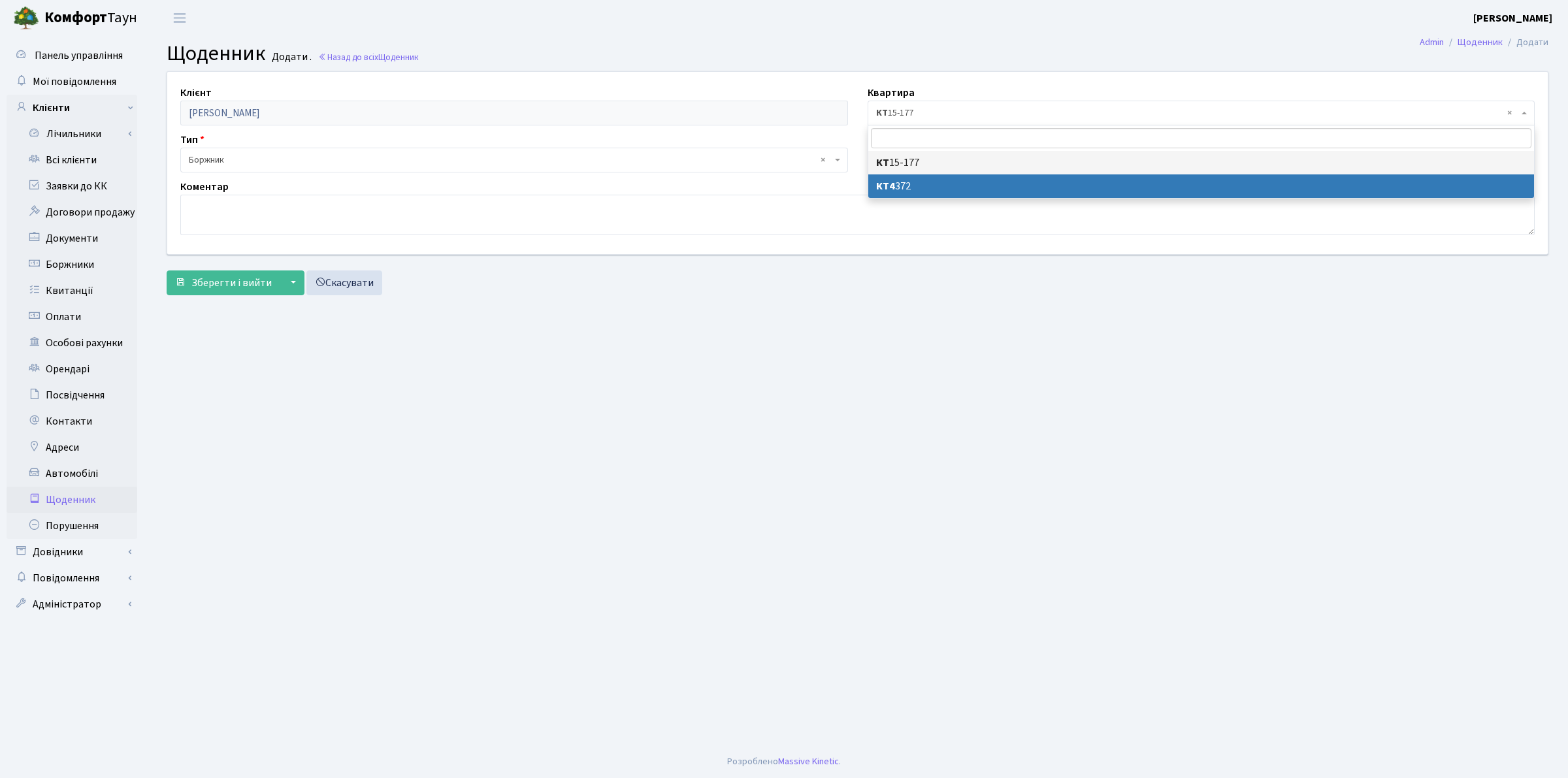
select select "27829"
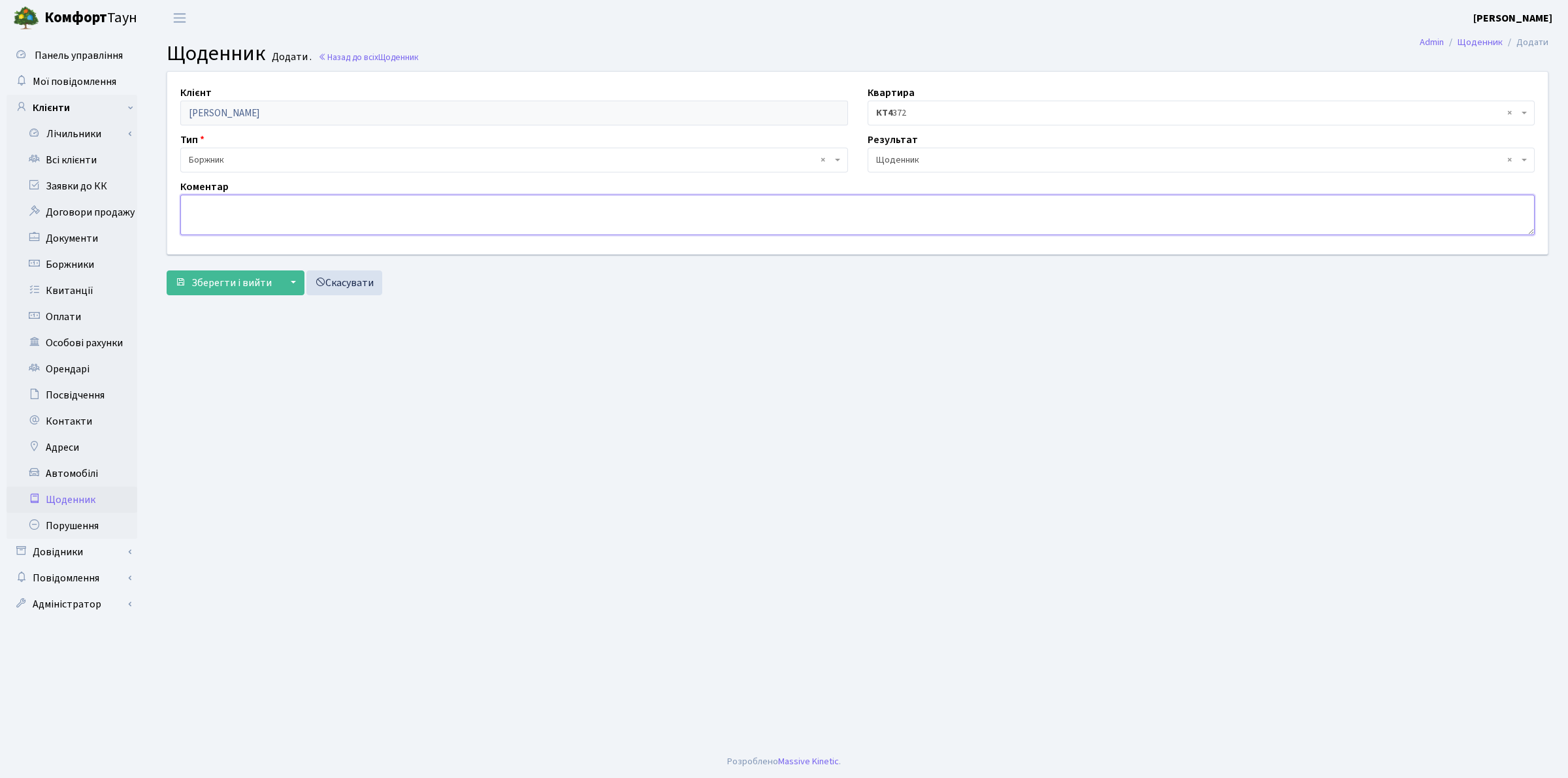
click at [209, 213] on textarea at bounding box center [857, 215] width 1354 height 40
type textarea "Оплати немає. Відкл.ЕЕ (35 240 кВт!)"
click at [242, 284] on span "Зберегти і вийти" at bounding box center [232, 283] width 80 height 15
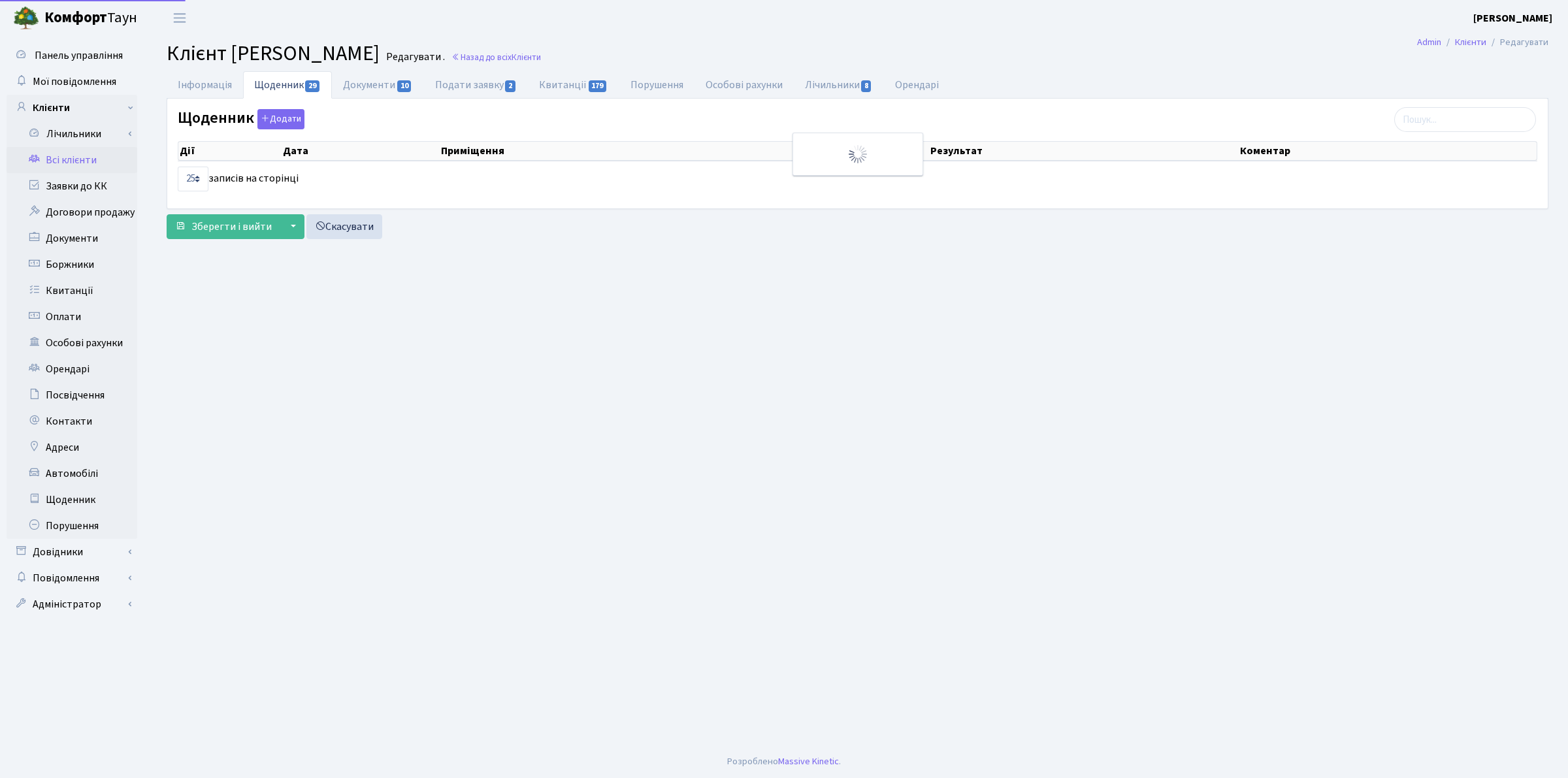
select select "25"
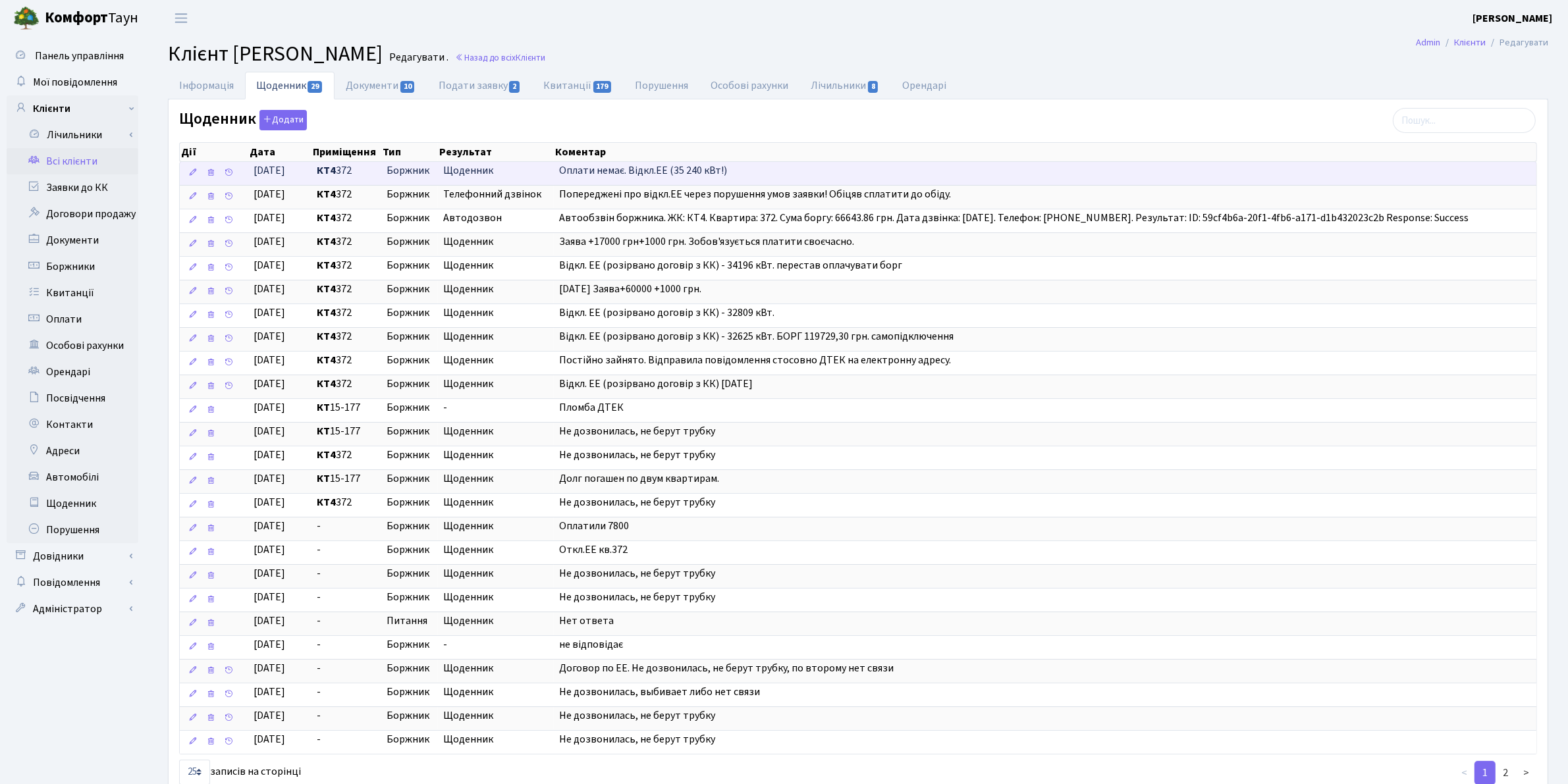
click at [731, 174] on td "Оплати немає. Відкл.ЕЕ (35 240 кВт!)" at bounding box center [1045, 174] width 982 height 23
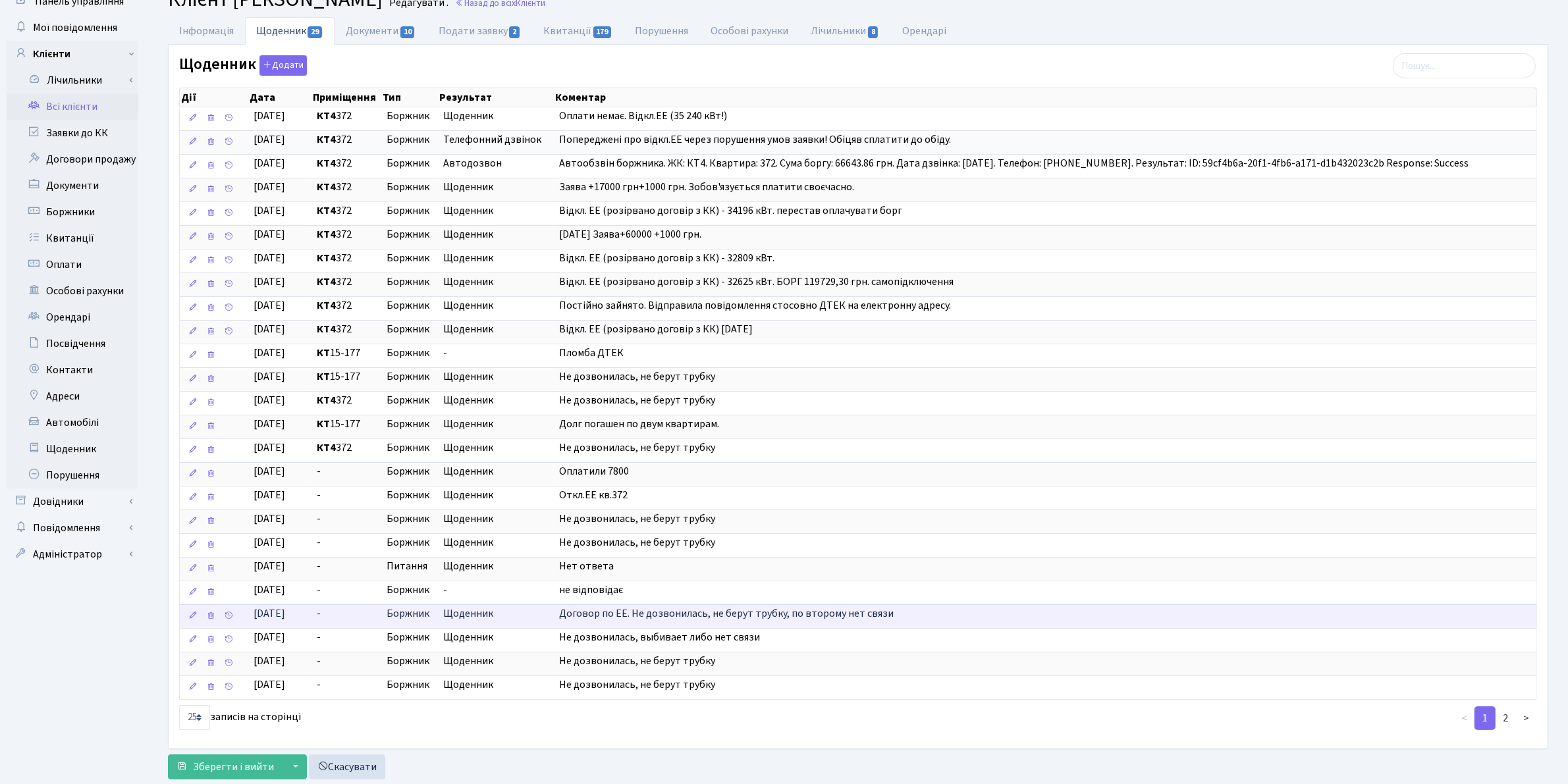
scroll to position [102, 0]
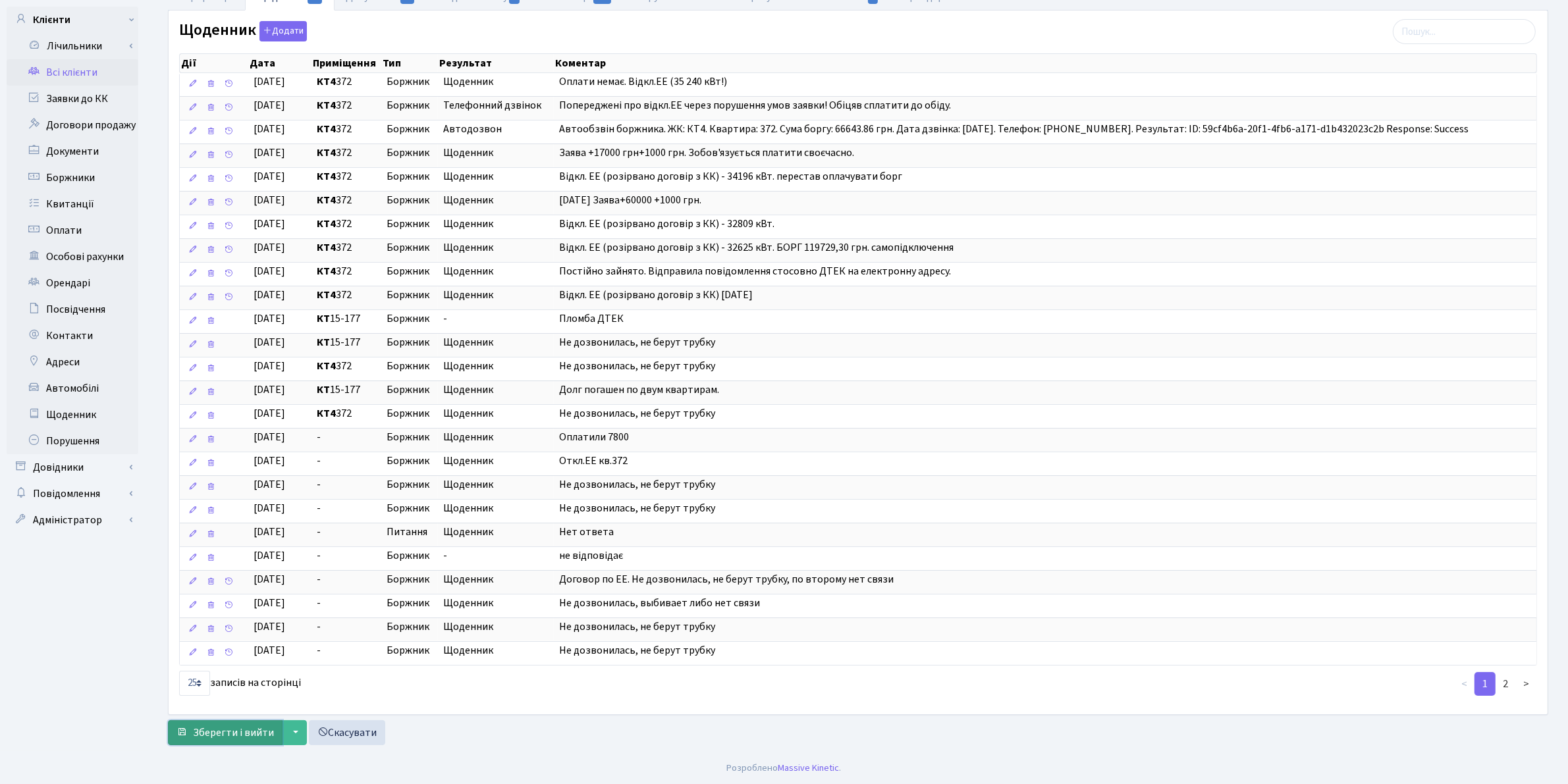
click at [216, 736] on span "Зберегти і вийти" at bounding box center [234, 733] width 81 height 15
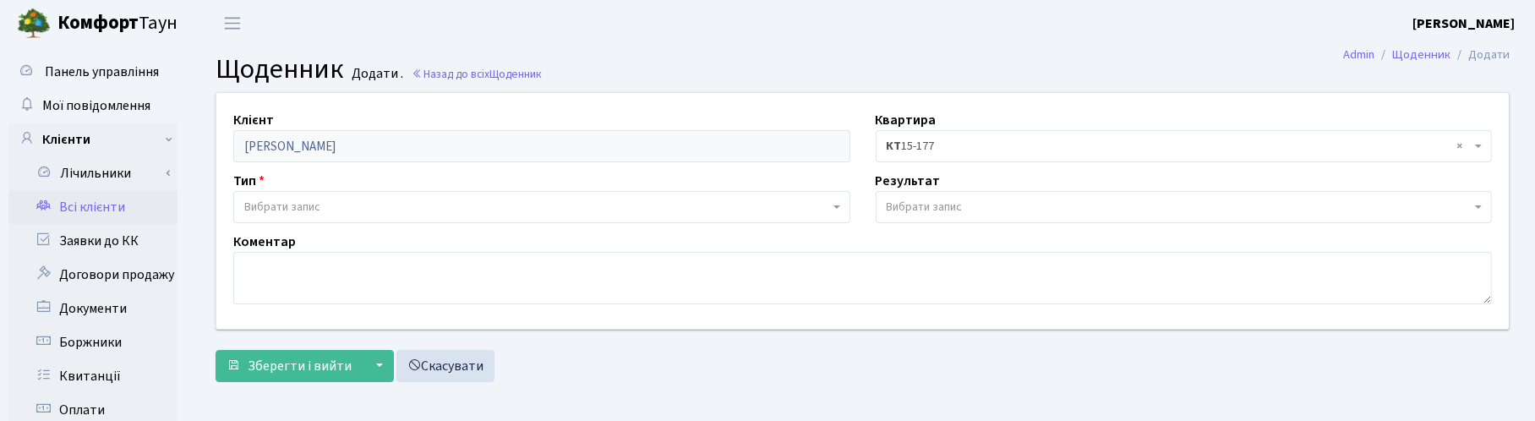
click at [97, 207] on link "Всі клієнти" at bounding box center [92, 207] width 169 height 34
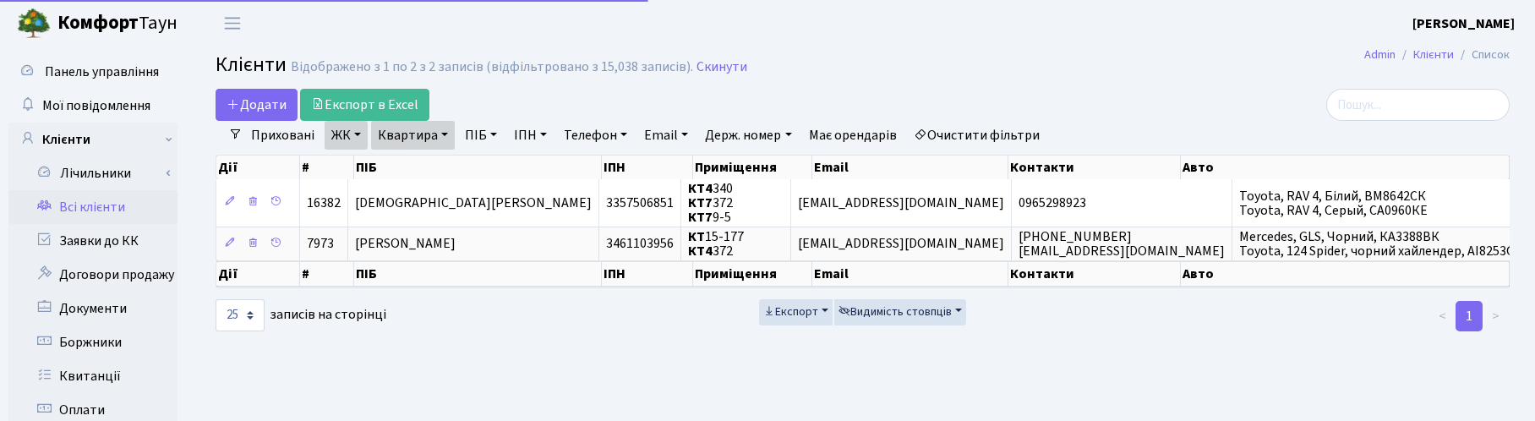
select select "25"
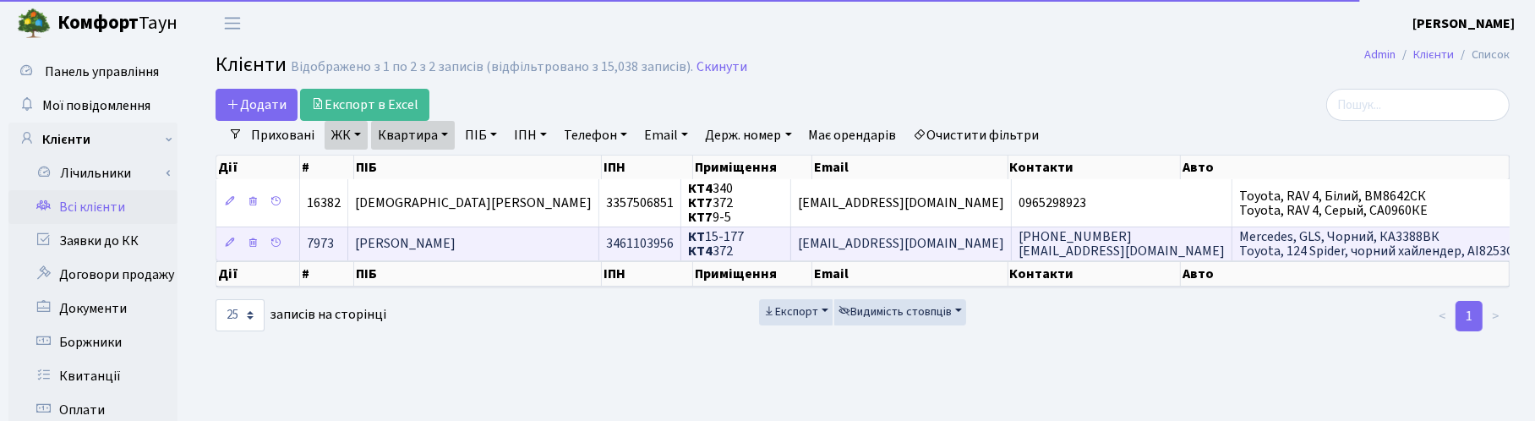
click at [417, 241] on span "[PERSON_NAME]" at bounding box center [405, 244] width 101 height 19
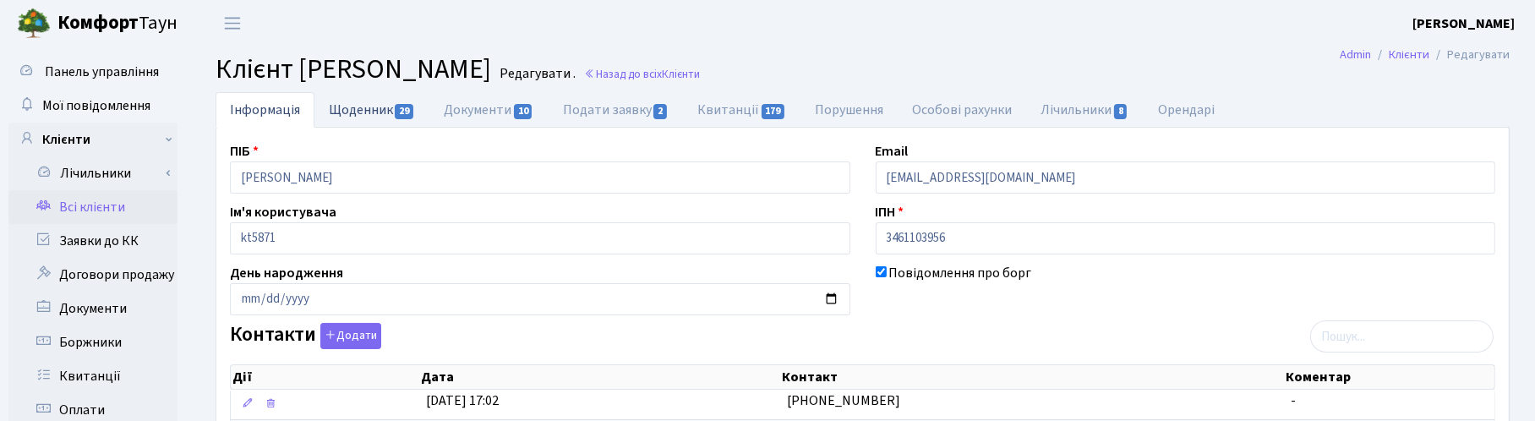
click at [377, 111] on link "Щоденник 29" at bounding box center [371, 109] width 115 height 35
select select "25"
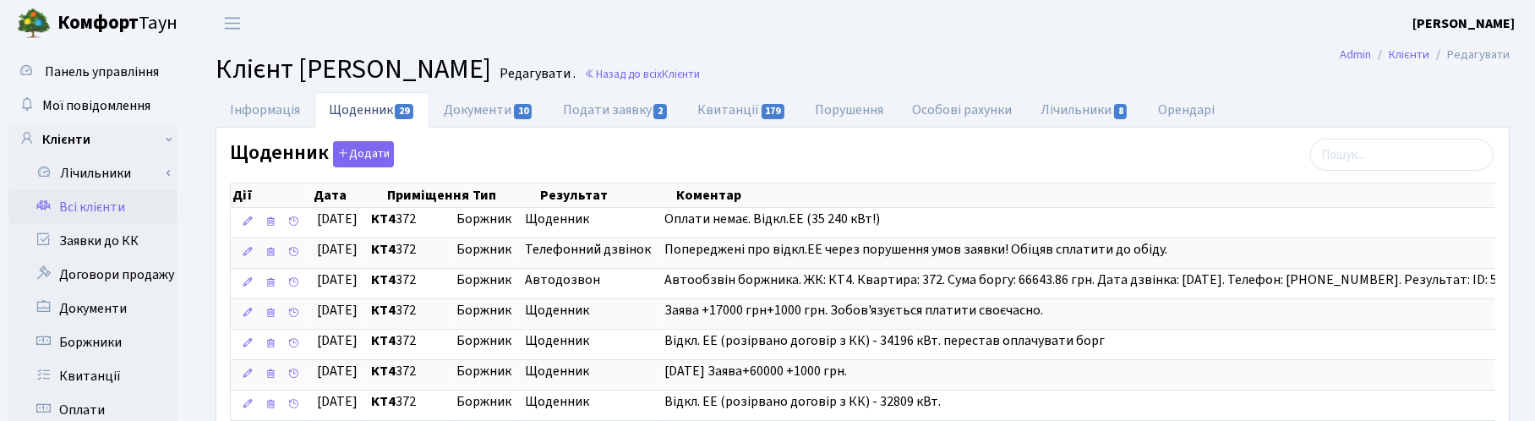
click at [1014, 44] on header "[PERSON_NAME] [PERSON_NAME] Мій обліковий запис Вийти" at bounding box center [767, 23] width 1535 height 46
